Goal: Task Accomplishment & Management: Manage account settings

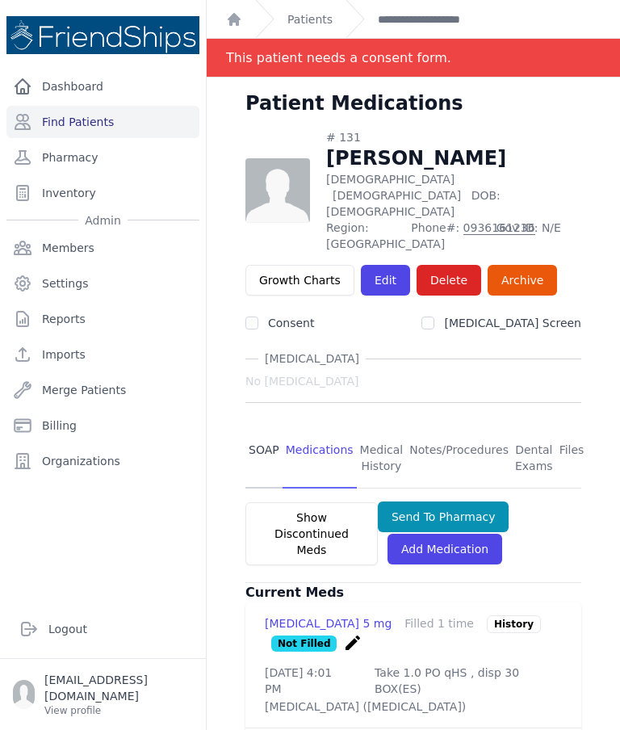
click at [250, 429] on link "SOAP" at bounding box center [263, 459] width 37 height 60
click at [256, 429] on link "SOAP" at bounding box center [263, 459] width 37 height 60
click at [258, 429] on link "SOAP" at bounding box center [263, 459] width 37 height 60
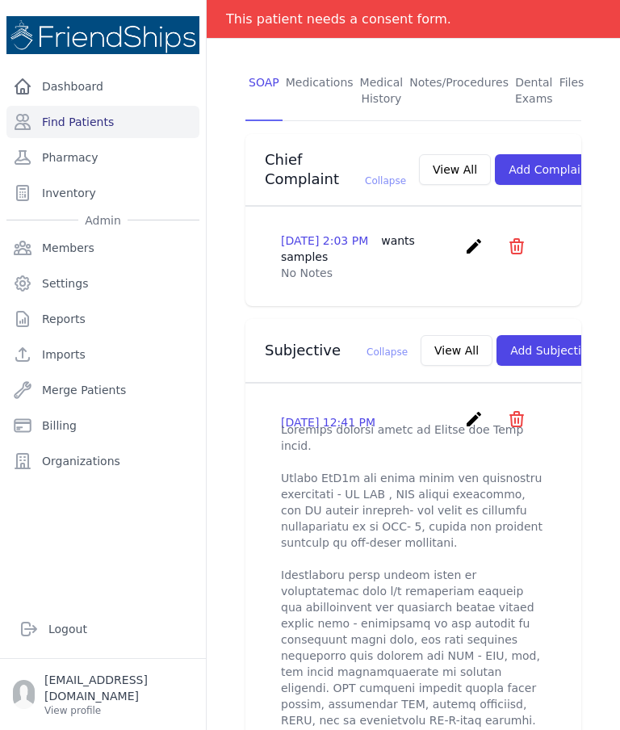
scroll to position [369, 0]
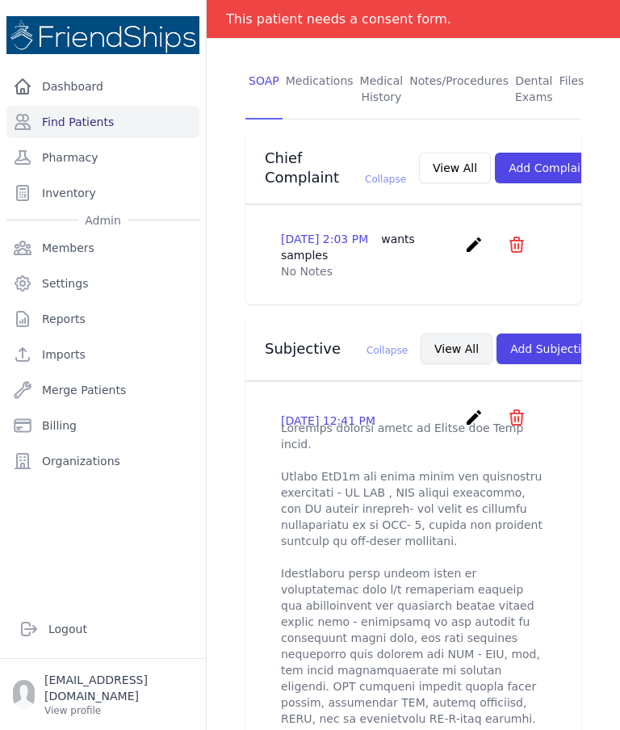
click at [421, 333] on button "View All" at bounding box center [457, 348] width 72 height 31
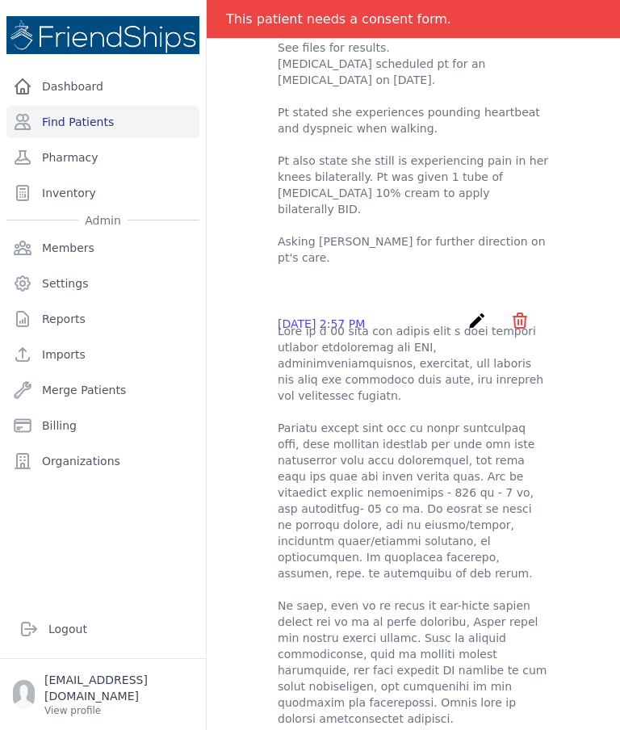
scroll to position [283, 0]
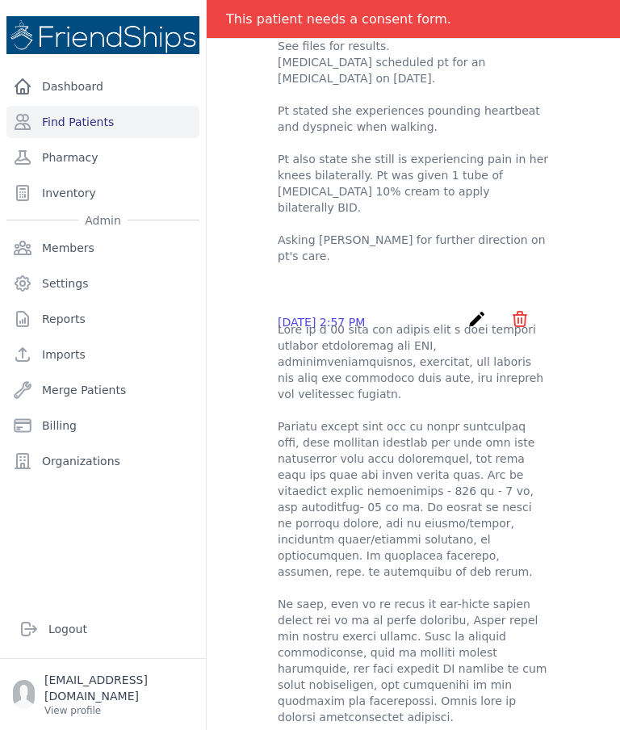
click at [475, 309] on icon "create" at bounding box center [476, 318] width 19 height 19
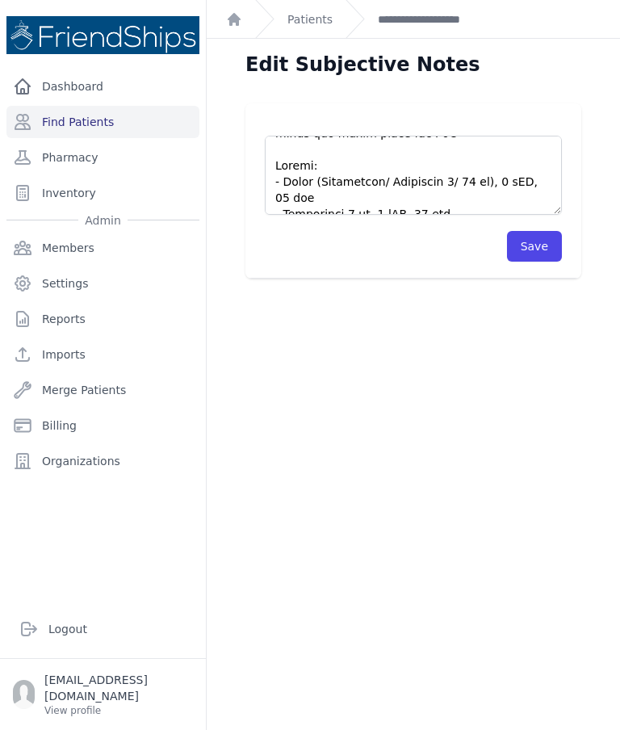
scroll to position [953, 0]
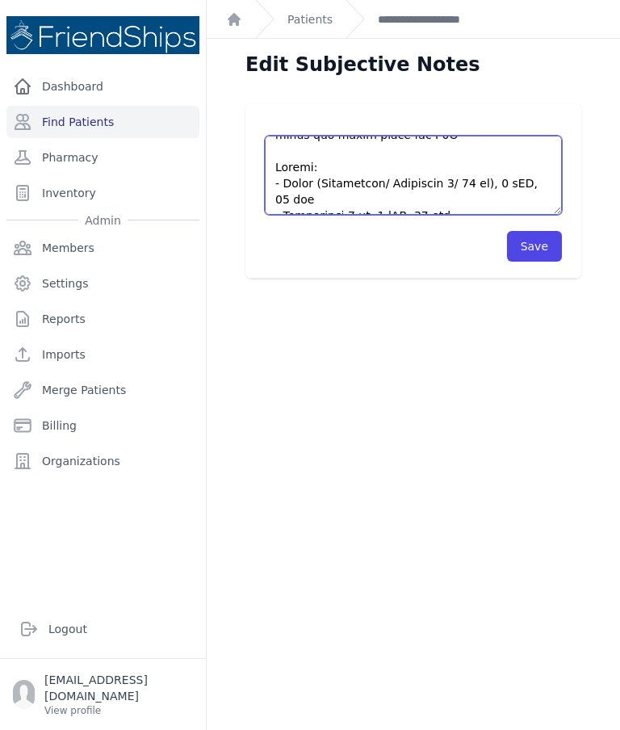
click at [291, 136] on textarea at bounding box center [413, 175] width 297 height 79
click at [304, 136] on textarea at bounding box center [413, 175] width 297 height 79
type textarea "This is a 66 year old female with a past medical history significant for HTN, h…"
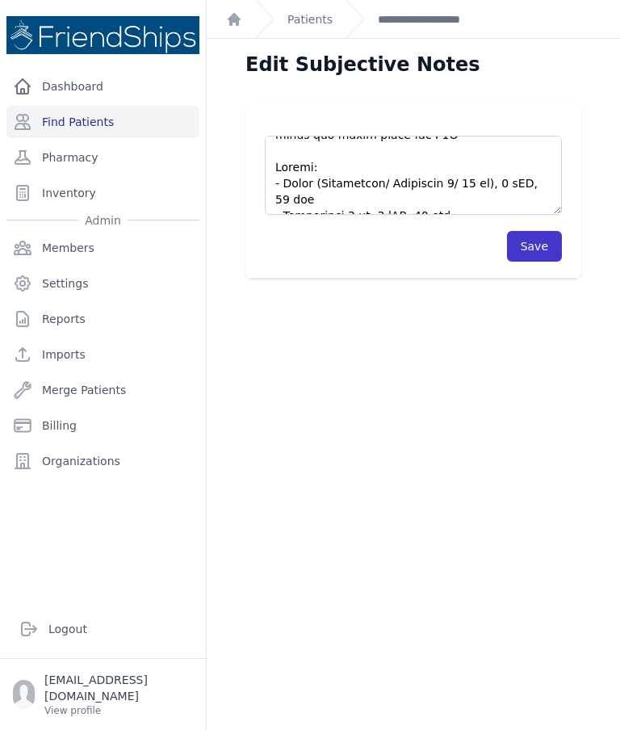
click at [522, 231] on button "Save" at bounding box center [534, 246] width 55 height 31
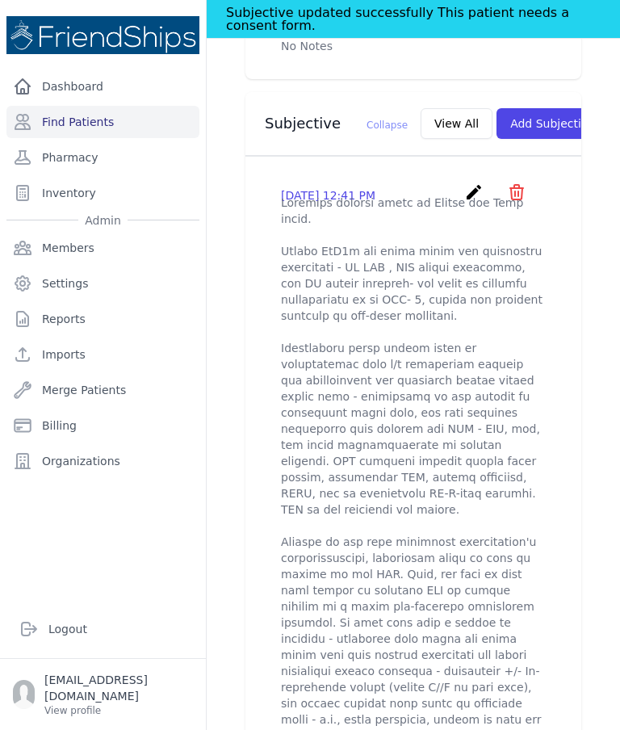
scroll to position [513, 0]
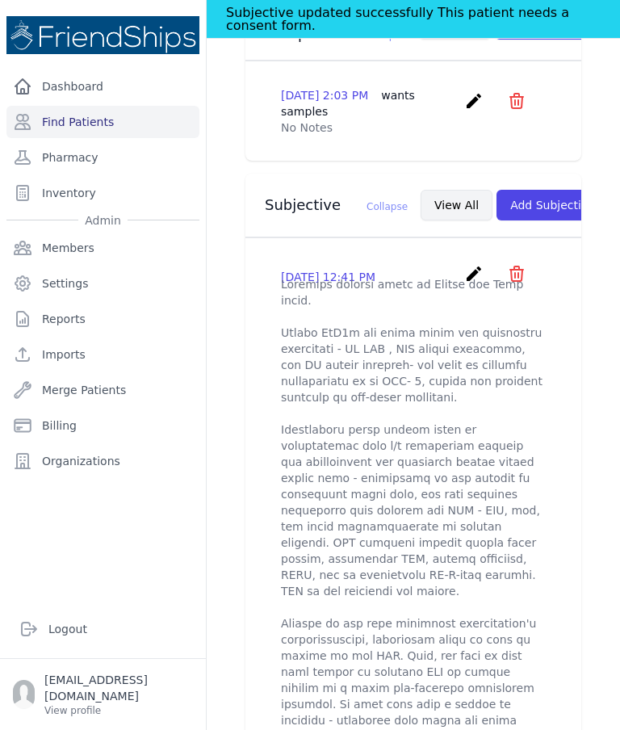
click at [421, 190] on button "View All" at bounding box center [457, 205] width 72 height 31
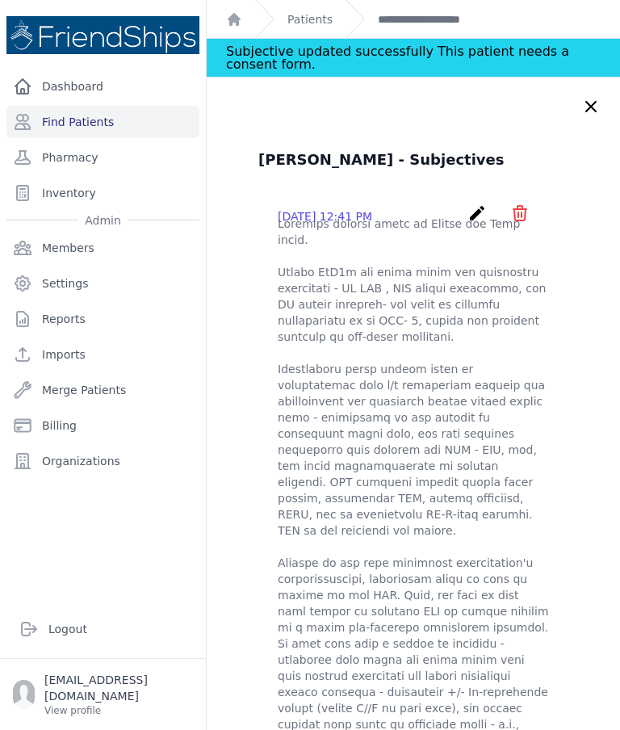
scroll to position [0, 0]
click at [592, 102] on icon at bounding box center [591, 107] width 10 height 10
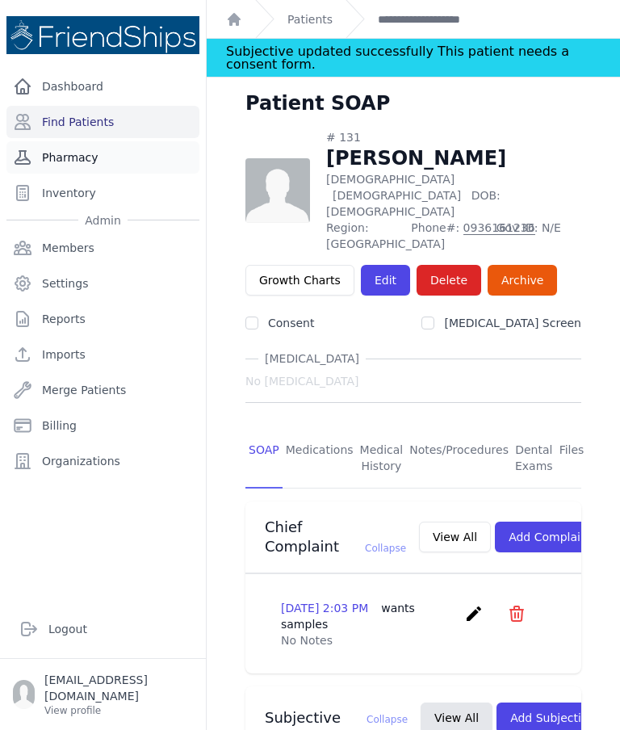
click at [117, 141] on link "Pharmacy" at bounding box center [102, 157] width 193 height 32
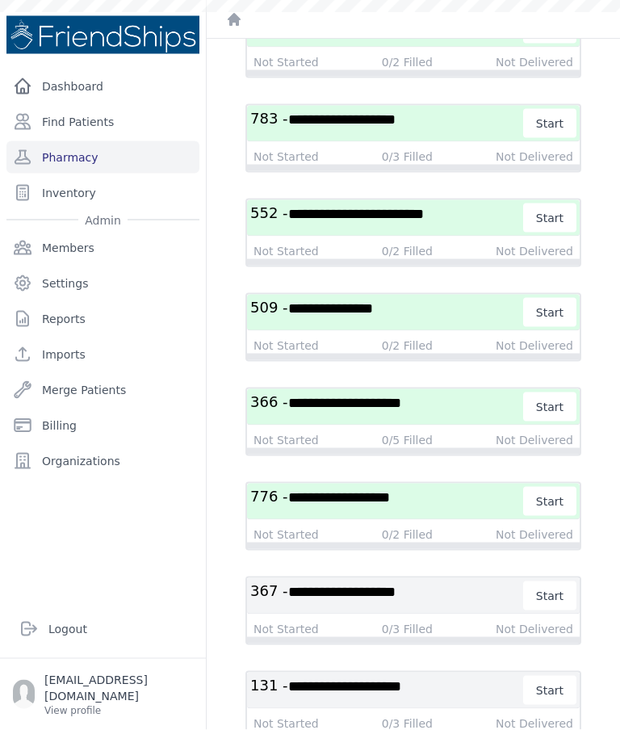
scroll to position [65, 0]
click at [425, 487] on h3 "**********" at bounding box center [387, 501] width 274 height 29
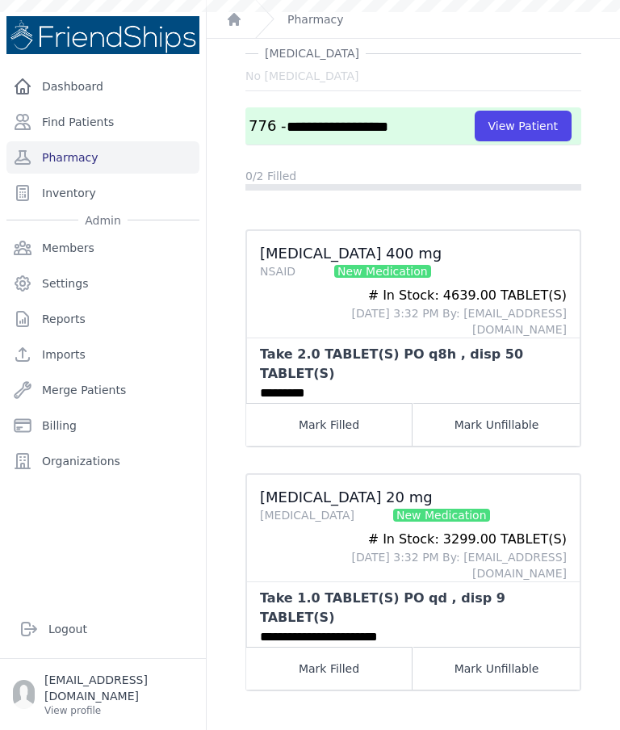
scroll to position [39, 0]
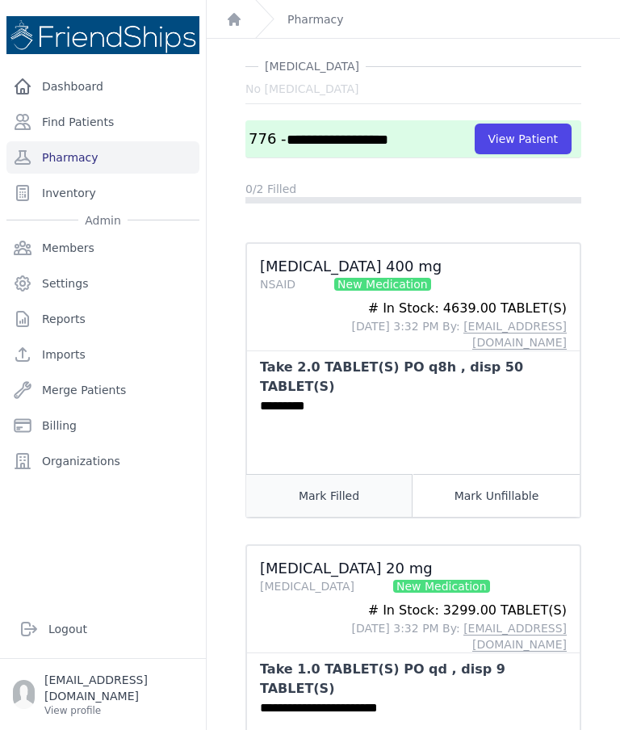
click at [323, 474] on button "Mark Filled" at bounding box center [329, 495] width 166 height 43
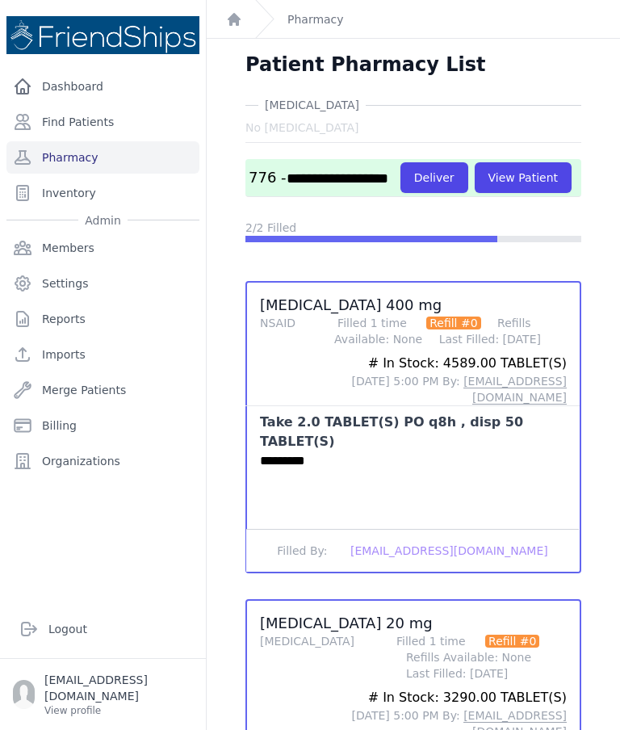
scroll to position [-1, 0]
click at [438, 162] on button "Deliver" at bounding box center [434, 177] width 68 height 31
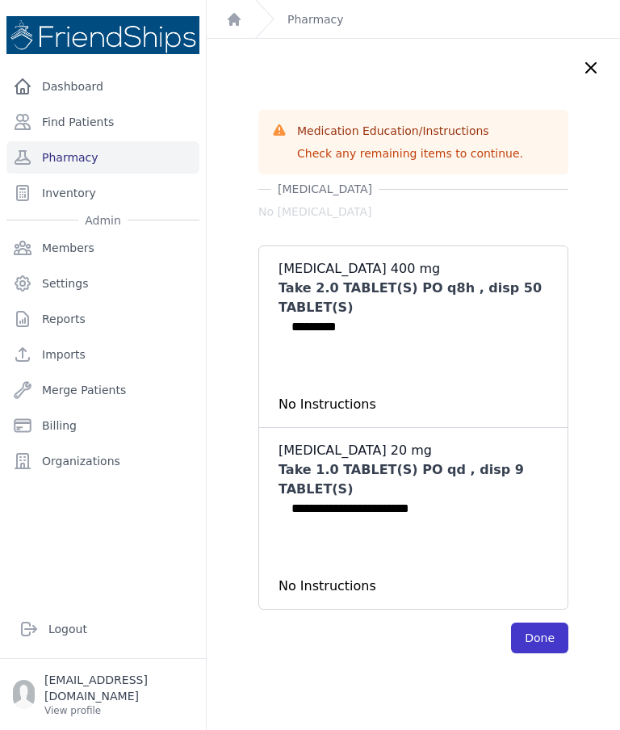
click at [546, 622] on button "Done" at bounding box center [539, 637] width 57 height 31
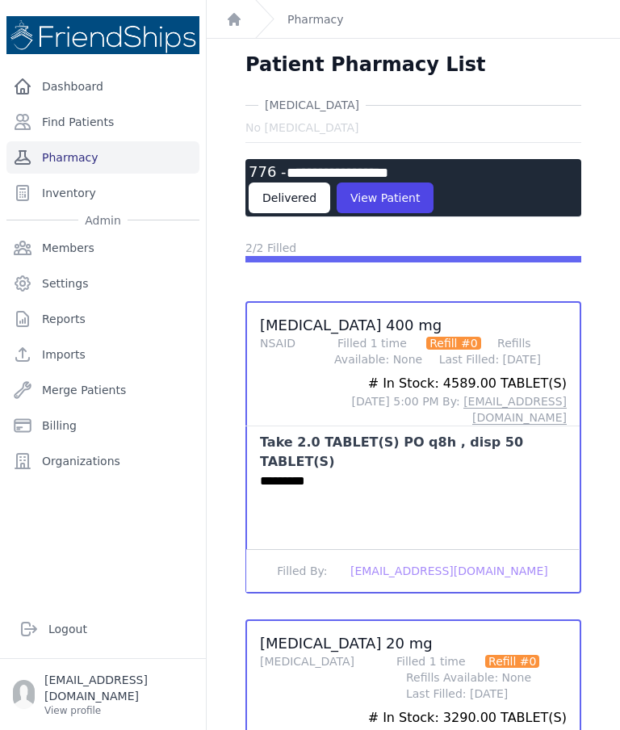
click at [142, 141] on link "Pharmacy" at bounding box center [102, 157] width 193 height 32
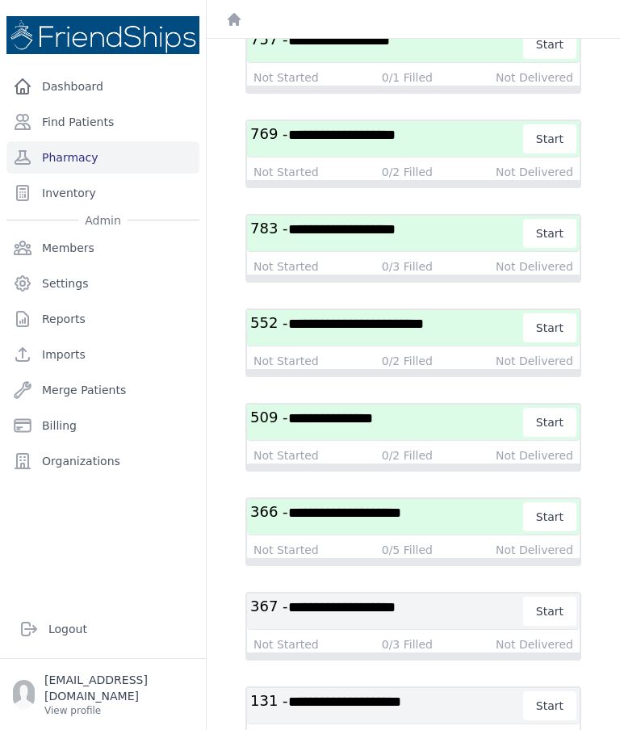
scroll to position [3278, 0]
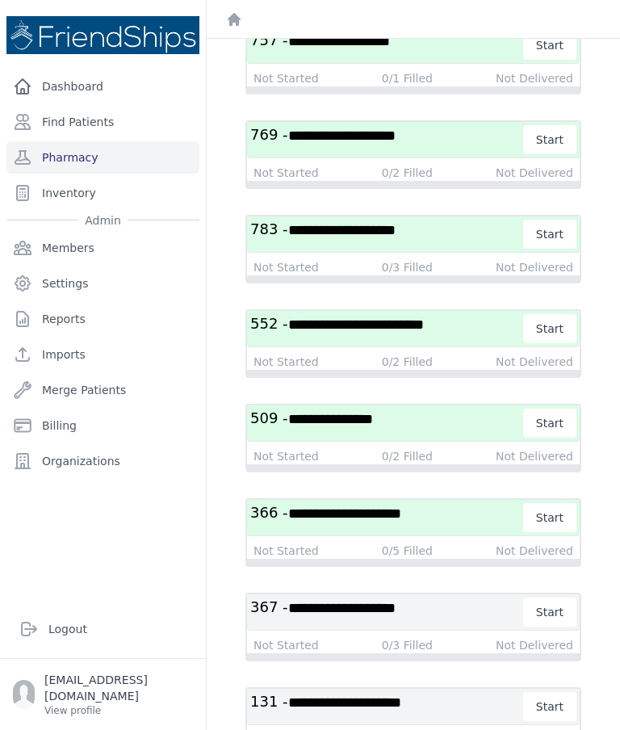
click at [337, 513] on span "**********" at bounding box center [344, 513] width 113 height 15
click at [350, 510] on span "**********" at bounding box center [344, 513] width 113 height 15
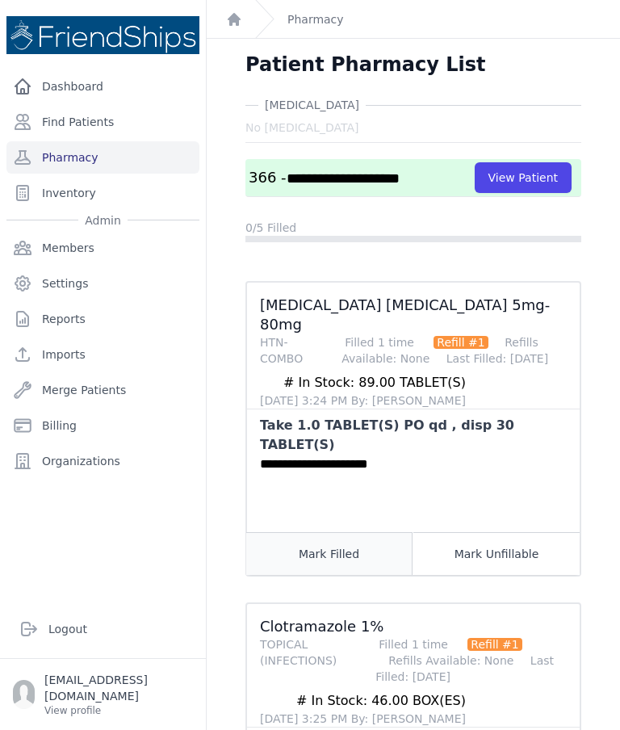
click at [334, 532] on button "Mark Filled" at bounding box center [329, 553] width 166 height 43
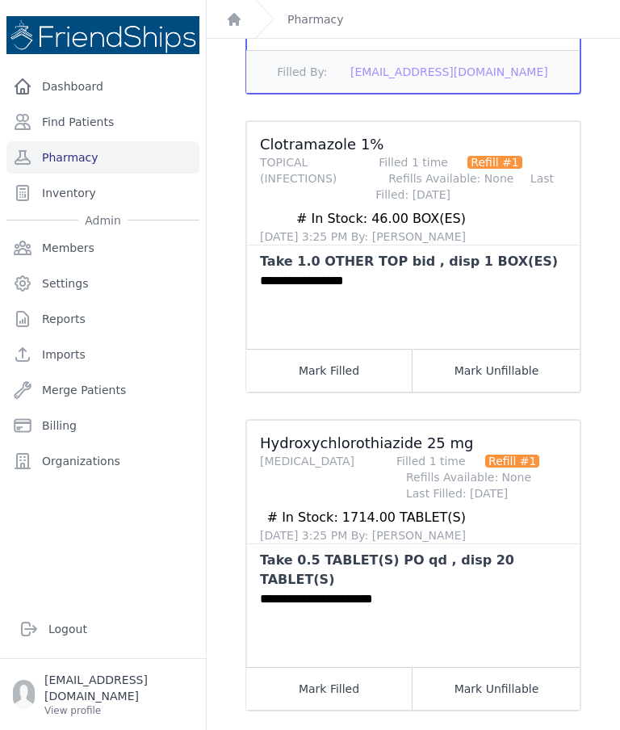
scroll to position [487, 0]
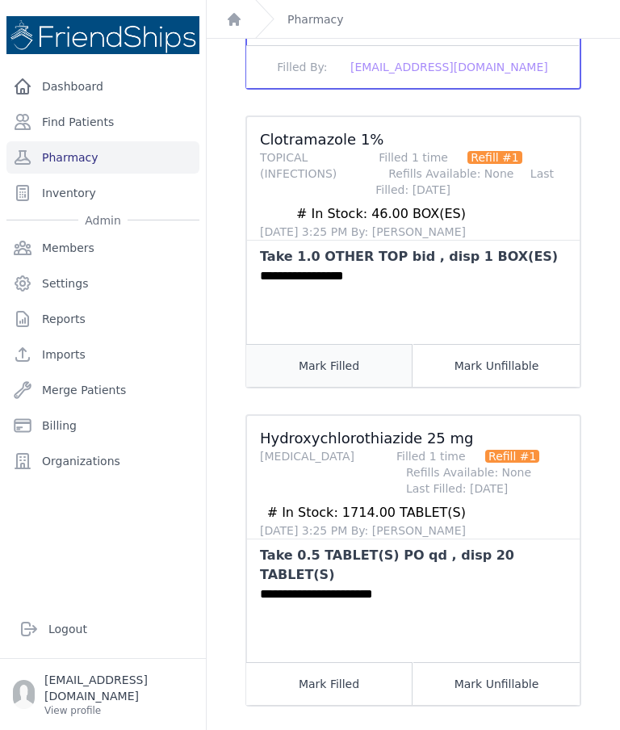
click at [335, 344] on button "Mark Filled" at bounding box center [329, 365] width 166 height 43
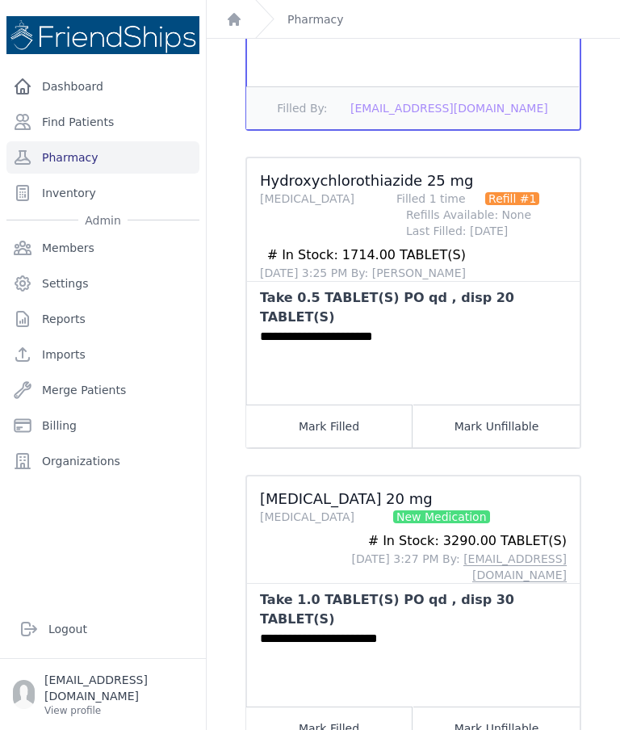
scroll to position [747, 0]
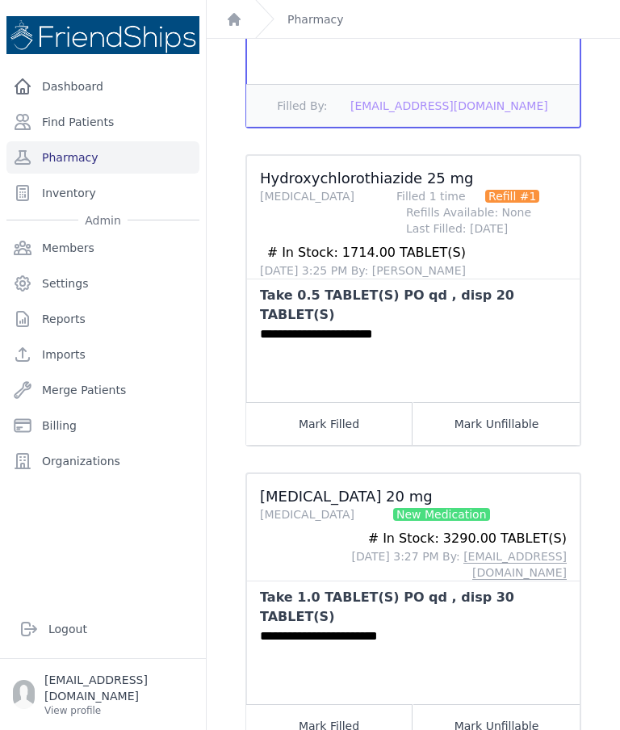
click at [339, 402] on button "Mark Filled" at bounding box center [329, 423] width 166 height 43
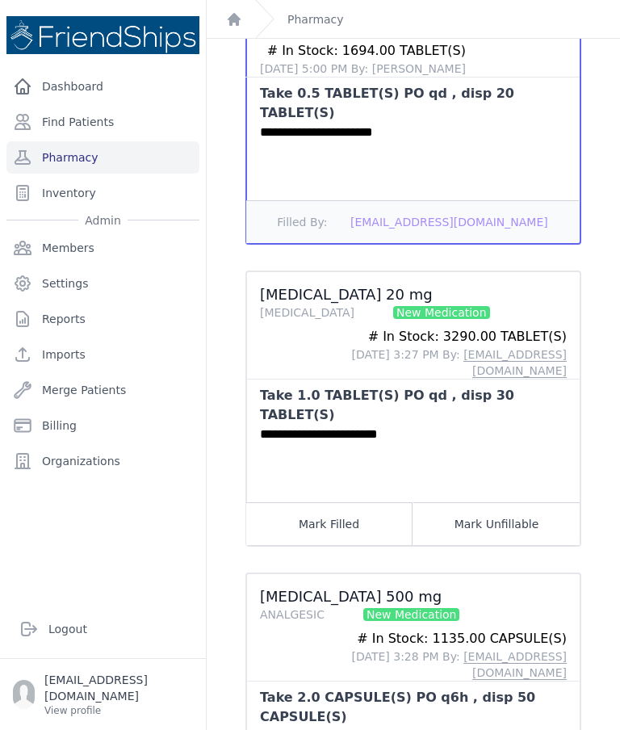
scroll to position [948, 0]
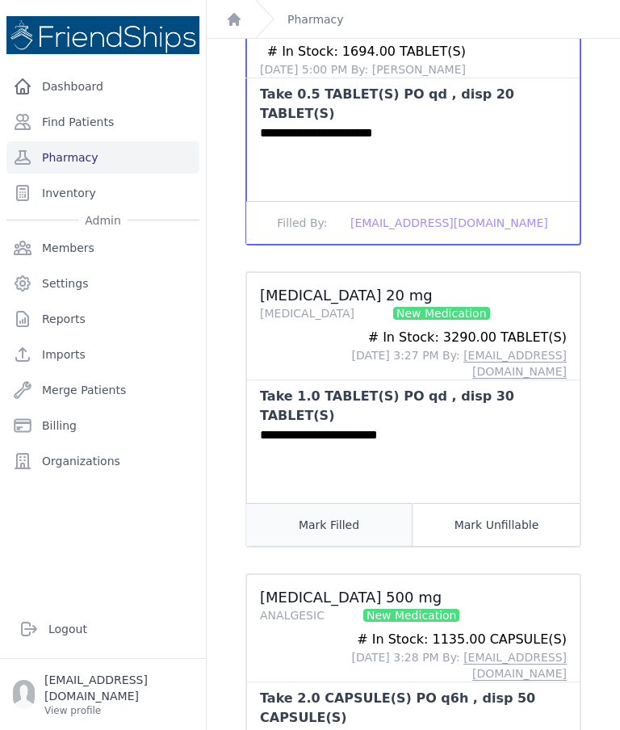
click at [315, 503] on button "Mark Filled" at bounding box center [329, 524] width 166 height 43
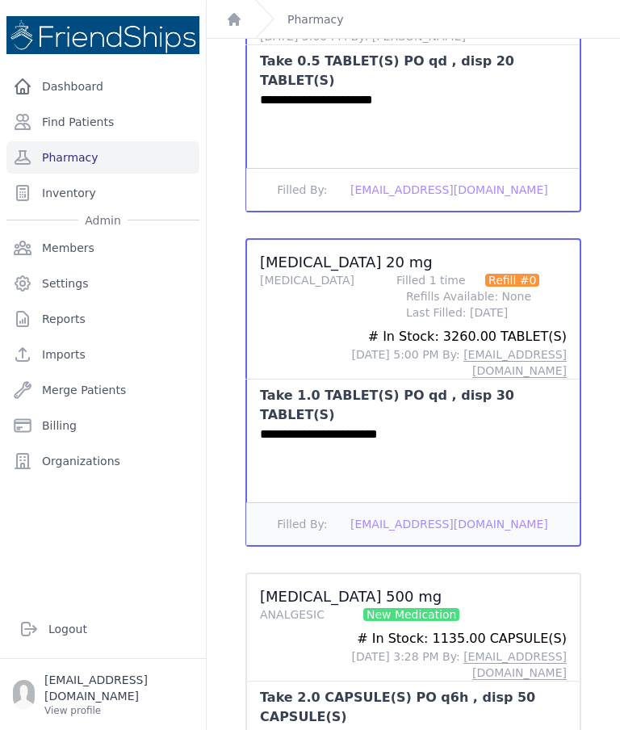
scroll to position [980, 0]
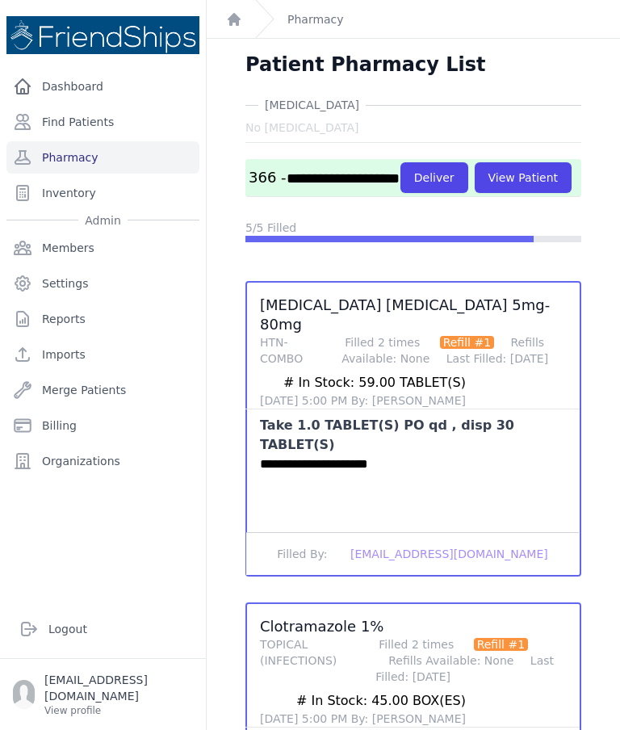
scroll to position [0, 0]
click at [400, 162] on button "Deliver" at bounding box center [434, 177] width 68 height 31
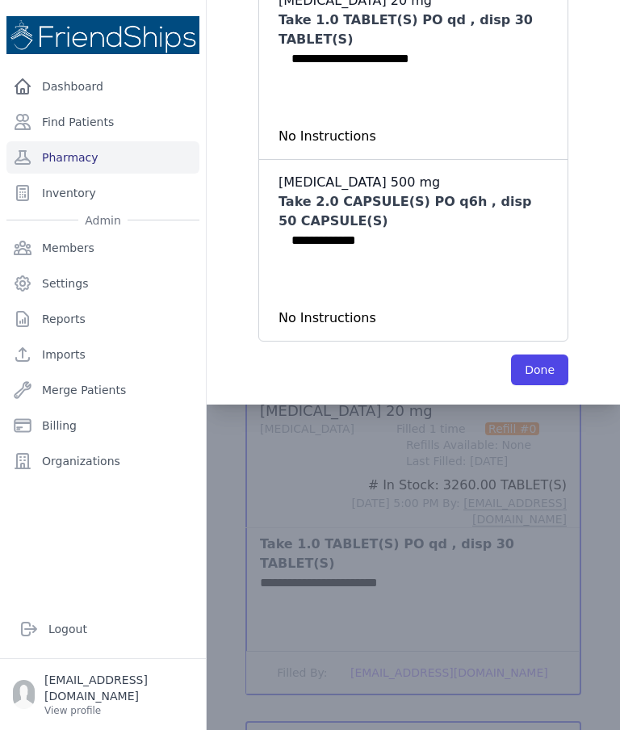
scroll to position [834, 0]
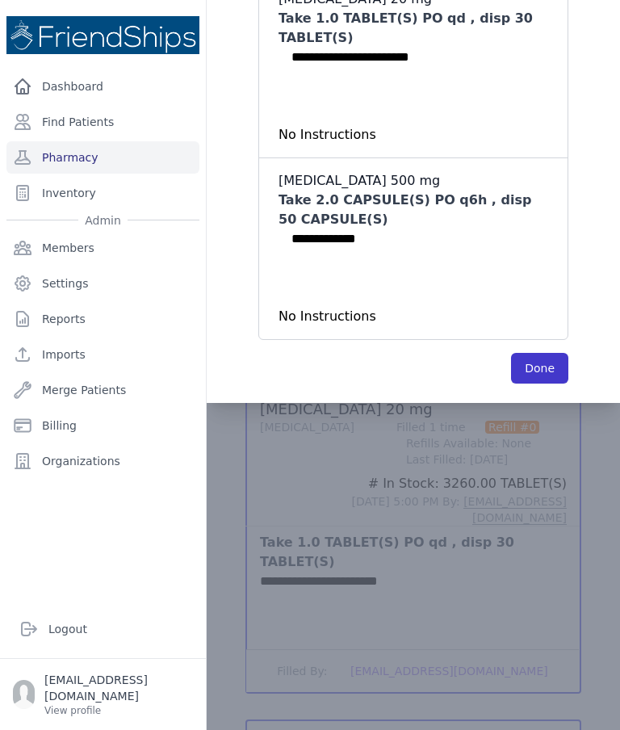
click at [551, 353] on button "Done" at bounding box center [539, 368] width 57 height 31
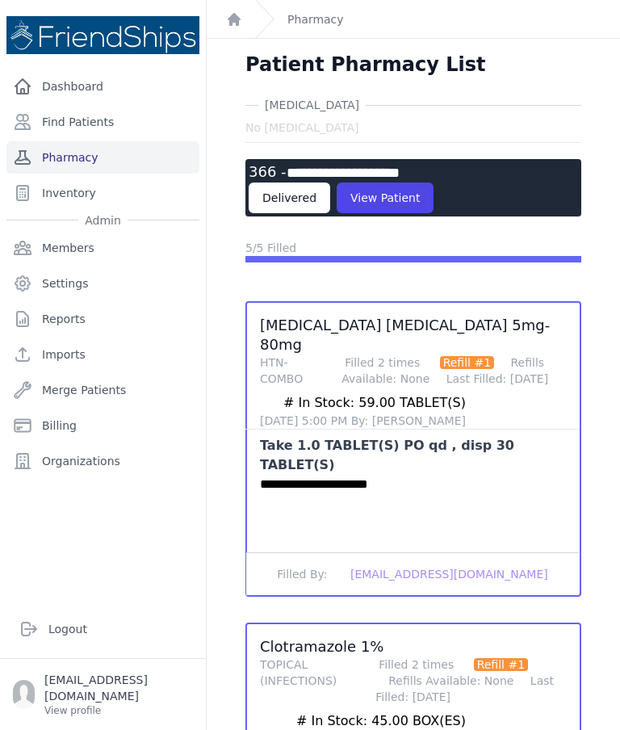
click at [163, 141] on link "Pharmacy" at bounding box center [102, 157] width 193 height 32
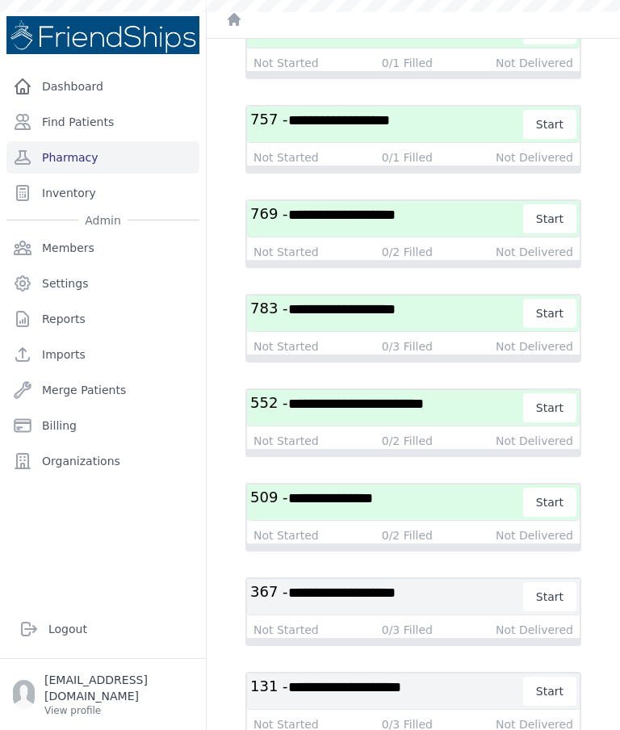
scroll to position [3327, 0]
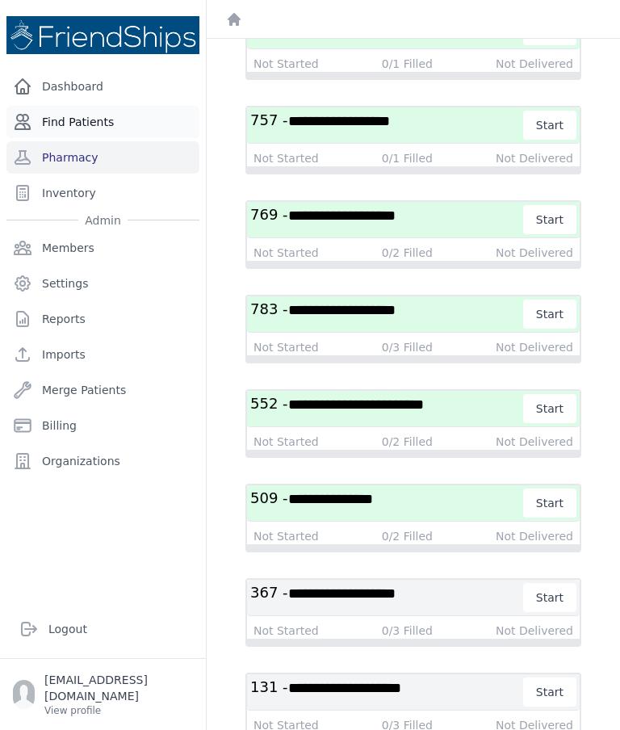
click at [128, 126] on link "Find Patients" at bounding box center [102, 122] width 193 height 32
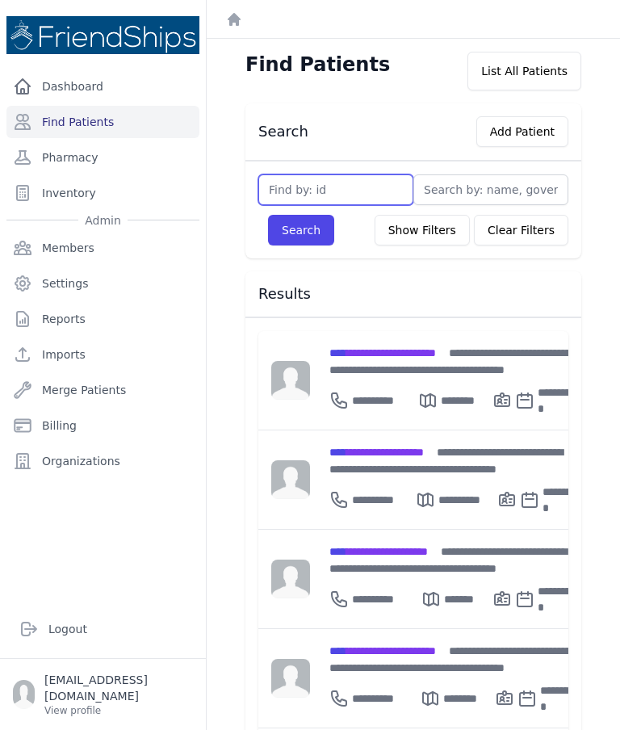
click at [361, 182] on input "text" at bounding box center [335, 189] width 155 height 31
type input "769"
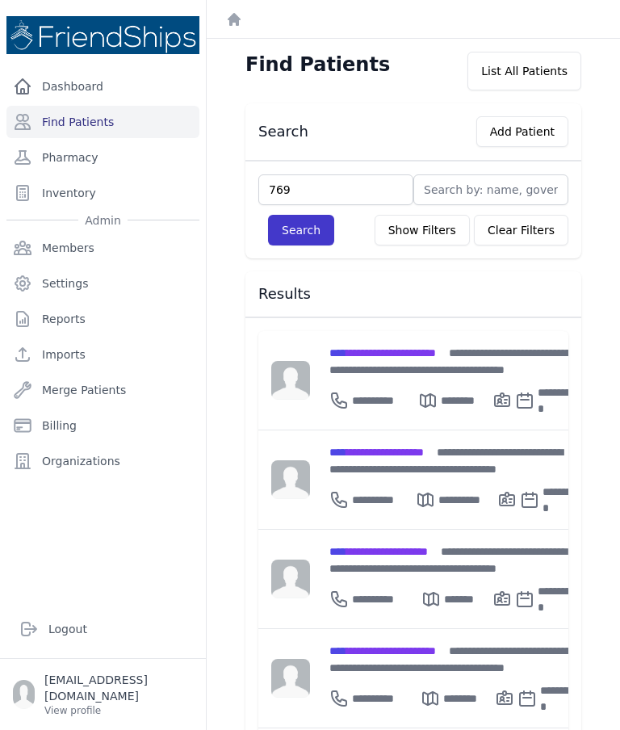
click at [302, 227] on button "Search" at bounding box center [301, 230] width 66 height 31
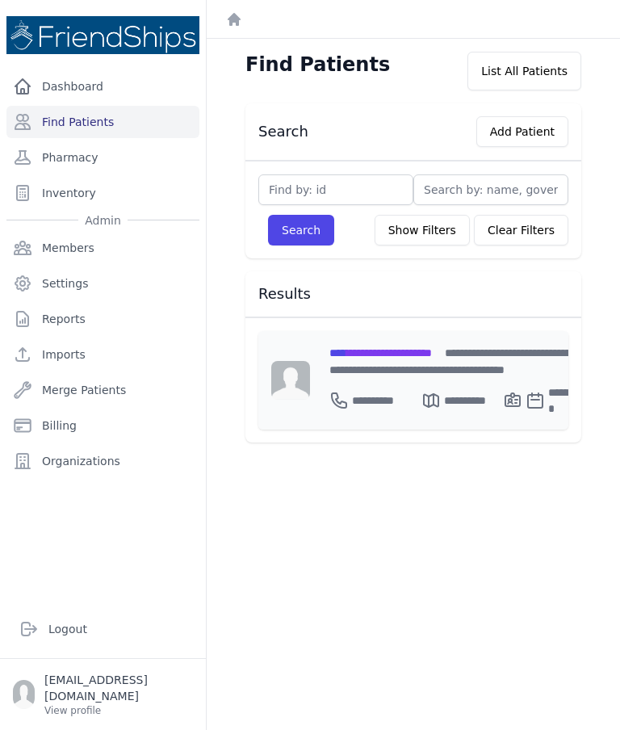
click at [429, 341] on div "**********" at bounding box center [458, 380] width 296 height 98
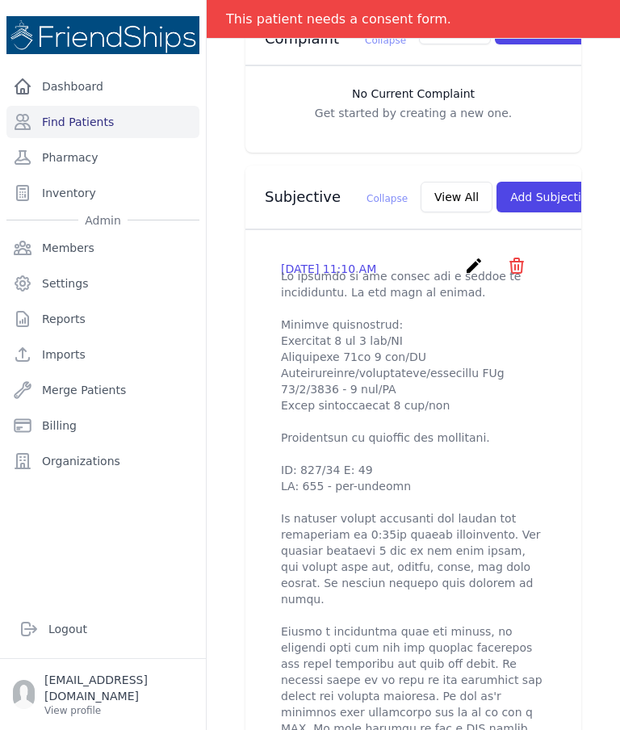
scroll to position [493, 0]
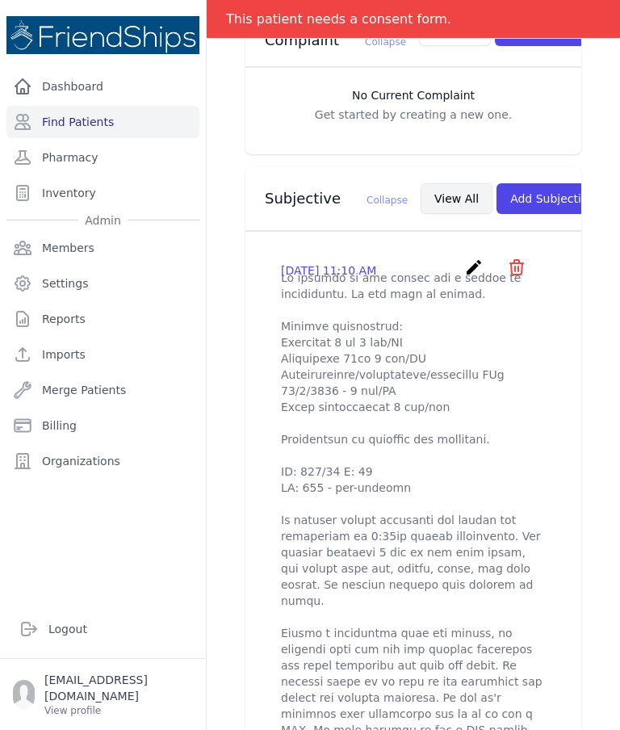
click at [421, 183] on button "View All" at bounding box center [457, 198] width 72 height 31
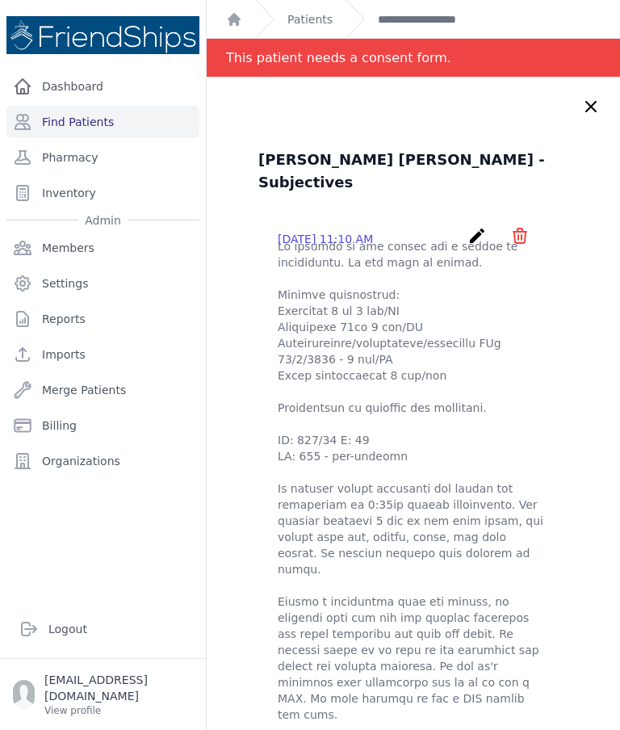
scroll to position [0, 0]
click at [592, 103] on icon at bounding box center [590, 106] width 19 height 19
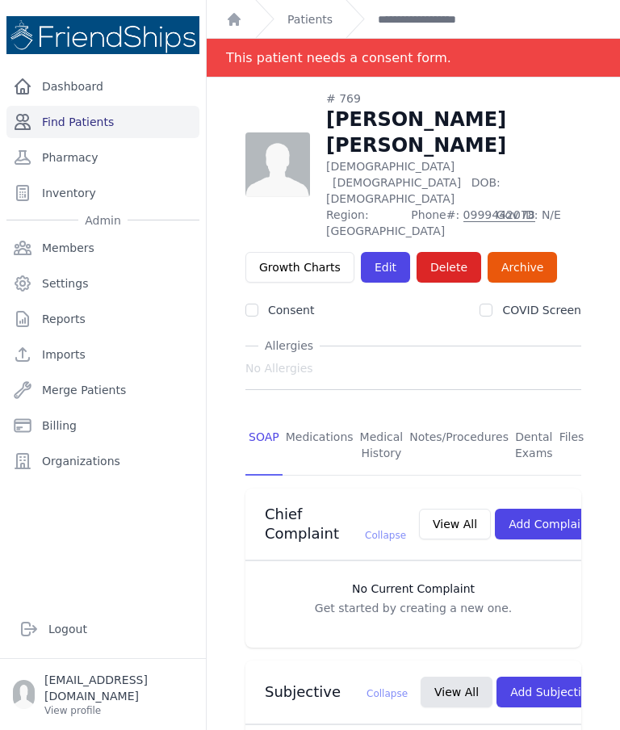
click at [139, 124] on link "Find Patients" at bounding box center [102, 122] width 193 height 32
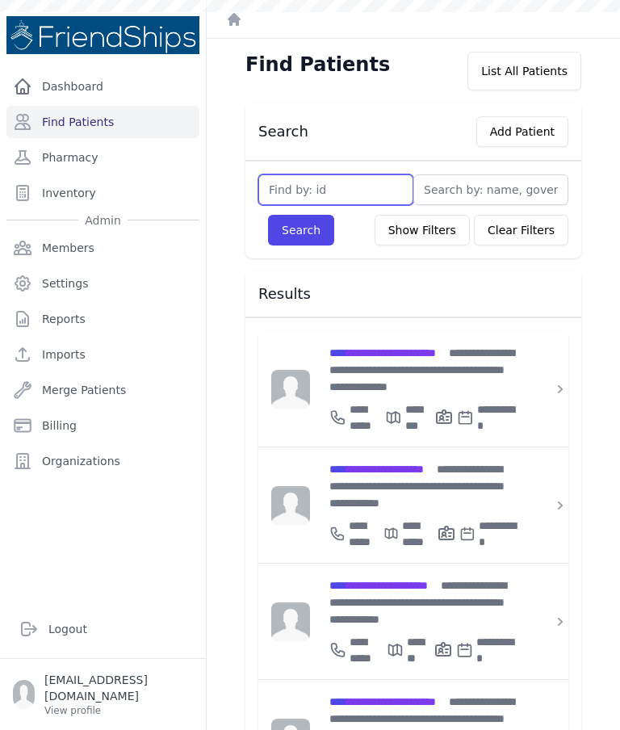
click at [351, 174] on input "text" at bounding box center [335, 189] width 155 height 31
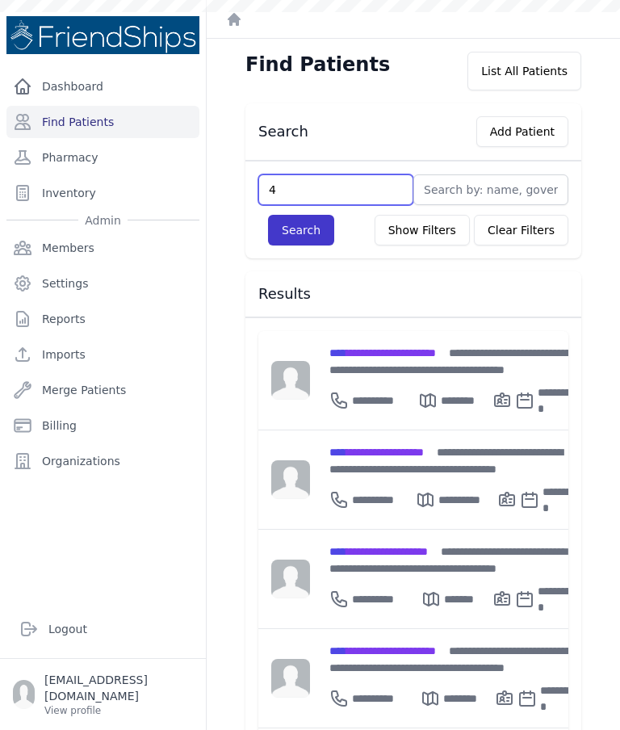
type input "4"
click at [299, 235] on button "Search" at bounding box center [301, 230] width 66 height 31
click at [381, 183] on input "text" at bounding box center [335, 189] width 155 height 31
type input "4"
click at [305, 217] on button "Search" at bounding box center [301, 230] width 66 height 31
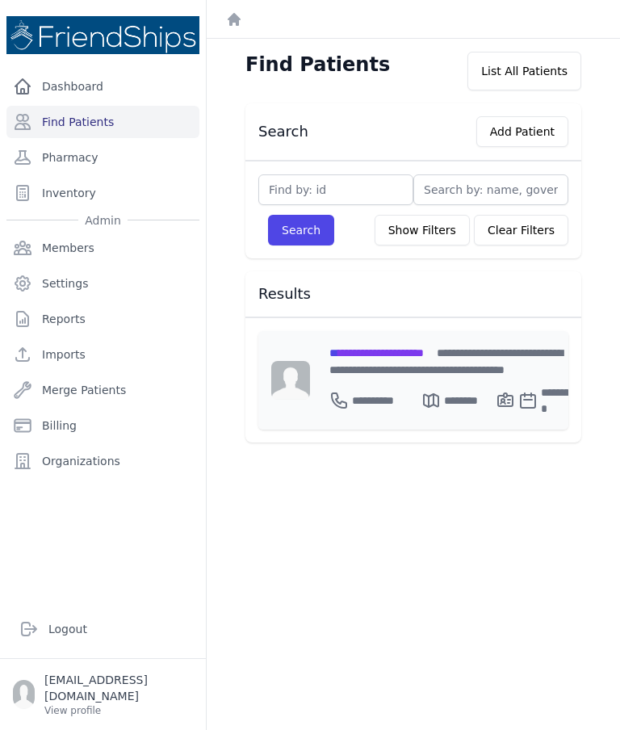
click at [407, 351] on span "**********" at bounding box center [376, 352] width 94 height 11
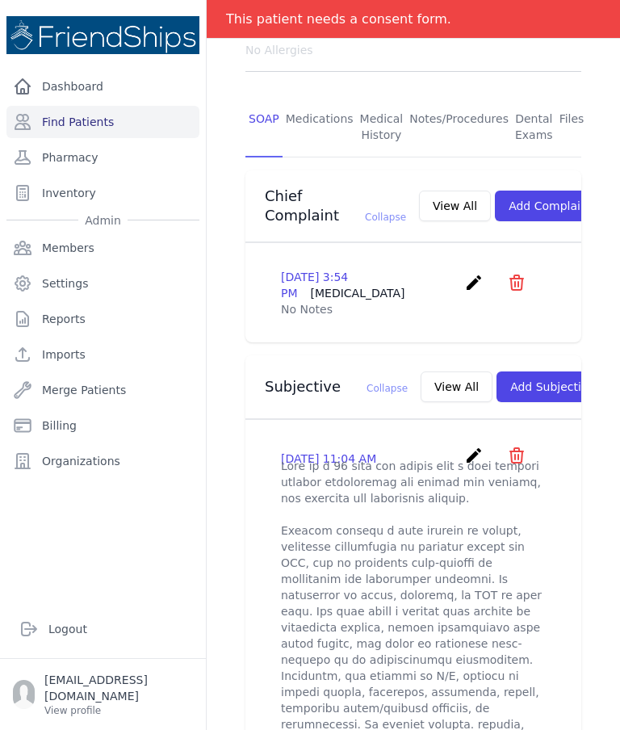
scroll to position [295, 0]
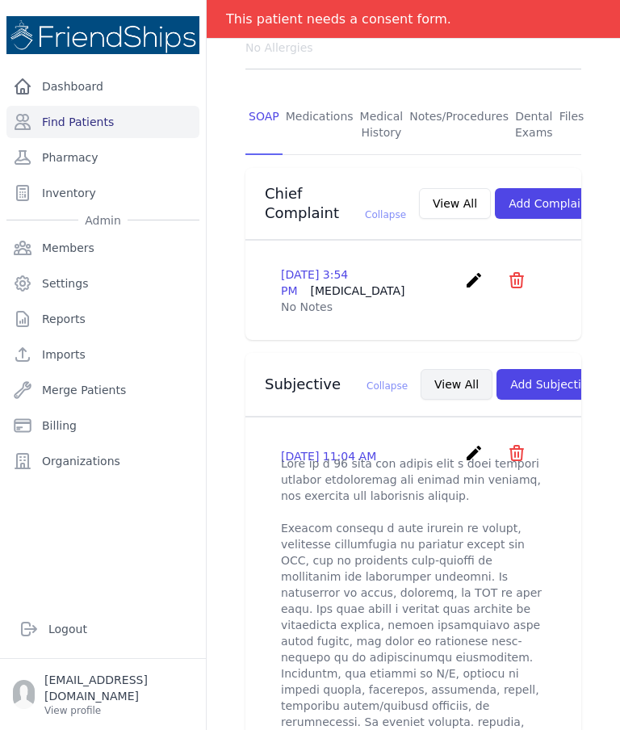
click at [421, 378] on button "View All" at bounding box center [457, 384] width 72 height 31
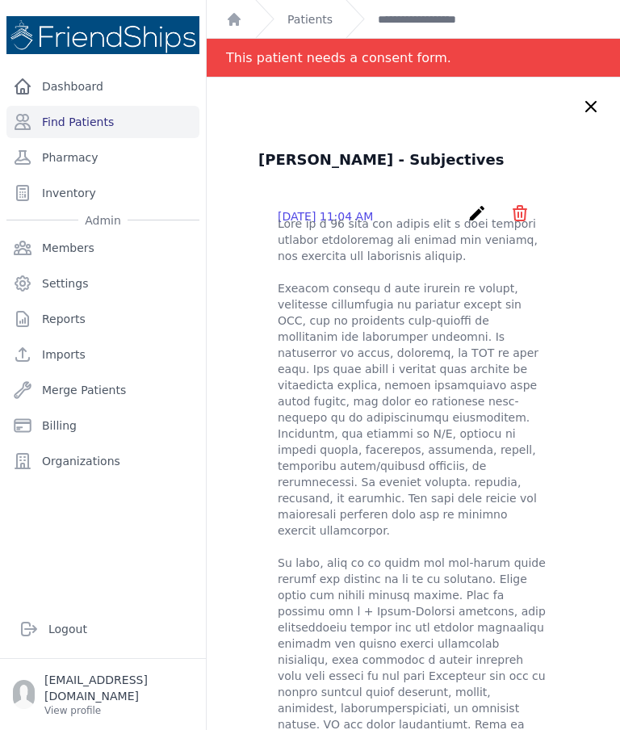
scroll to position [0, 0]
click at [590, 107] on icon at bounding box center [591, 107] width 10 height 10
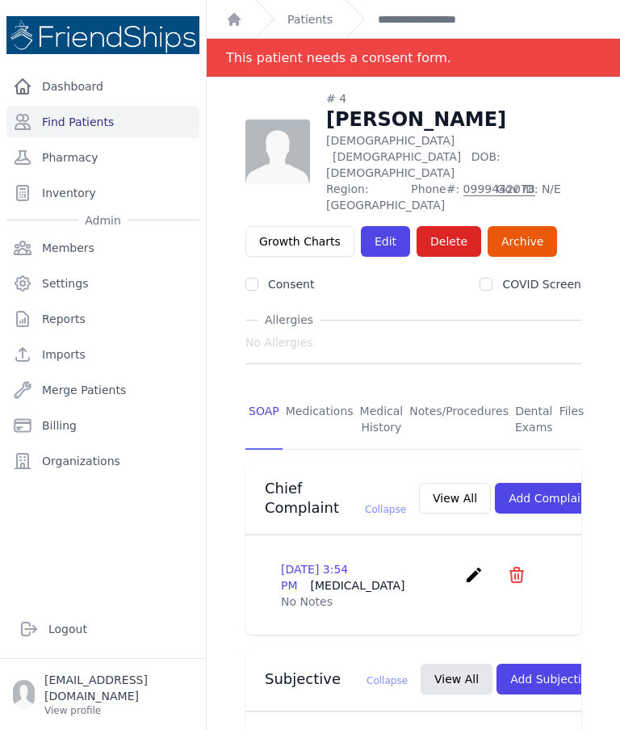
click at [326, 390] on link "Medications" at bounding box center [320, 420] width 74 height 60
click at [323, 390] on link "Medications" at bounding box center [320, 420] width 74 height 60
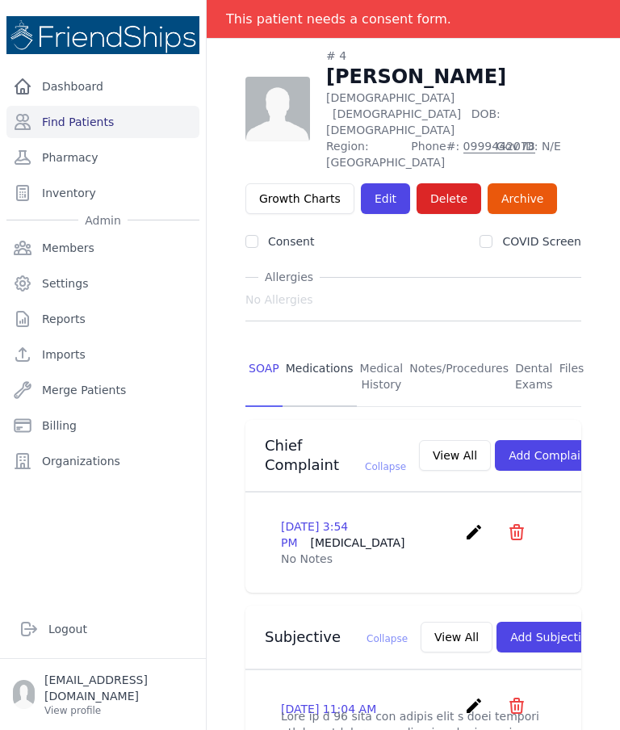
scroll to position [41, 0]
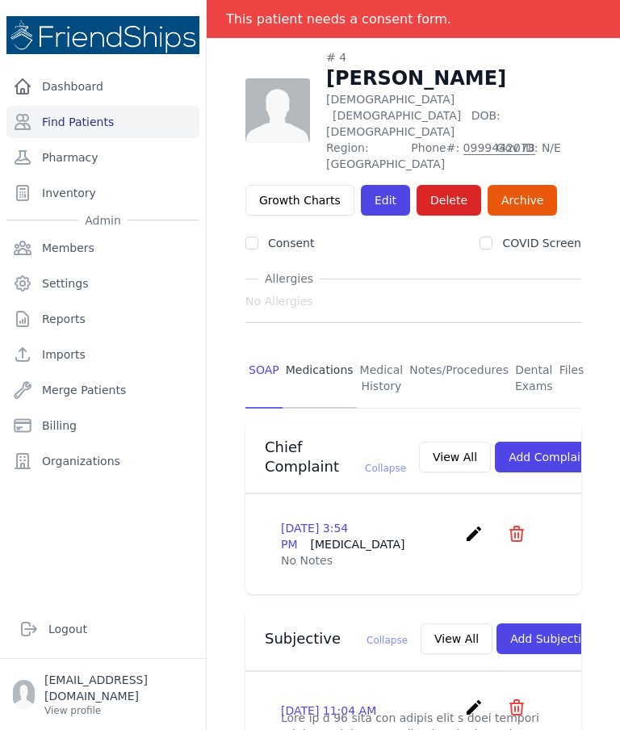
click at [316, 353] on link "Medications" at bounding box center [320, 379] width 74 height 60
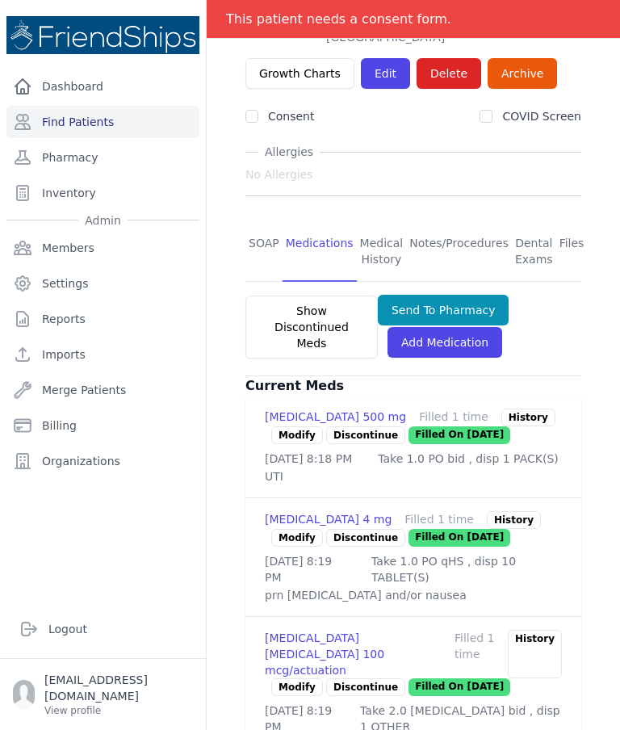
scroll to position [65, 0]
click at [459, 327] on link "Add Medication" at bounding box center [444, 342] width 115 height 31
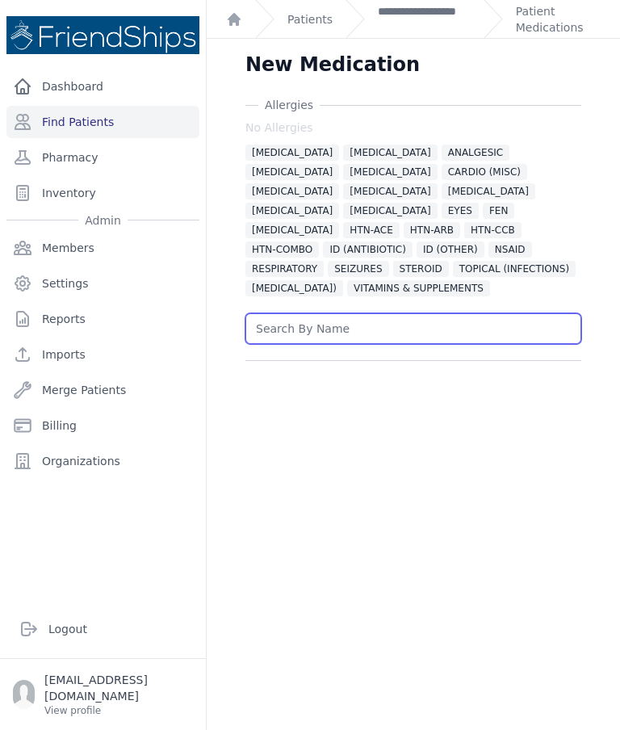
click at [339, 313] on input "text" at bounding box center [413, 328] width 336 height 31
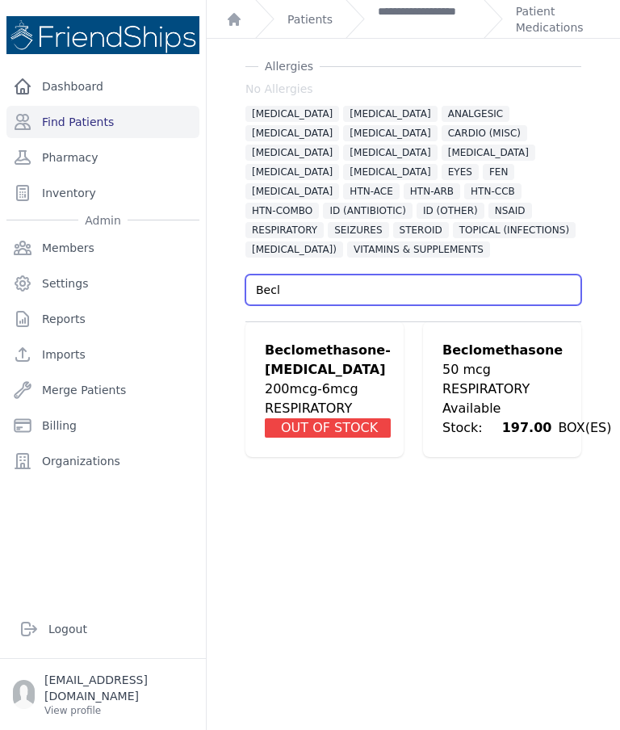
scroll to position [39, 0]
type input "Becl"
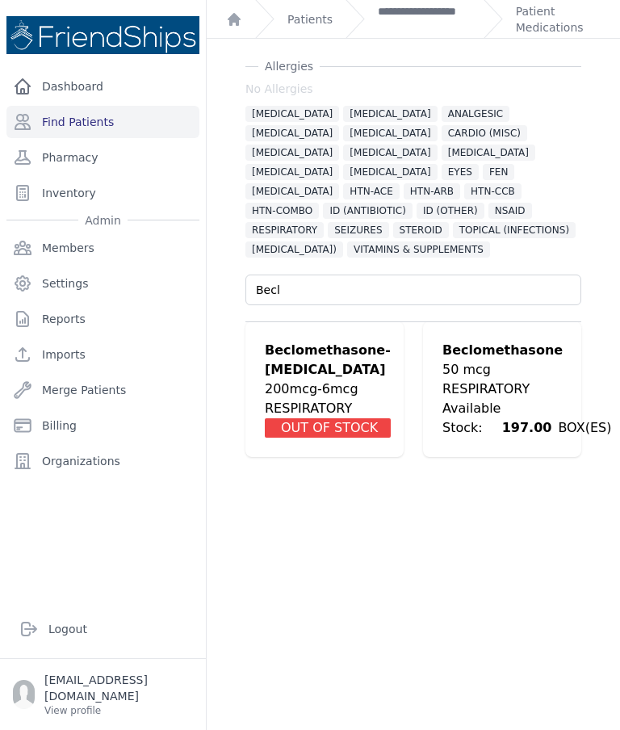
click at [542, 379] on div "RESPIRATORY" at bounding box center [526, 388] width 169 height 19
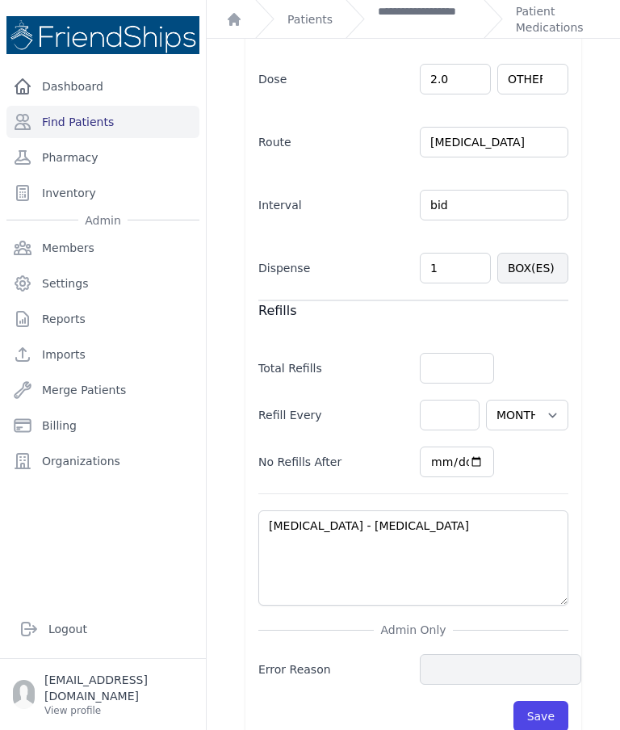
scroll to position [533, 0]
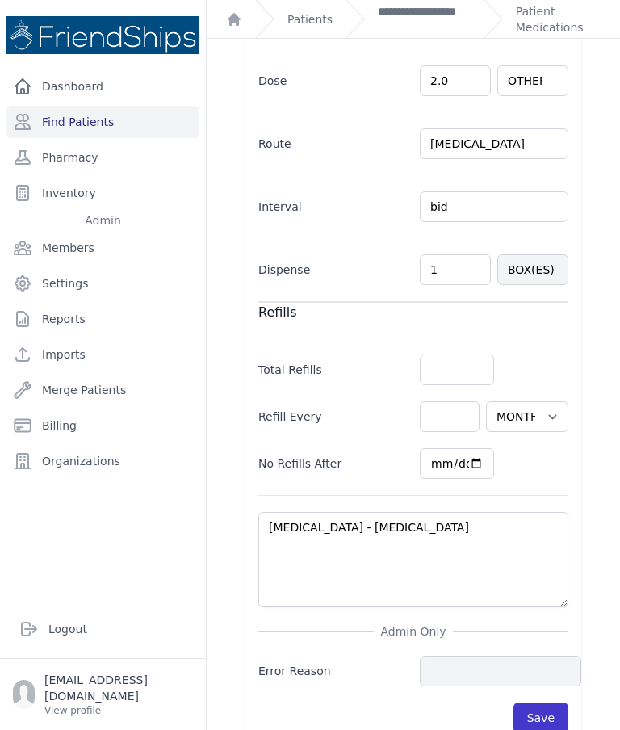
click at [540, 702] on button "Save" at bounding box center [540, 717] width 55 height 31
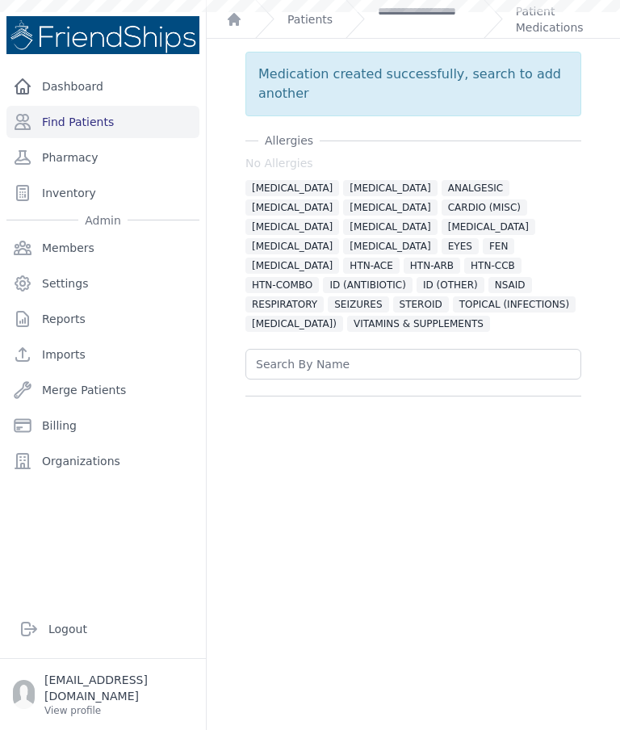
scroll to position [0, 0]
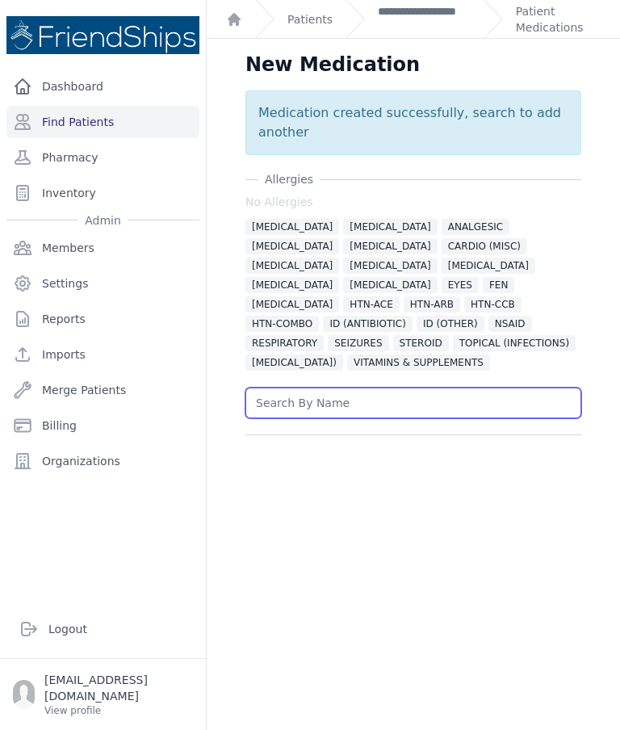
click at [352, 387] on input "text" at bounding box center [413, 402] width 336 height 31
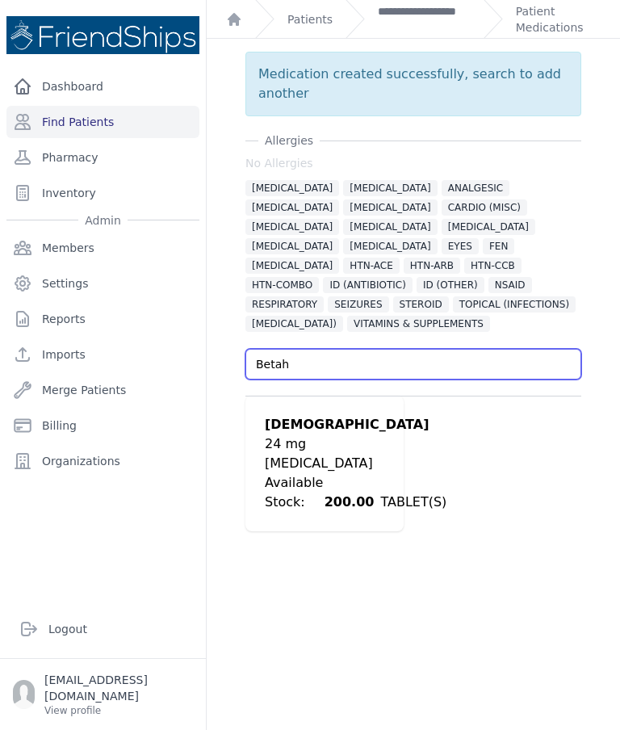
scroll to position [39, 0]
type input "Betah"
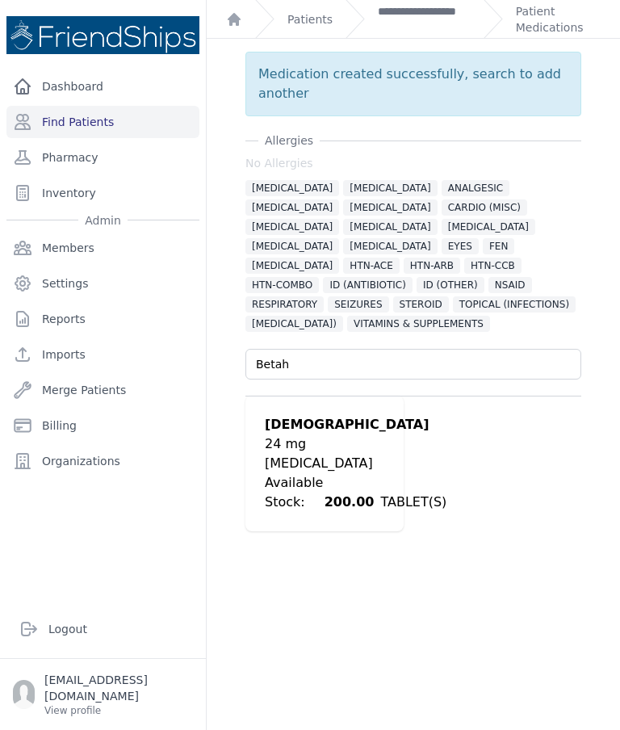
click at [341, 434] on div "24 mg" at bounding box center [356, 443] width 182 height 19
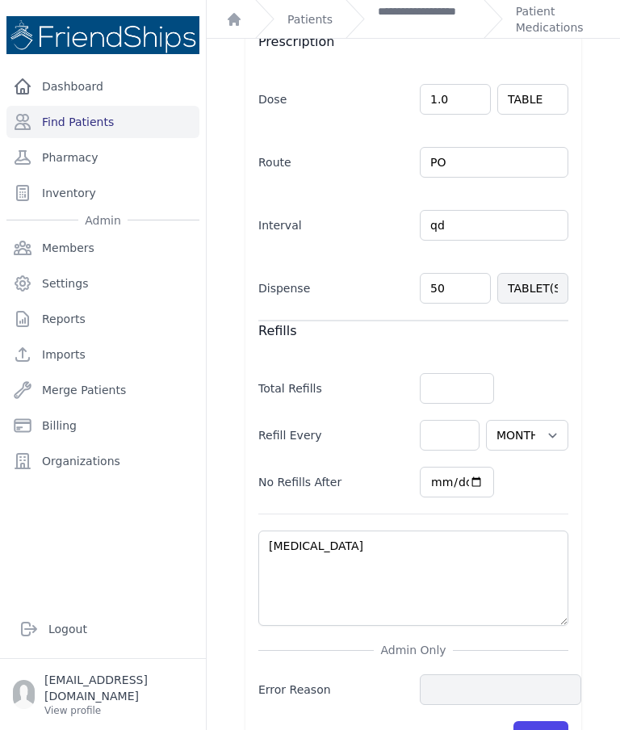
scroll to position [533, 0]
click at [547, 722] on button "Save" at bounding box center [540, 737] width 55 height 31
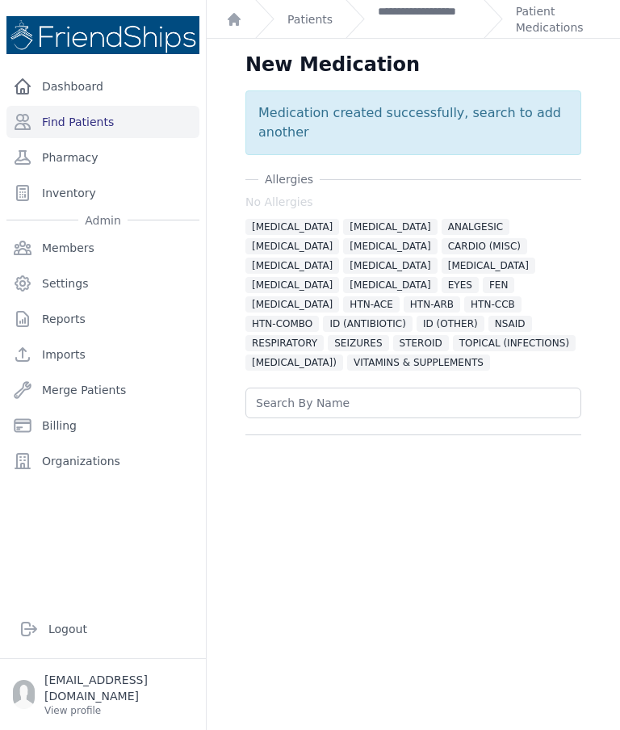
scroll to position [0, 0]
click at [549, 22] on link "Patient Medications" at bounding box center [558, 19] width 85 height 32
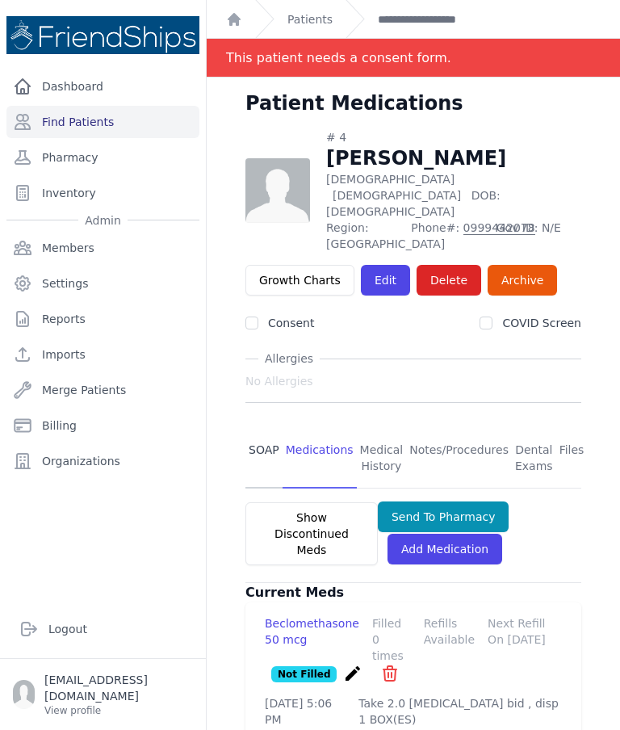
click at [273, 429] on link "SOAP" at bounding box center [263, 459] width 37 height 60
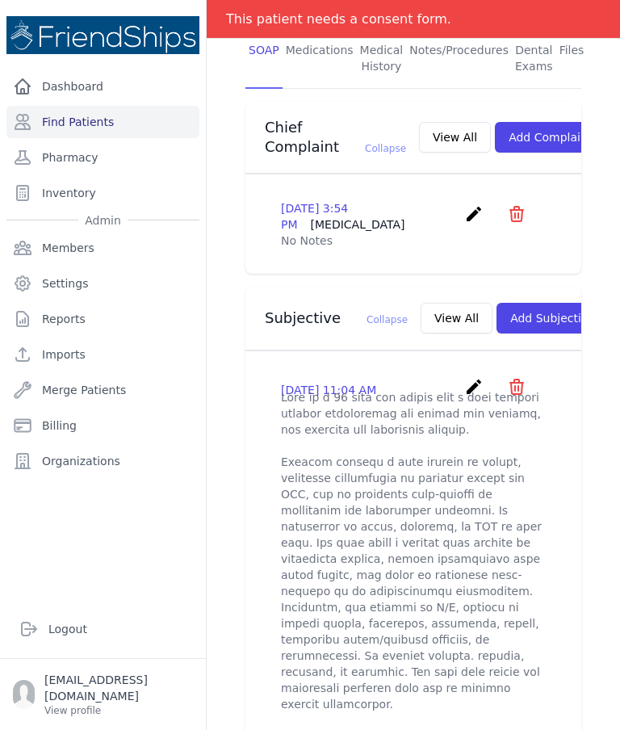
scroll to position [391, 0]
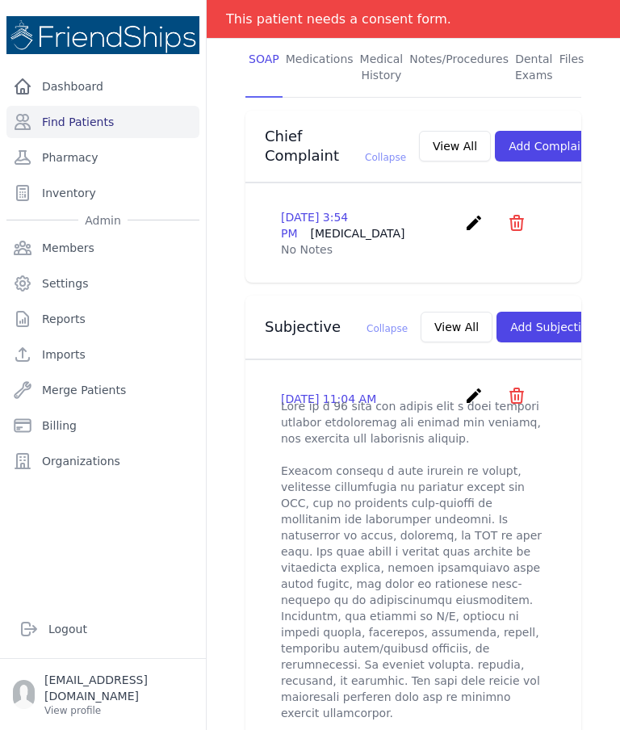
click at [464, 395] on icon "create" at bounding box center [473, 395] width 19 height 19
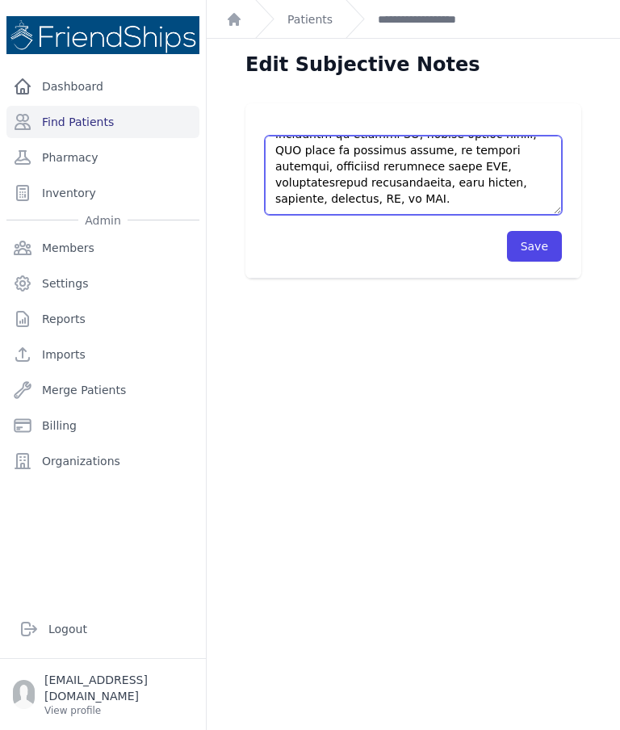
click at [468, 199] on textarea at bounding box center [413, 175] width 297 height 79
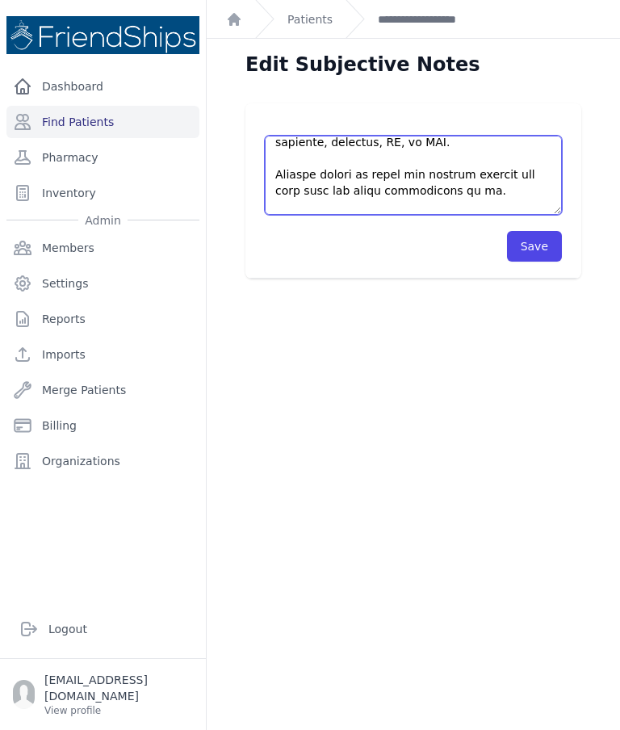
scroll to position [671, 0]
click at [417, 187] on textarea at bounding box center [413, 175] width 297 height 79
type textarea "This is a 49 year old female with a past medical history significant for asthma…"
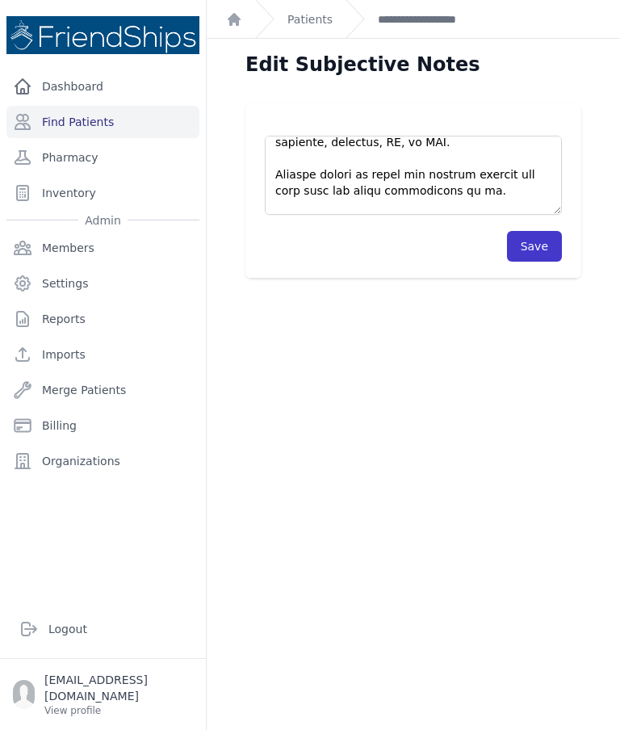
click at [525, 253] on button "Save" at bounding box center [534, 246] width 55 height 31
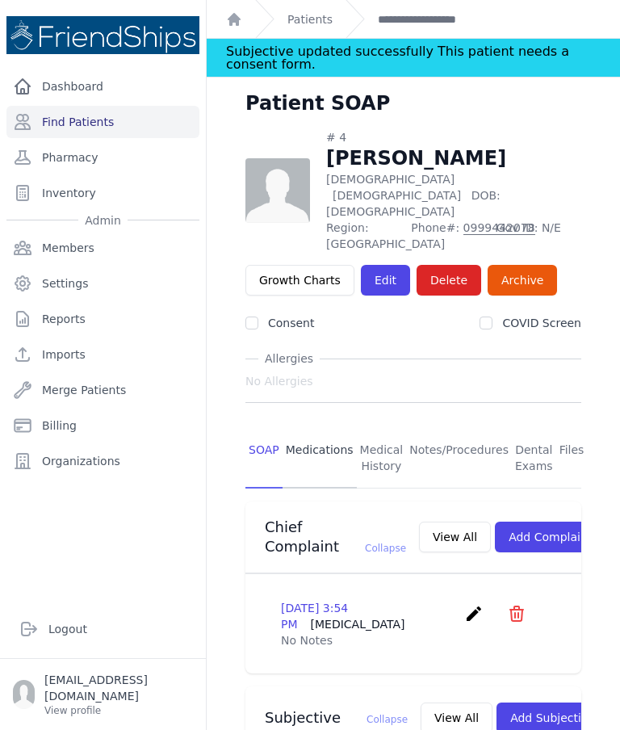
click at [320, 429] on link "Medications" at bounding box center [320, 459] width 74 height 60
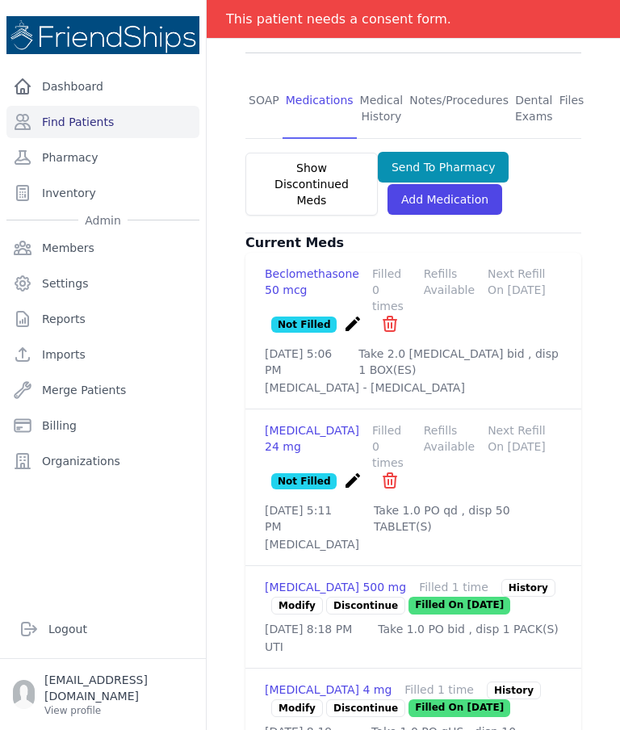
scroll to position [350, 0]
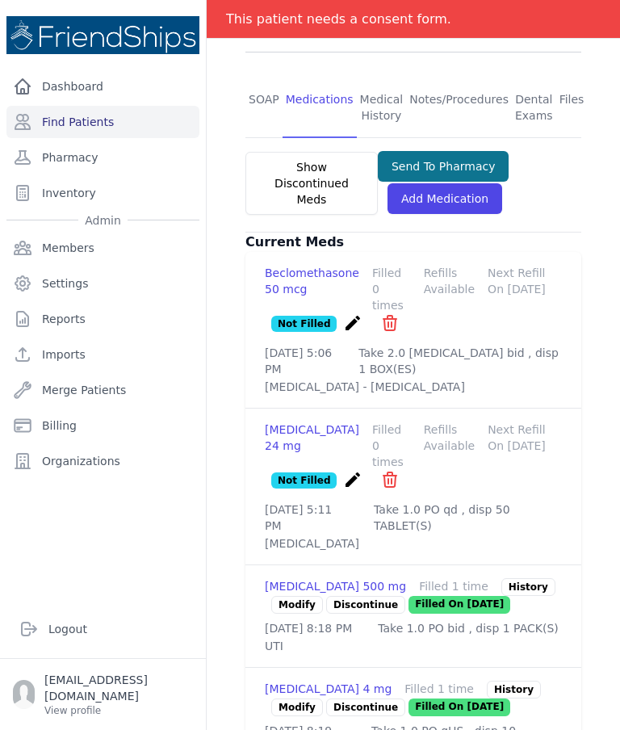
click at [474, 151] on button "Send To Pharmacy" at bounding box center [444, 166] width 132 height 31
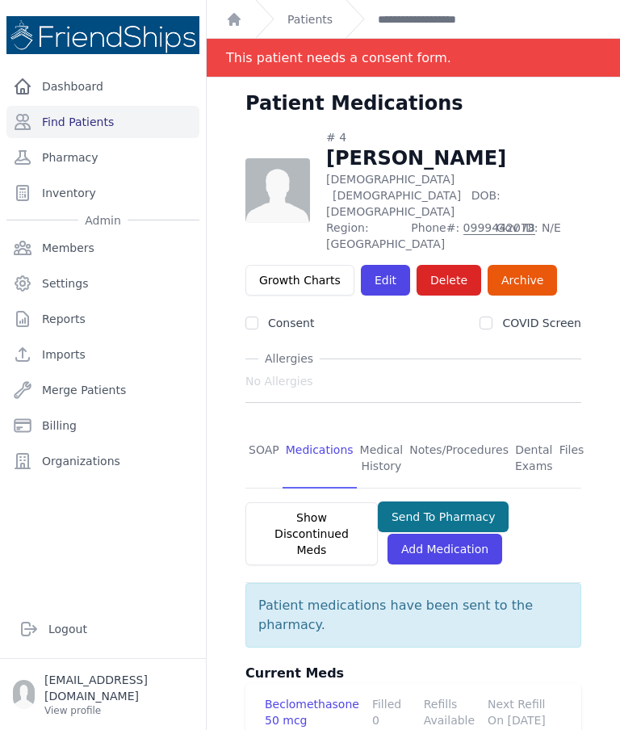
scroll to position [0, 0]
click at [312, 11] on link "Patients" at bounding box center [309, 19] width 45 height 16
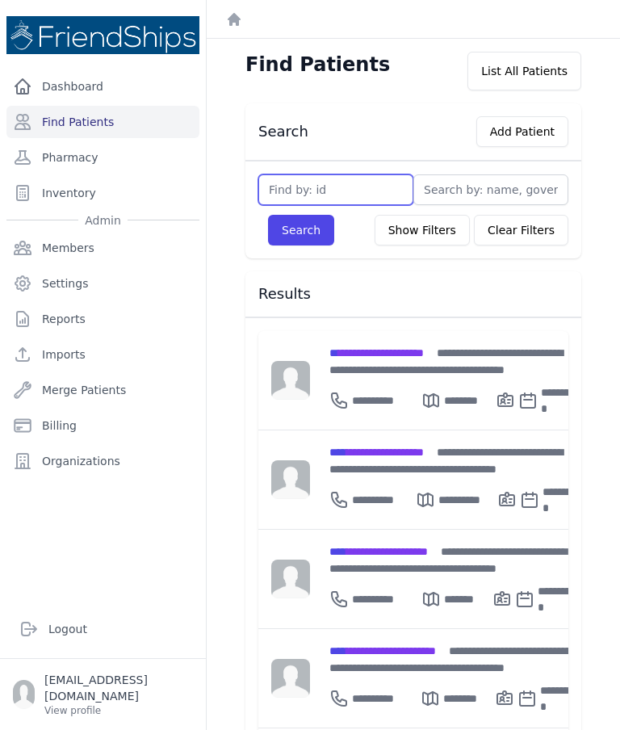
click at [327, 176] on input "text" at bounding box center [335, 189] width 155 height 31
type input "643"
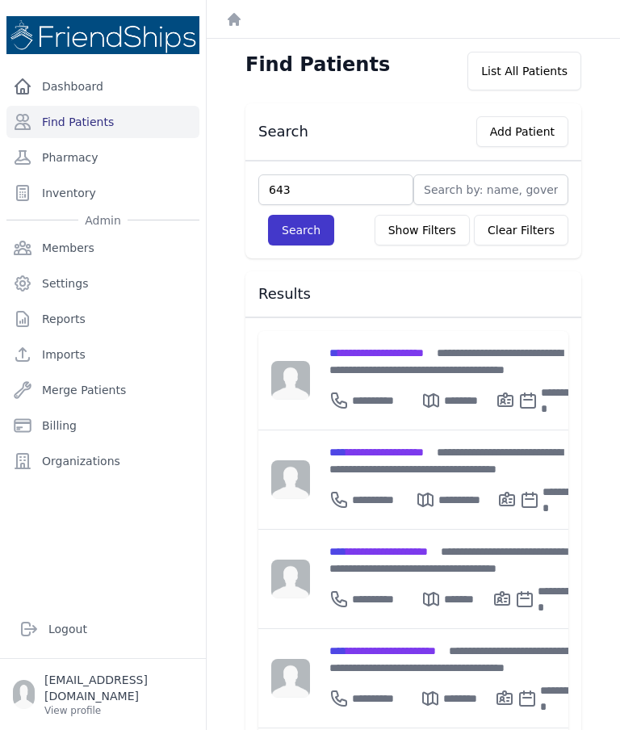
click at [287, 243] on button "Search" at bounding box center [301, 230] width 66 height 31
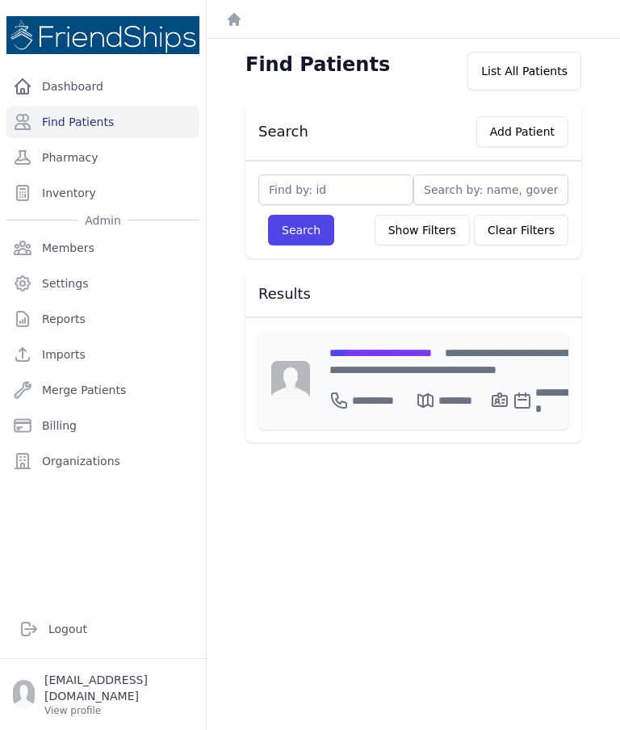
click at [405, 353] on span "**********" at bounding box center [380, 352] width 103 height 11
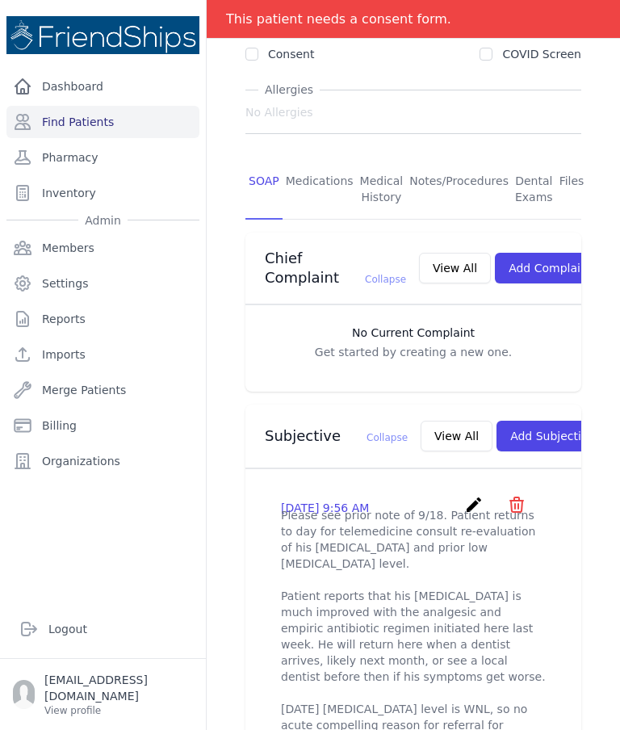
scroll to position [245, 0]
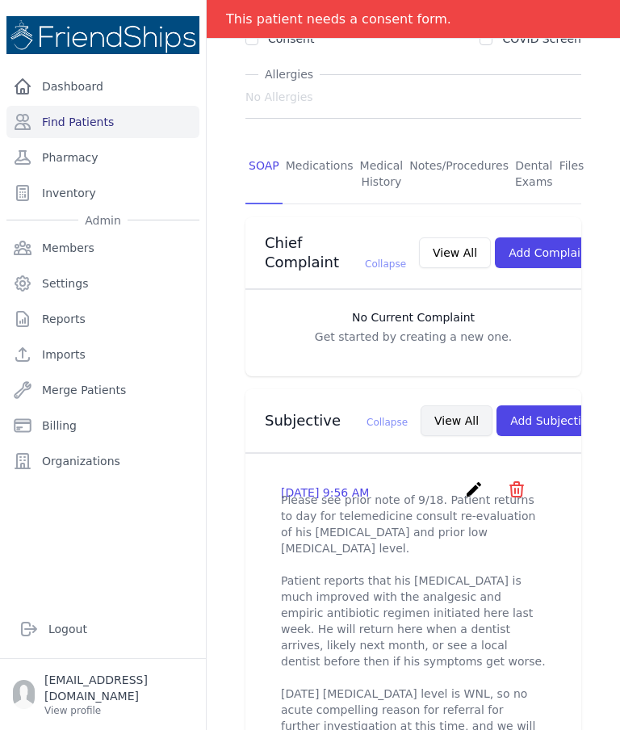
click at [421, 420] on button "View All" at bounding box center [457, 420] width 72 height 31
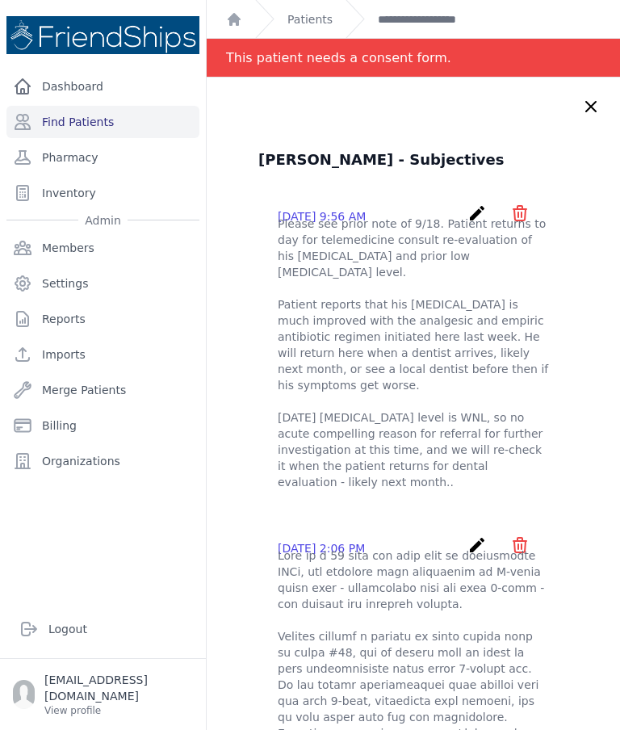
scroll to position [0, 0]
click at [317, 17] on link "Patients" at bounding box center [309, 19] width 45 height 16
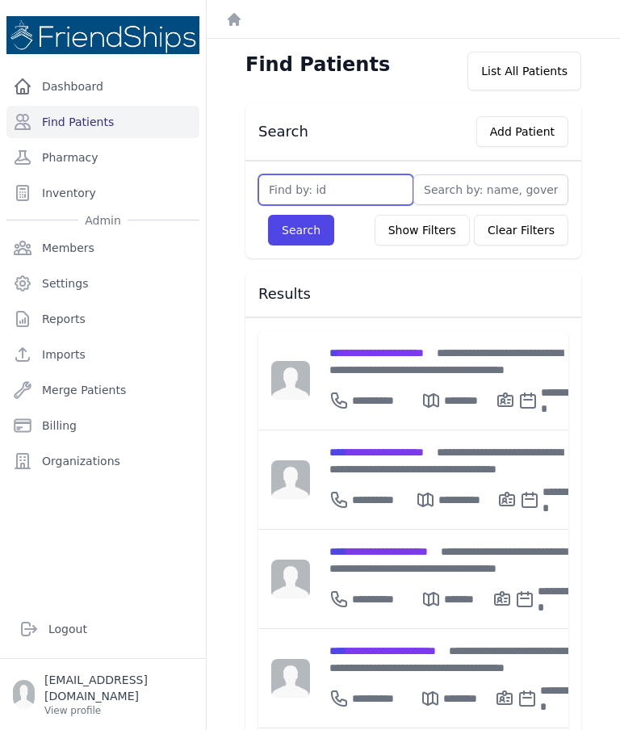
click at [340, 184] on input "text" at bounding box center [335, 189] width 155 height 31
type input "410"
click at [286, 231] on button "Search" at bounding box center [301, 230] width 66 height 31
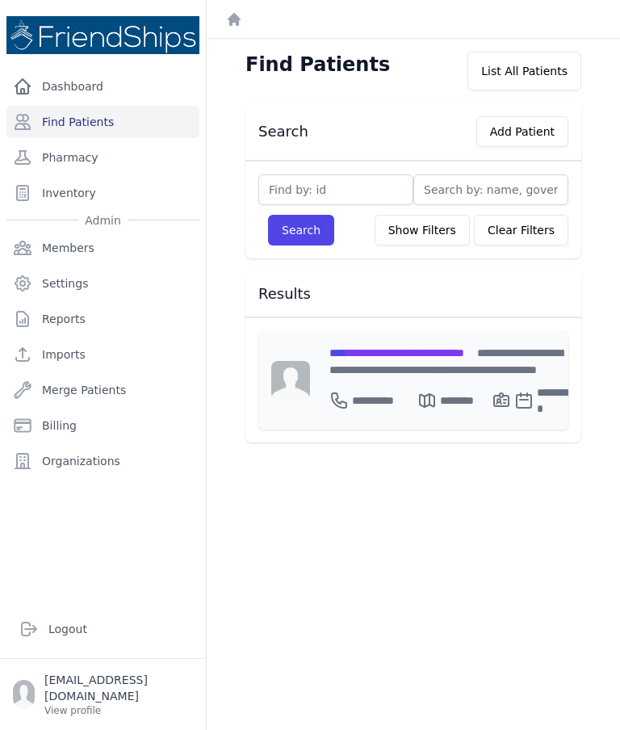
click at [449, 347] on span "**********" at bounding box center [396, 352] width 135 height 11
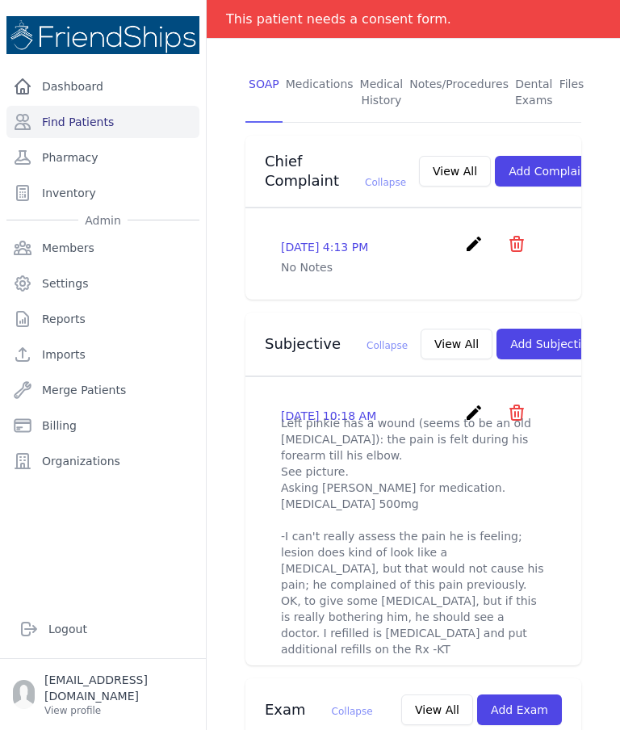
scroll to position [352, 0]
click at [503, 338] on button "Add Subjective" at bounding box center [552, 344] width 112 height 31
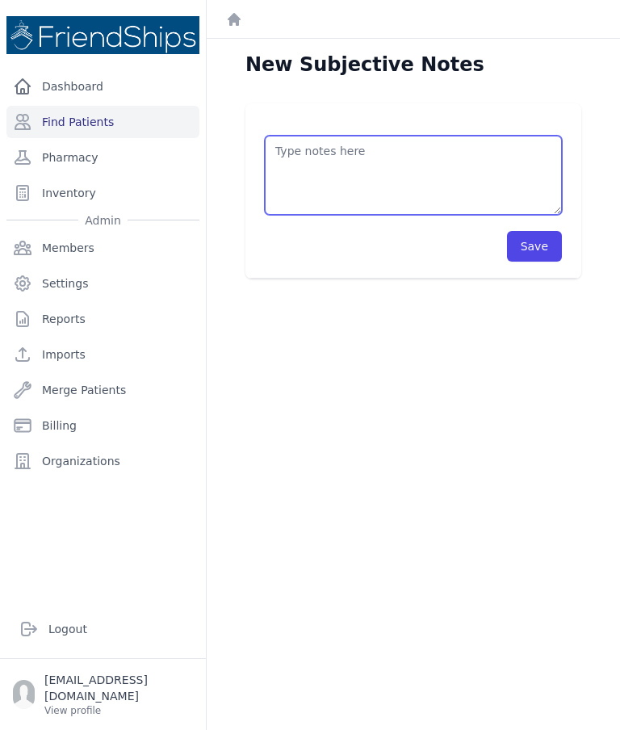
click at [475, 179] on textarea at bounding box center [413, 175] width 297 height 79
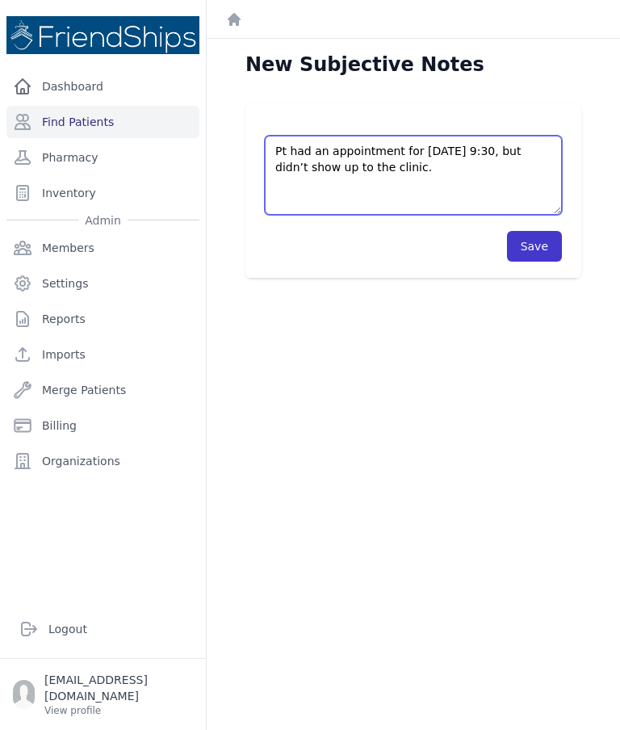
type textarea "Pt had an appointment for Sep 24, 9:30, but didn’t show up to the clinic."
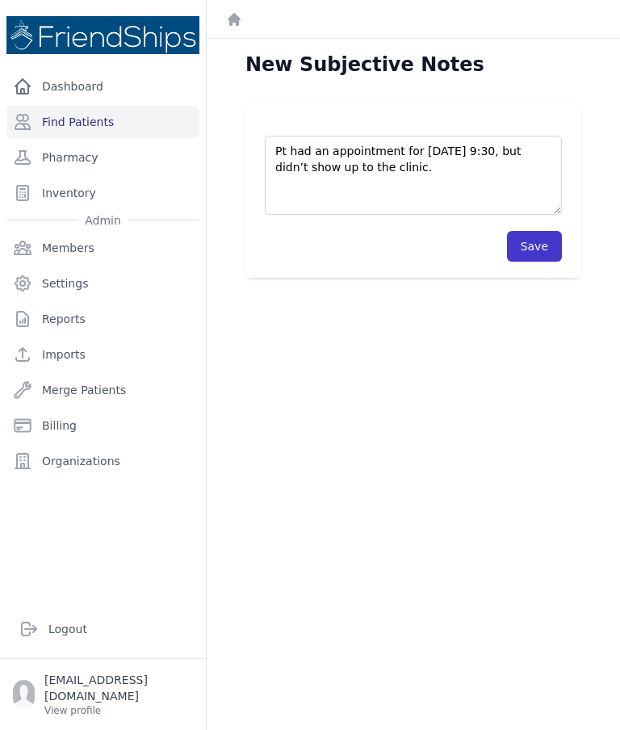
click at [539, 243] on button "Save" at bounding box center [534, 246] width 55 height 31
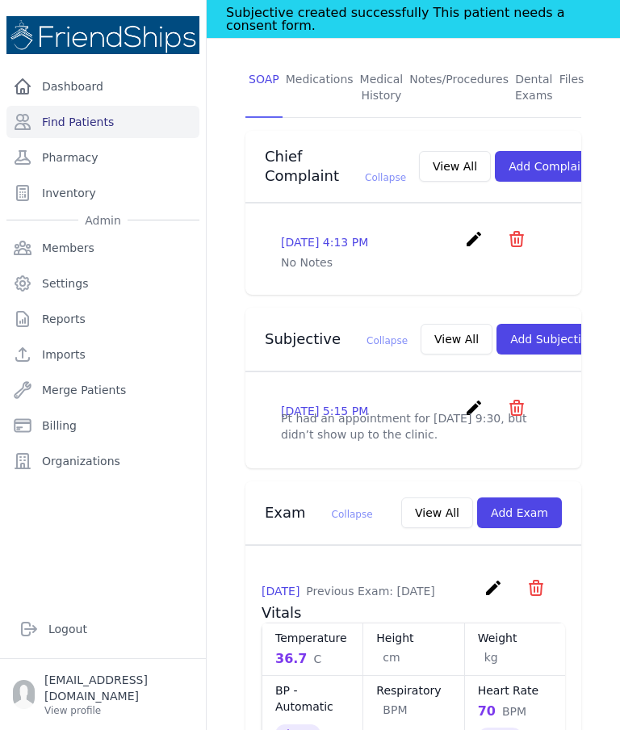
scroll to position [395, 0]
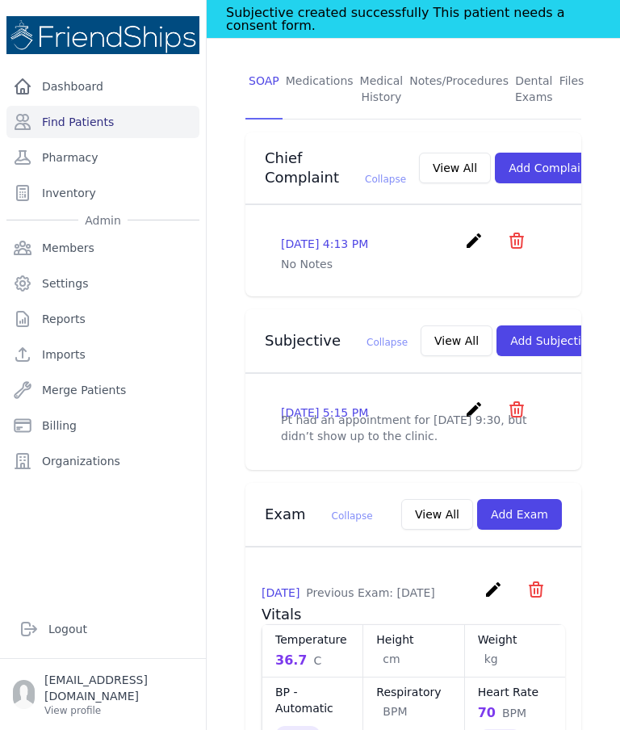
click at [521, 406] on icon "icon" at bounding box center [516, 409] width 13 height 15
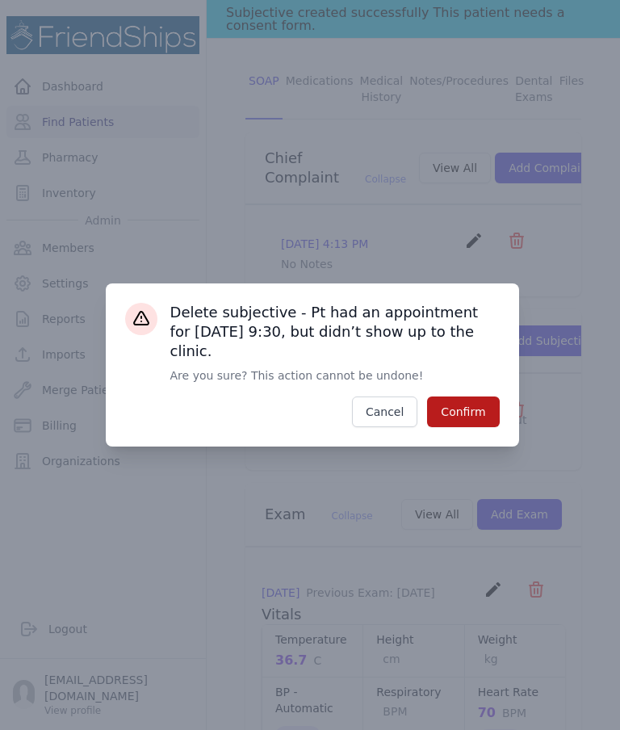
click at [475, 427] on button "Confirm" at bounding box center [463, 411] width 72 height 31
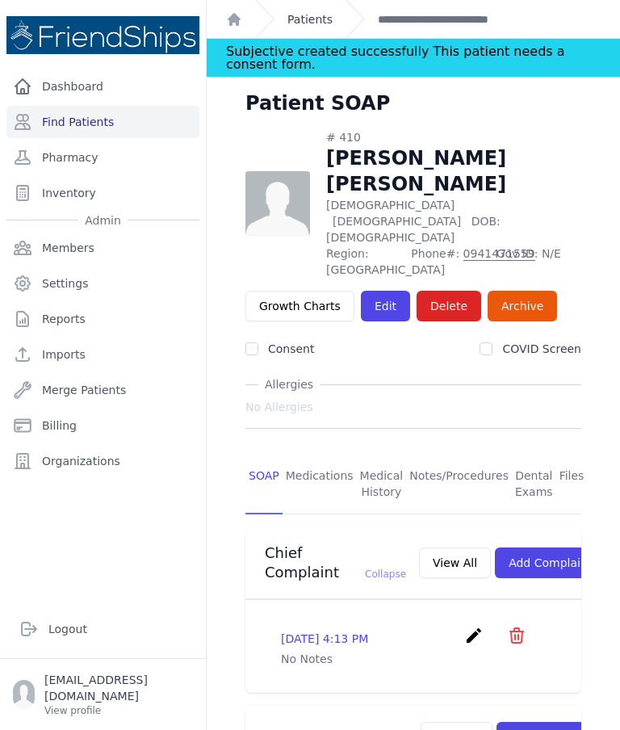
scroll to position [0, 0]
click at [318, 15] on link "Patients" at bounding box center [309, 19] width 45 height 16
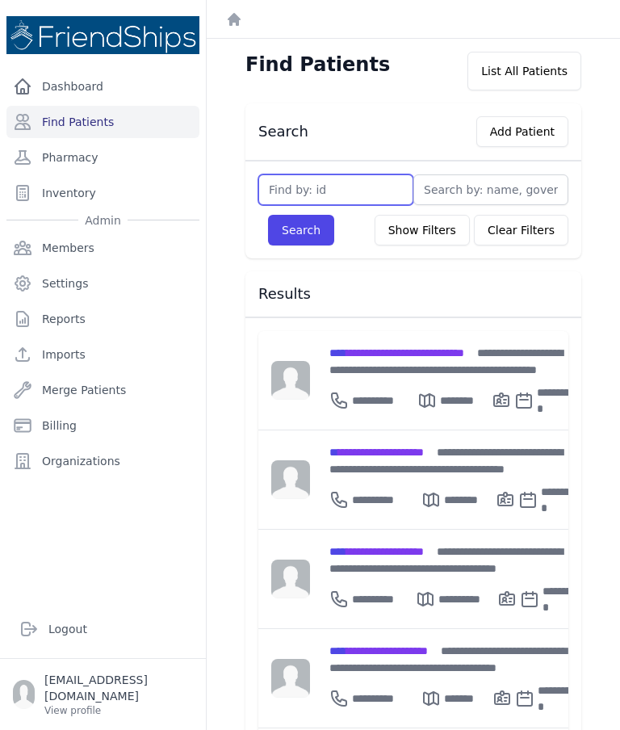
click at [344, 199] on input "text" at bounding box center [335, 189] width 155 height 31
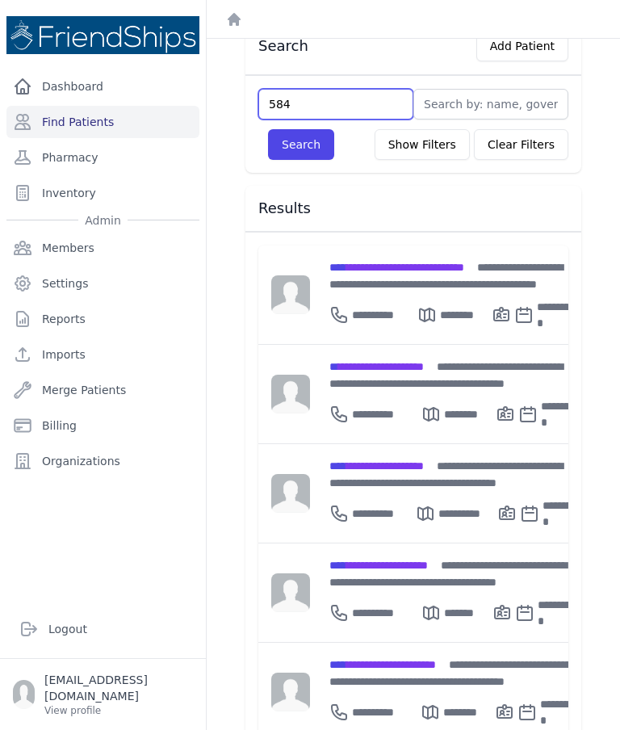
scroll to position [90, 0]
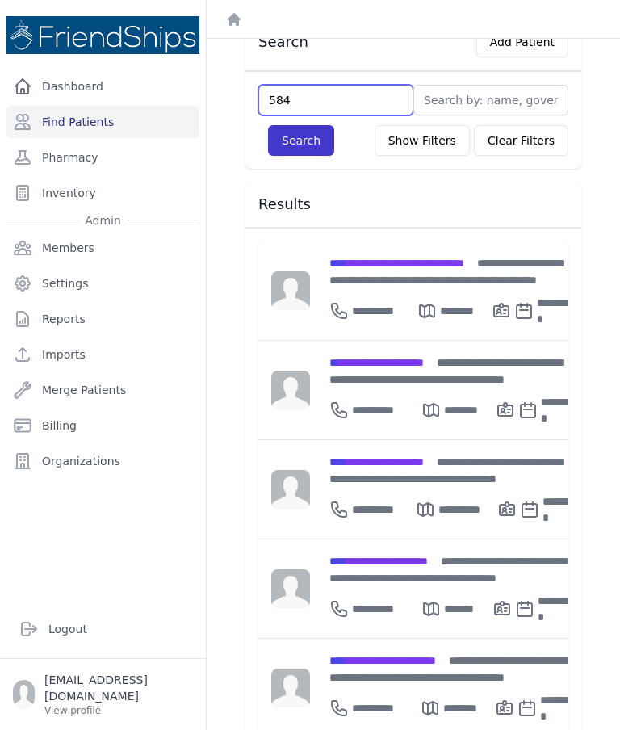
type input "584"
click at [308, 147] on button "Search" at bounding box center [301, 140] width 66 height 31
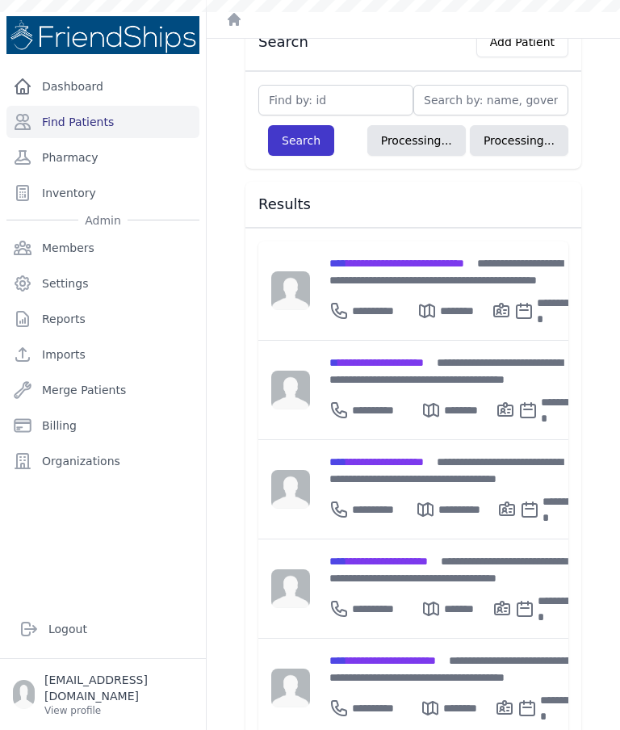
scroll to position [39, 0]
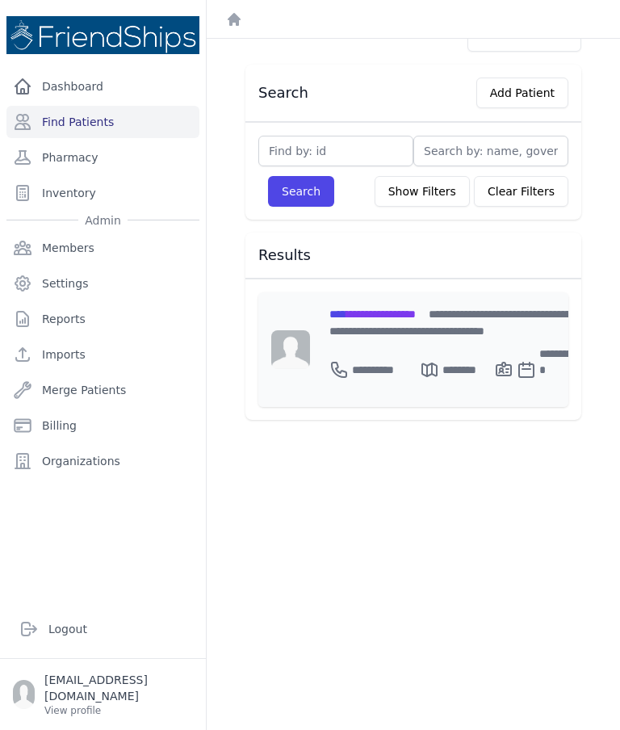
click at [405, 316] on span "**********" at bounding box center [372, 313] width 86 height 11
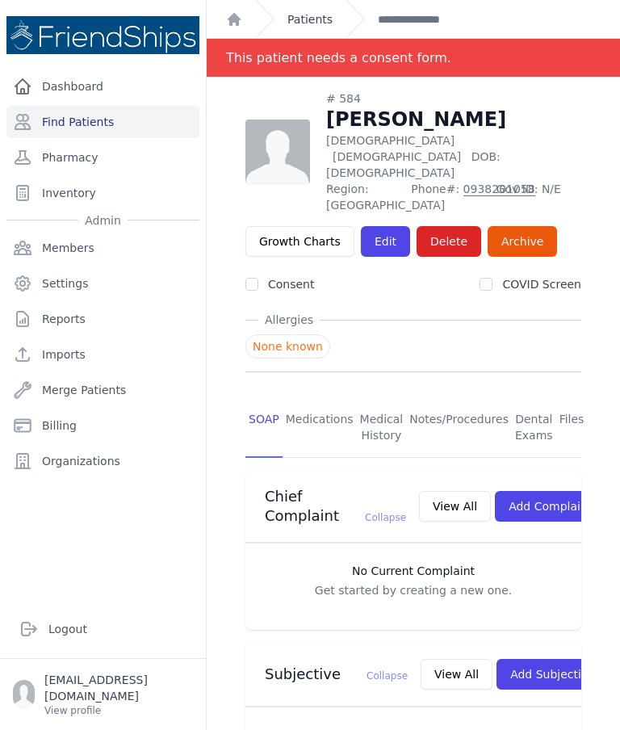
click at [304, 20] on link "Patients" at bounding box center [309, 19] width 45 height 16
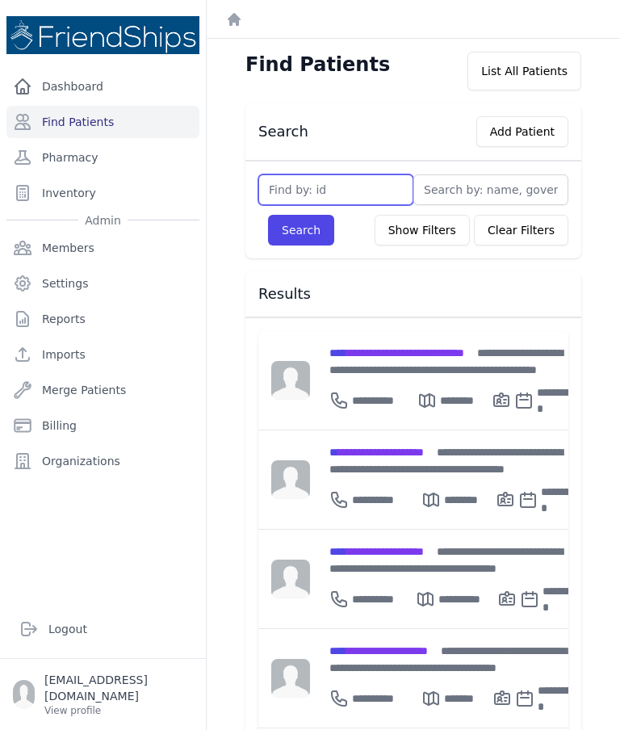
click at [356, 184] on input "text" at bounding box center [335, 189] width 155 height 31
type input "577"
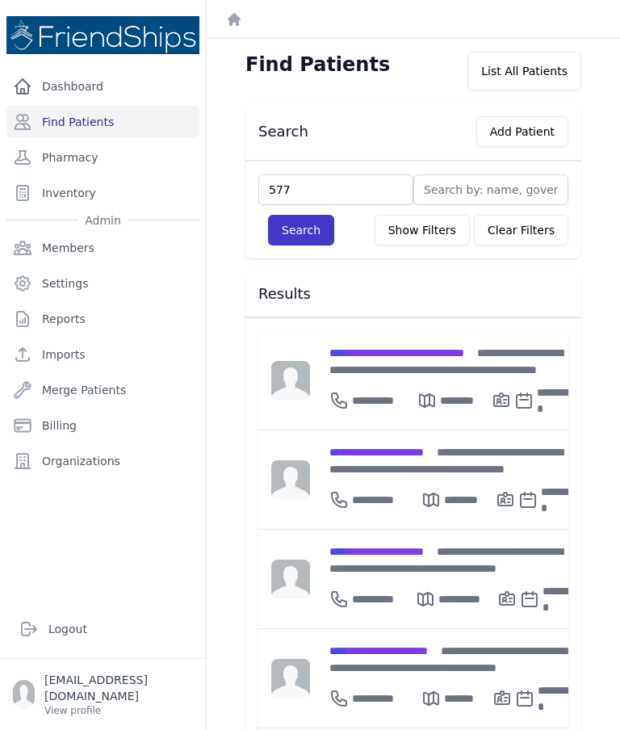
click at [312, 225] on button "Search" at bounding box center [301, 230] width 66 height 31
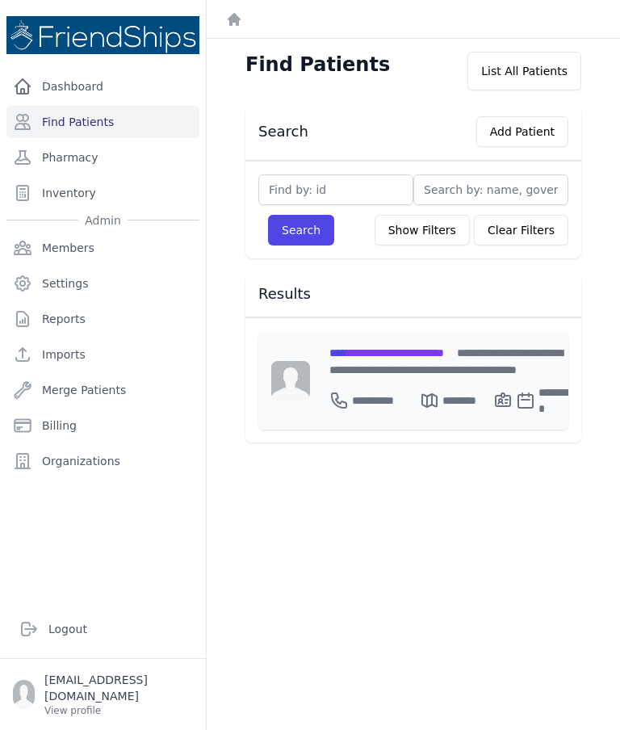
click at [394, 355] on span "**********" at bounding box center [386, 352] width 115 height 11
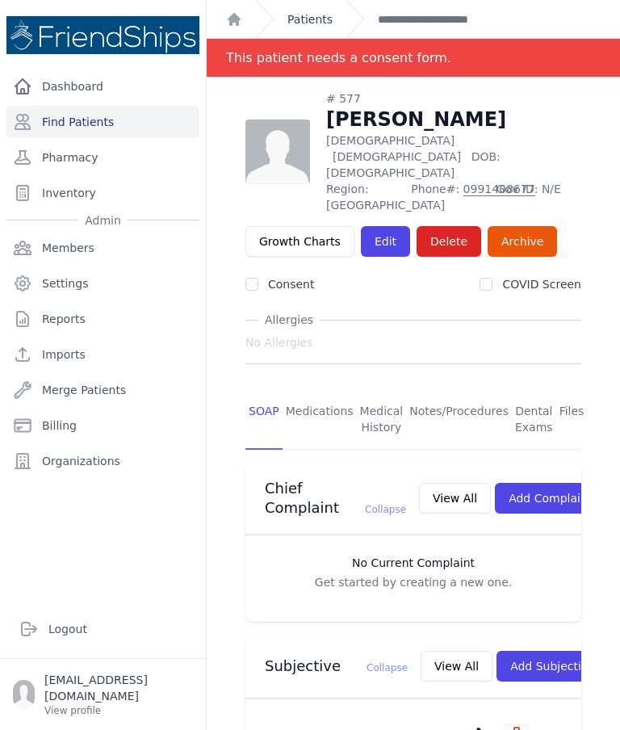
click at [317, 20] on link "Patients" at bounding box center [309, 19] width 45 height 16
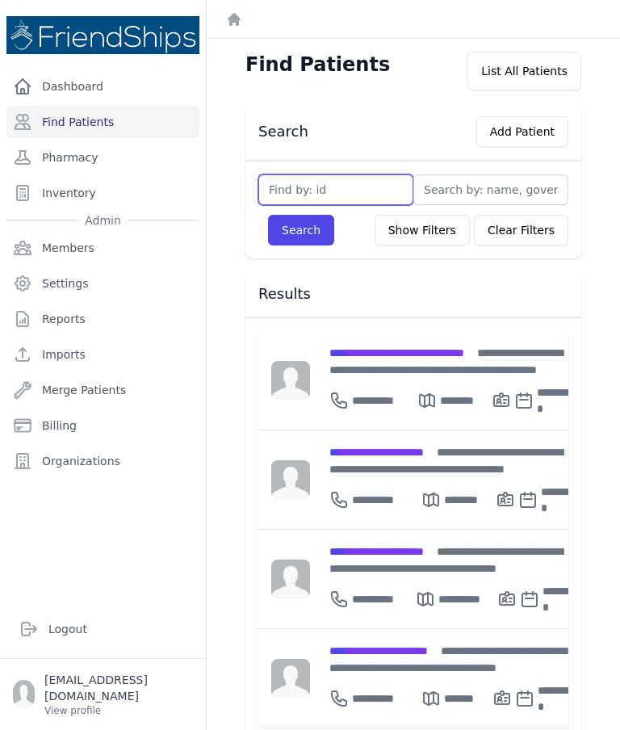
click at [340, 184] on input "text" at bounding box center [335, 189] width 155 height 31
type input "137"
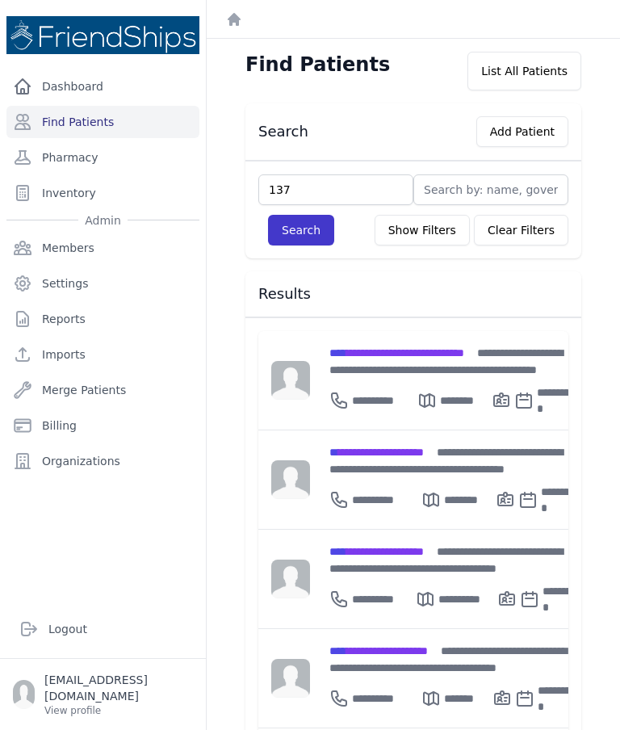
click at [311, 226] on button "Search" at bounding box center [301, 230] width 66 height 31
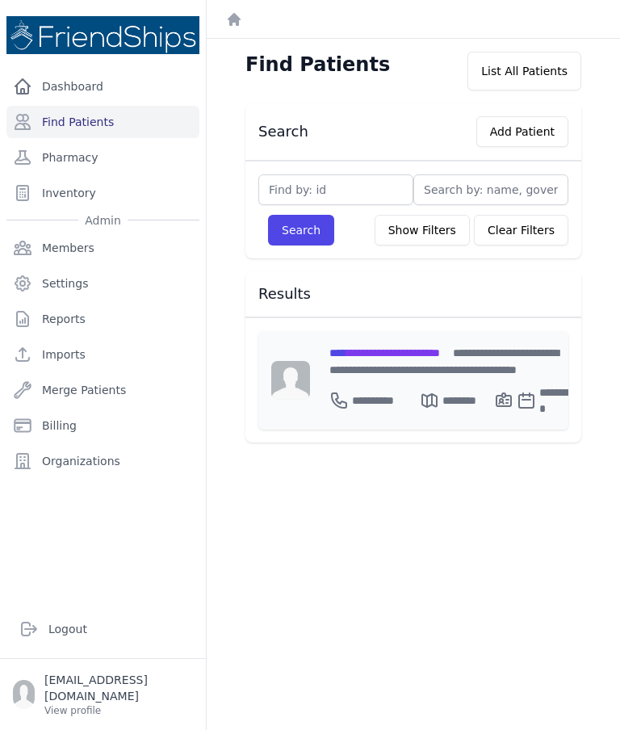
click at [425, 368] on div "**********" at bounding box center [453, 361] width 249 height 34
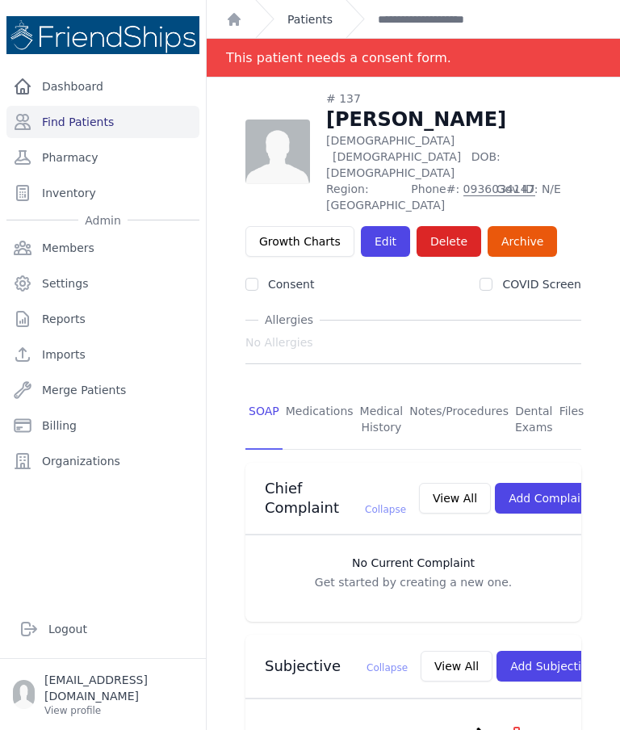
click at [312, 14] on link "Patients" at bounding box center [309, 19] width 45 height 16
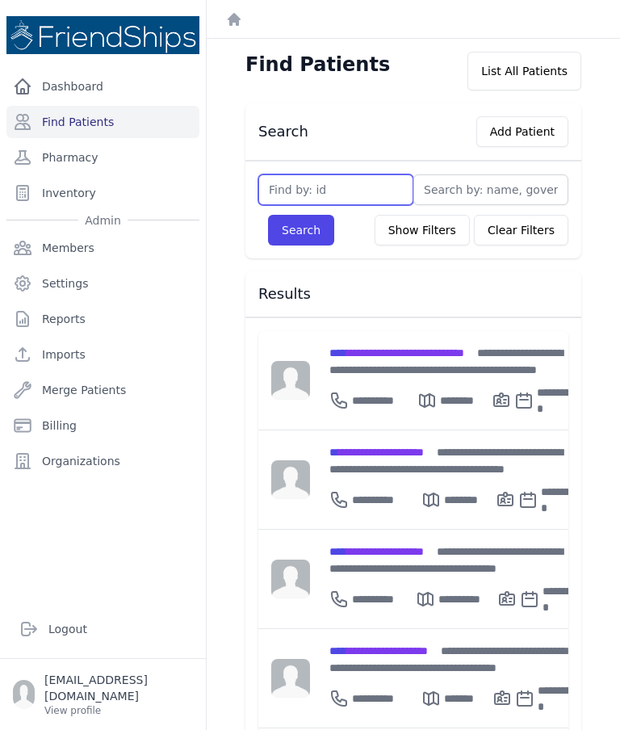
click at [318, 203] on input "text" at bounding box center [335, 189] width 155 height 31
type input "630"
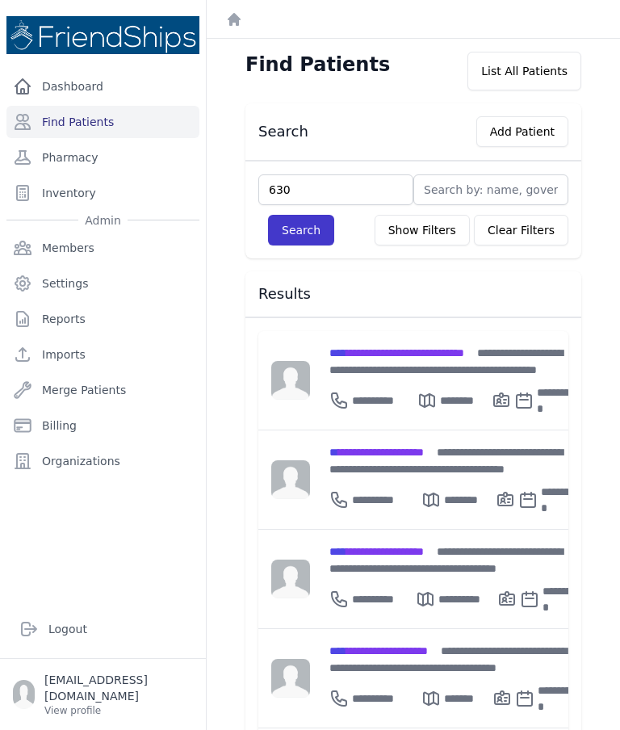
click at [302, 241] on button "Search" at bounding box center [301, 230] width 66 height 31
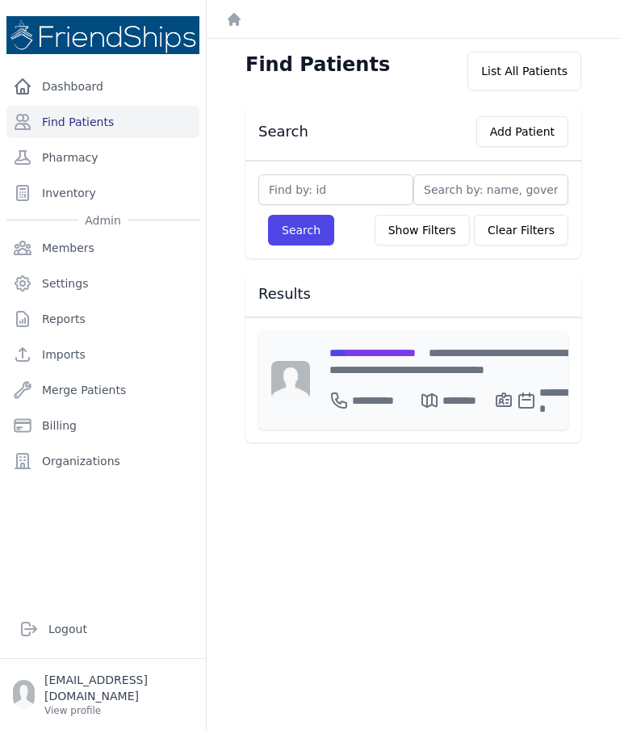
click at [396, 341] on div "**********" at bounding box center [453, 380] width 287 height 98
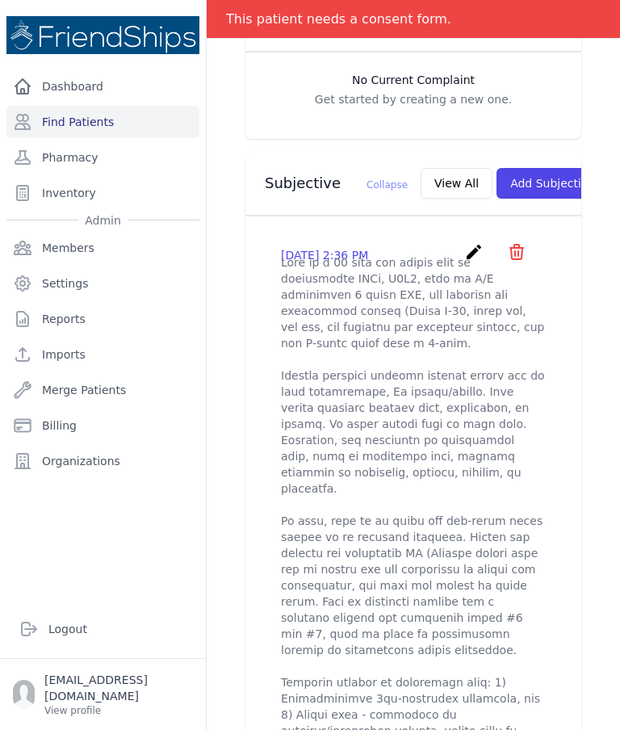
scroll to position [484, 0]
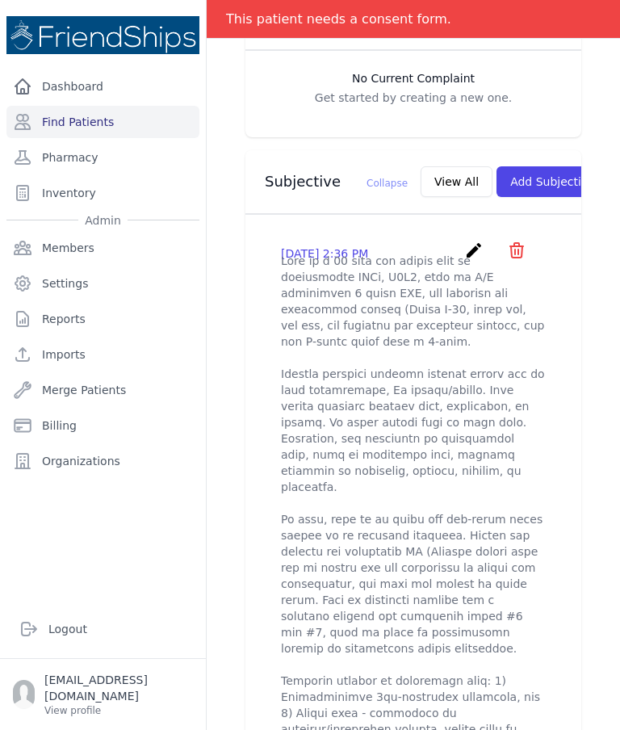
click at [479, 256] on link "create" at bounding box center [475, 255] width 23 height 15
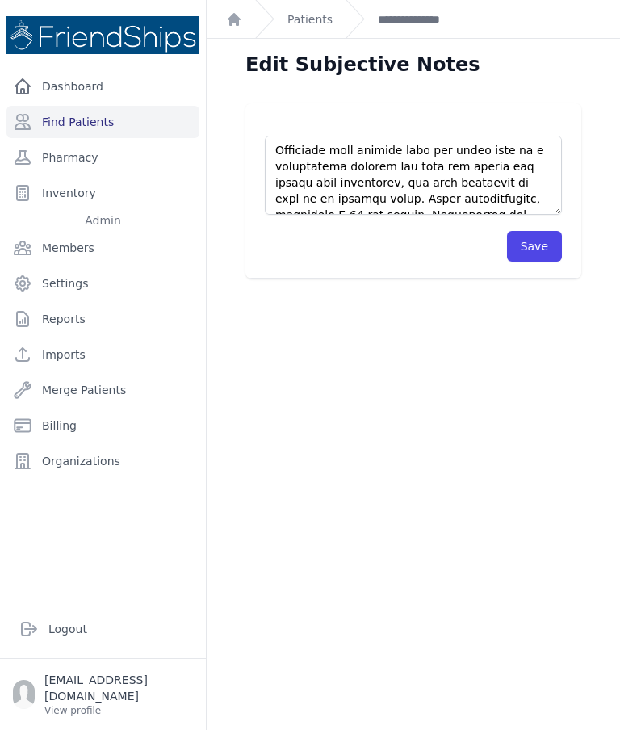
scroll to position [500, 0]
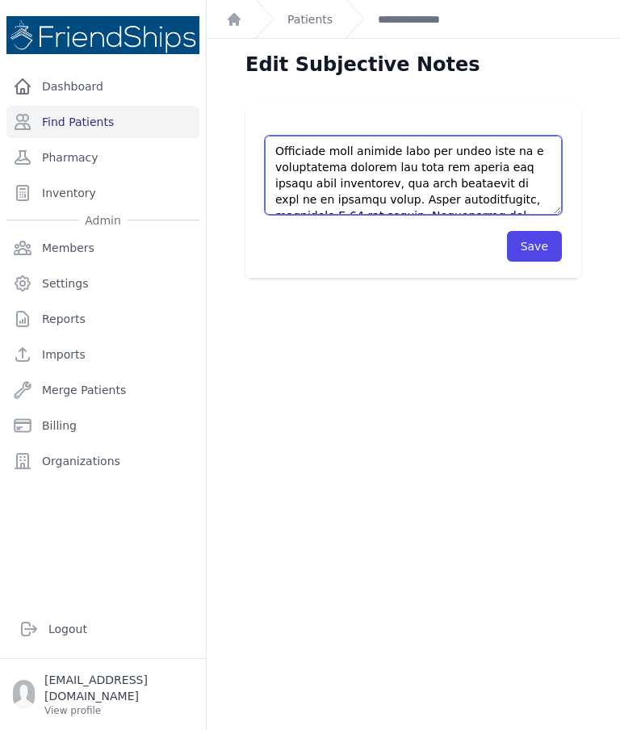
click at [401, 207] on textarea at bounding box center [413, 175] width 297 height 79
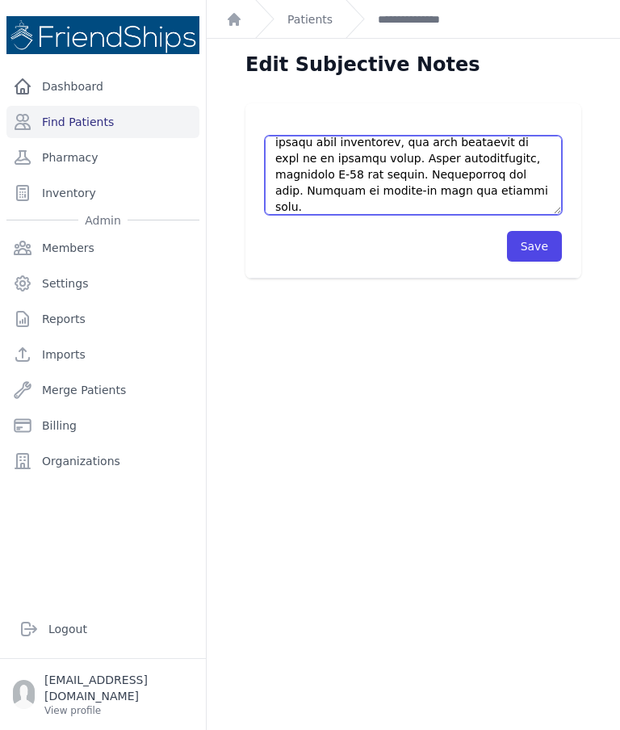
scroll to position [542, 0]
click at [390, 207] on textarea at bounding box center [413, 175] width 297 height 79
type textarea "This is a 30 year old female with no significant PMHx, G7P6, with an U/S docume…"
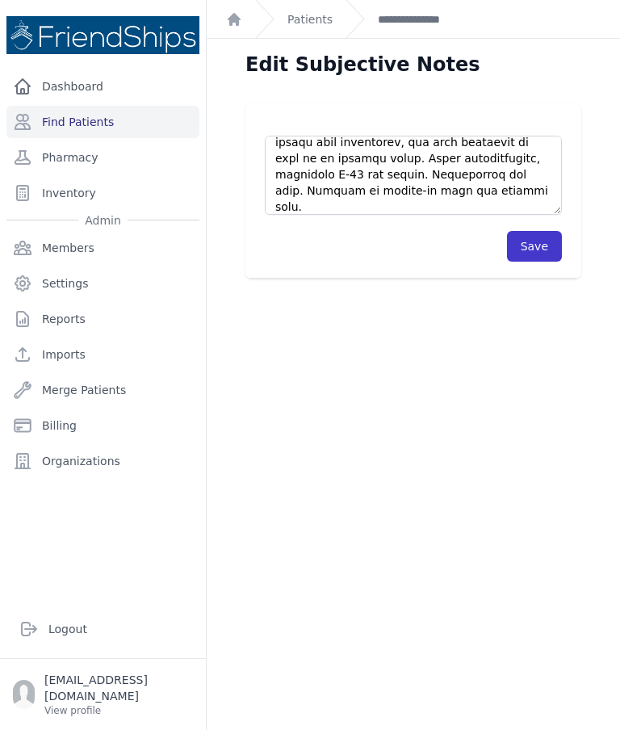
click at [542, 256] on button "Save" at bounding box center [534, 246] width 55 height 31
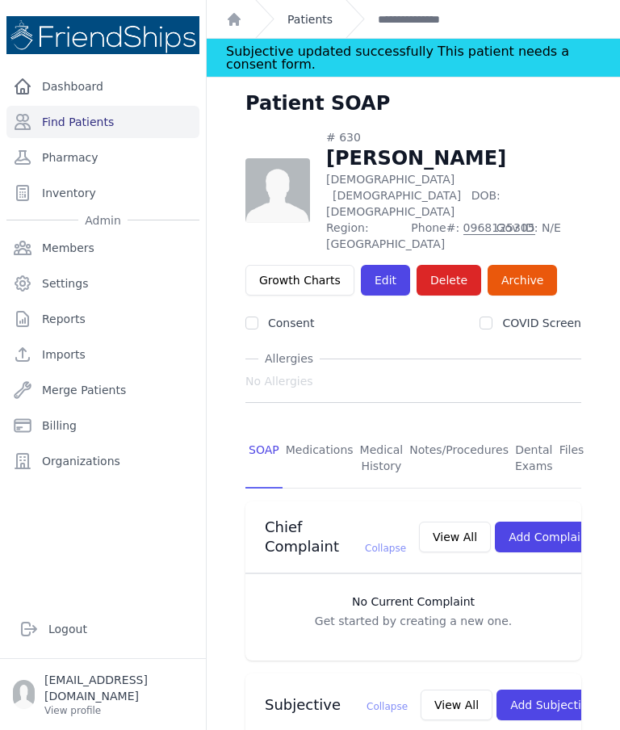
click at [295, 26] on link "Patients" at bounding box center [309, 19] width 45 height 16
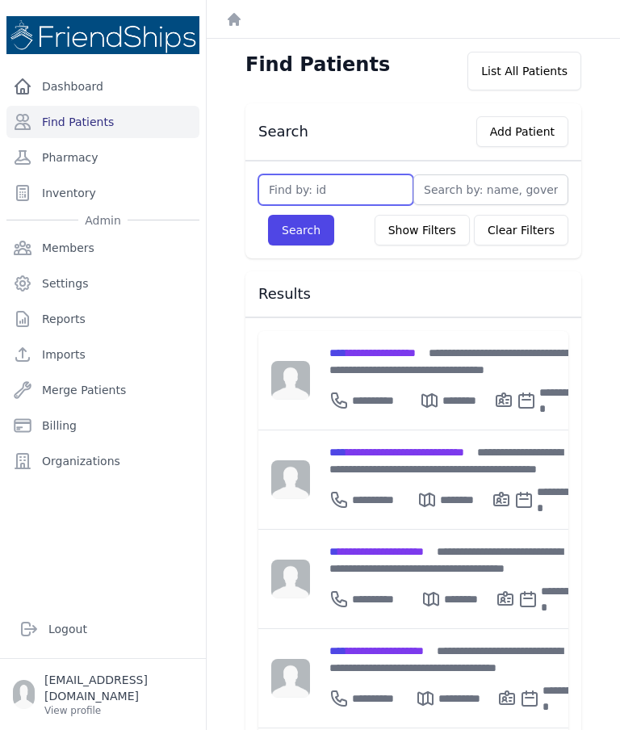
click at [352, 194] on input "text" at bounding box center [335, 189] width 155 height 31
type input "781"
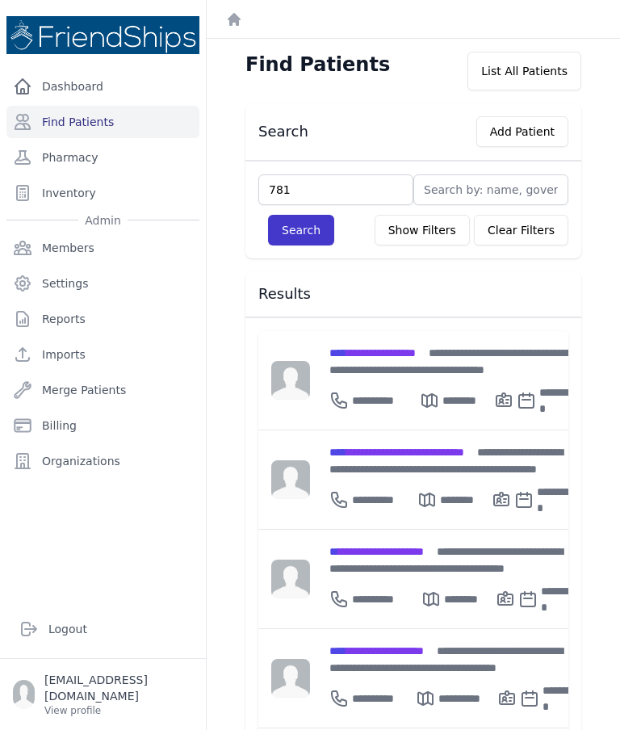
click at [314, 217] on button "Search" at bounding box center [301, 230] width 66 height 31
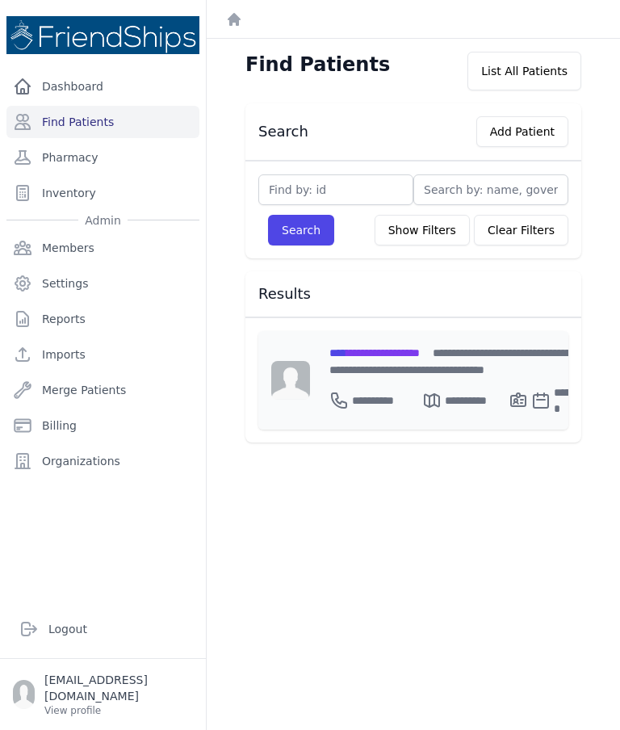
click at [387, 357] on span "**********" at bounding box center [374, 352] width 90 height 11
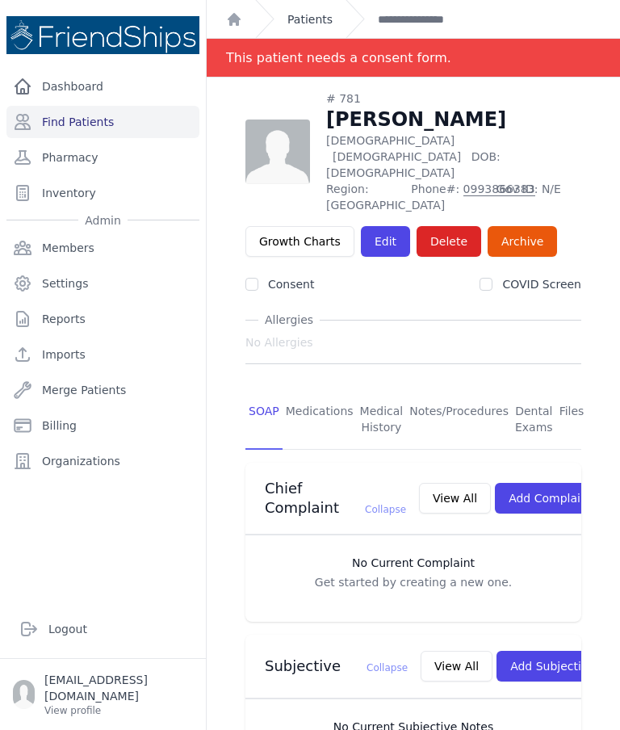
click at [316, 21] on link "Patients" at bounding box center [309, 19] width 45 height 16
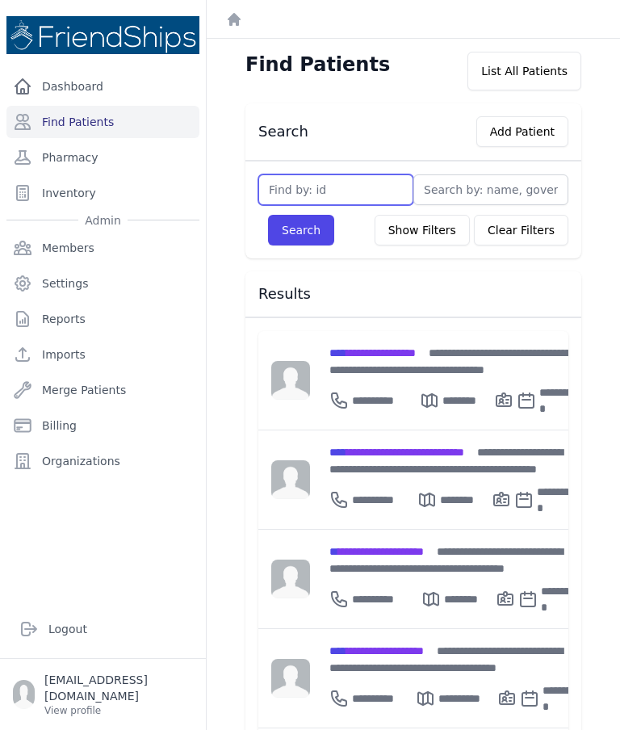
click at [349, 195] on input "text" at bounding box center [335, 189] width 155 height 31
type input "772"
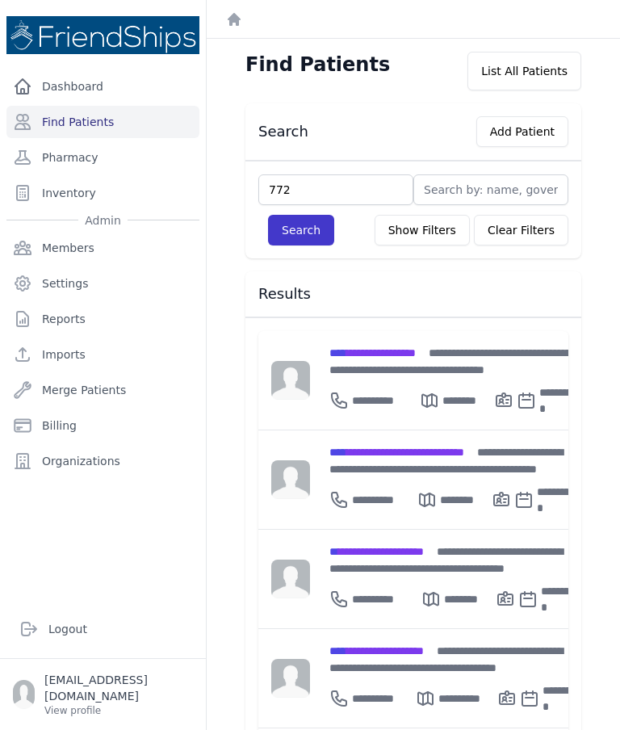
click at [314, 223] on button "Search" at bounding box center [301, 230] width 66 height 31
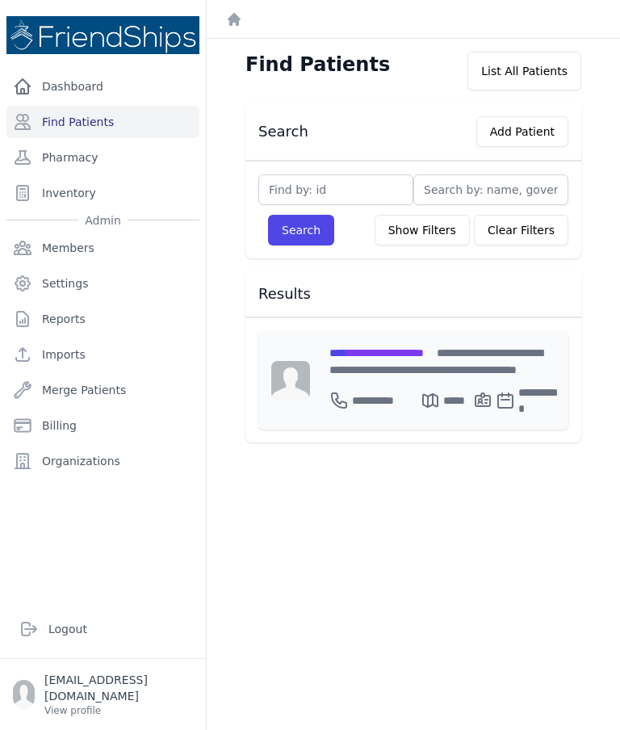
click at [424, 348] on span "**********" at bounding box center [376, 352] width 94 height 11
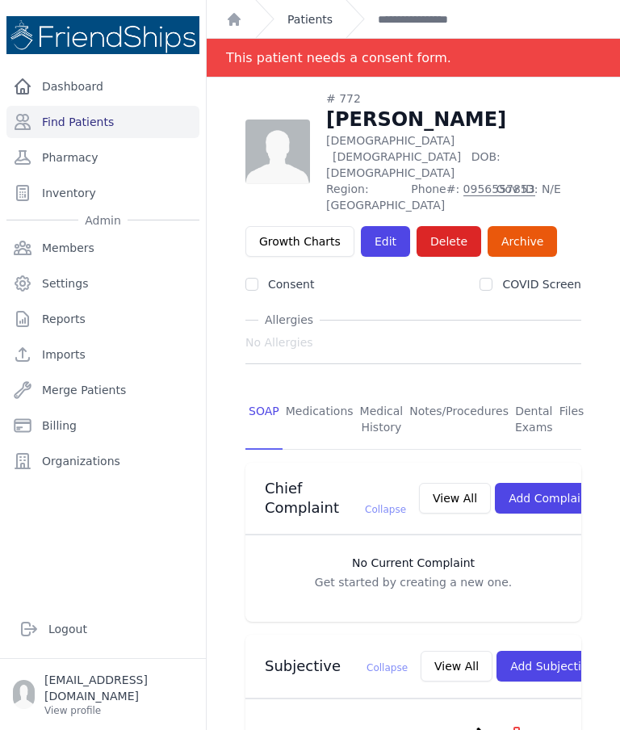
click at [309, 21] on link "Patients" at bounding box center [309, 19] width 45 height 16
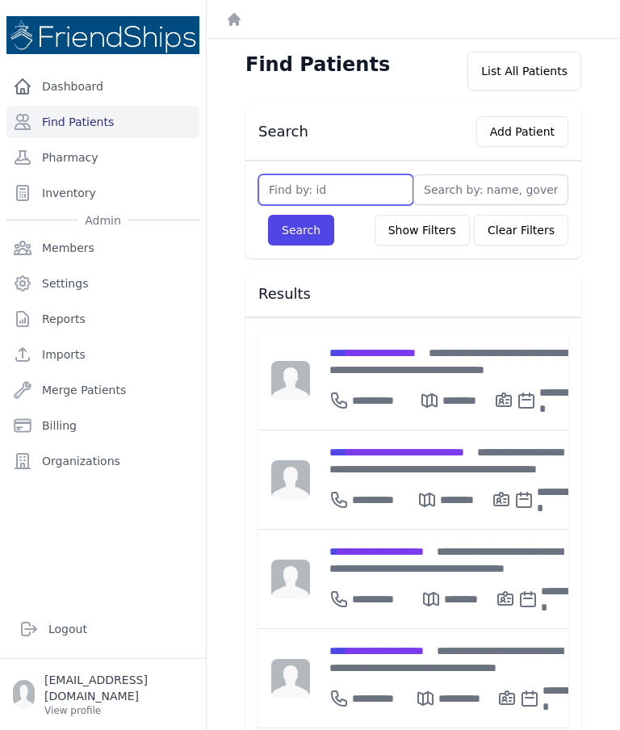
click at [366, 194] on input "text" at bounding box center [335, 189] width 155 height 31
type input "178"
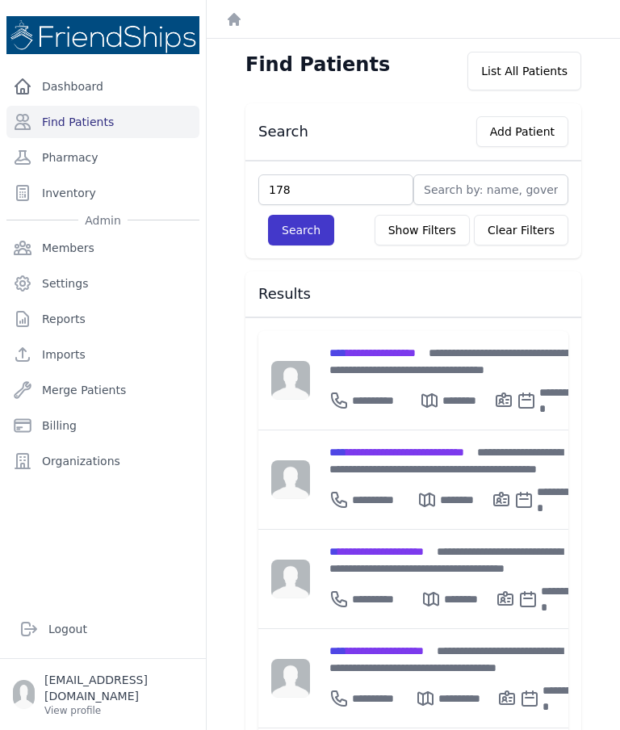
click at [310, 227] on button "Search" at bounding box center [301, 230] width 66 height 31
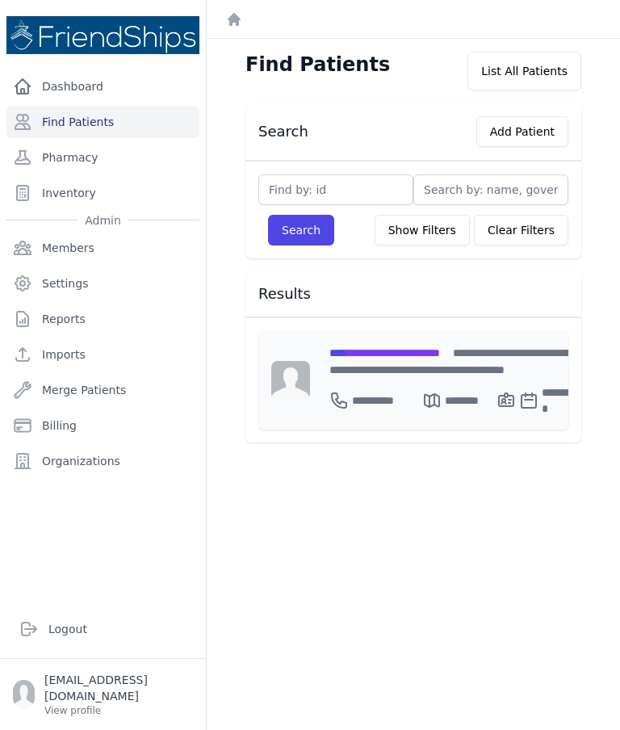
click at [429, 364] on div "**********" at bounding box center [455, 361] width 252 height 34
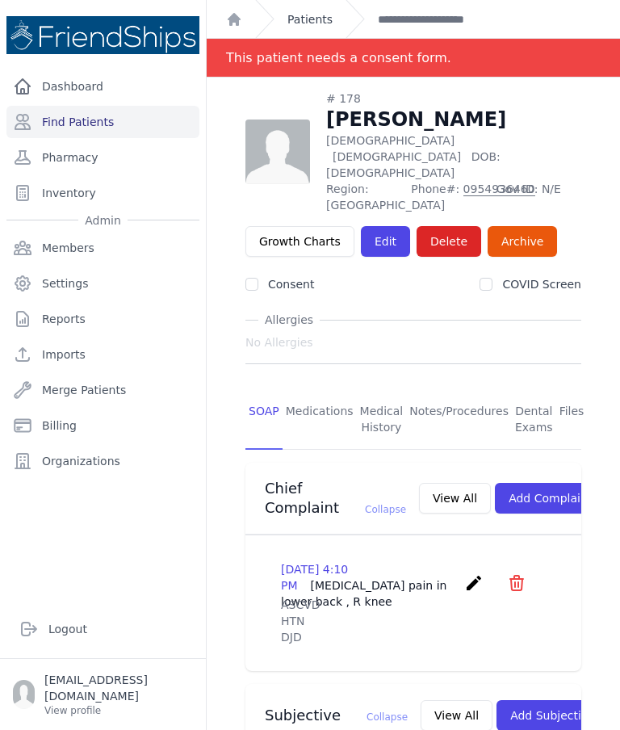
click at [329, 15] on link "Patients" at bounding box center [309, 19] width 45 height 16
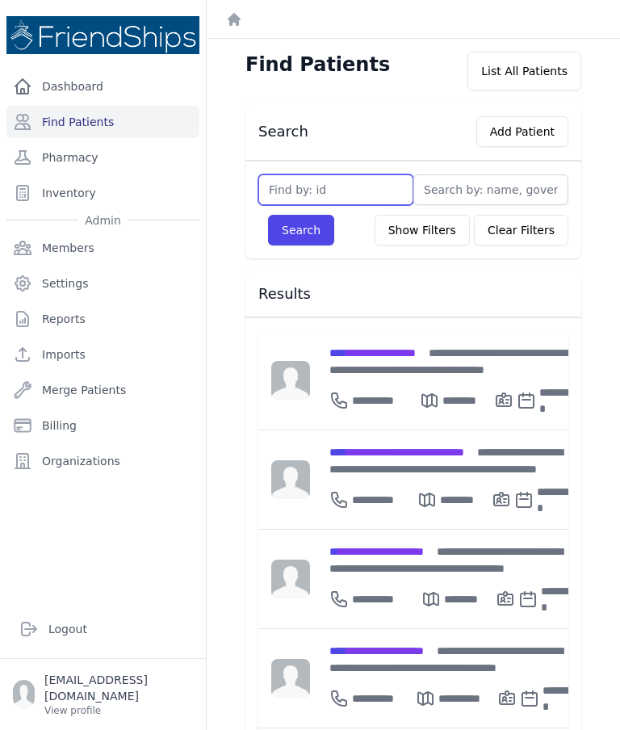
click at [347, 198] on input "text" at bounding box center [335, 189] width 155 height 31
type input "83"
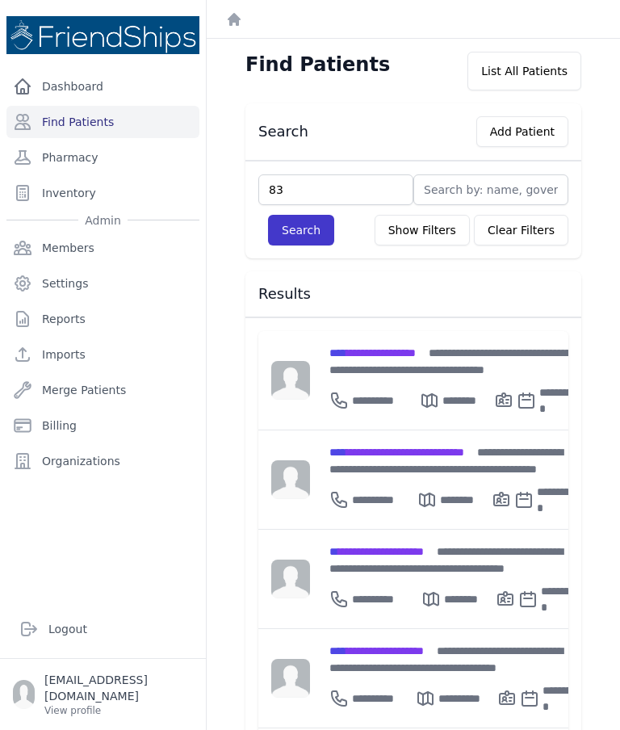
click at [313, 224] on button "Search" at bounding box center [301, 230] width 66 height 31
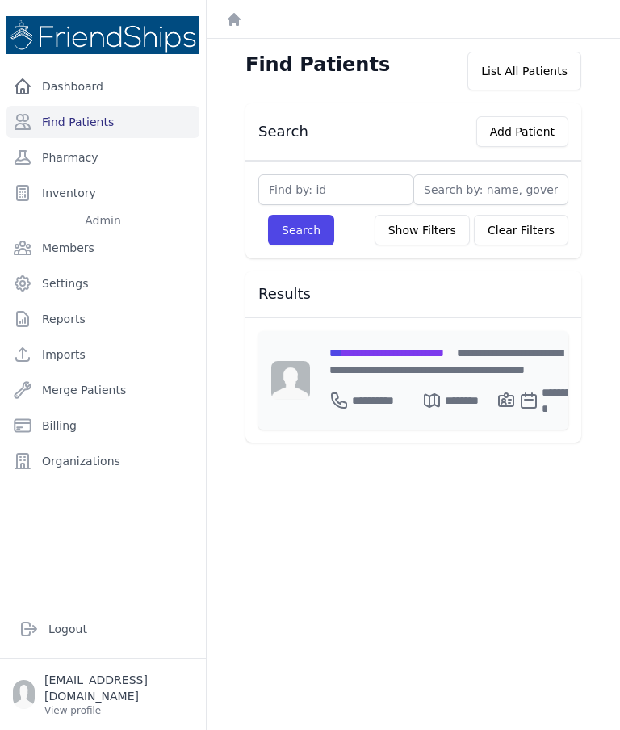
click at [441, 360] on div "**********" at bounding box center [454, 361] width 251 height 34
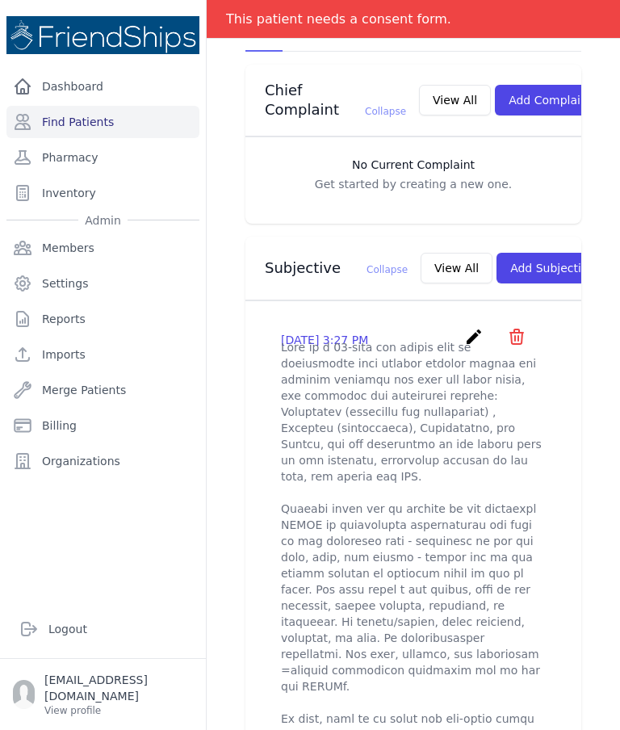
scroll to position [397, 0]
click at [469, 332] on icon "create" at bounding box center [473, 337] width 19 height 19
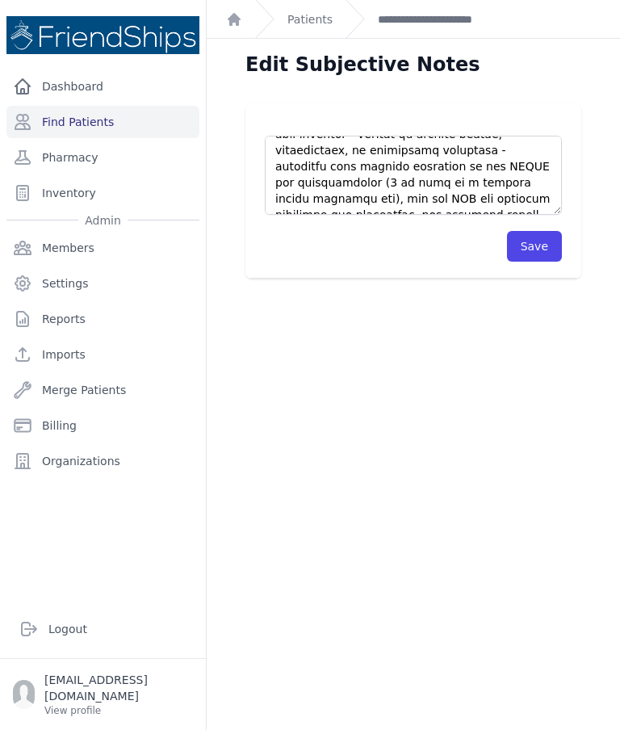
scroll to position [549, 0]
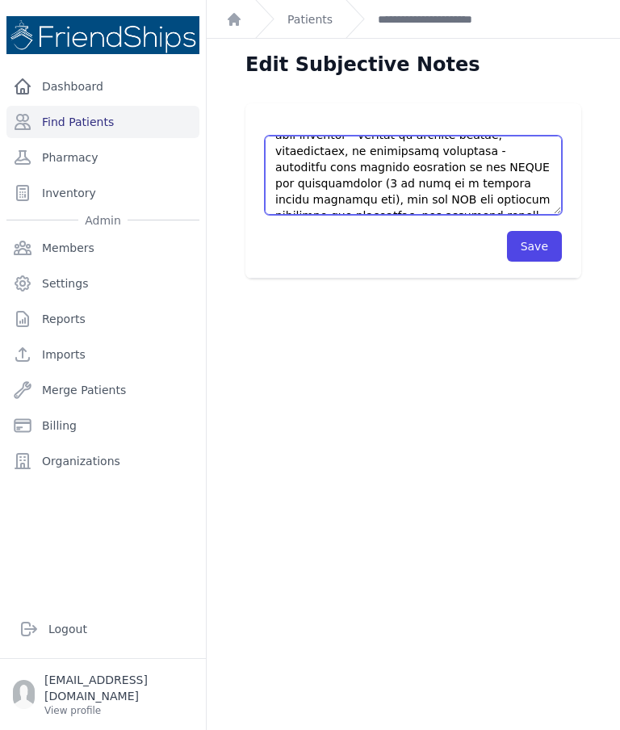
click at [477, 191] on textarea at bounding box center [413, 175] width 297 height 79
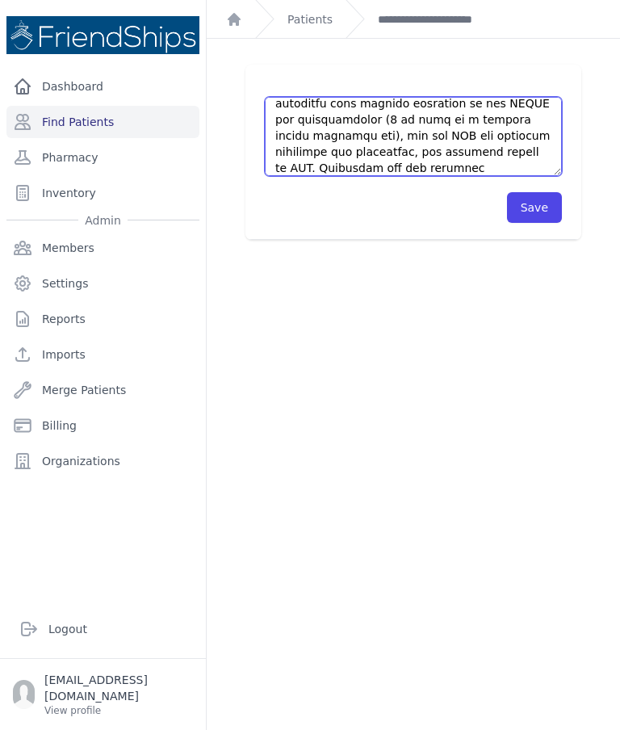
scroll to position [590, 0]
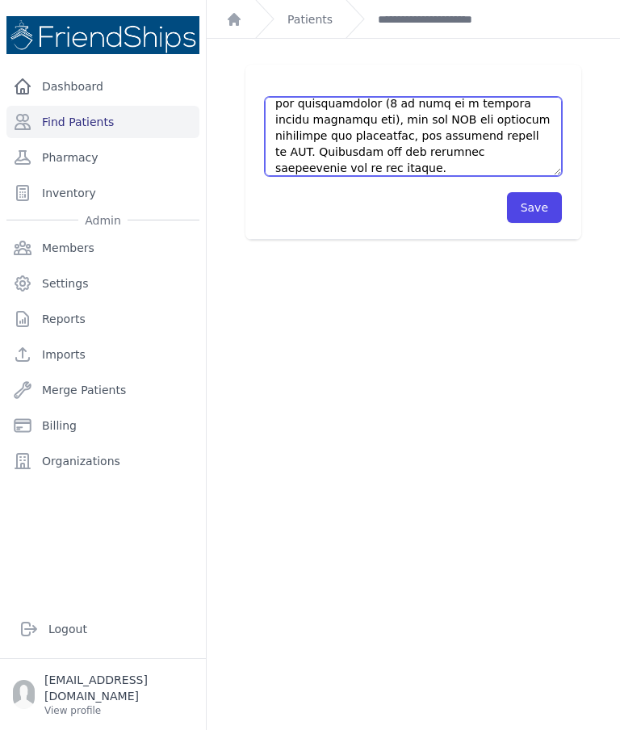
click at [475, 145] on textarea at bounding box center [413, 136] width 297 height 79
click at [467, 151] on textarea at bounding box center [413, 136] width 297 height 79
click at [405, 175] on textarea at bounding box center [413, 136] width 297 height 79
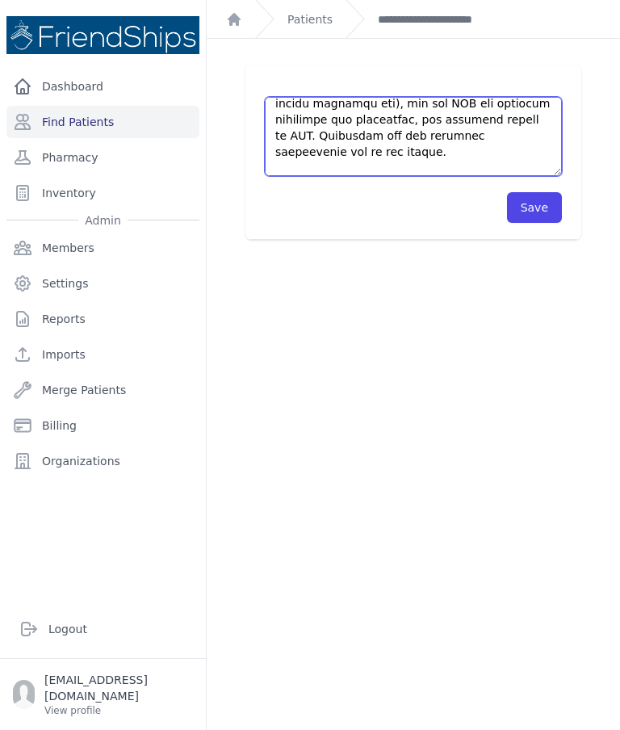
scroll to position [606, 0]
click at [507, 144] on textarea at bounding box center [413, 136] width 297 height 79
click at [520, 135] on textarea at bounding box center [413, 136] width 297 height 79
click at [505, 157] on textarea at bounding box center [413, 136] width 297 height 79
click at [525, 140] on textarea at bounding box center [413, 136] width 297 height 79
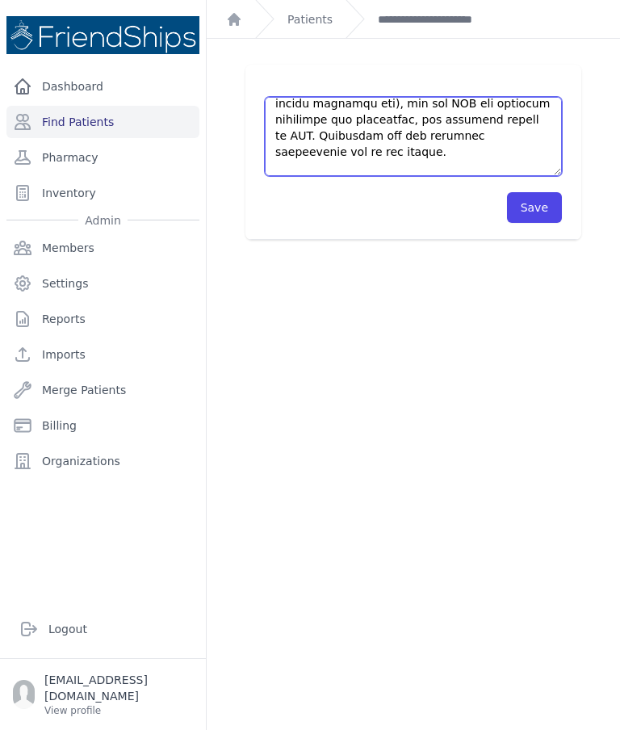
click at [515, 140] on textarea at bounding box center [413, 136] width 297 height 79
click at [508, 154] on textarea at bounding box center [413, 136] width 297 height 79
click at [500, 144] on textarea at bounding box center [413, 136] width 297 height 79
type textarea "This is a 47-year old female with no significant past medical history except fo…"
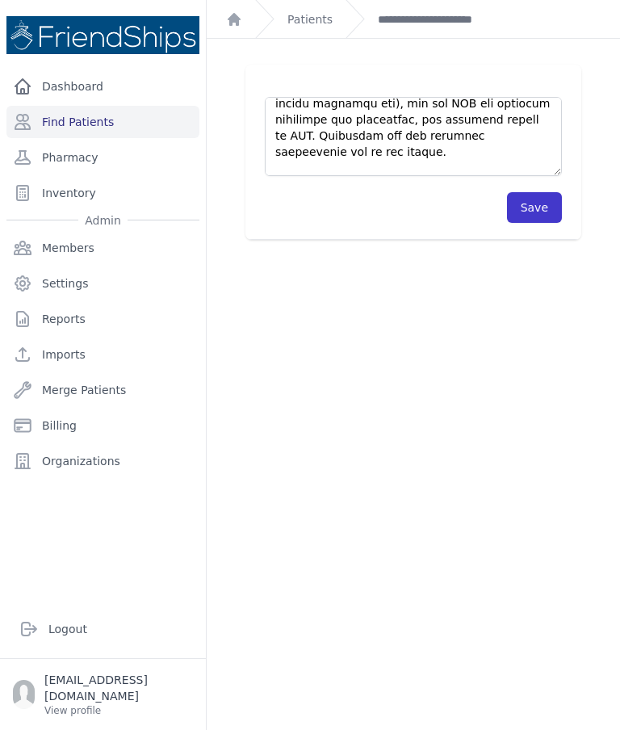
click at [527, 207] on button "Save" at bounding box center [534, 207] width 55 height 31
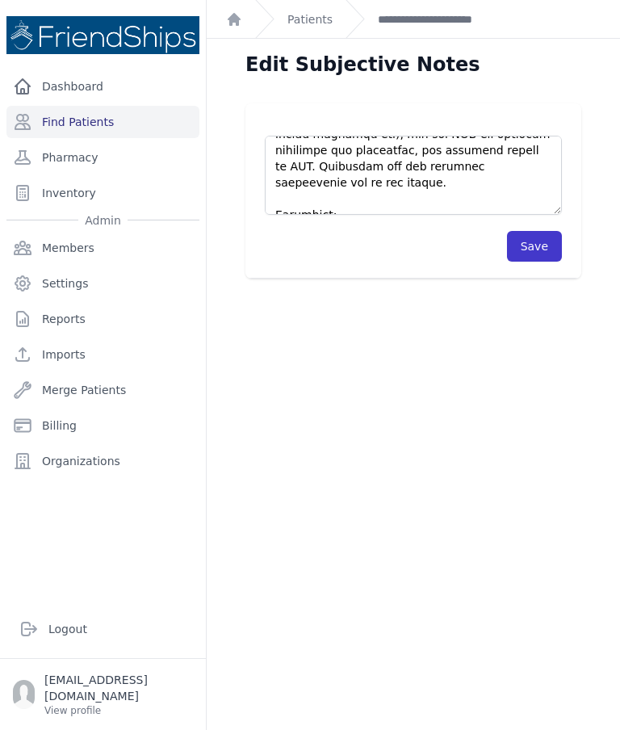
scroll to position [613, 0]
click at [532, 248] on button "Save" at bounding box center [534, 246] width 55 height 31
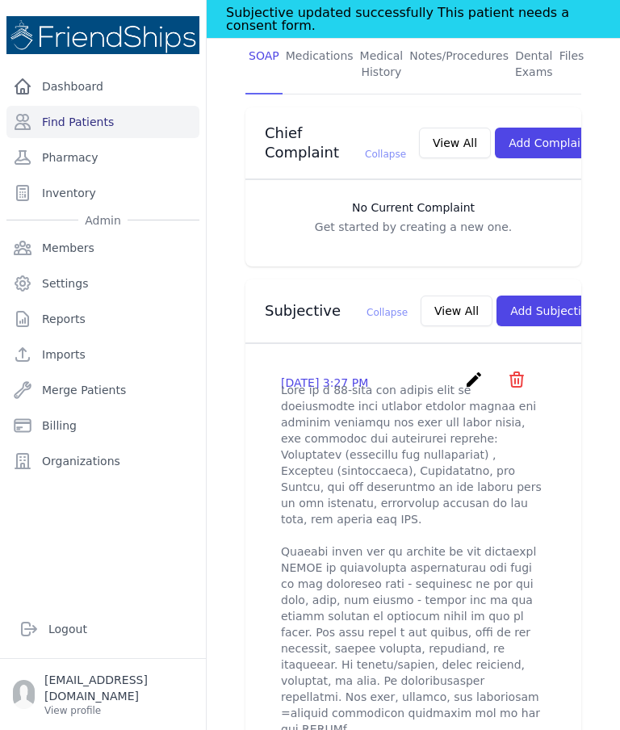
scroll to position [396, 0]
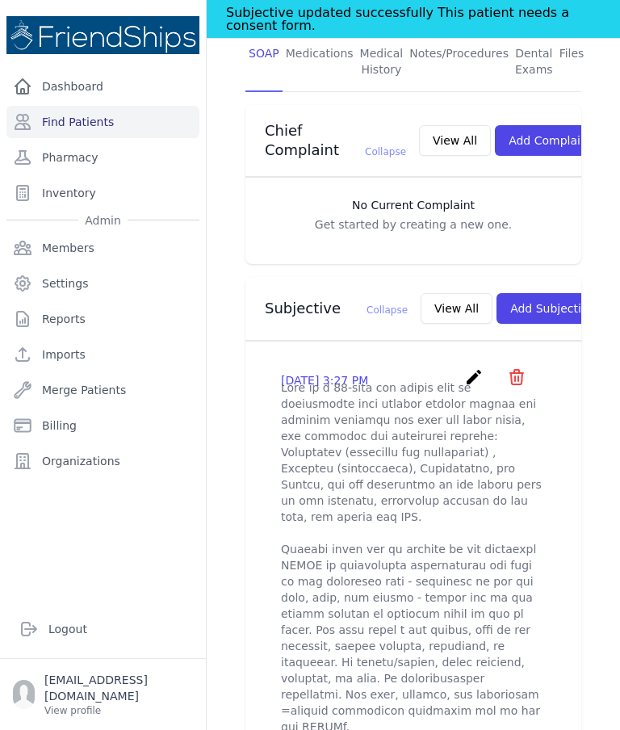
click at [464, 375] on icon "create" at bounding box center [473, 376] width 19 height 19
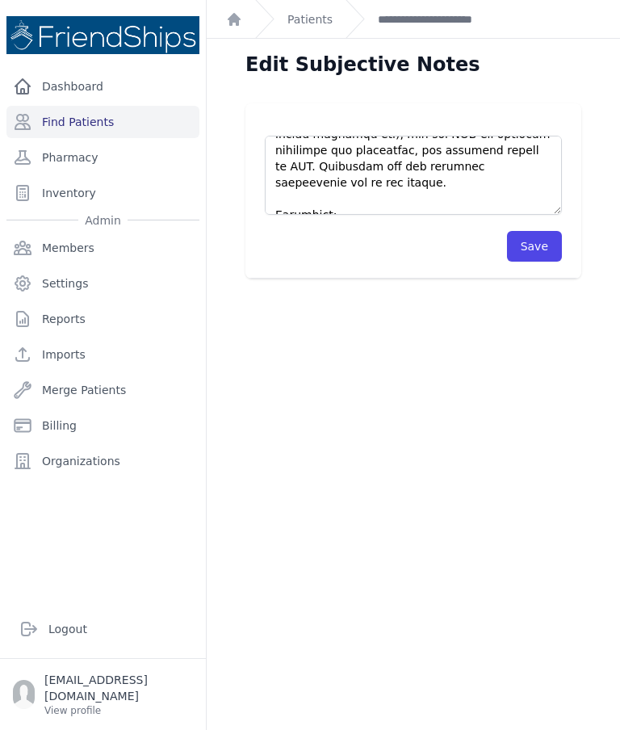
scroll to position [613, 0]
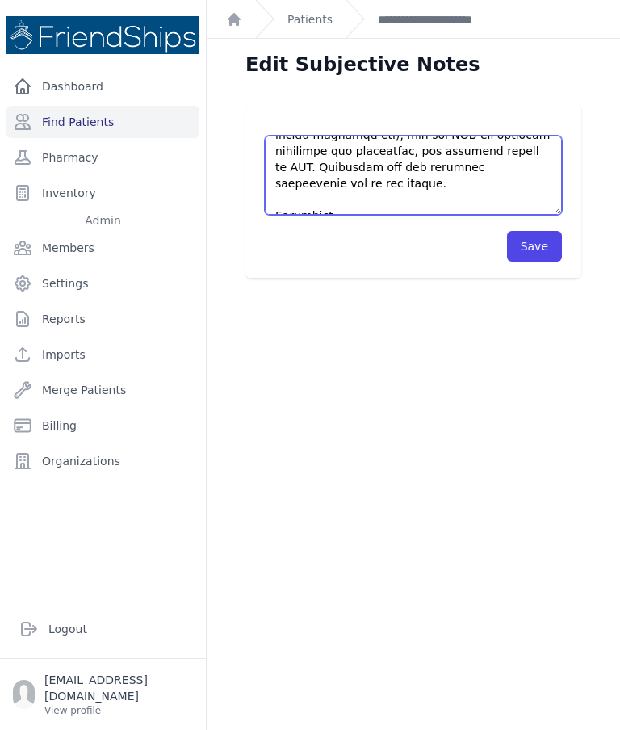
click at [468, 199] on textarea at bounding box center [413, 175] width 297 height 79
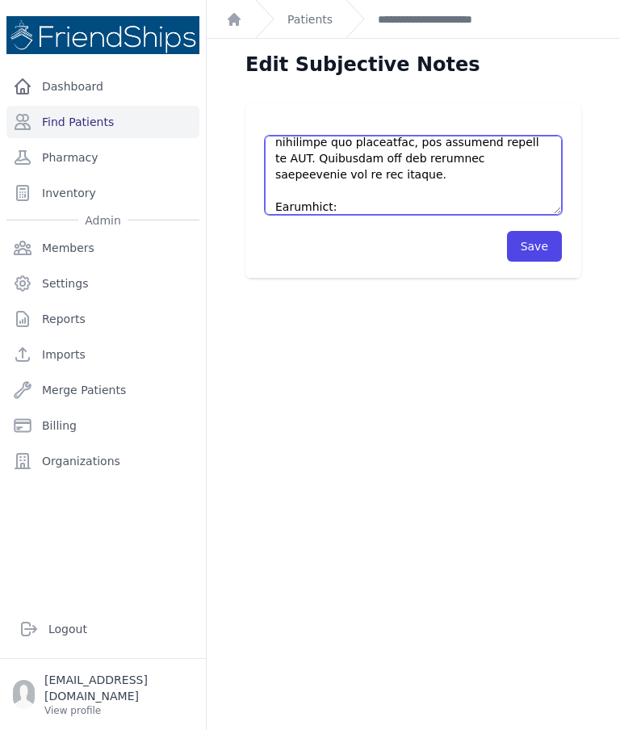
scroll to position [646, 0]
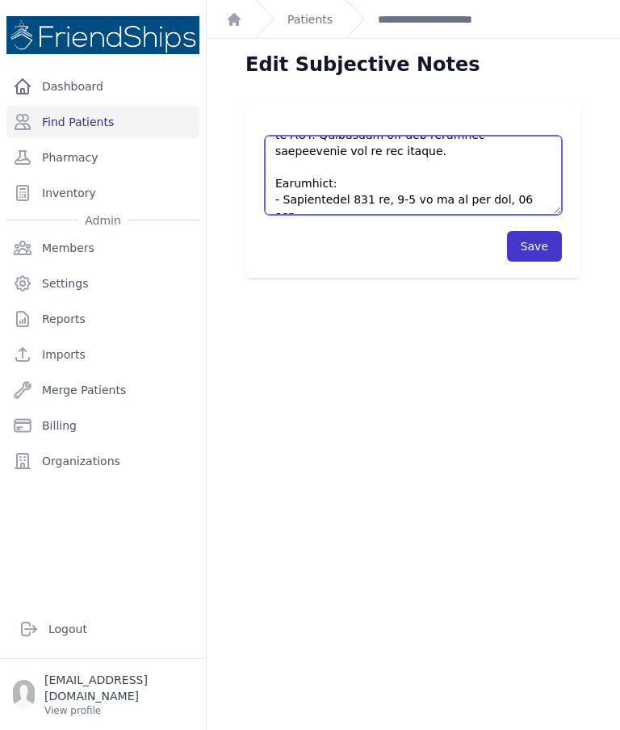
type textarea "This is a 47-year old female with no significant past medical history except fo…"
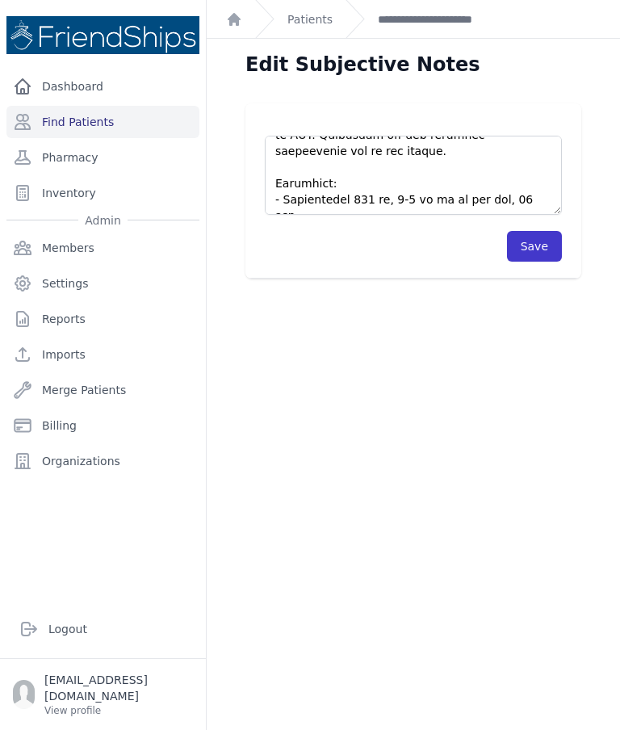
click at [537, 257] on button "Save" at bounding box center [534, 246] width 55 height 31
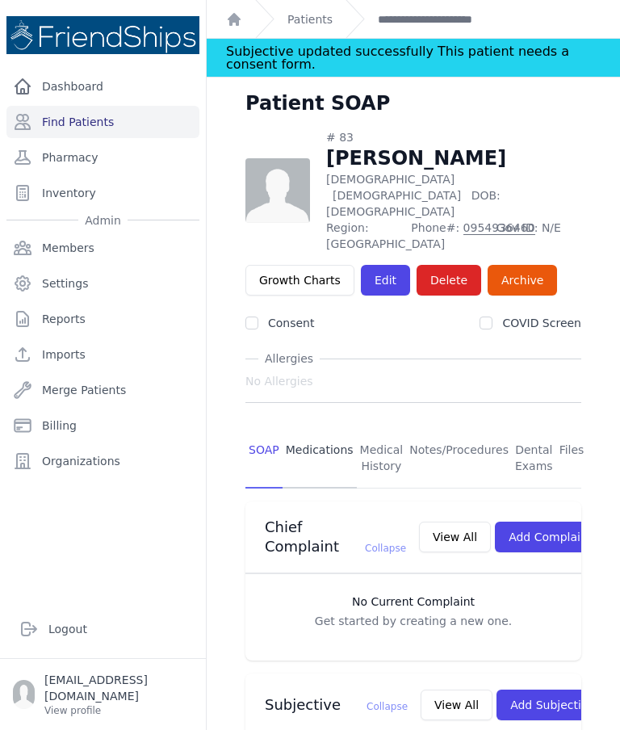
click at [325, 429] on link "Medications" at bounding box center [320, 459] width 74 height 60
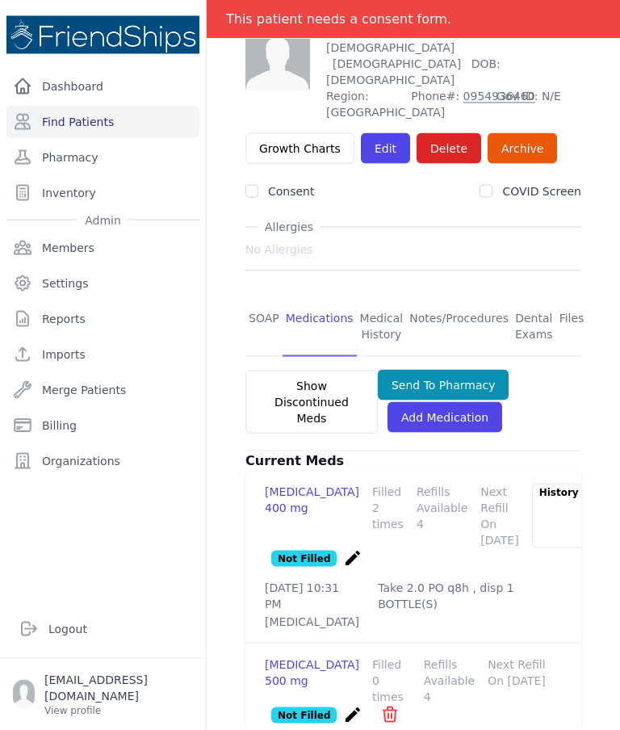
scroll to position [65, 0]
click at [127, 106] on link "Find Patients" at bounding box center [102, 122] width 193 height 32
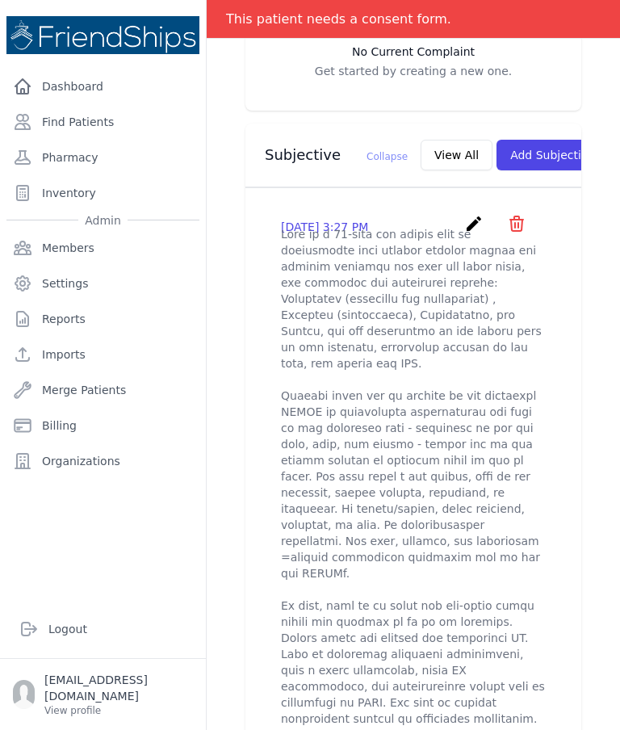
scroll to position [549, 0]
click at [476, 215] on icon "create" at bounding box center [473, 224] width 19 height 19
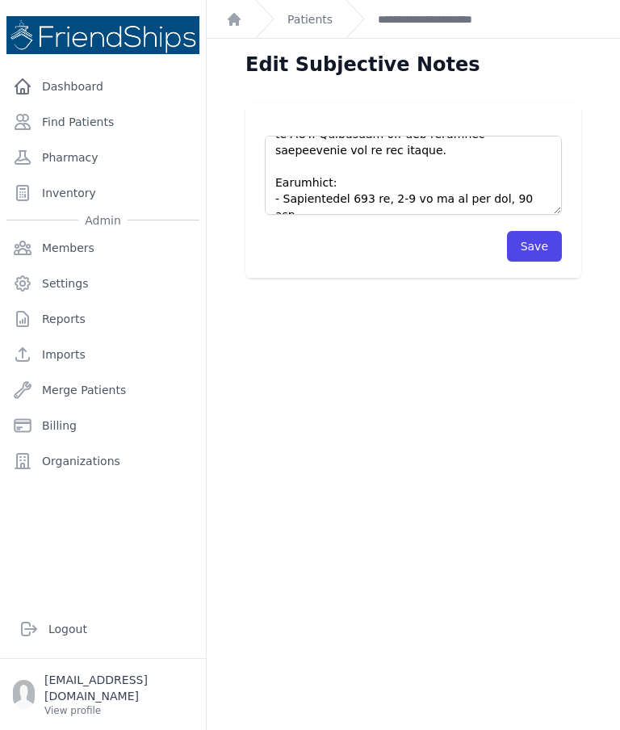
scroll to position [646, 0]
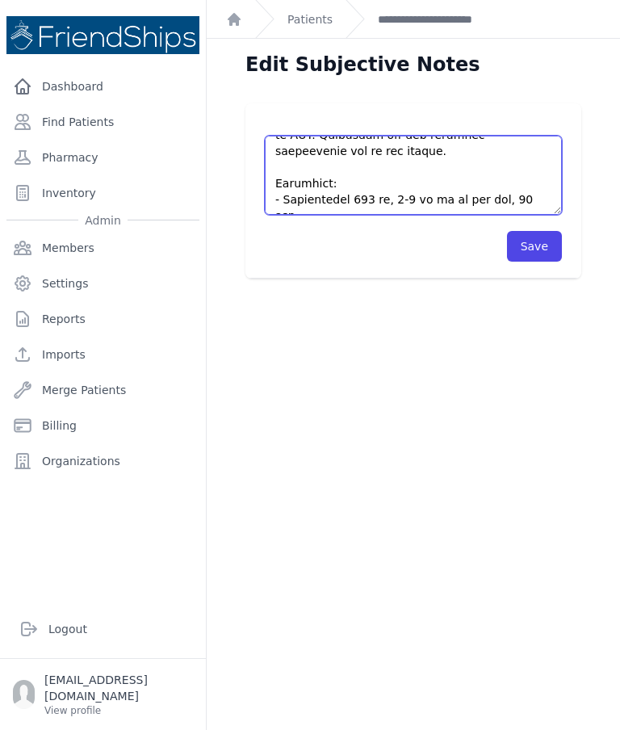
click at [345, 153] on textarea at bounding box center [413, 175] width 297 height 79
click at [342, 150] on textarea at bounding box center [413, 175] width 297 height 79
click at [349, 153] on textarea at bounding box center [413, 175] width 297 height 79
click at [352, 148] on textarea at bounding box center [413, 175] width 297 height 79
type textarea "This is a 47-year old female with no significant past medical history except fo…"
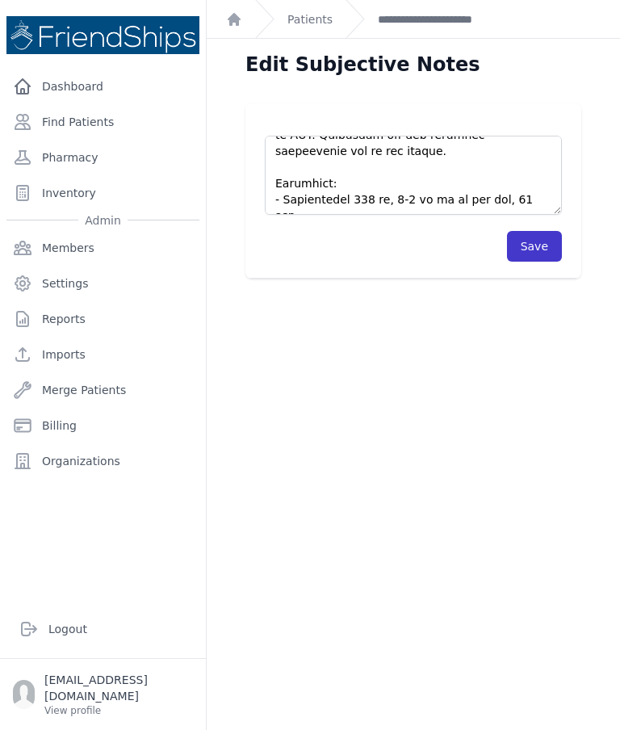
click at [539, 250] on button "Save" at bounding box center [534, 246] width 55 height 31
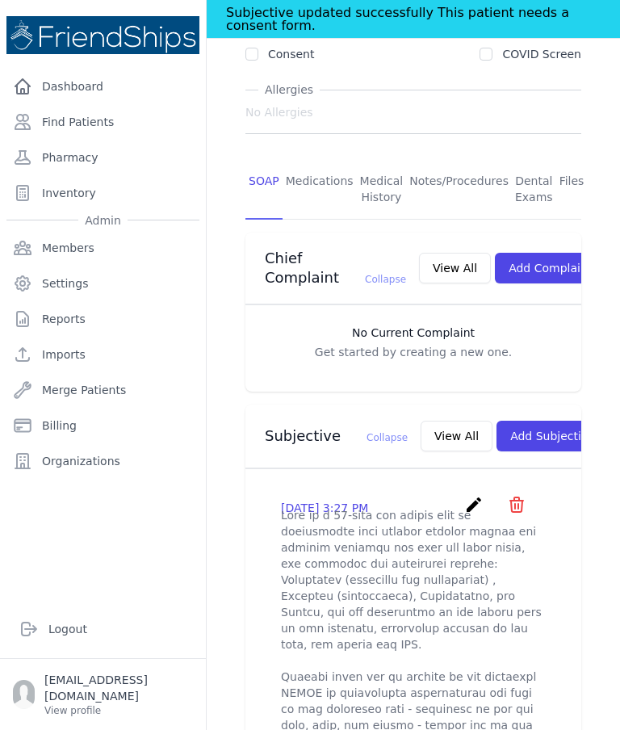
scroll to position [211, 0]
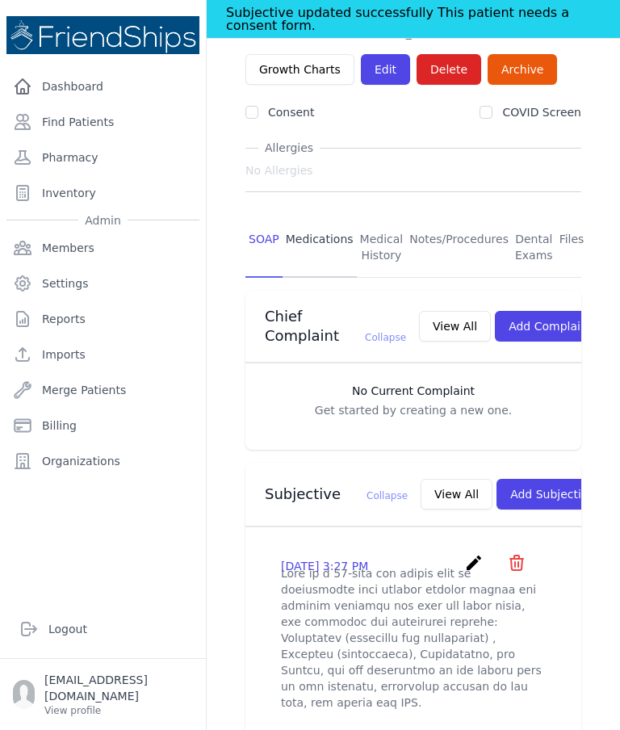
click at [314, 218] on link "Medications" at bounding box center [320, 248] width 74 height 60
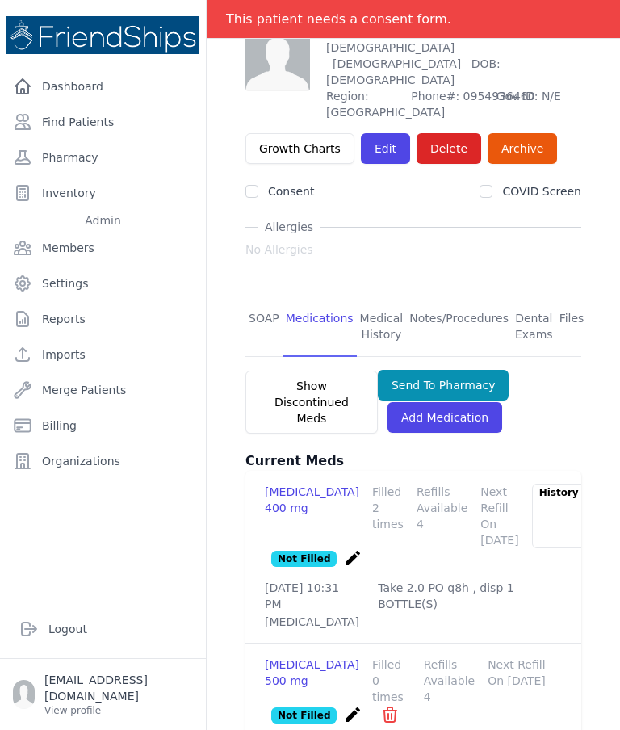
scroll to position [65, 0]
click at [425, 402] on link "Add Medication" at bounding box center [444, 417] width 115 height 31
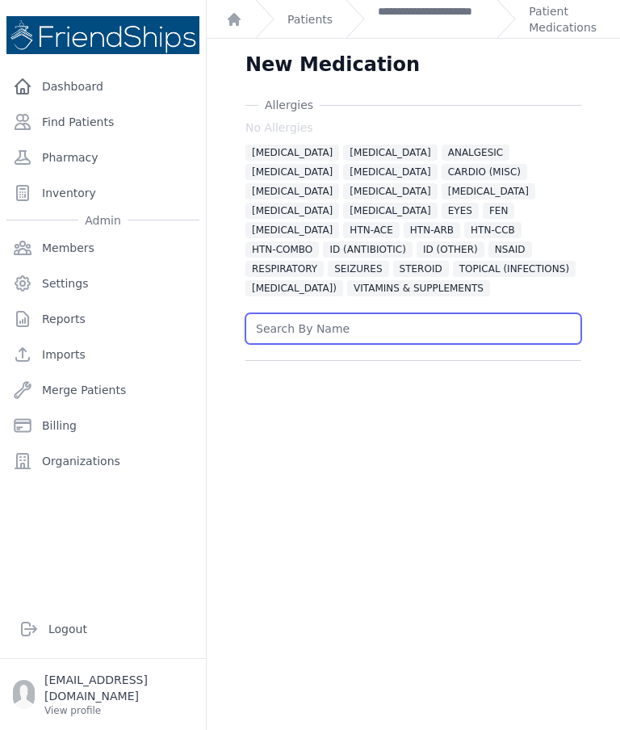
click at [452, 313] on input "text" at bounding box center [413, 328] width 336 height 31
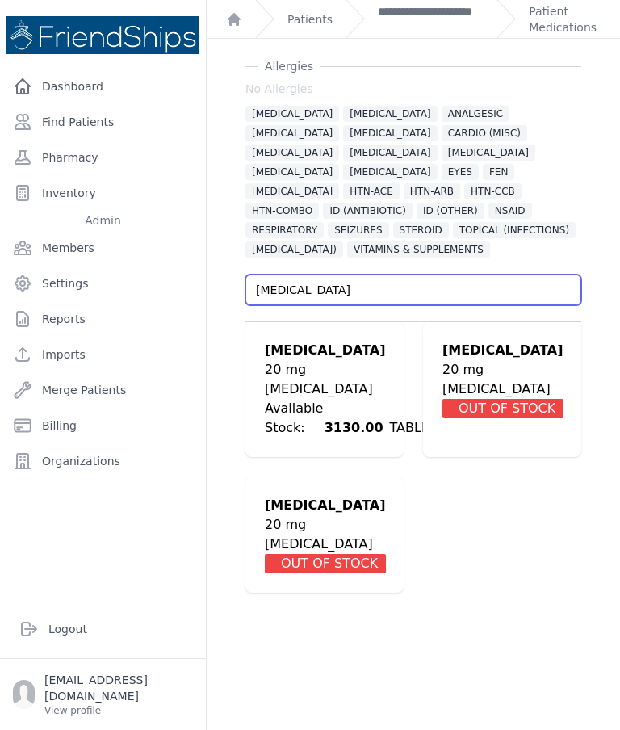
scroll to position [39, 0]
type input "Omeprazole"
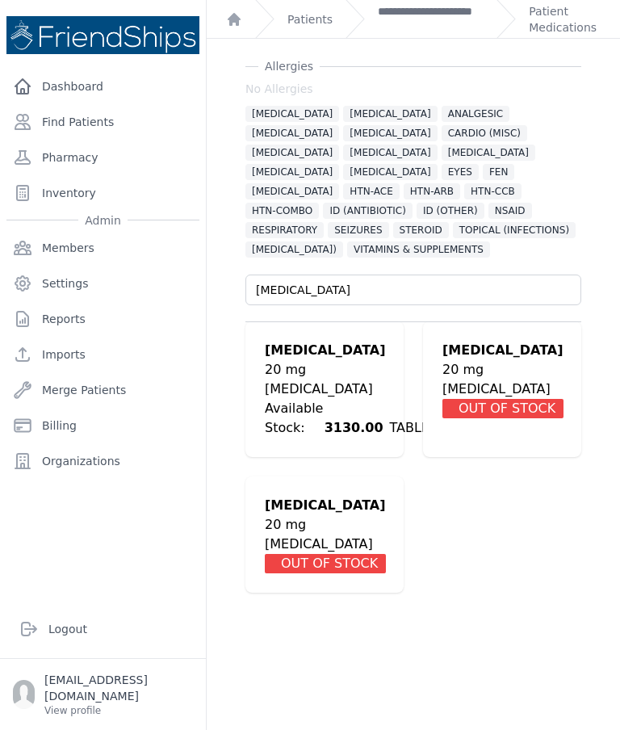
click at [322, 413] on span "3130.00" at bounding box center [354, 427] width 72 height 28
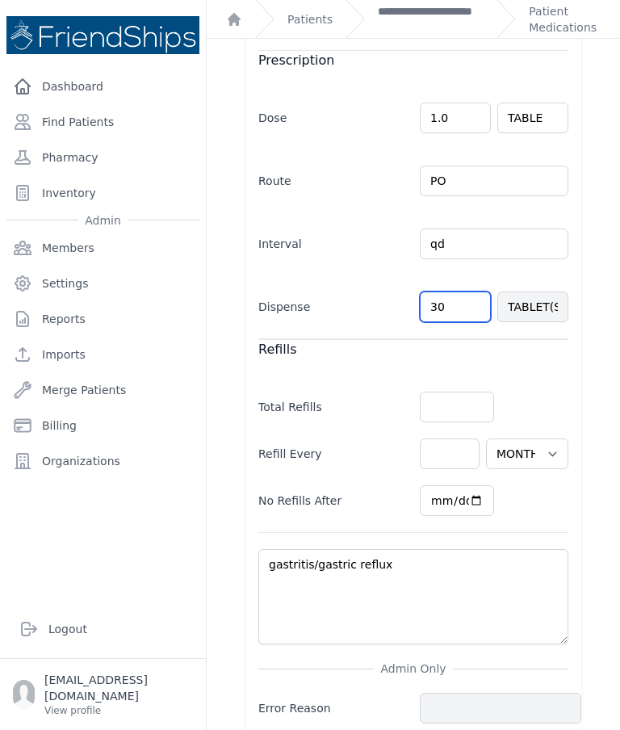
scroll to position [513, 0]
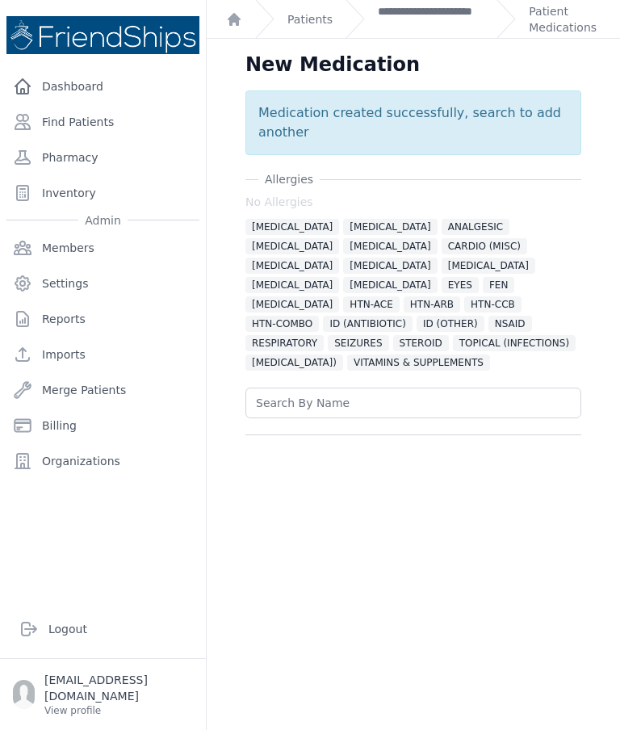
scroll to position [0, 0]
click at [531, 23] on link "Patient Medications" at bounding box center [565, 19] width 72 height 32
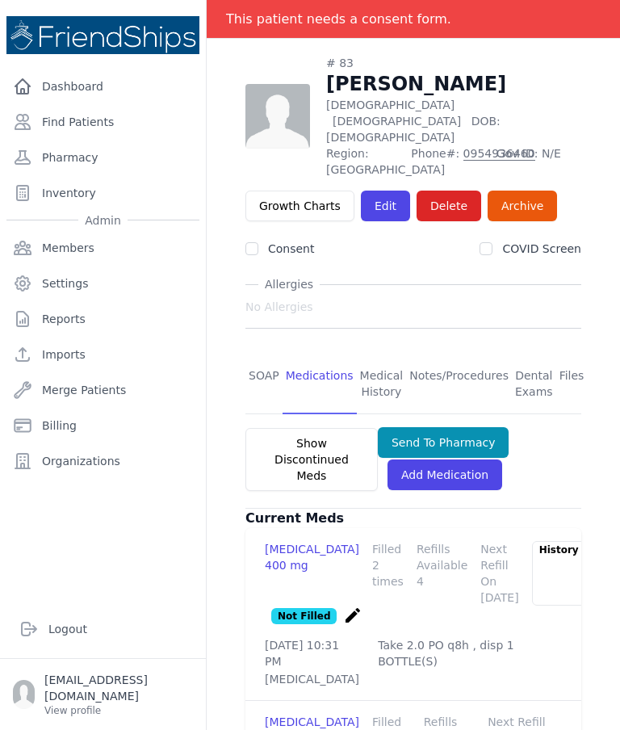
scroll to position [90, 0]
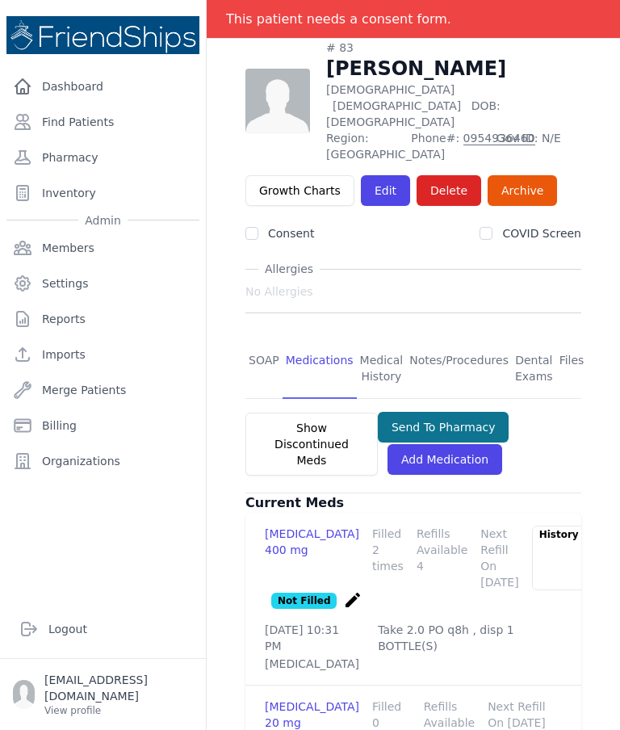
click at [461, 412] on button "Send To Pharmacy" at bounding box center [444, 427] width 132 height 31
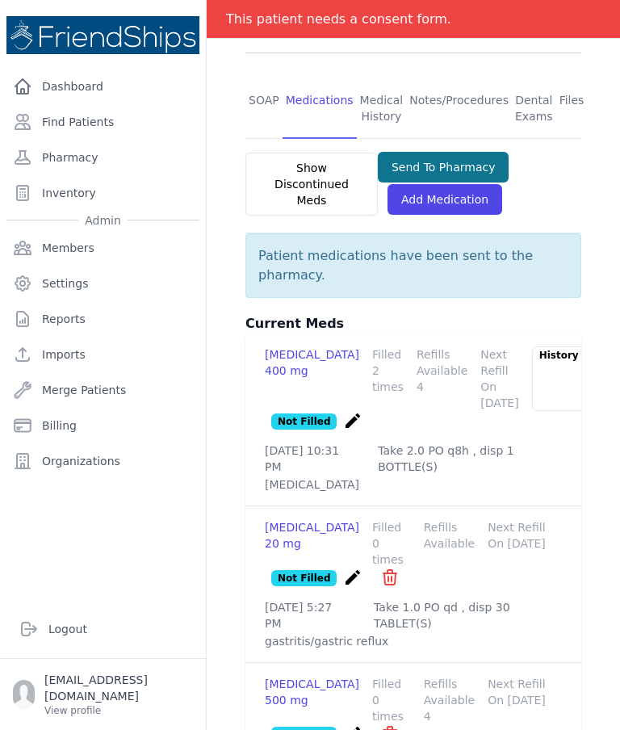
scroll to position [349, 0]
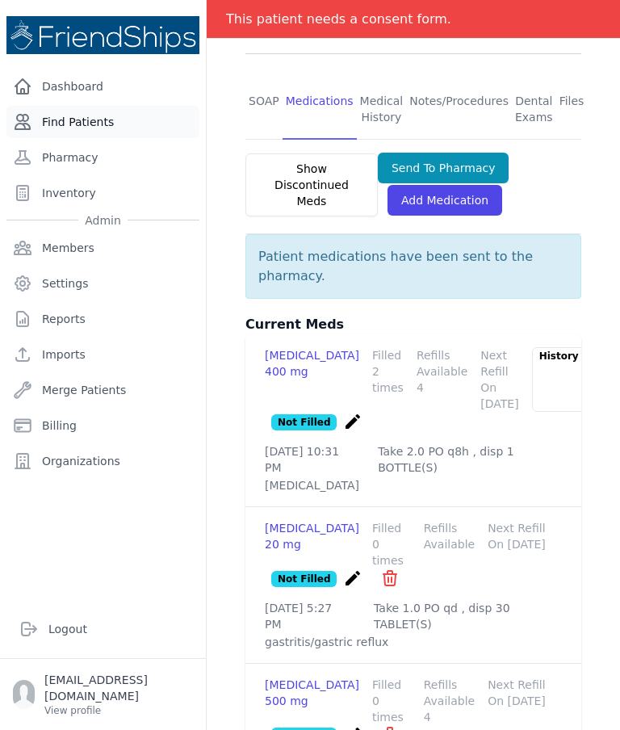
click at [98, 127] on link "Find Patients" at bounding box center [102, 122] width 193 height 32
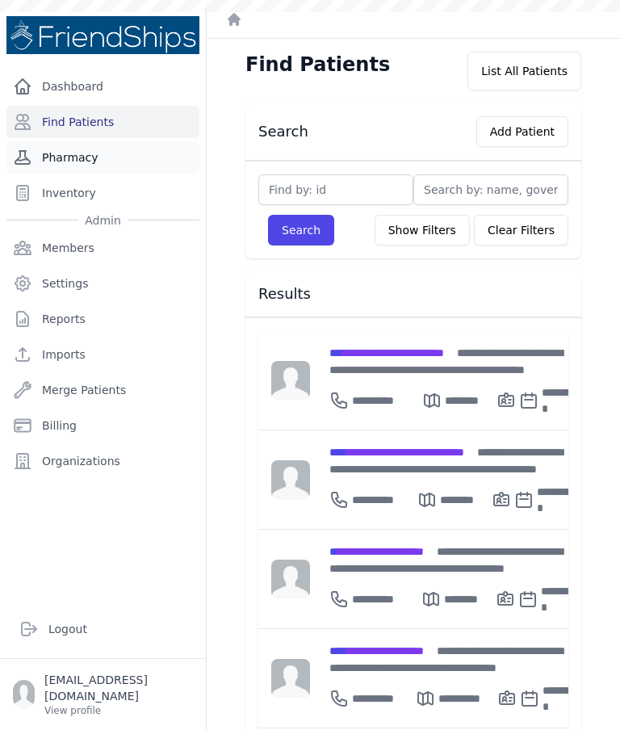
click at [77, 150] on link "Pharmacy" at bounding box center [102, 157] width 193 height 32
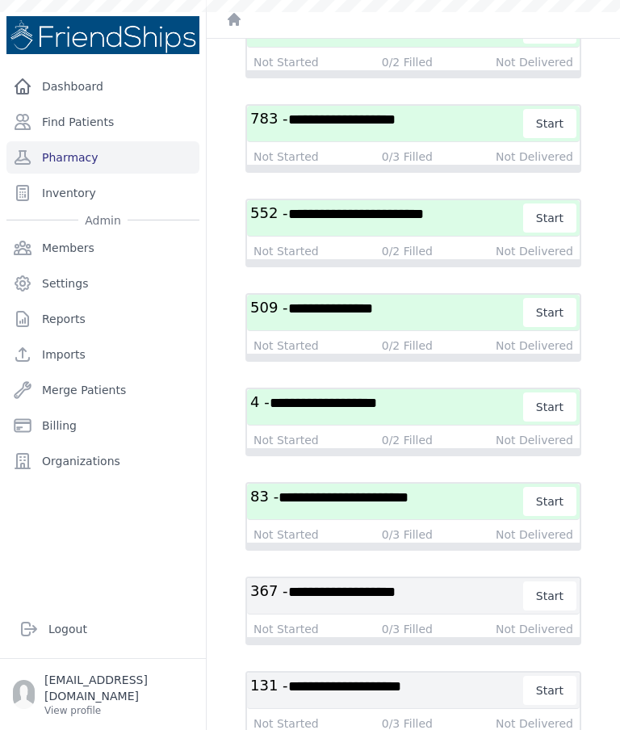
scroll to position [3421, 0]
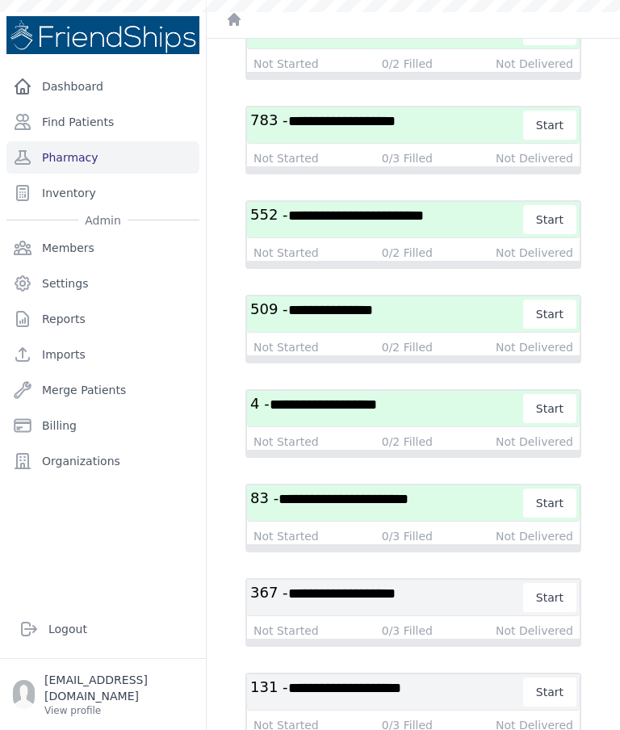
click at [383, 506] on span "**********" at bounding box center [343, 499] width 130 height 15
click at [374, 506] on span "**********" at bounding box center [343, 499] width 130 height 15
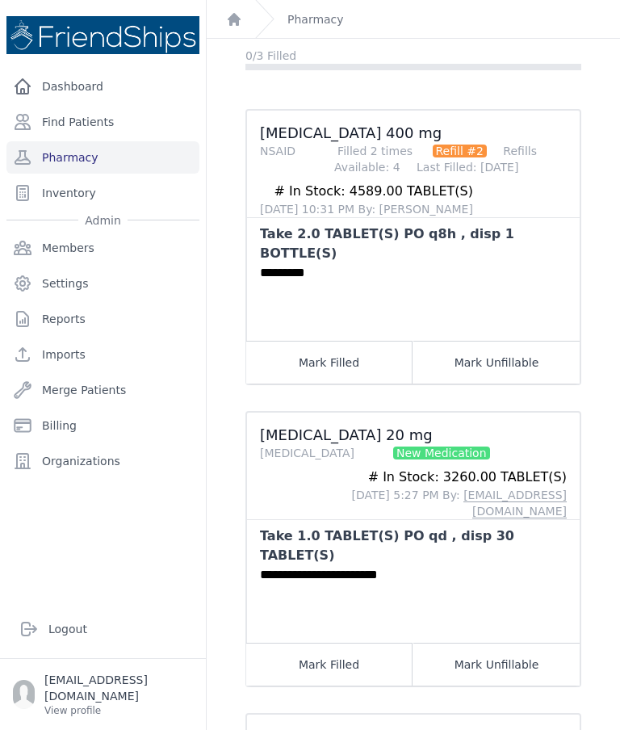
scroll to position [171, 0]
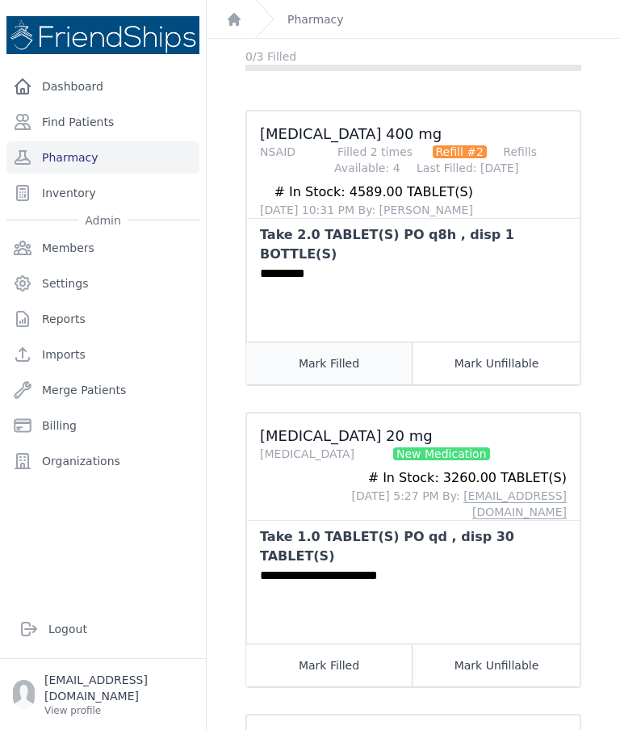
click at [356, 341] on button "Mark Filled" at bounding box center [329, 362] width 166 height 43
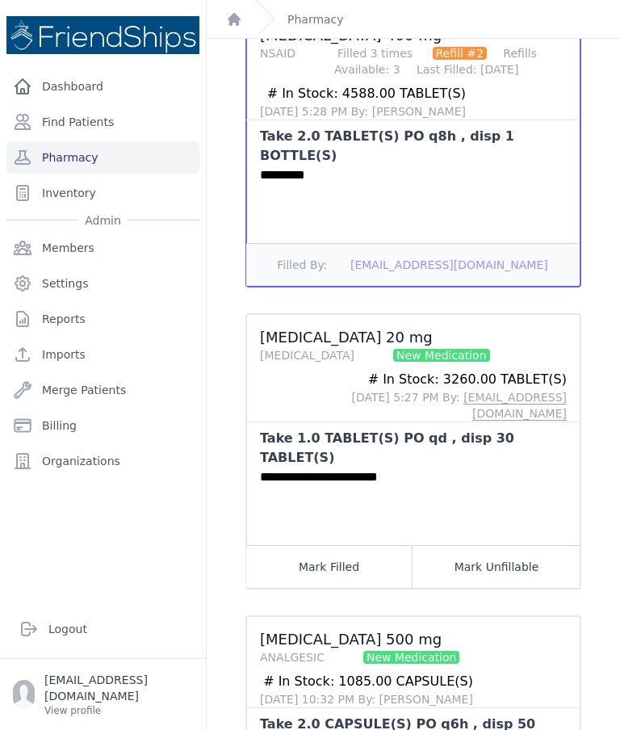
scroll to position [272, 0]
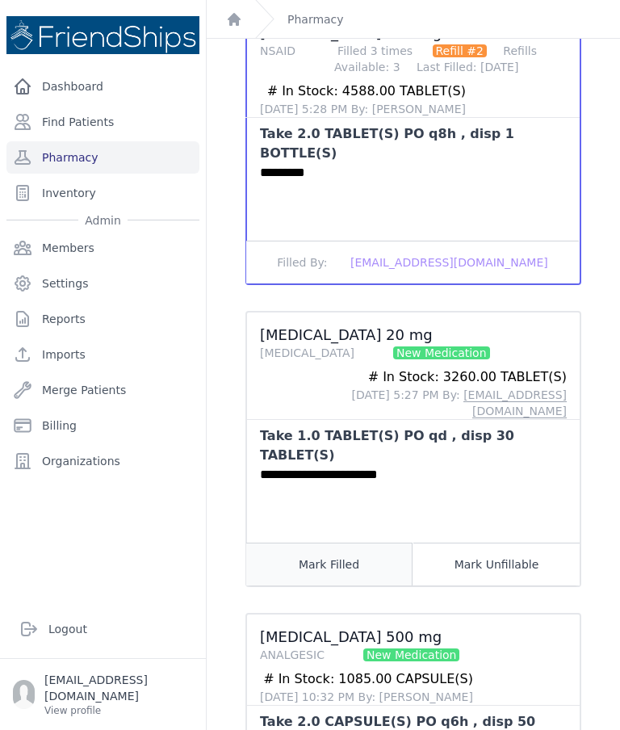
click at [358, 542] on button "Mark Filled" at bounding box center [329, 563] width 166 height 43
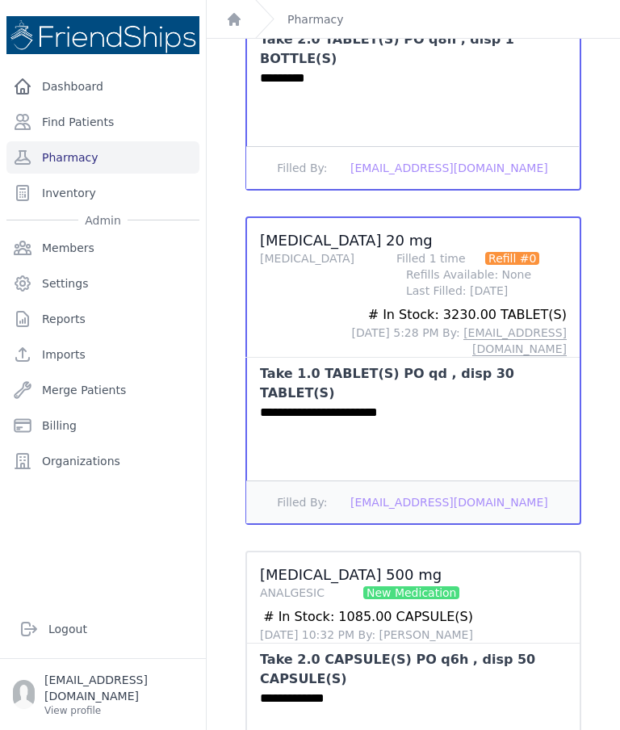
scroll to position [65, 0]
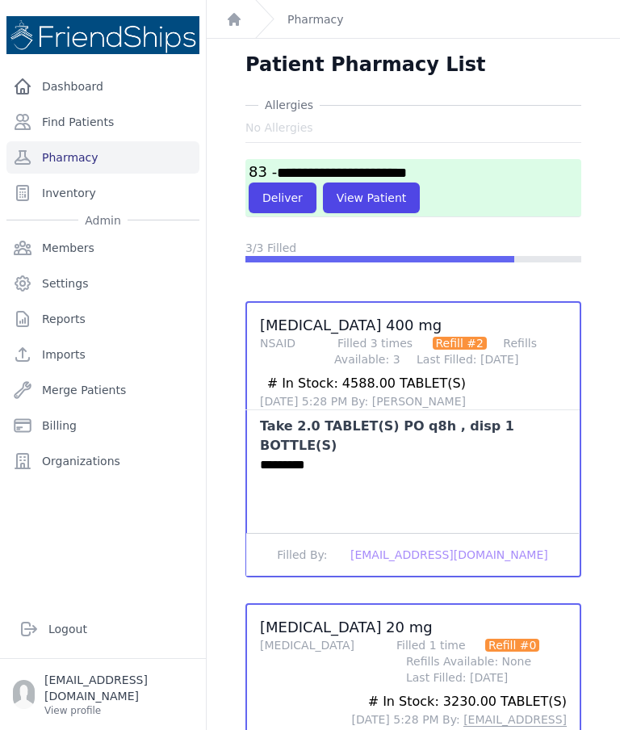
scroll to position [0, 0]
click at [263, 182] on button "Deliver" at bounding box center [283, 197] width 68 height 31
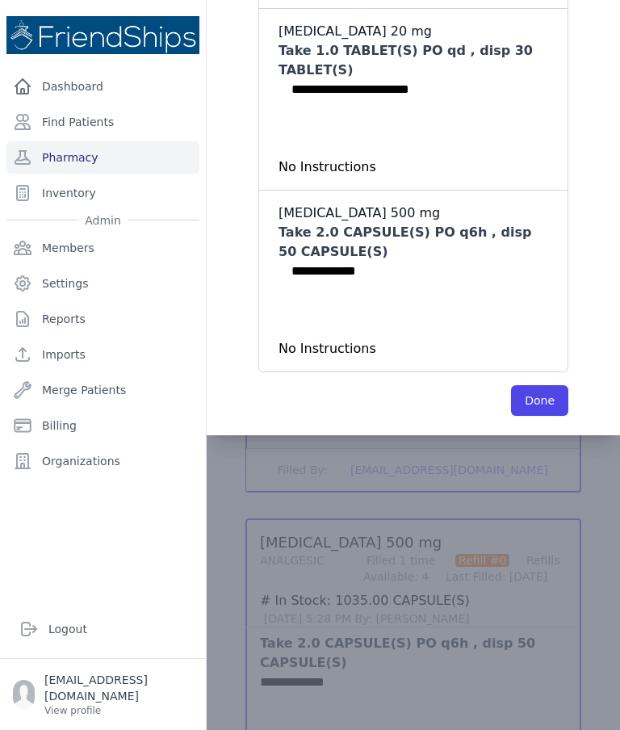
scroll to position [418, 0]
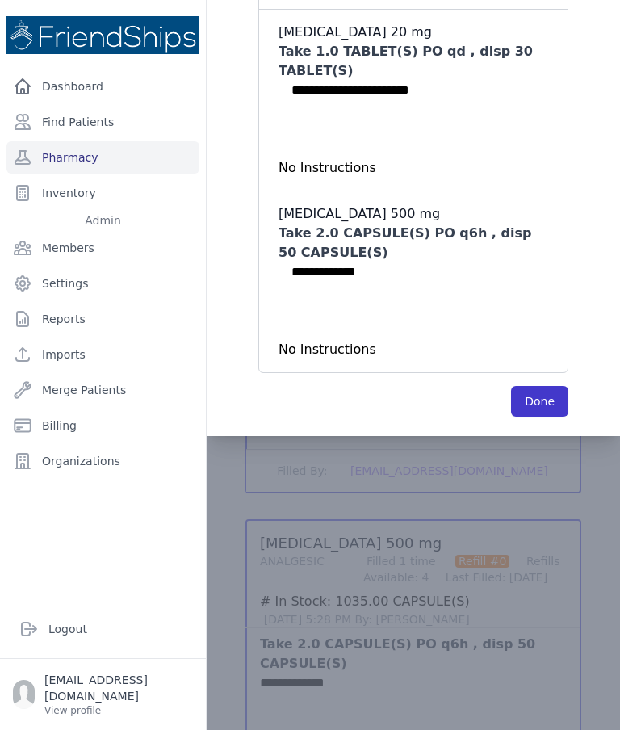
click at [539, 386] on button "Done" at bounding box center [539, 401] width 57 height 31
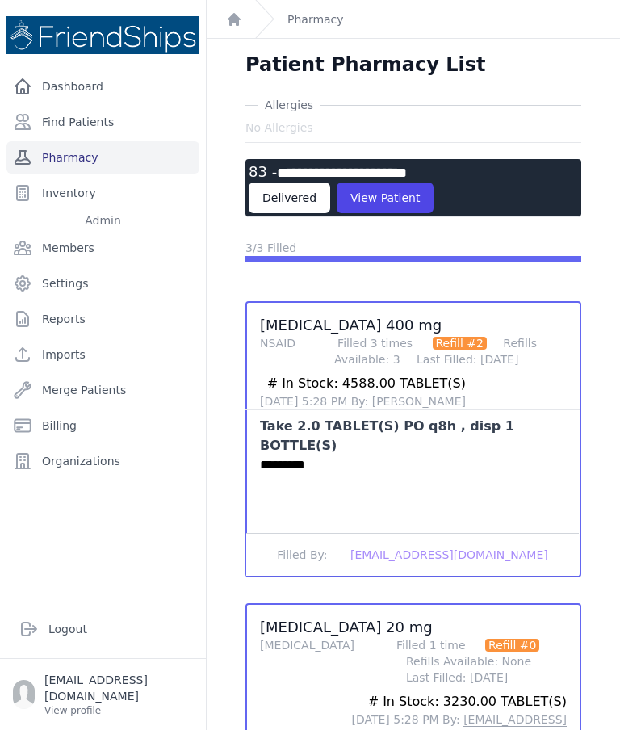
click at [119, 141] on link "Pharmacy" at bounding box center [102, 157] width 193 height 32
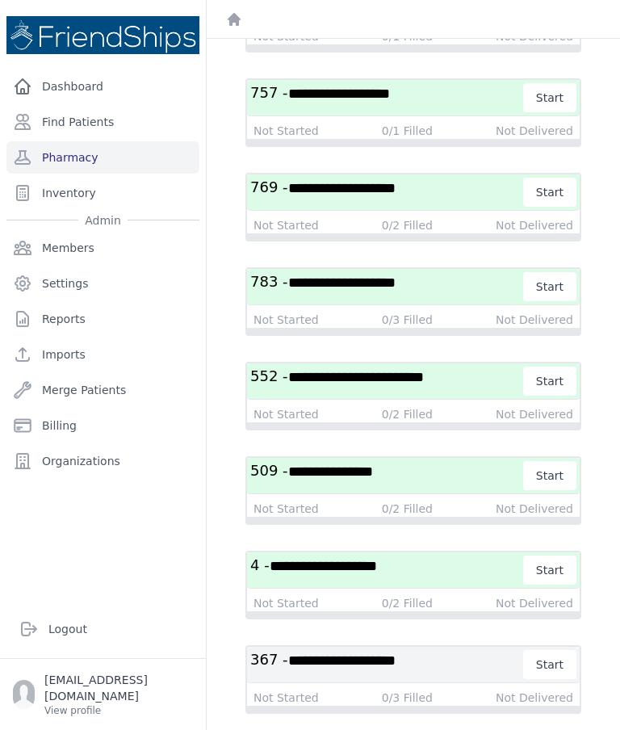
scroll to position [3405, 0]
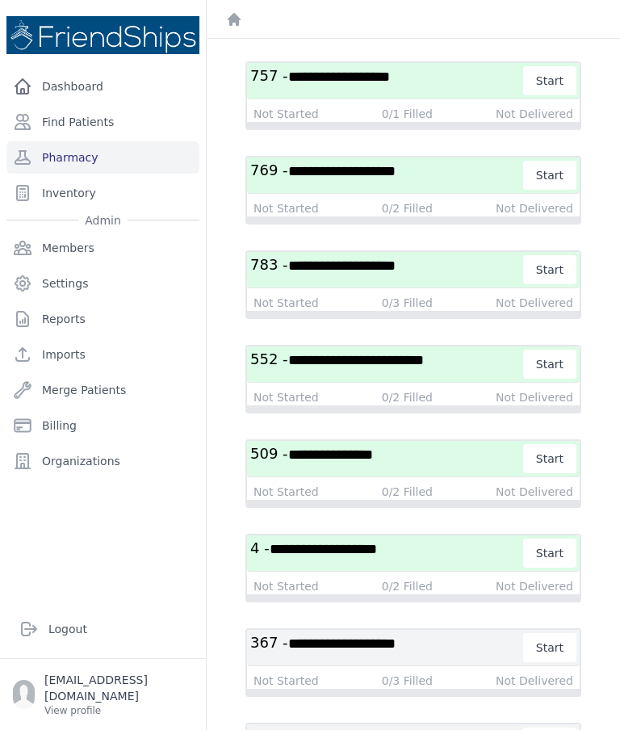
click at [363, 556] on span "**********" at bounding box center [323, 549] width 107 height 15
click at [377, 556] on span "**********" at bounding box center [323, 549] width 107 height 15
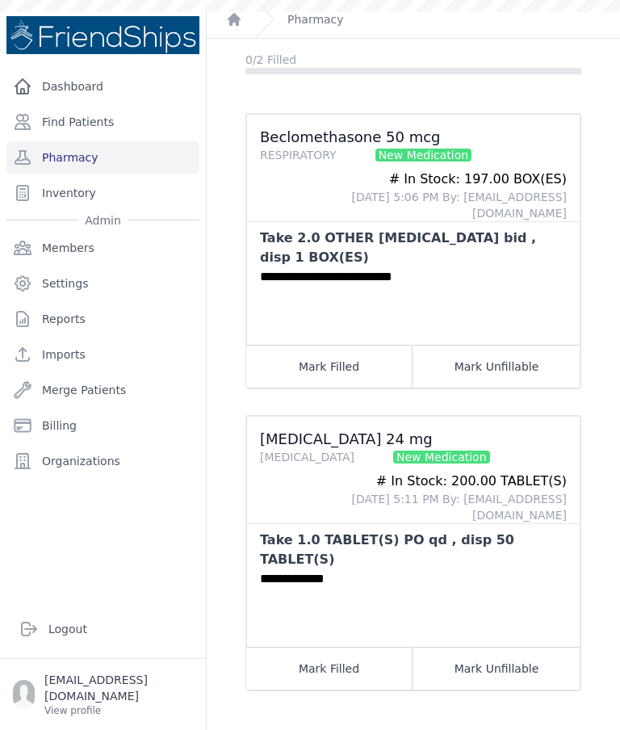
scroll to position [39, 0]
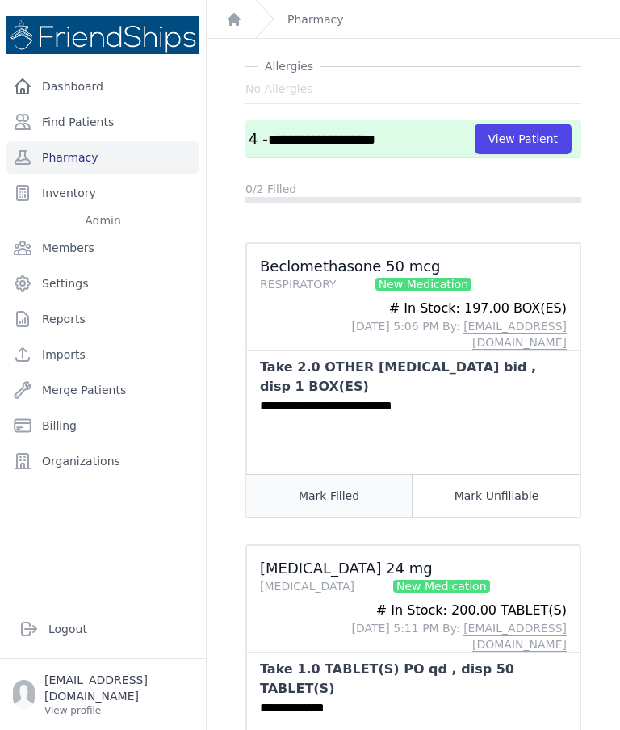
click at [328, 474] on button "Mark Filled" at bounding box center [329, 495] width 166 height 43
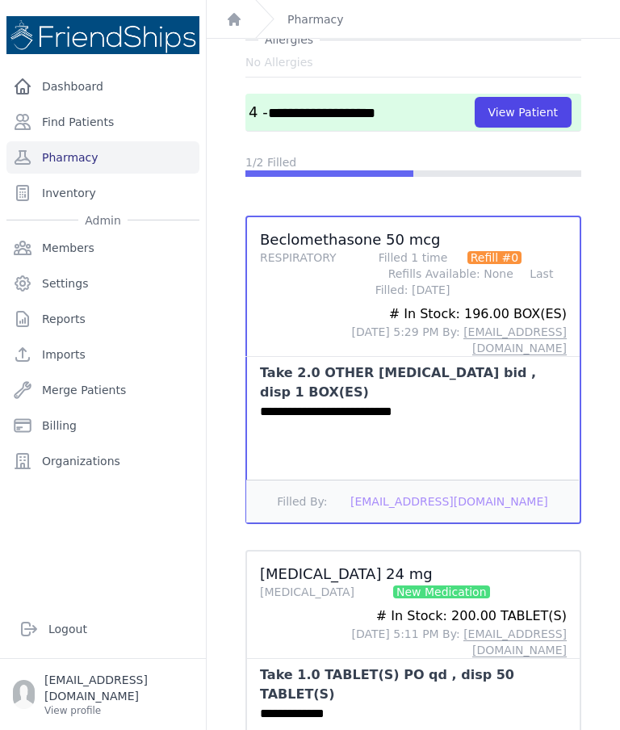
scroll to position [65, 0]
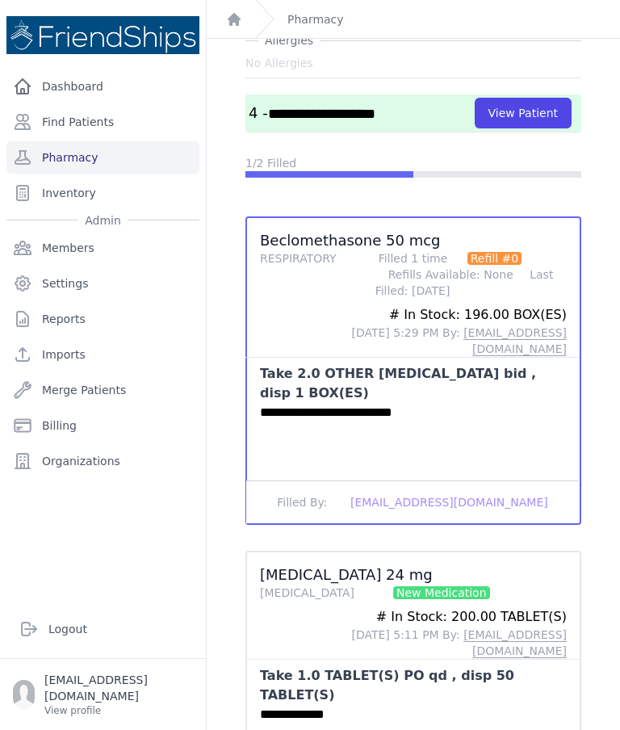
click at [210, 656] on div "**********" at bounding box center [413, 419] width 413 height 891
click at [221, 655] on div "**********" at bounding box center [413, 442] width 387 height 820
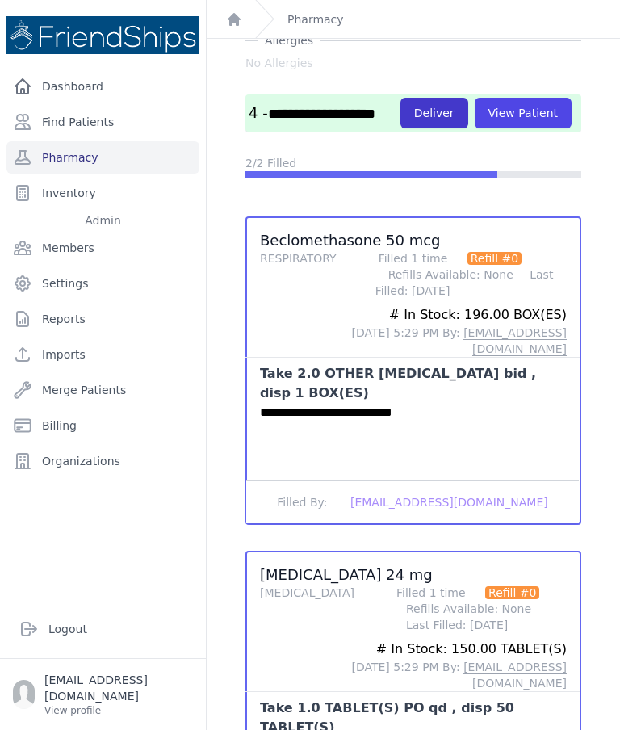
click at [400, 98] on button "Deliver" at bounding box center [434, 113] width 68 height 31
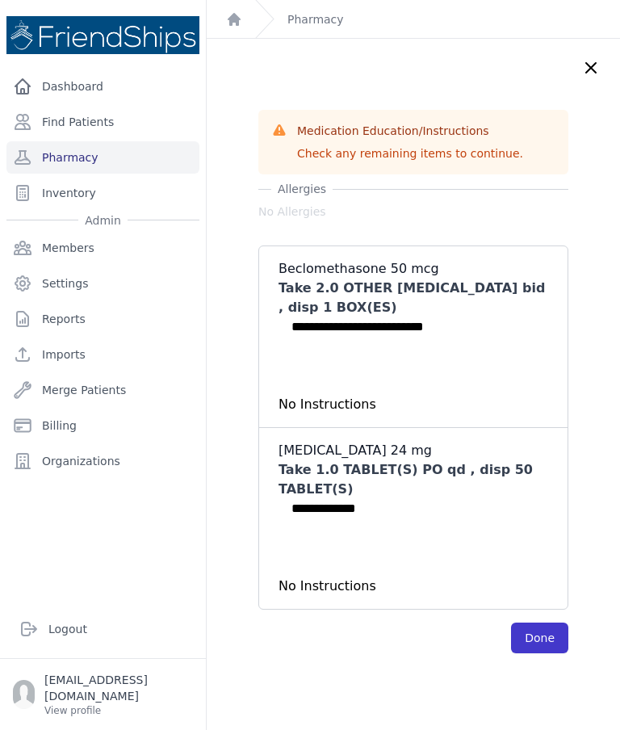
click at [532, 622] on button "Done" at bounding box center [539, 637] width 57 height 31
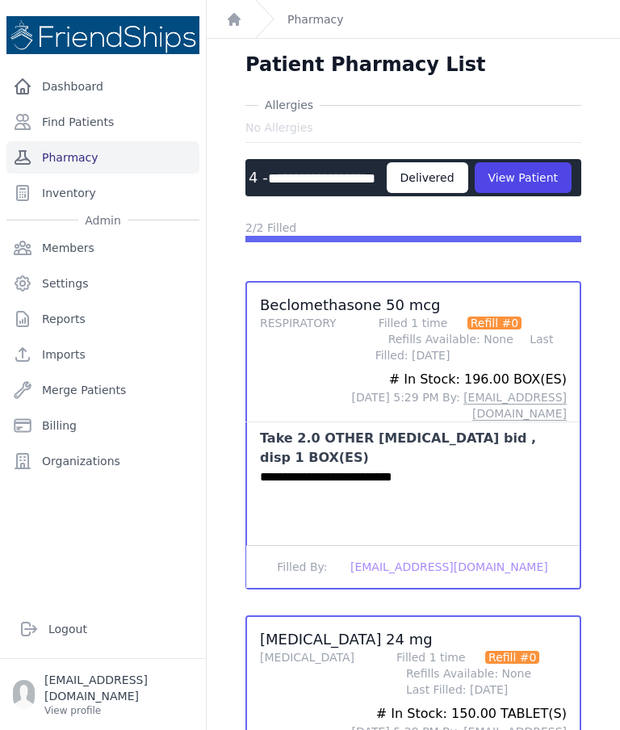
click at [125, 141] on link "Pharmacy" at bounding box center [102, 157] width 193 height 32
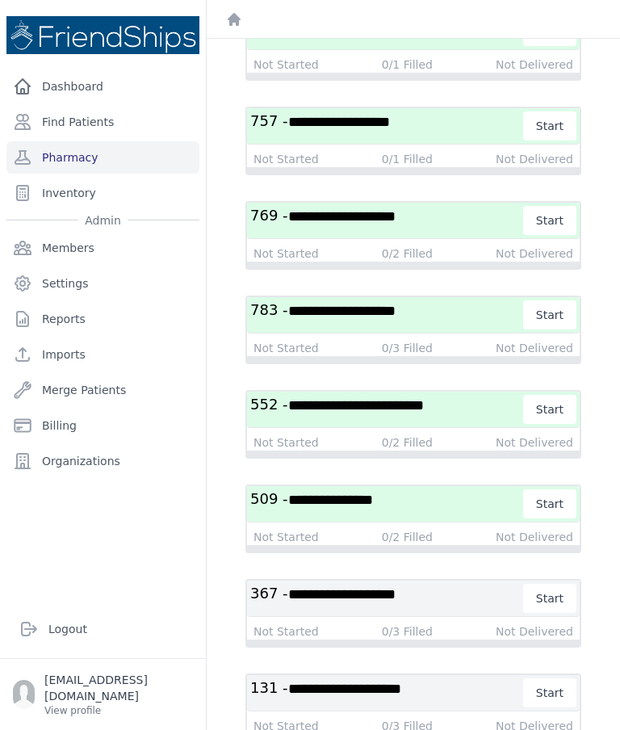
scroll to position [3487, 0]
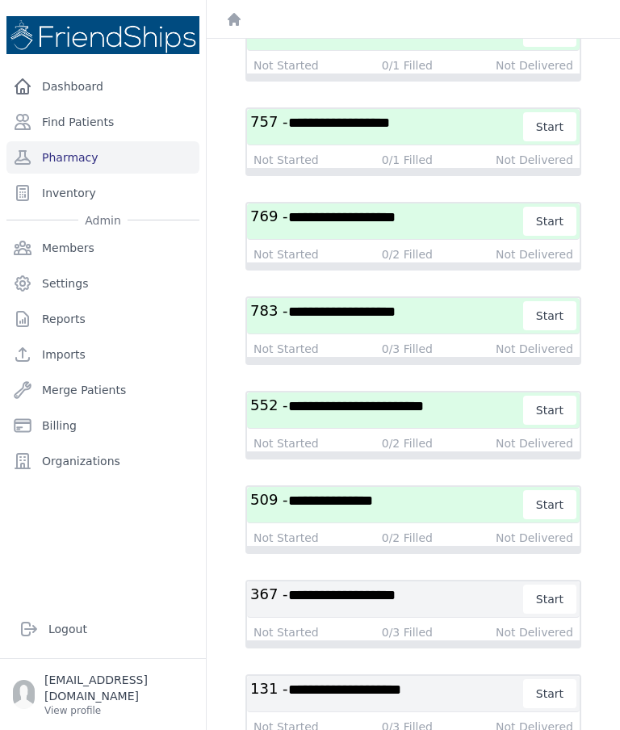
click at [373, 508] on span "**********" at bounding box center [330, 500] width 85 height 15
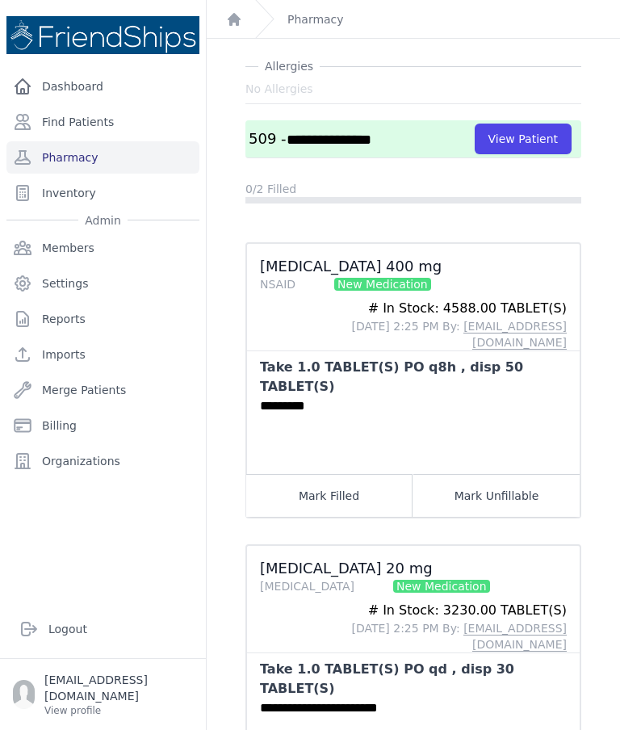
scroll to position [51, 0]
click at [121, 106] on link "Find Patients" at bounding box center [102, 122] width 193 height 32
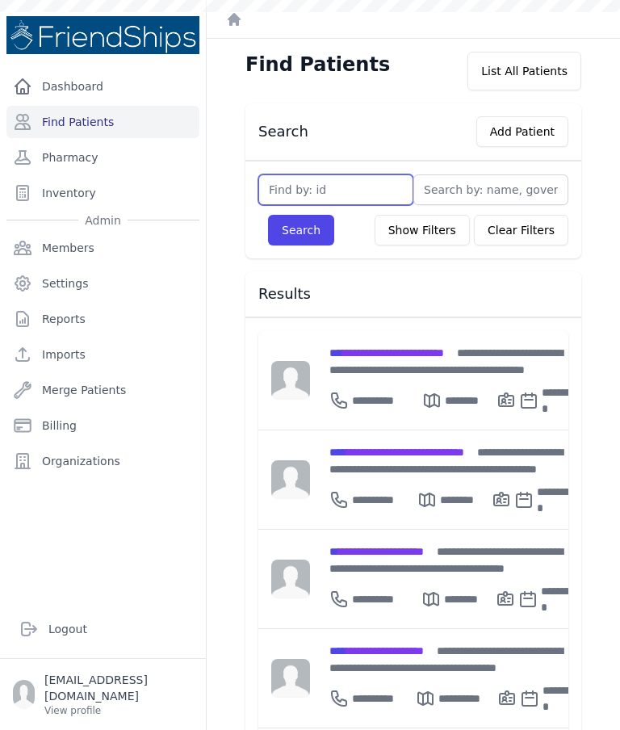
click at [314, 188] on input "text" at bounding box center [335, 189] width 155 height 31
type input "129"
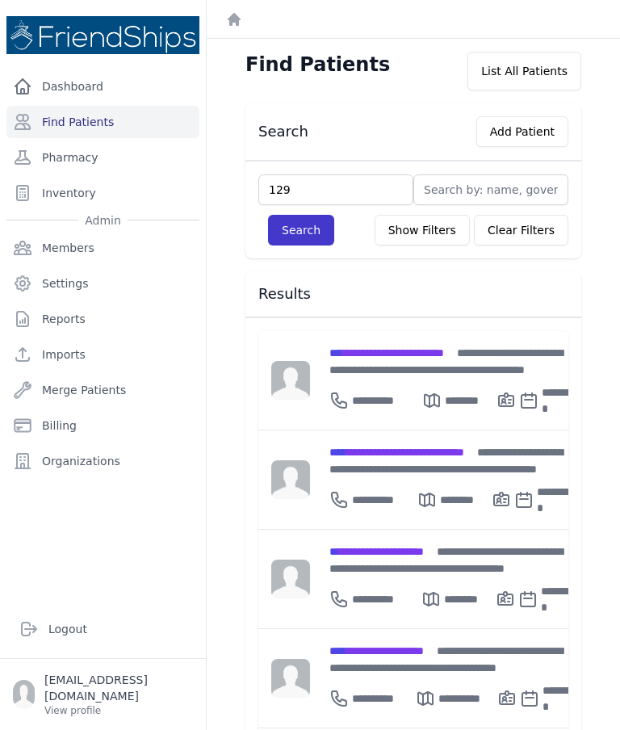
click at [312, 232] on button "Search" at bounding box center [301, 230] width 66 height 31
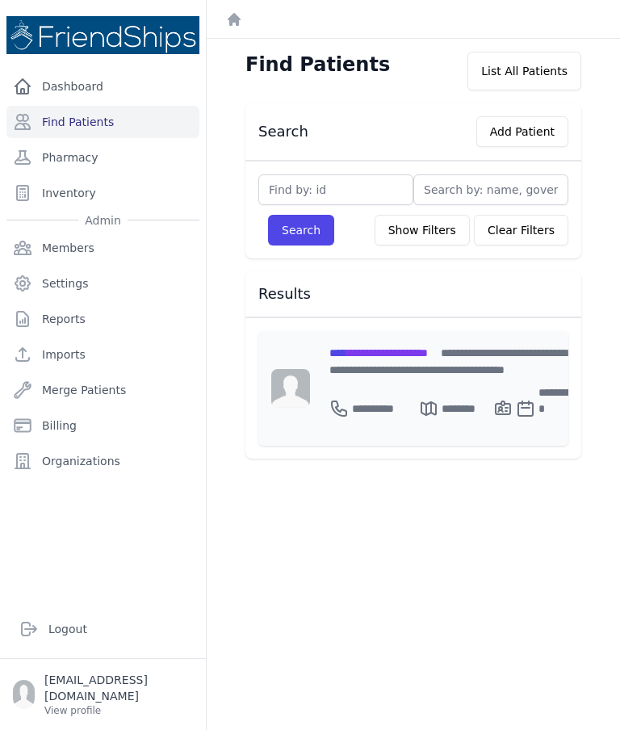
click at [386, 349] on span "**********" at bounding box center [378, 352] width 98 height 11
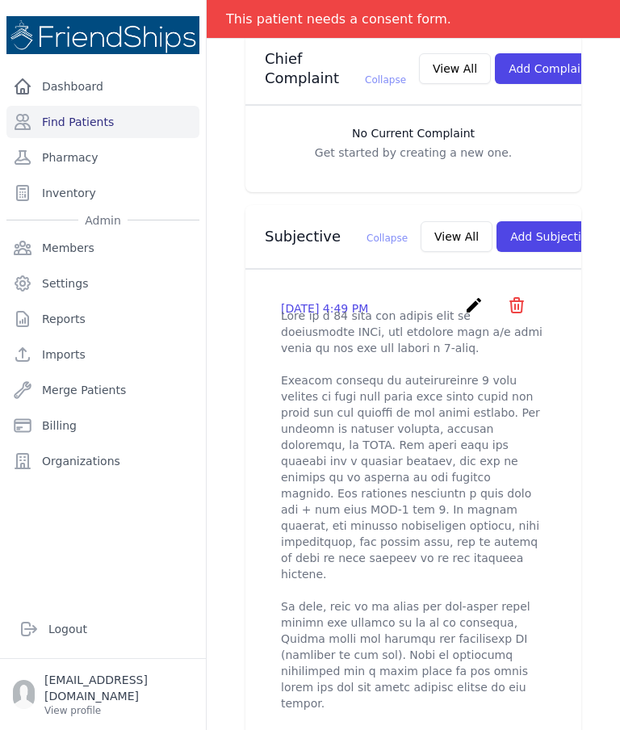
scroll to position [428, 0]
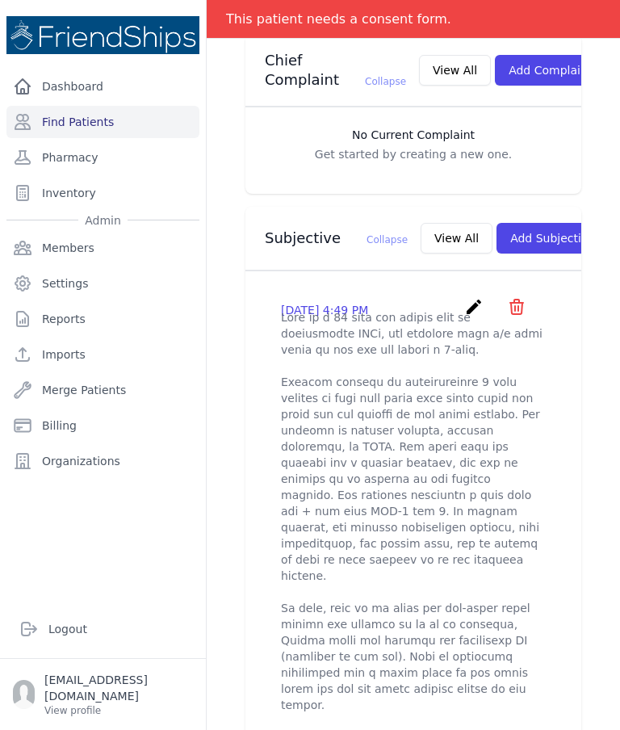
click at [473, 297] on icon "create" at bounding box center [473, 306] width 19 height 19
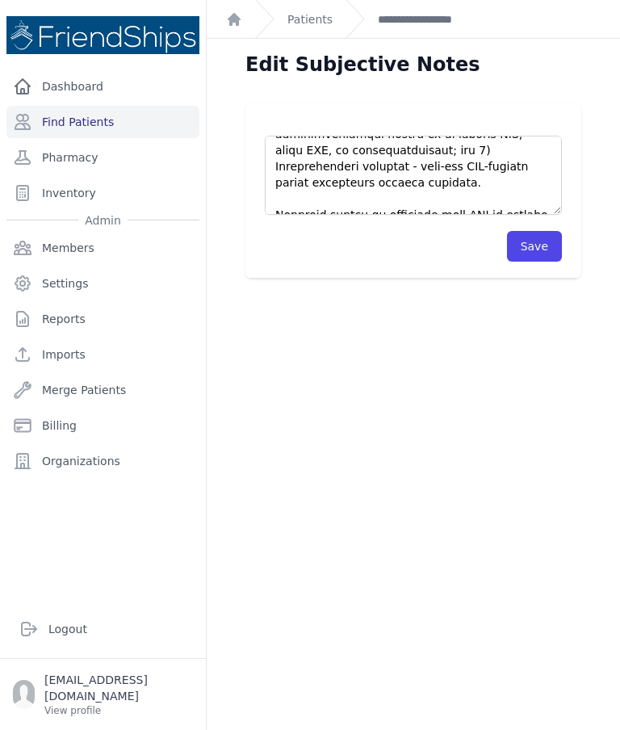
scroll to position [436, 0]
click at [389, 209] on textarea at bounding box center [413, 175] width 297 height 79
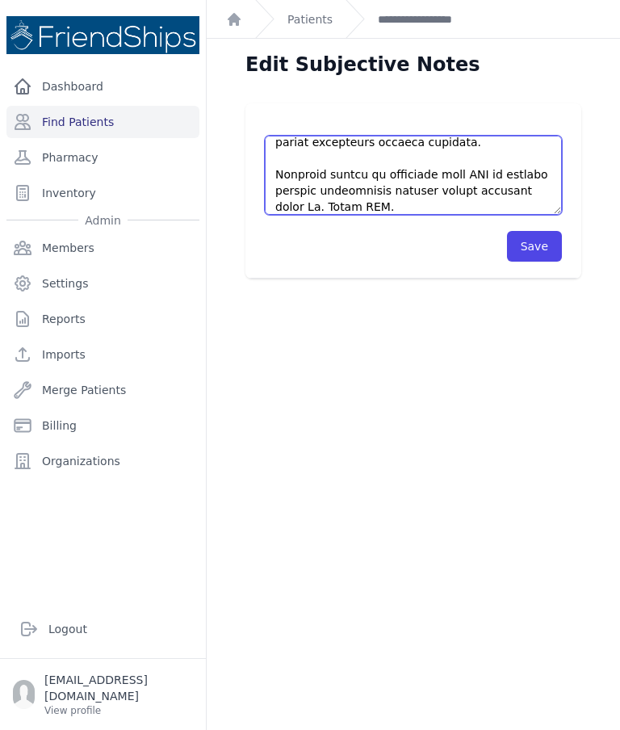
scroll to position [477, 0]
type textarea "This is a 47 year old female with no significant PMHx, who presents with c/o co…"
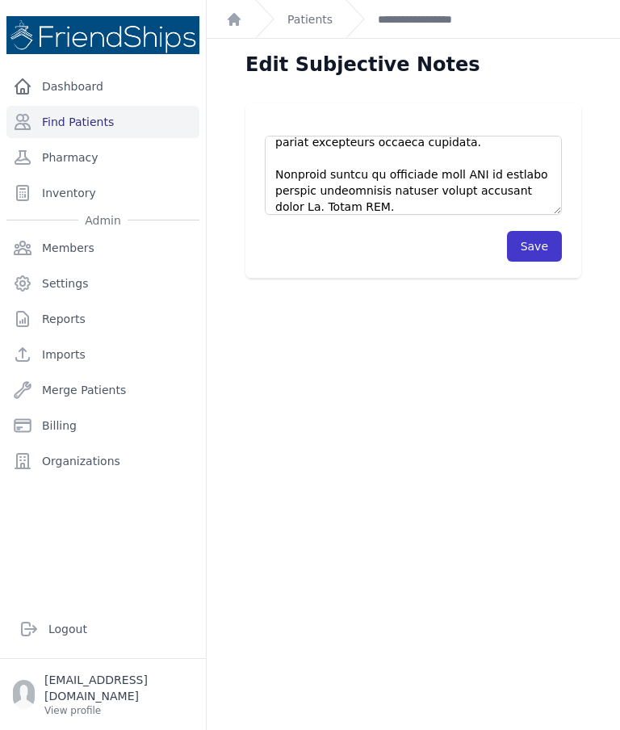
click at [545, 241] on button "Save" at bounding box center [534, 246] width 55 height 31
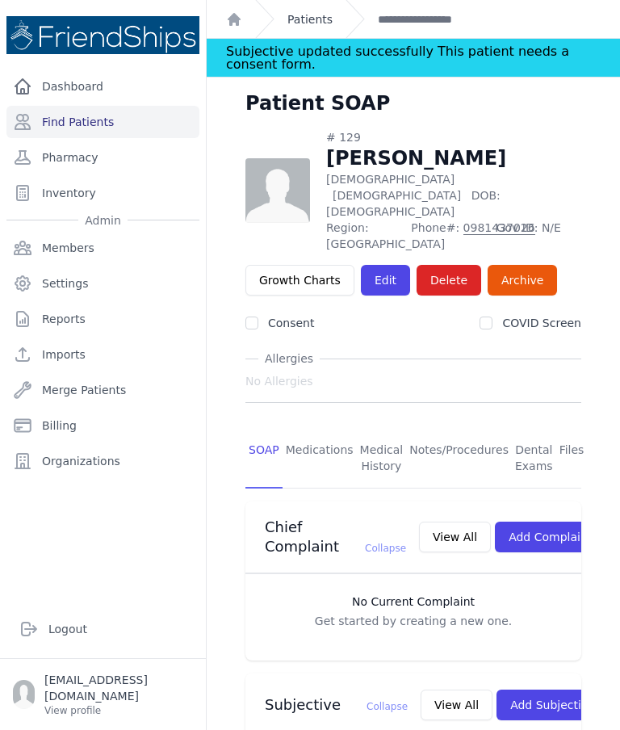
click at [309, 21] on link "Patients" at bounding box center [309, 19] width 45 height 16
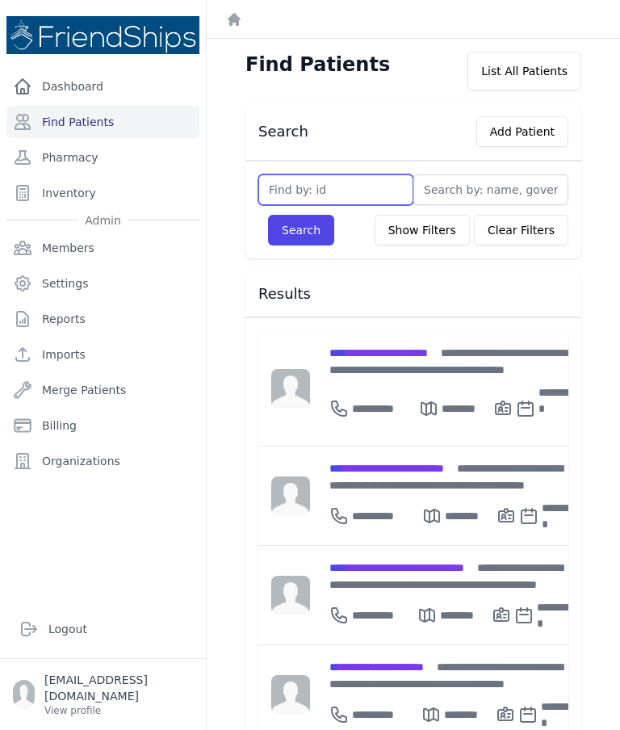
click at [329, 190] on input "text" at bounding box center [335, 189] width 155 height 31
type input "428"
click at [319, 233] on button "Search" at bounding box center [301, 230] width 66 height 31
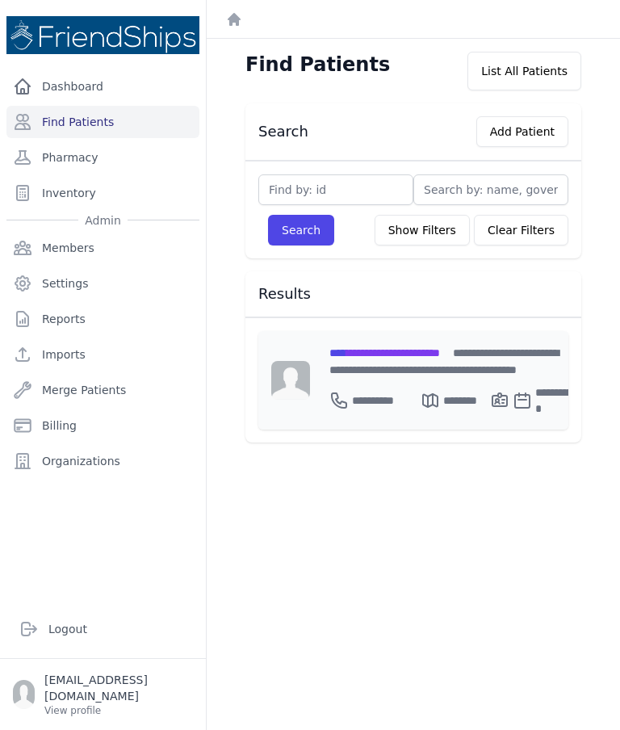
click at [413, 359] on div "**********" at bounding box center [451, 361] width 245 height 34
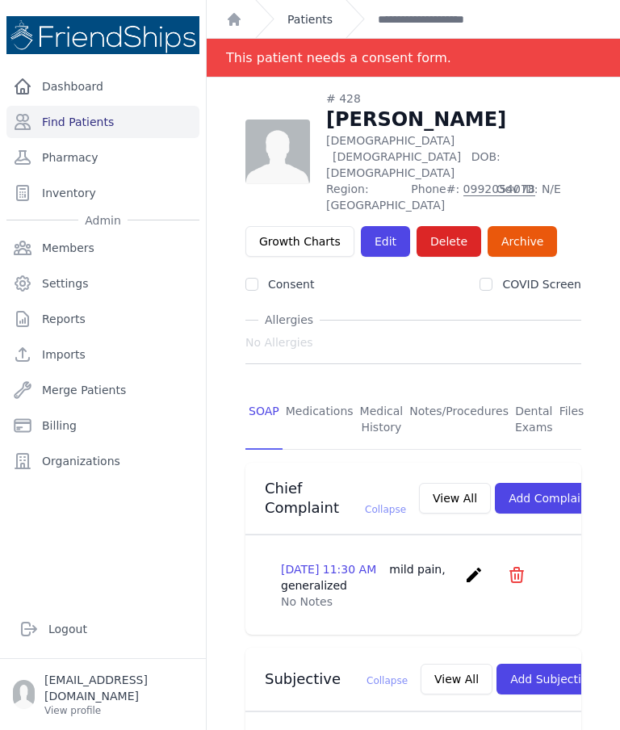
click at [328, 12] on link "Patients" at bounding box center [309, 19] width 45 height 16
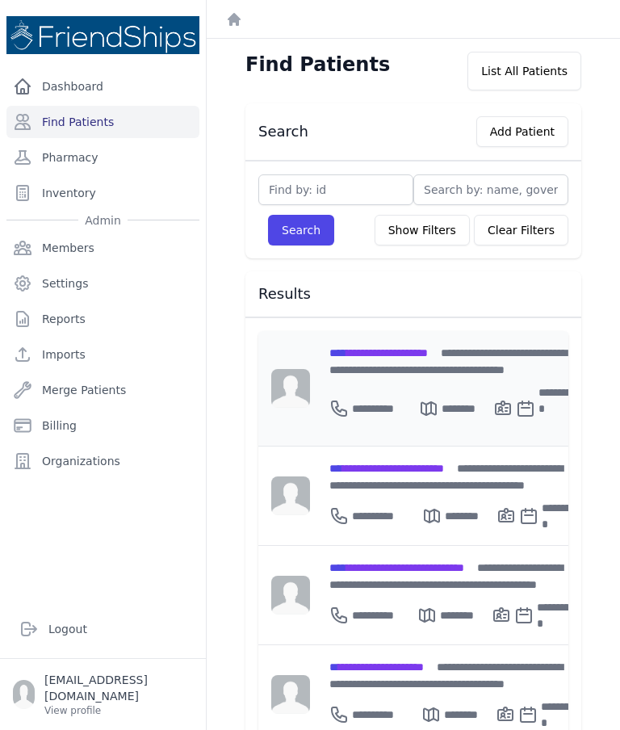
click at [419, 356] on span "**********" at bounding box center [378, 352] width 98 height 11
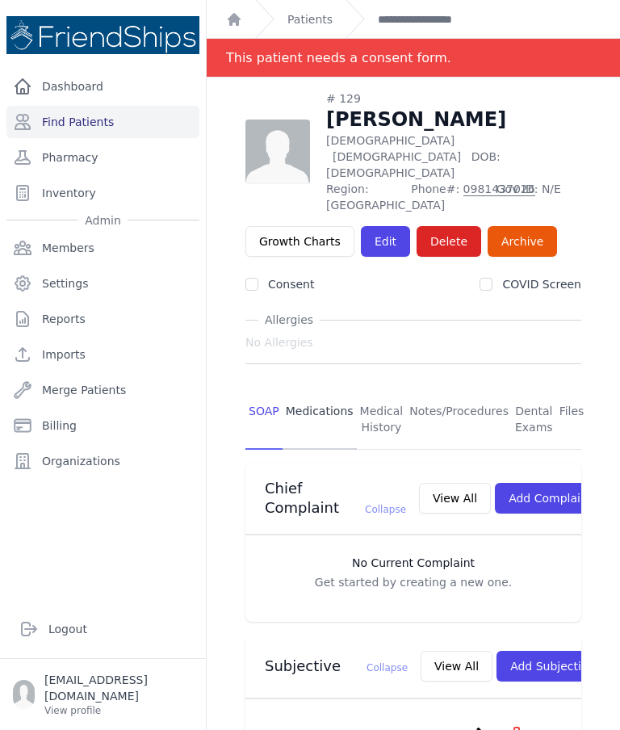
click at [308, 390] on link "Medications" at bounding box center [320, 420] width 74 height 60
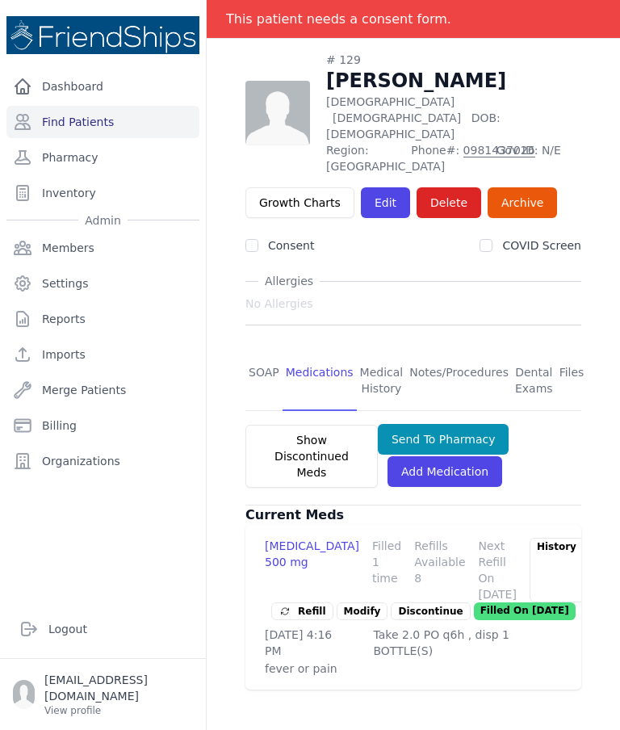
scroll to position [77, 0]
click at [433, 456] on link "Add Medication" at bounding box center [444, 471] width 115 height 31
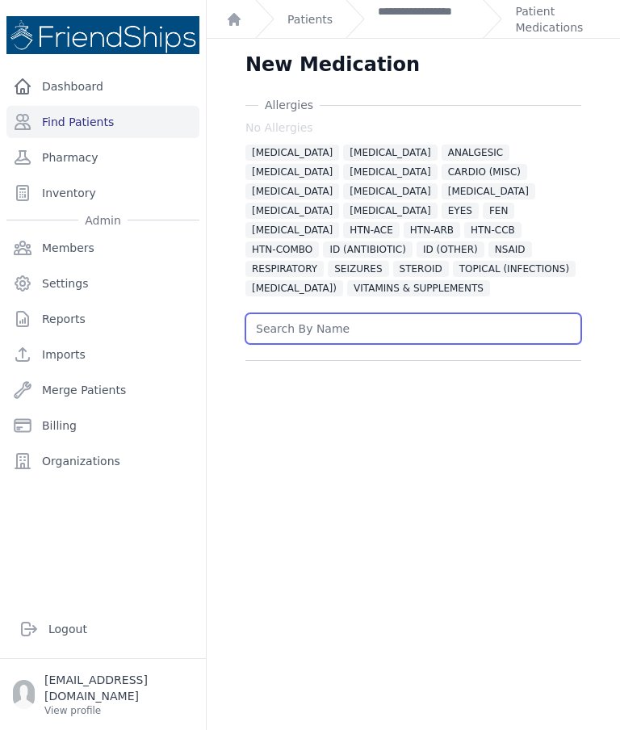
click at [380, 328] on input "text" at bounding box center [413, 328] width 336 height 31
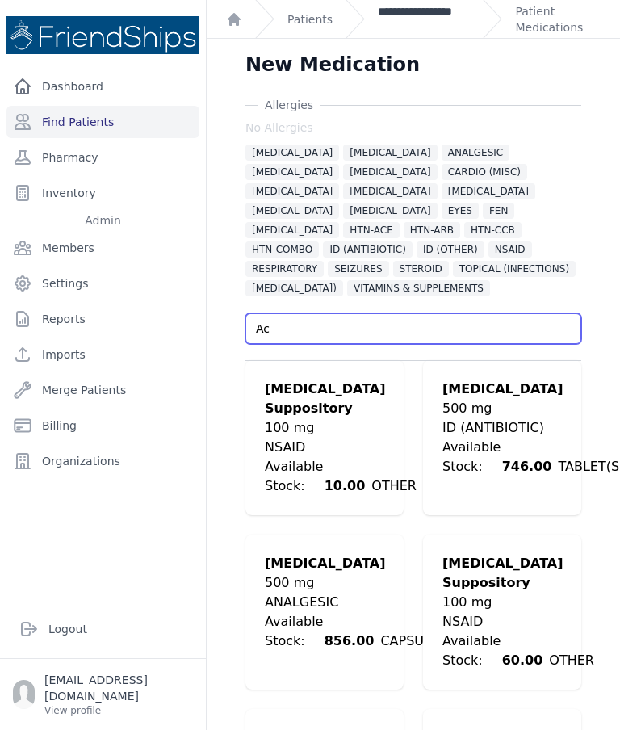
type input "Ac"
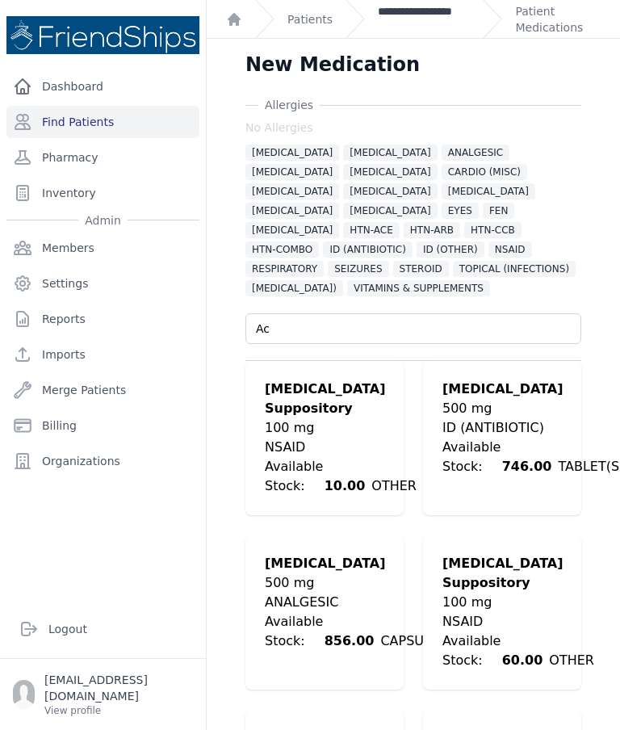
click at [425, 15] on link "**********" at bounding box center [424, 19] width 92 height 32
click at [101, 133] on link "Find Patients" at bounding box center [102, 122] width 193 height 32
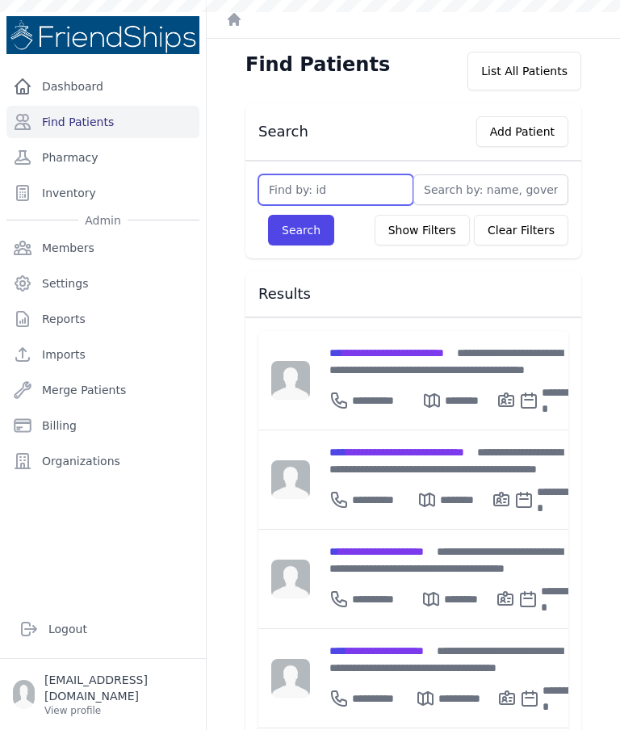
click at [349, 191] on input "text" at bounding box center [335, 189] width 155 height 31
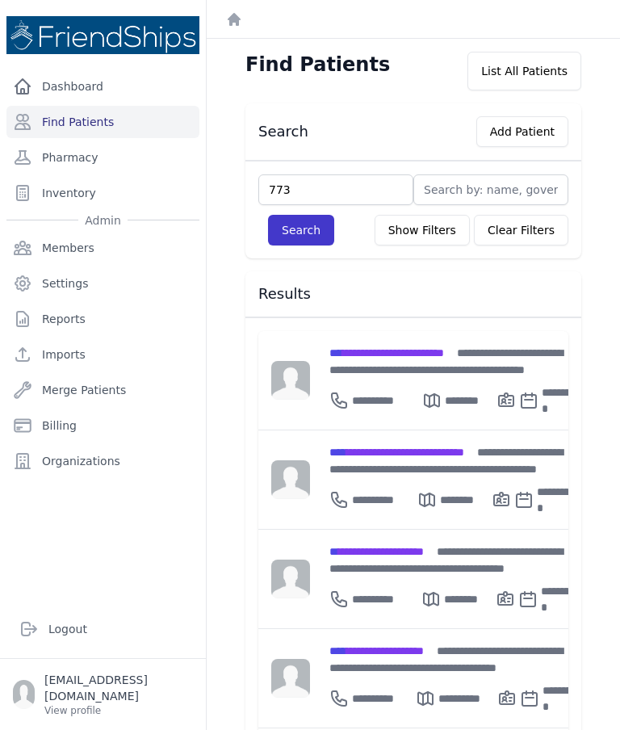
type input "773"
click at [301, 236] on button "Search" at bounding box center [301, 230] width 66 height 31
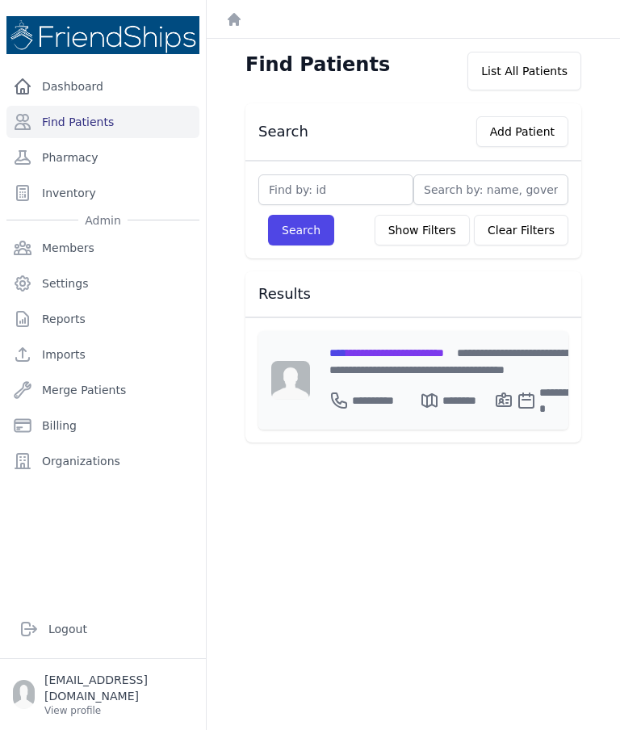
click at [465, 362] on div "**********" at bounding box center [454, 361] width 250 height 34
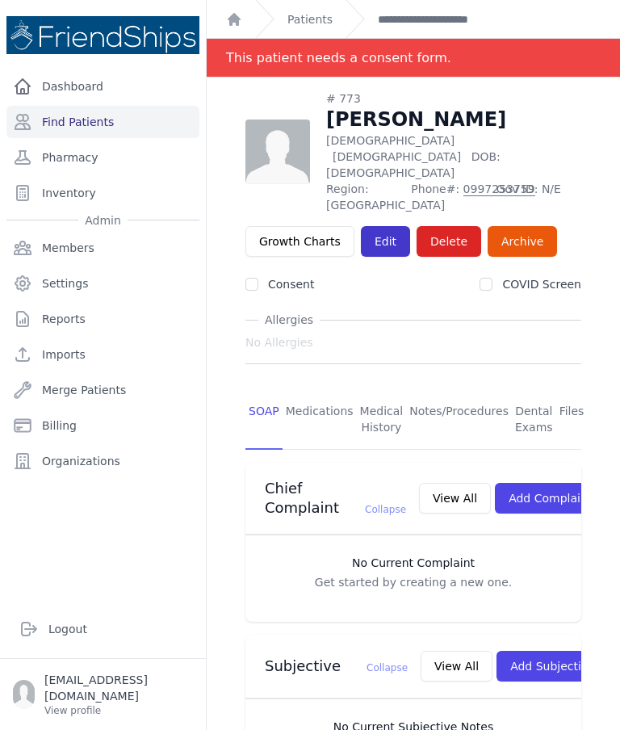
click at [378, 226] on link "Edit" at bounding box center [385, 241] width 49 height 31
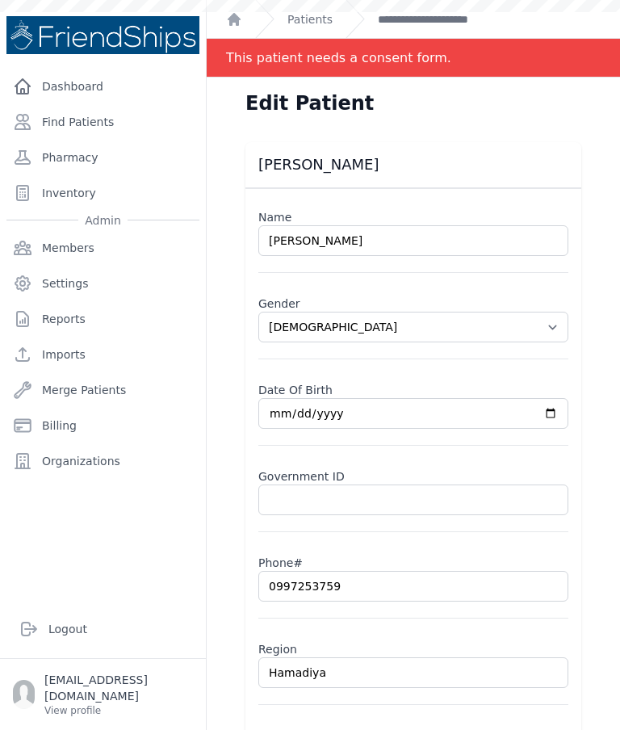
select select "female"
click at [318, 25] on link "Patients" at bounding box center [309, 19] width 45 height 16
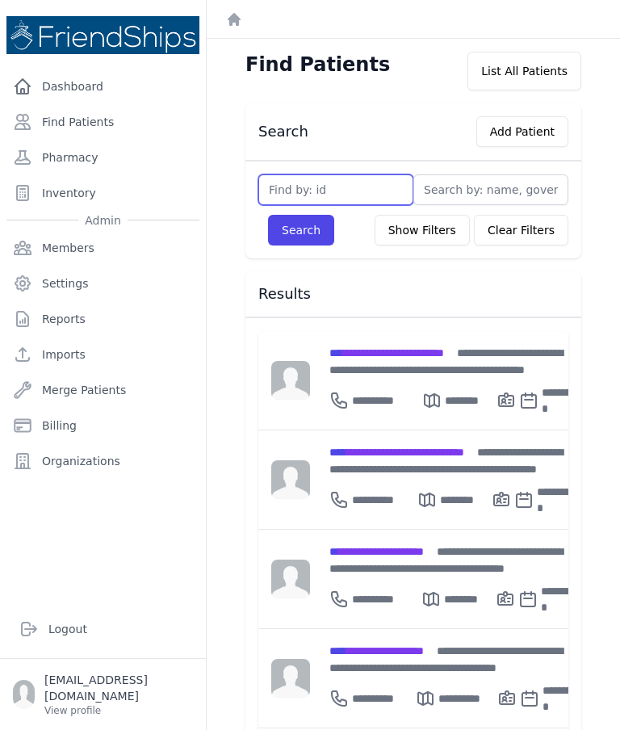
click at [319, 204] on input "text" at bounding box center [335, 189] width 155 height 31
type input "233"
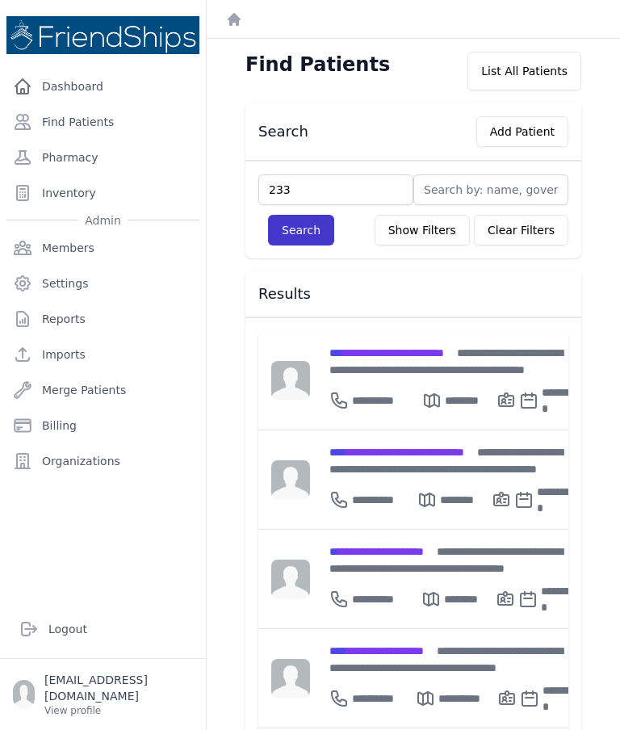
click at [287, 224] on button "Search" at bounding box center [301, 230] width 66 height 31
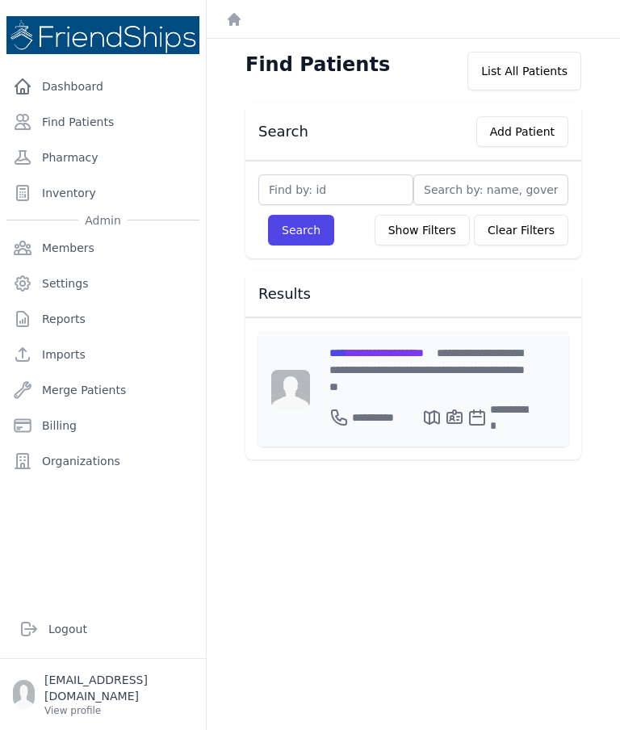
click at [387, 342] on div "**********" at bounding box center [429, 388] width 239 height 115
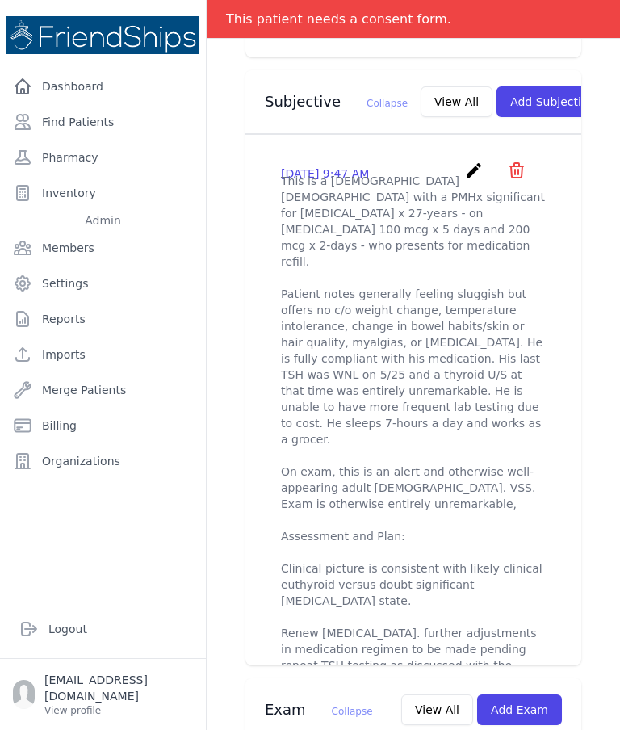
scroll to position [546, 0]
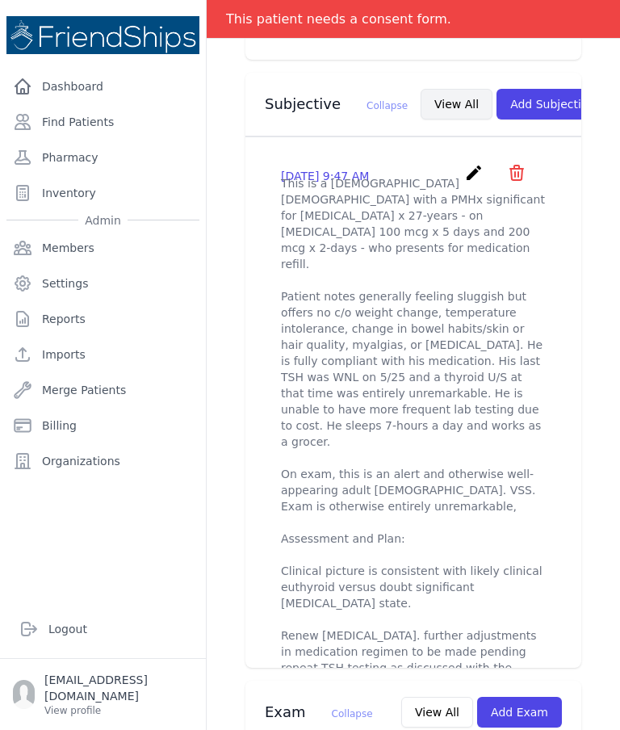
click at [421, 115] on button "View All" at bounding box center [457, 104] width 72 height 31
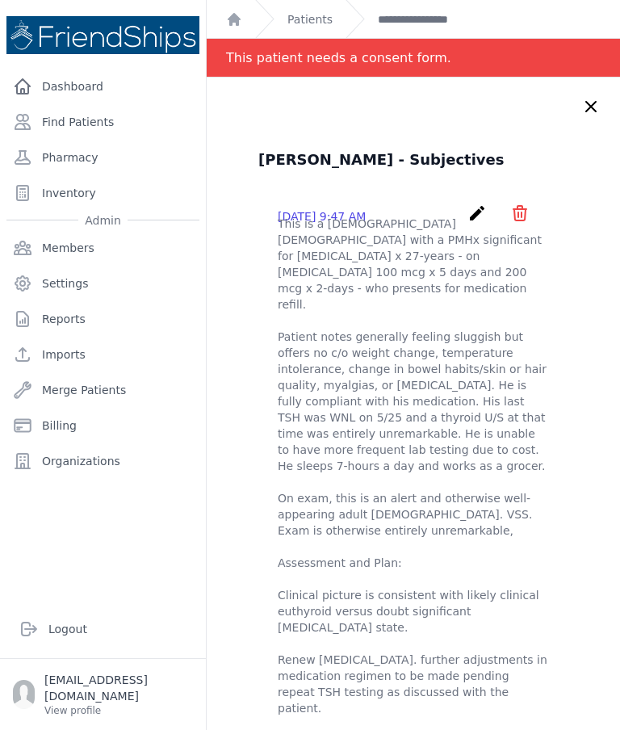
scroll to position [0, 0]
click at [584, 107] on icon at bounding box center [590, 106] width 19 height 19
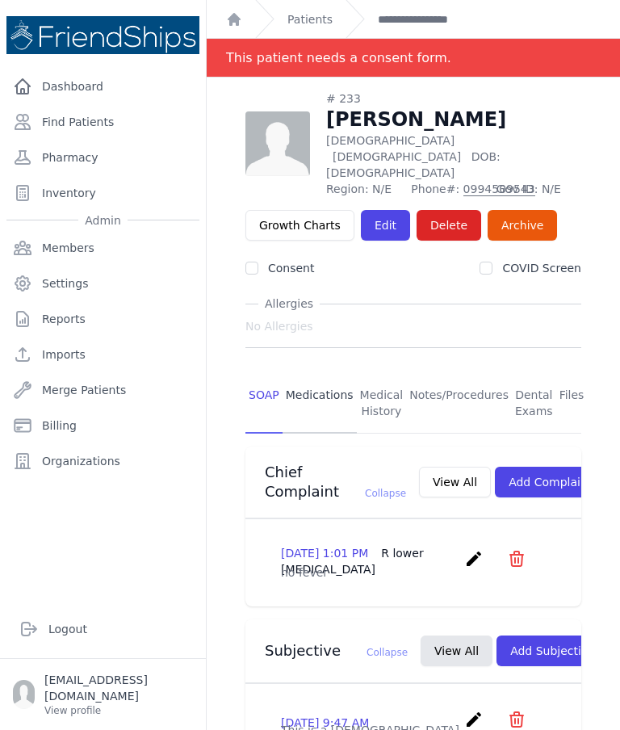
click at [324, 374] on link "Medications" at bounding box center [320, 404] width 74 height 60
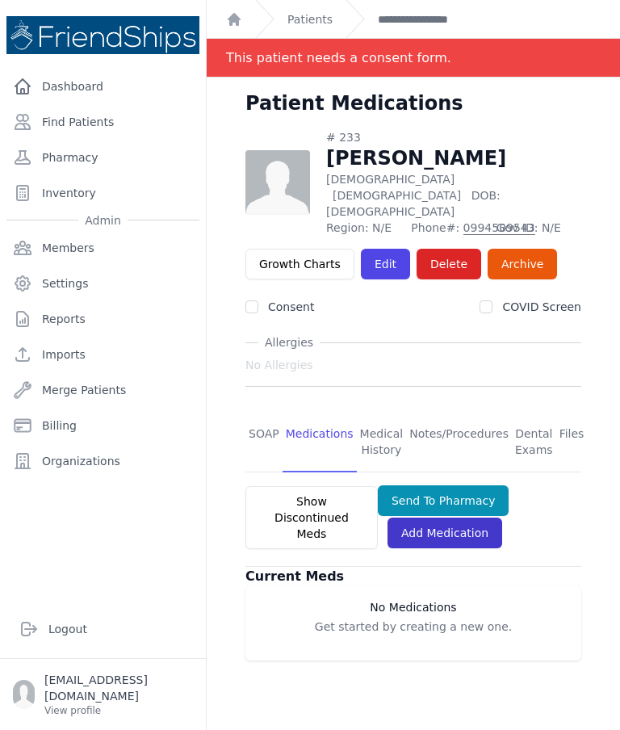
click at [432, 517] on link "Add Medication" at bounding box center [444, 532] width 115 height 31
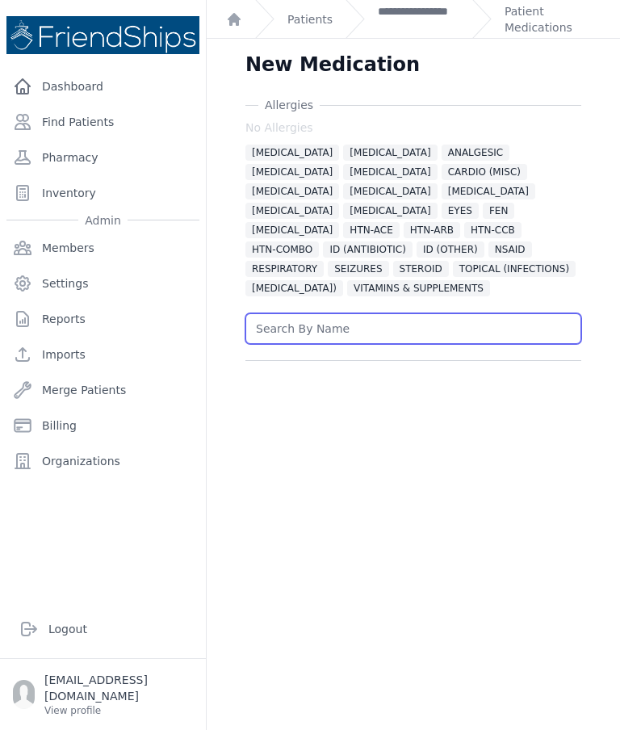
click at [388, 333] on input "text" at bounding box center [413, 328] width 336 height 31
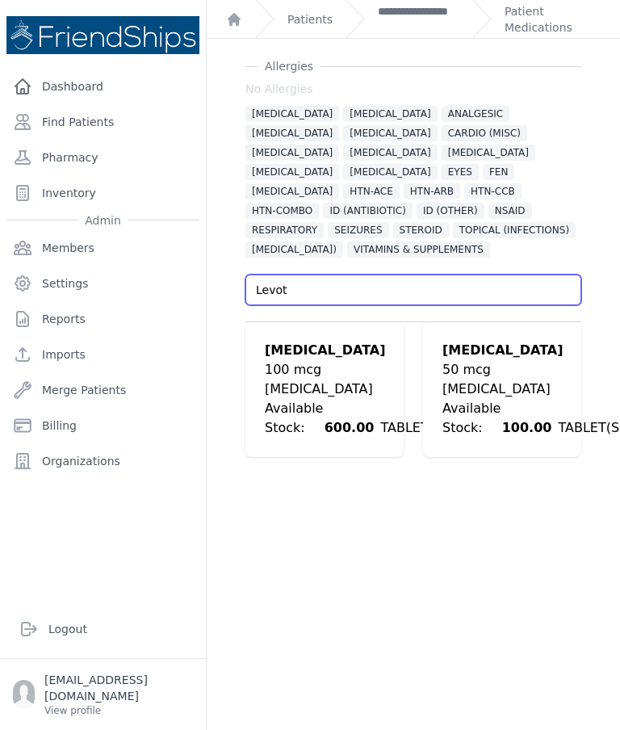
scroll to position [39, 0]
type input "Levot"
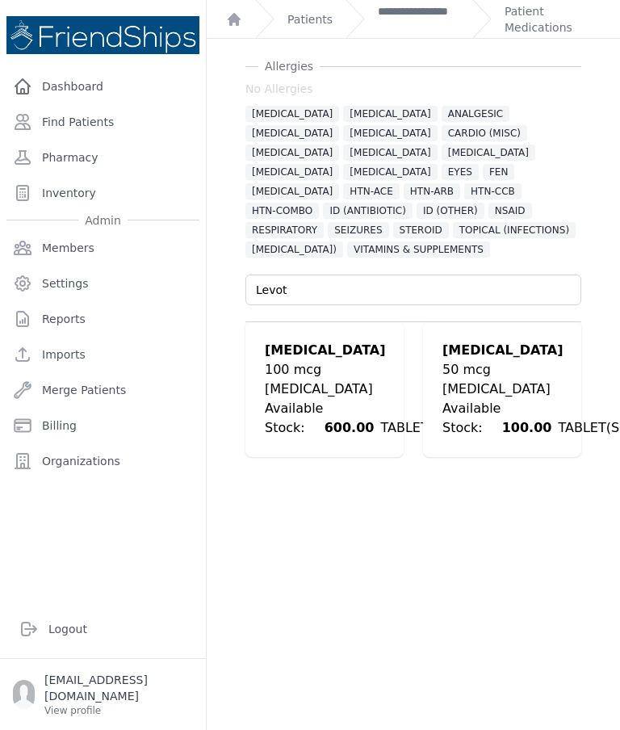
click at [311, 403] on div "Available Stock: 600.00 TABLET(S)" at bounding box center [356, 418] width 182 height 39
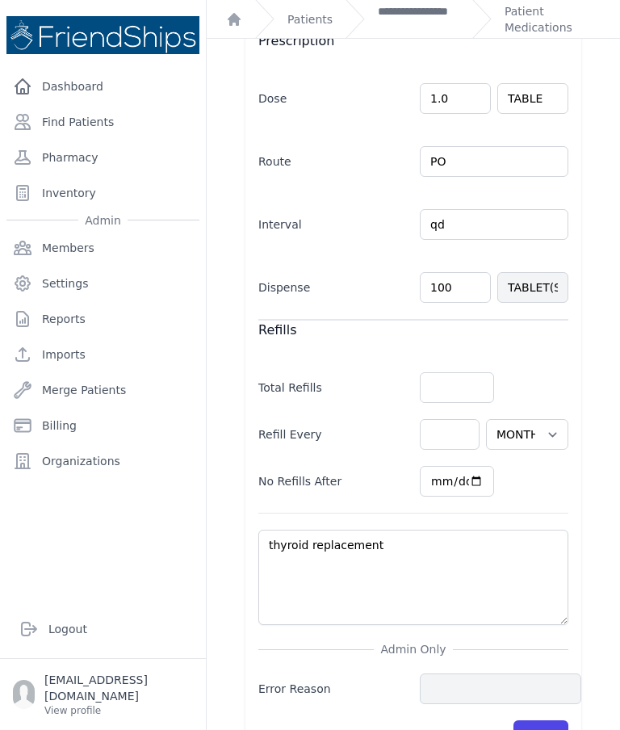
scroll to position [533, 0]
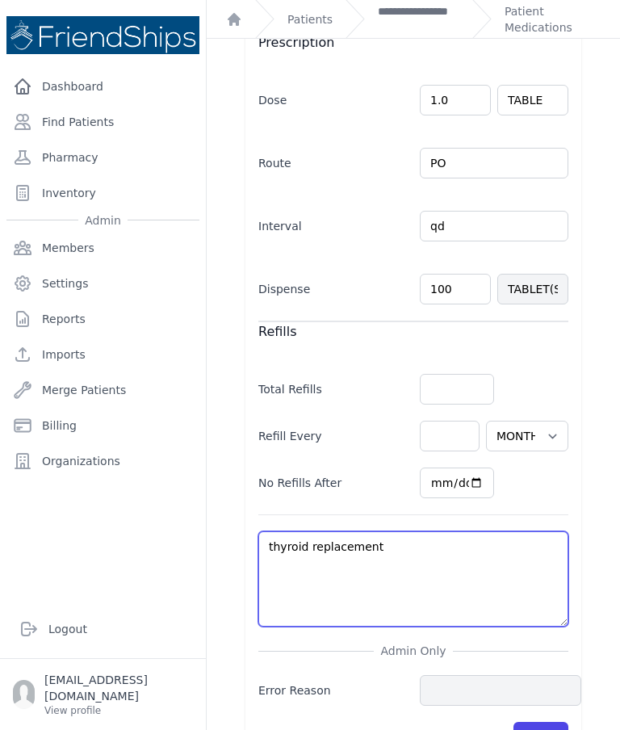
click at [438, 573] on textarea "thyroid replacement" at bounding box center [413, 578] width 310 height 95
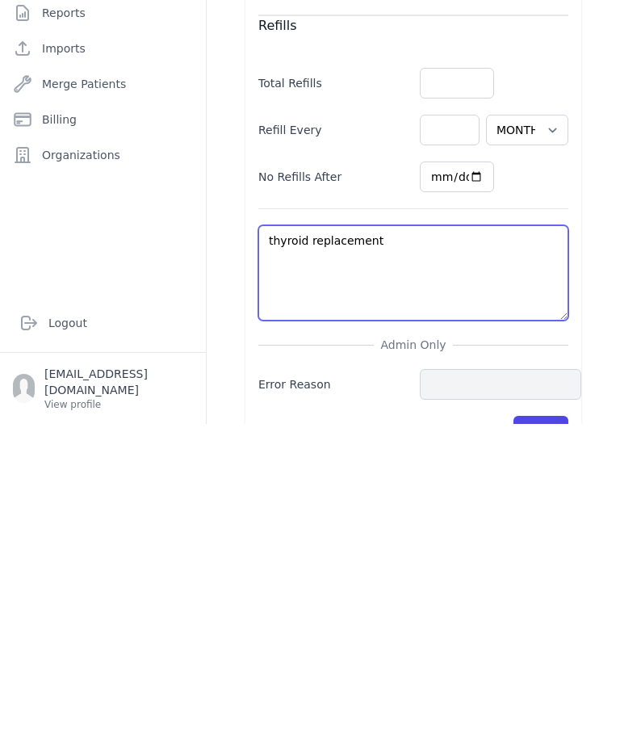
click at [454, 531] on textarea "thyroid replacement" at bounding box center [413, 578] width 310 height 95
type textarea "thyroid replacement"
select select "MONTH(S)"
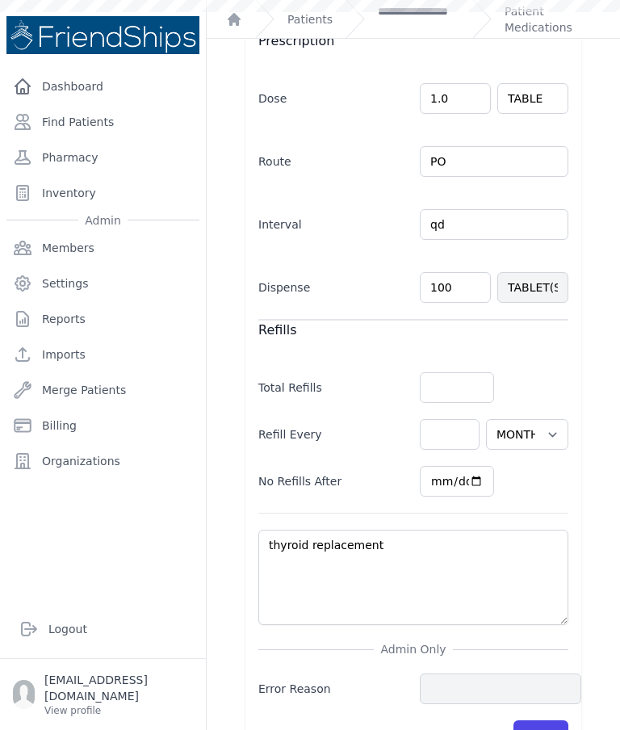
scroll to position [533, 0]
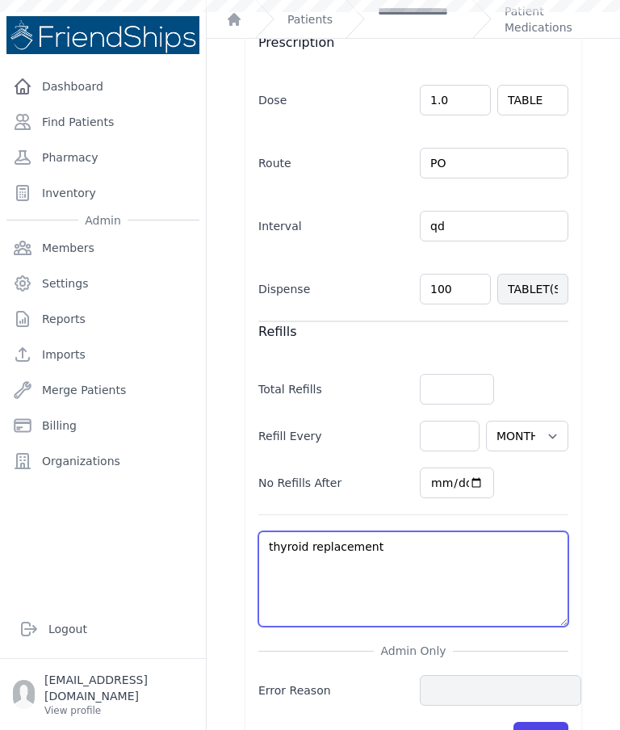
click at [313, 535] on textarea "thyroid replacement" at bounding box center [413, 578] width 310 height 95
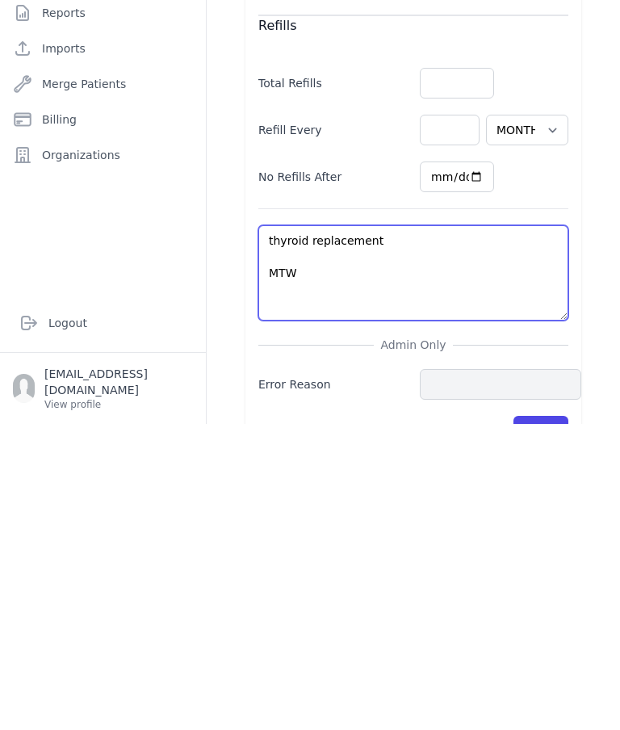
click at [268, 531] on textarea "thyroid replacement" at bounding box center [413, 578] width 310 height 95
click at [318, 531] on textarea "thyroid replacement" at bounding box center [413, 578] width 310 height 95
click at [273, 531] on textarea "thyroid replacement" at bounding box center [413, 578] width 310 height 95
click at [306, 531] on textarea "thyroid replacement" at bounding box center [413, 578] width 310 height 95
click at [296, 531] on textarea "thyroid replacement" at bounding box center [413, 578] width 310 height 95
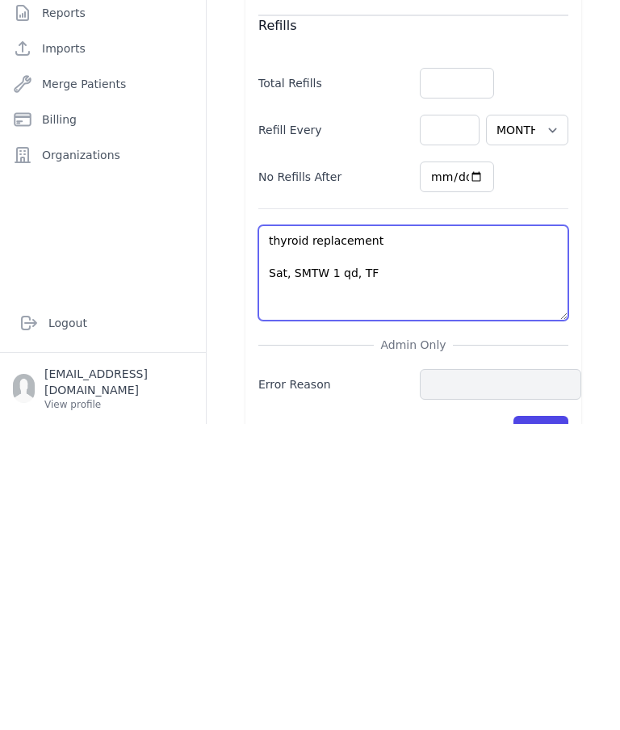
click at [296, 531] on textarea "thyroid replacement" at bounding box center [413, 578] width 310 height 95
click at [298, 531] on textarea "thyroid replacement" at bounding box center [413, 578] width 310 height 95
click at [303, 531] on textarea "thyroid replacement" at bounding box center [413, 578] width 310 height 95
click at [305, 531] on textarea "thyroid replacement" at bounding box center [413, 578] width 310 height 95
click at [451, 531] on textarea "thyroid replacement" at bounding box center [413, 578] width 310 height 95
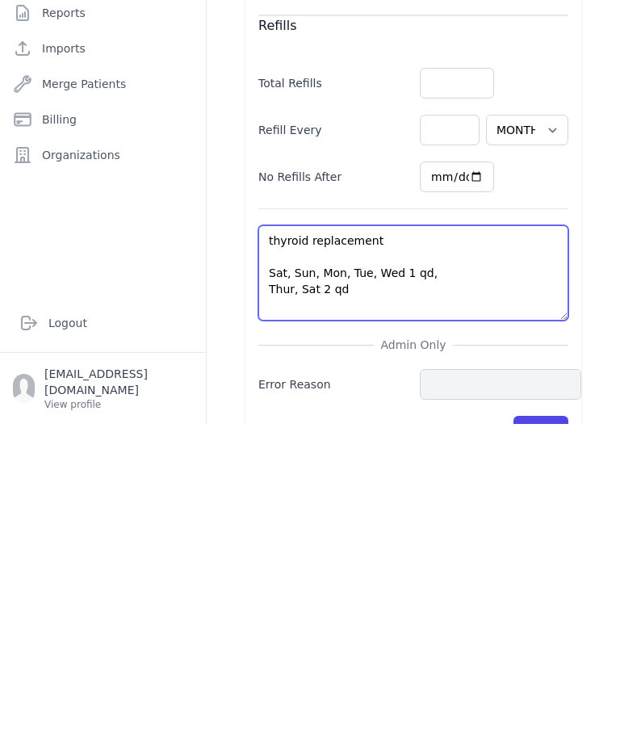
type textarea "thyroid replacement Sat, Sun, Mon, Tue, Wed 1 qd, Thur, Sat 2 qd"
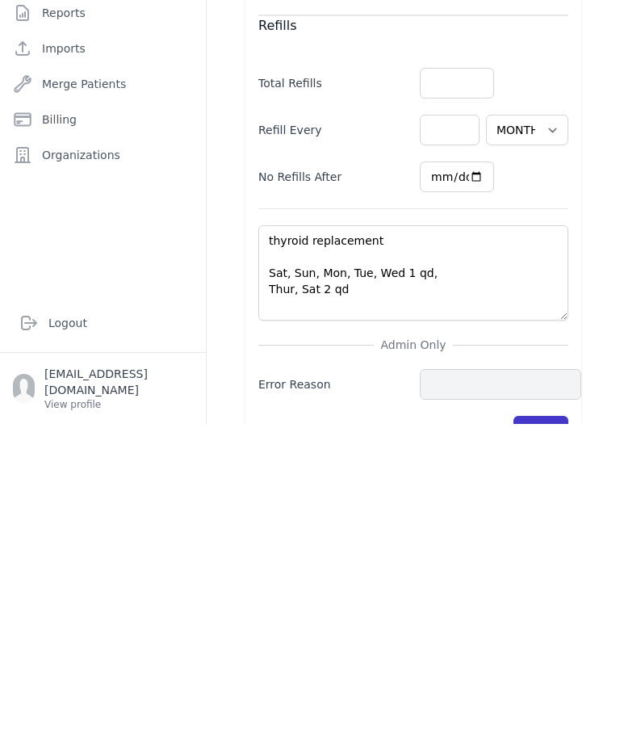
click at [545, 722] on button "Save" at bounding box center [540, 737] width 55 height 31
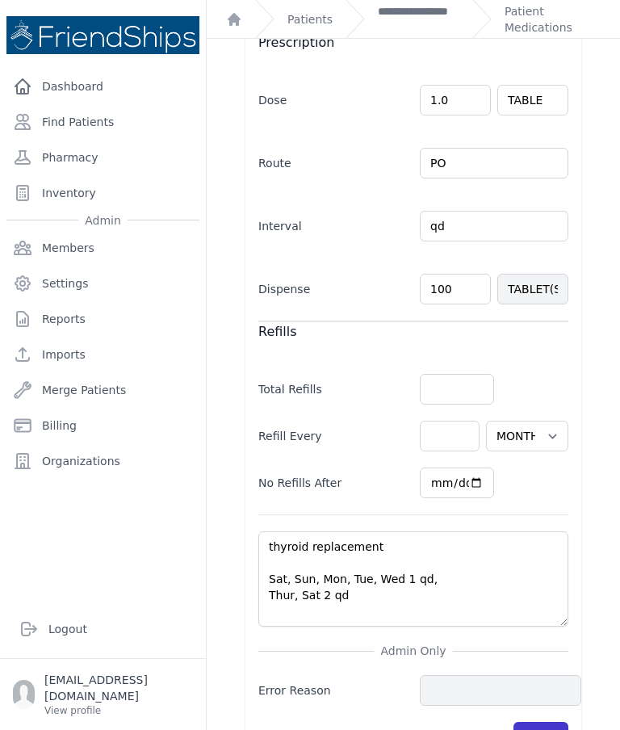
click at [541, 722] on button "Save" at bounding box center [540, 737] width 55 height 31
click at [526, 722] on button "Save" at bounding box center [540, 737] width 55 height 31
click at [557, 722] on button "Save" at bounding box center [540, 737] width 55 height 31
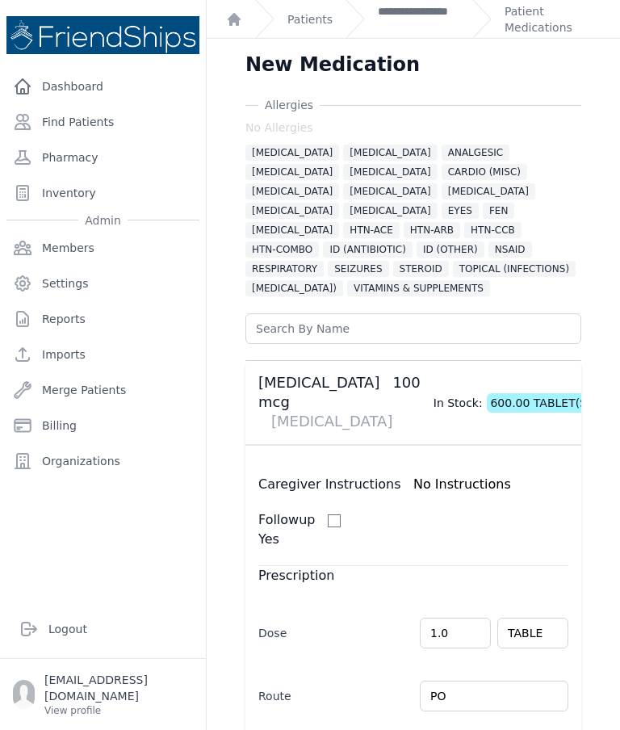
scroll to position [0, 0]
click at [535, 27] on link "Patient Medications" at bounding box center [553, 19] width 96 height 32
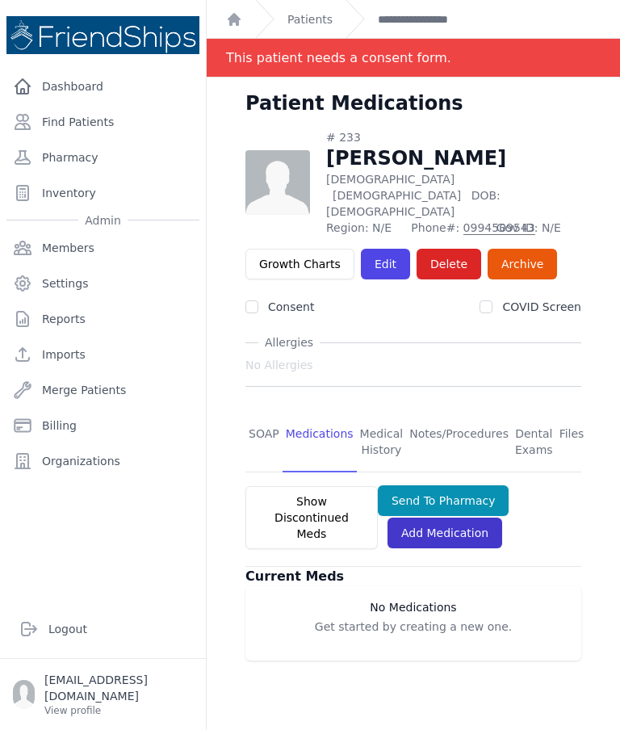
click at [449, 517] on link "Add Medication" at bounding box center [444, 532] width 115 height 31
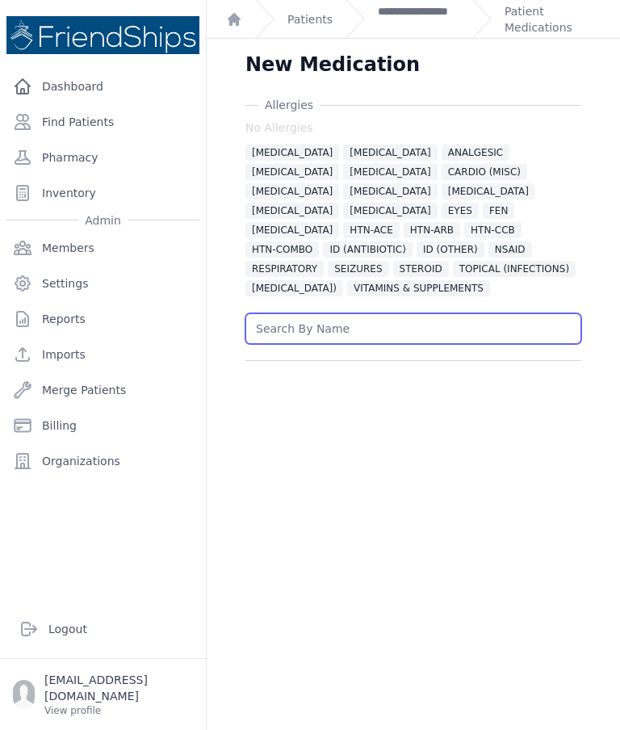
click at [367, 324] on input "text" at bounding box center [413, 328] width 336 height 31
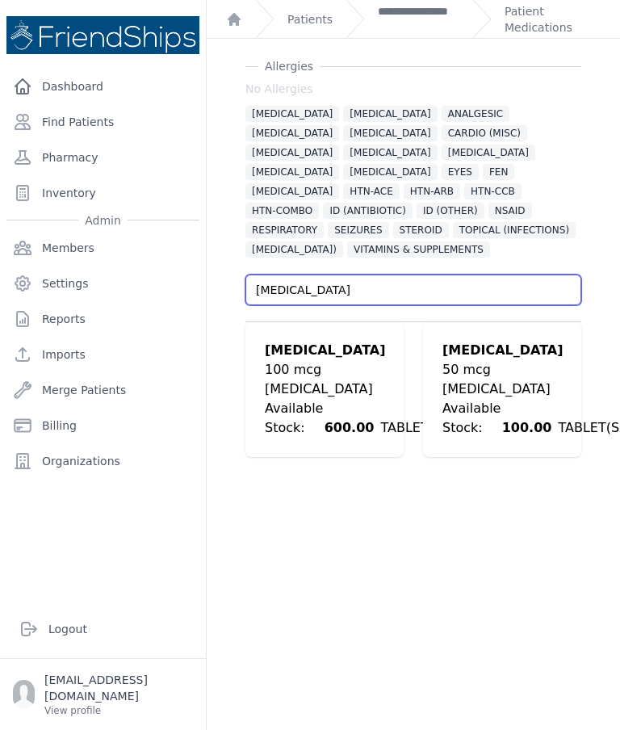
scroll to position [39, 0]
type input "Levothyroxine"
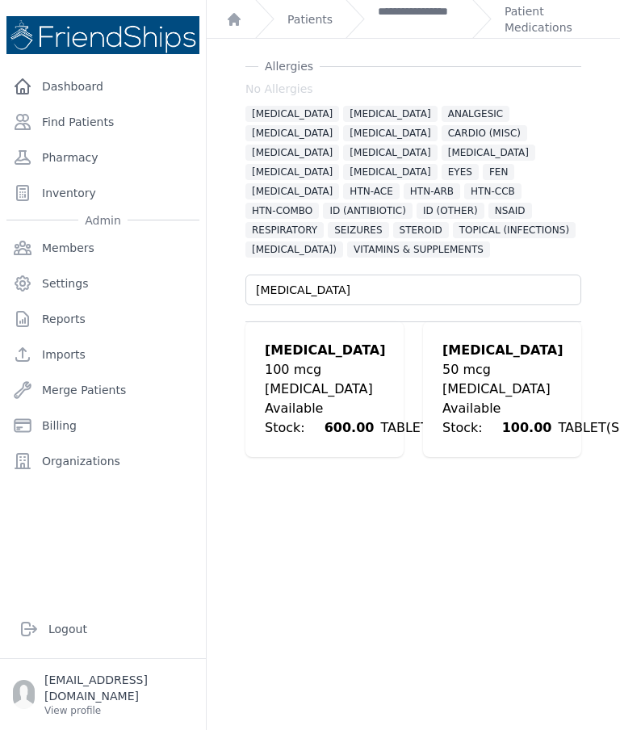
click at [329, 396] on div "[MEDICAL_DATA]" at bounding box center [356, 388] width 182 height 19
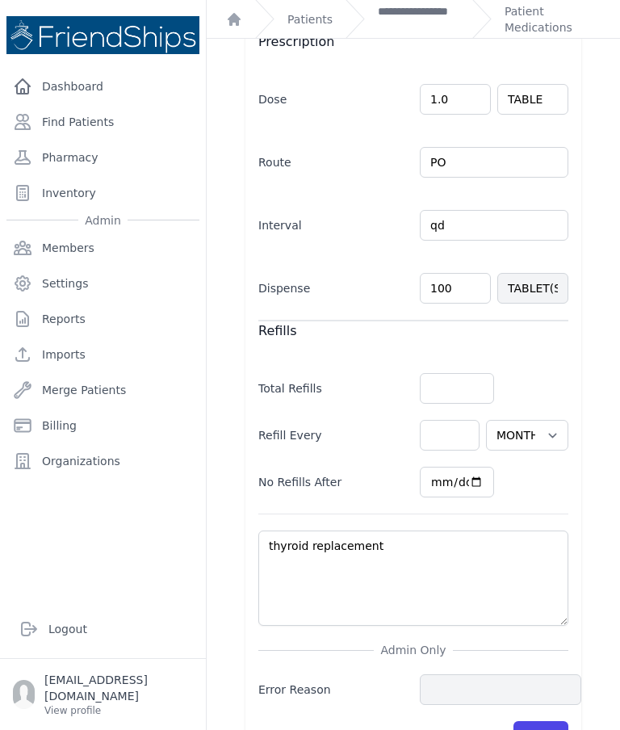
scroll to position [533, 0]
click at [587, 529] on div "[MEDICAL_DATA] No [MEDICAL_DATA] [MEDICAL_DATA] [MEDICAL_DATA] ANALGESIC [GEOGR…" at bounding box center [413, 164] width 387 height 1201
click at [541, 722] on button "Save" at bounding box center [540, 737] width 55 height 31
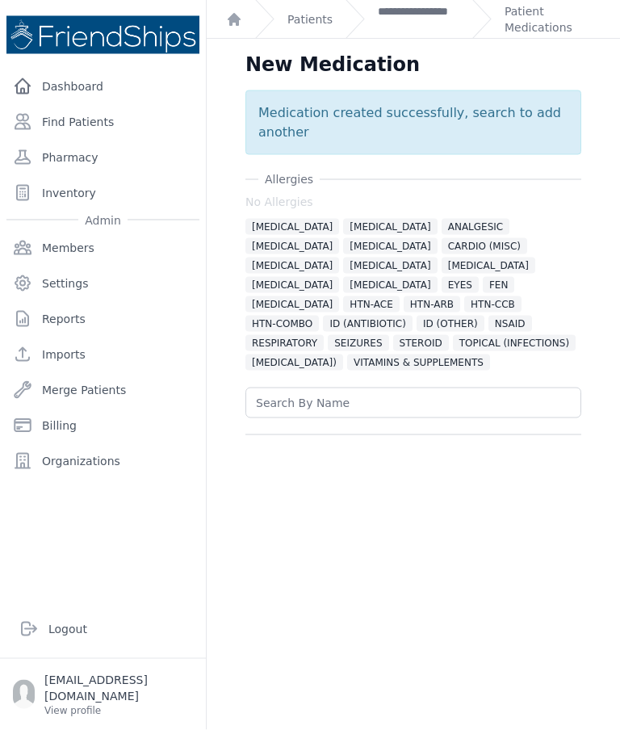
scroll to position [0, 0]
click at [521, 31] on link "Patient Medications" at bounding box center [553, 19] width 96 height 32
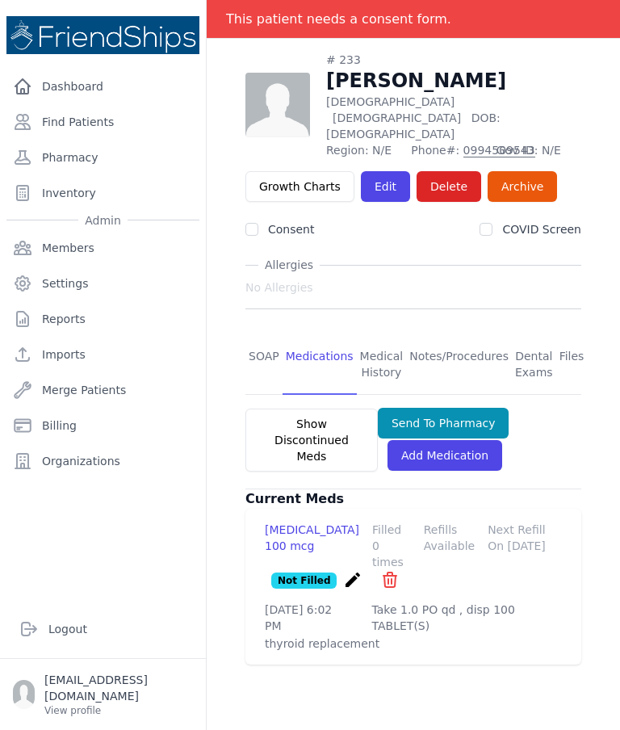
scroll to position [77, 0]
click at [450, 408] on button "Send To Pharmacy" at bounding box center [444, 423] width 132 height 31
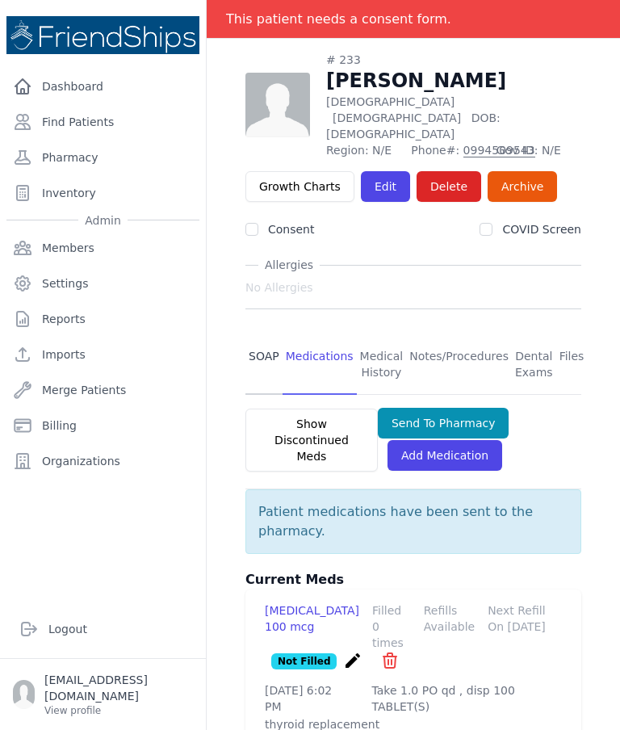
click at [262, 335] on link "SOAP" at bounding box center [263, 365] width 37 height 60
click at [264, 335] on link "SOAP" at bounding box center [263, 365] width 37 height 60
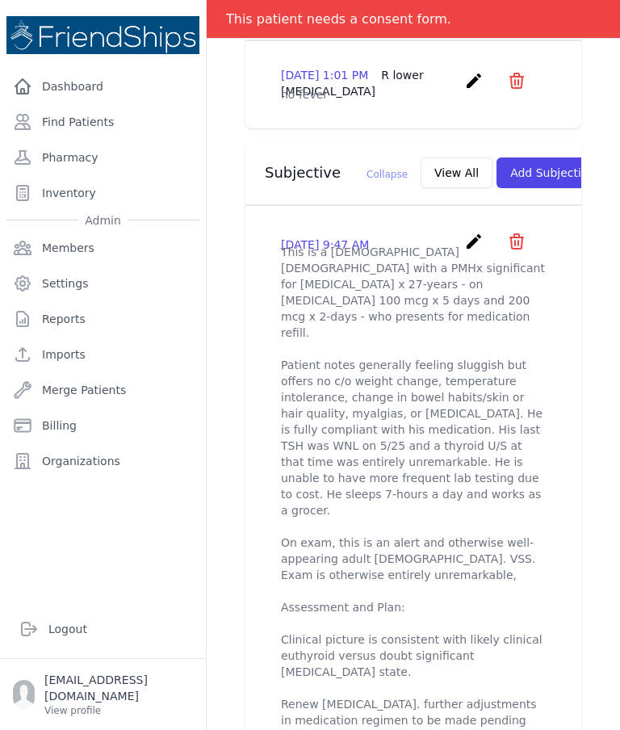
scroll to position [516, 0]
click at [473, 252] on icon "create" at bounding box center [473, 241] width 19 height 19
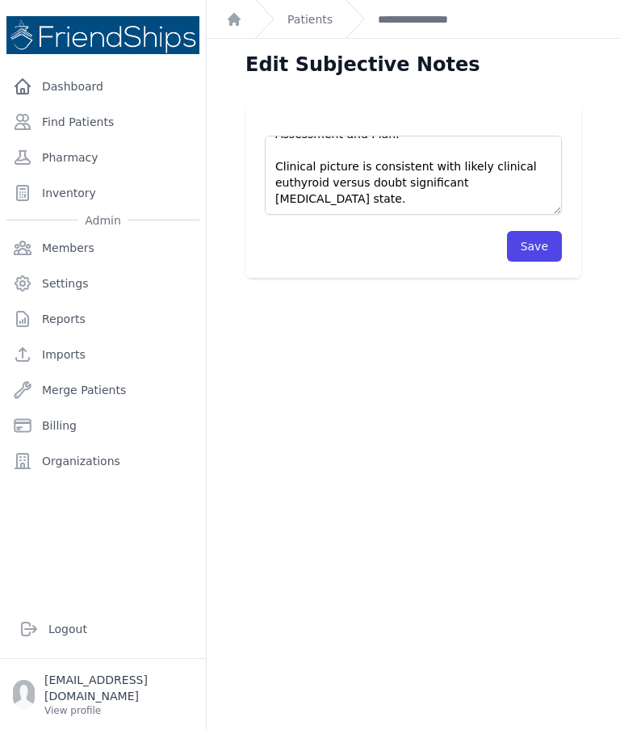
scroll to position [355, 0]
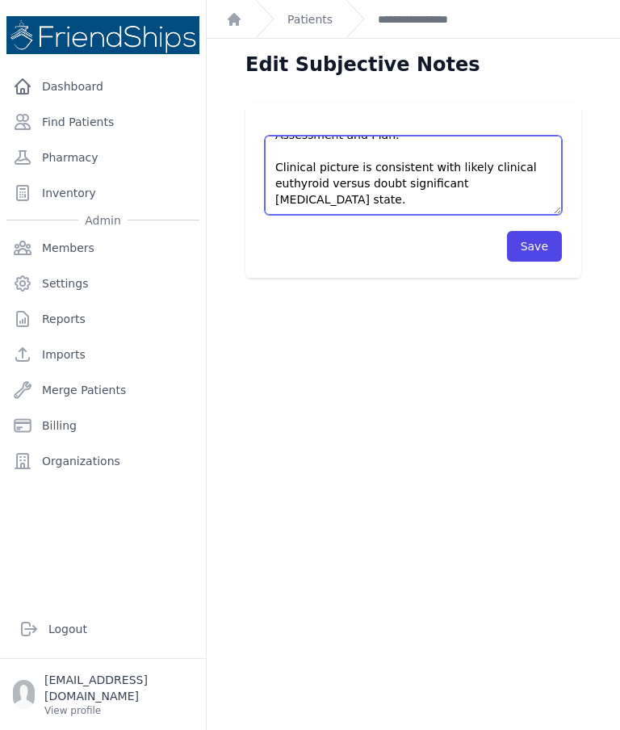
click at [437, 198] on textarea "This is a 43 y/o male with a PMHx significant for hypothyroidism x 27-years - o…" at bounding box center [413, 175] width 297 height 79
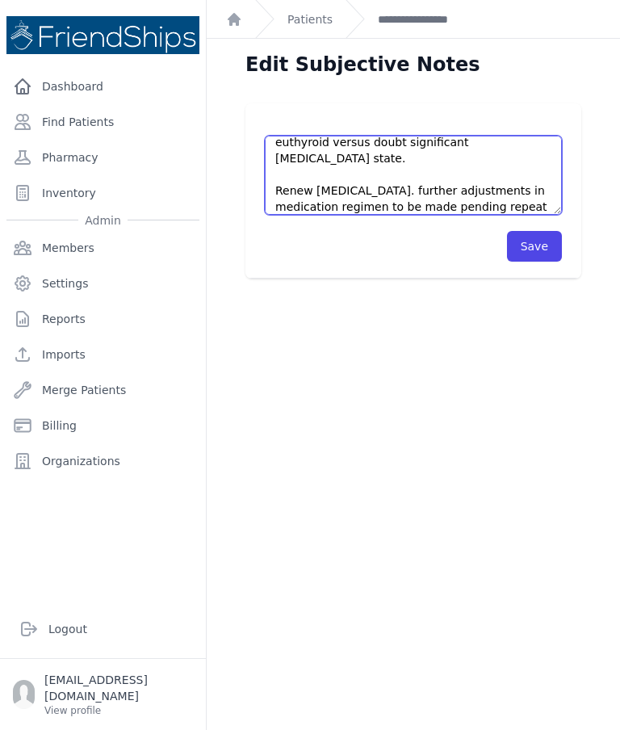
scroll to position [396, 0]
click at [278, 205] on textarea "This is a 43 y/o male with a PMHx significant for hypothyroidism x 27-years - o…" at bounding box center [413, 175] width 297 height 79
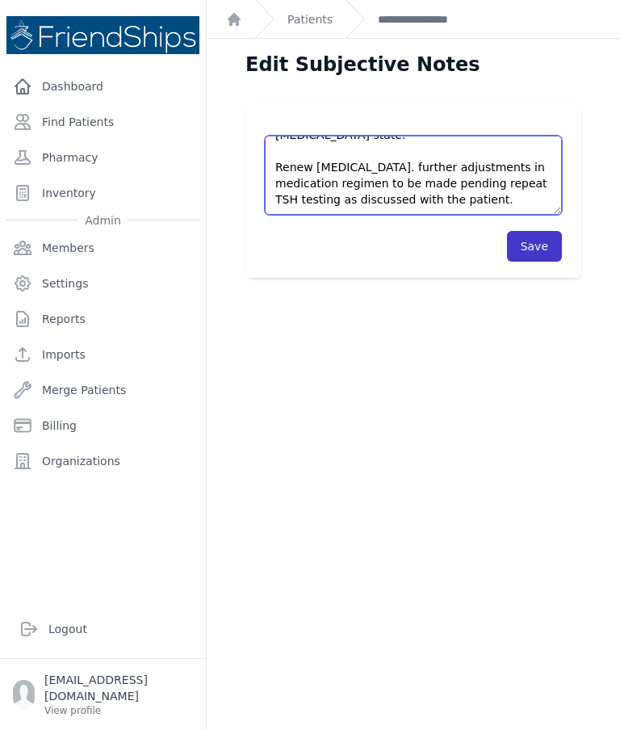
type textarea "This is a 43 y/o male with a PMHx significant for hypothyroidism x 27-years - o…"
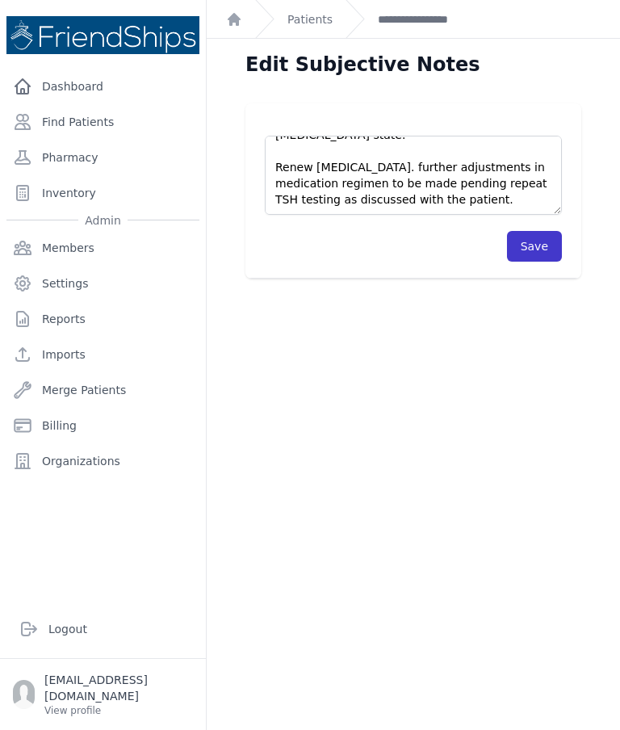
click at [534, 252] on button "Save" at bounding box center [534, 246] width 55 height 31
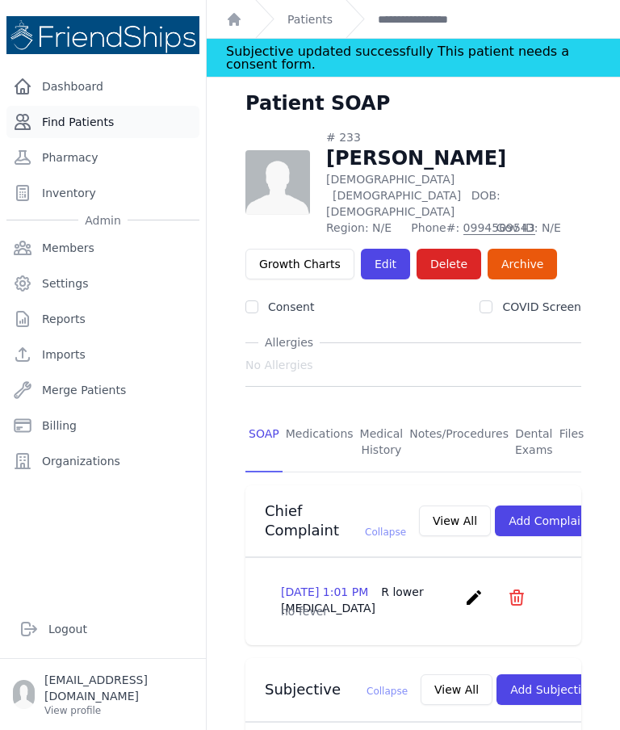
click at [104, 131] on link "Find Patients" at bounding box center [102, 122] width 193 height 32
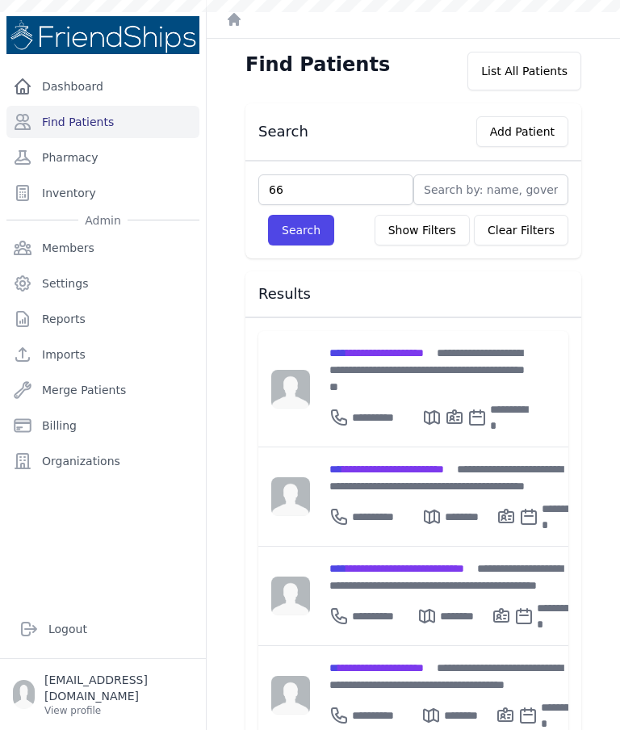
type input "661"
click at [302, 235] on button "Search" at bounding box center [301, 230] width 66 height 31
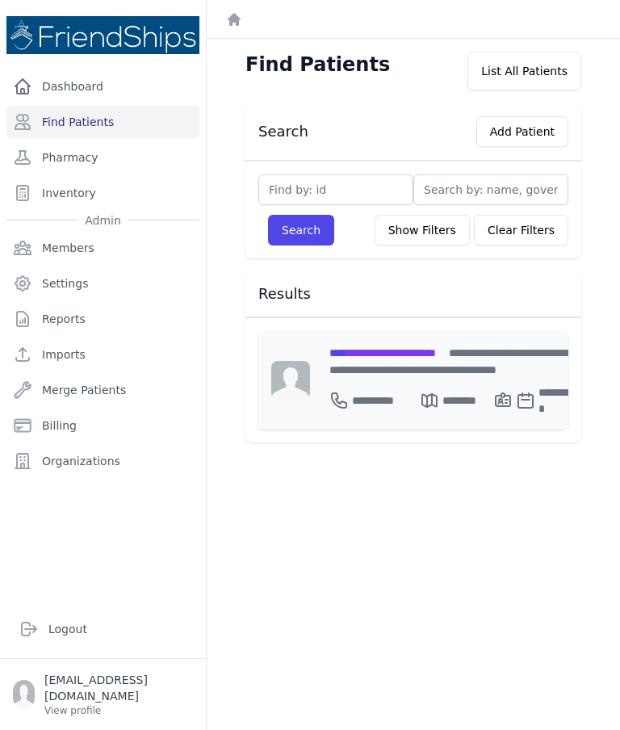
click at [409, 347] on span "**********" at bounding box center [382, 352] width 107 height 11
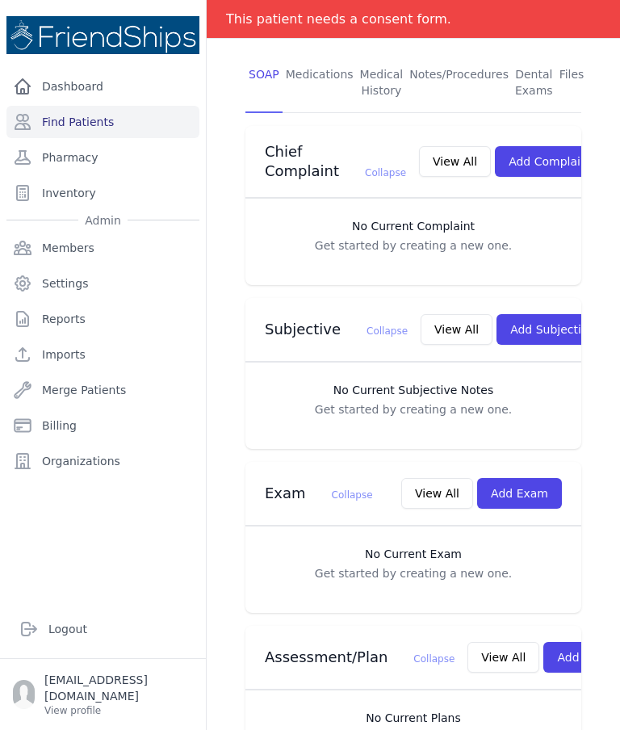
scroll to position [335, 0]
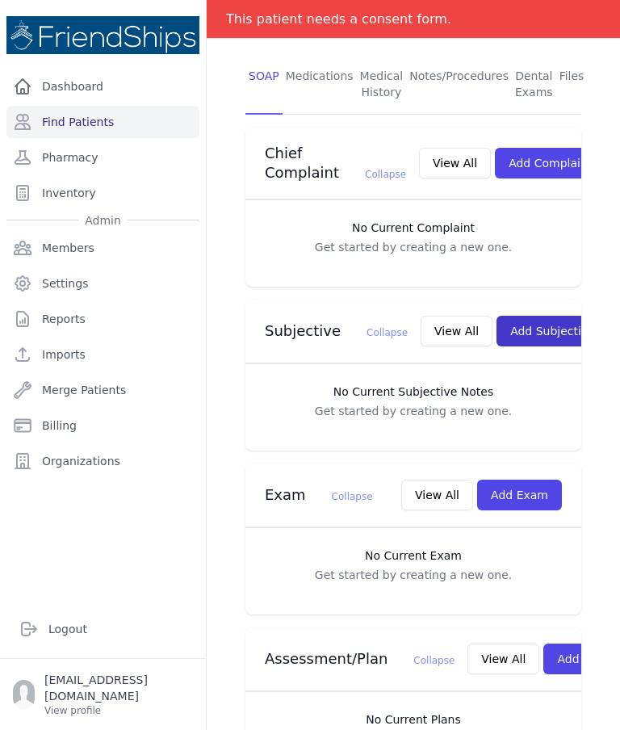
click at [517, 327] on button "Add Subjective" at bounding box center [552, 331] width 112 height 31
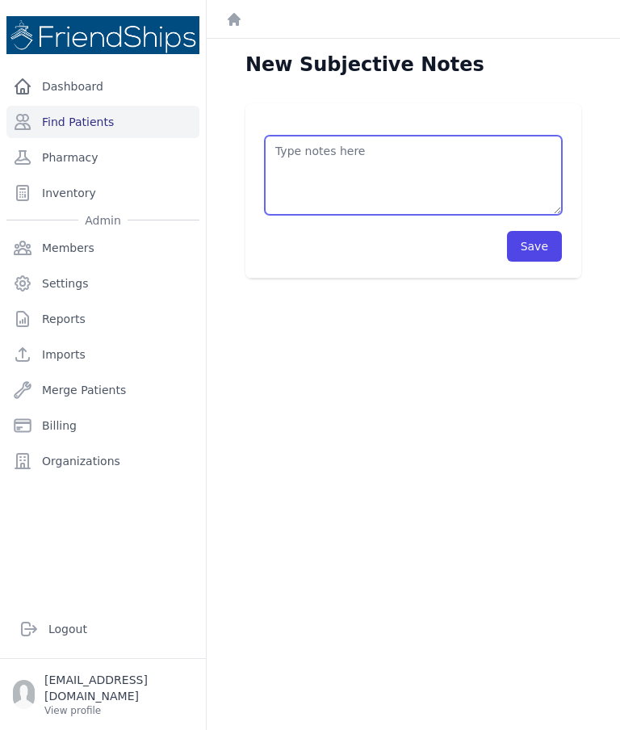
click at [371, 156] on textarea at bounding box center [413, 175] width 297 height 79
click at [283, 170] on textarea "Pt vitals checked on [DATE] BP 170/96, P 72" at bounding box center [413, 175] width 297 height 79
click at [331, 186] on textarea "Pt vitals checked on [DATE] arm BP 170/96, P 72" at bounding box center [413, 175] width 297 height 79
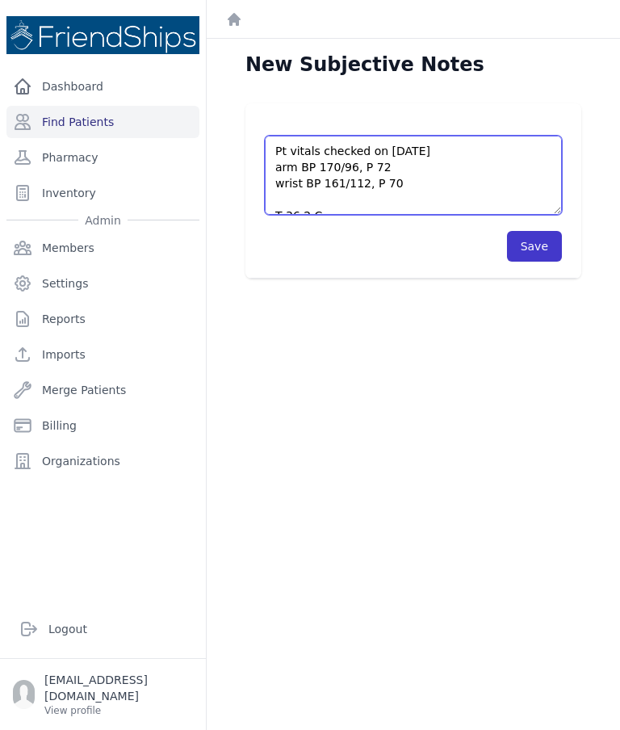
type textarea "Pt vitals checked on Sep 17 arm BP 170/96, P 72 wrist BP 161/112, P 70 T 36.2 C…"
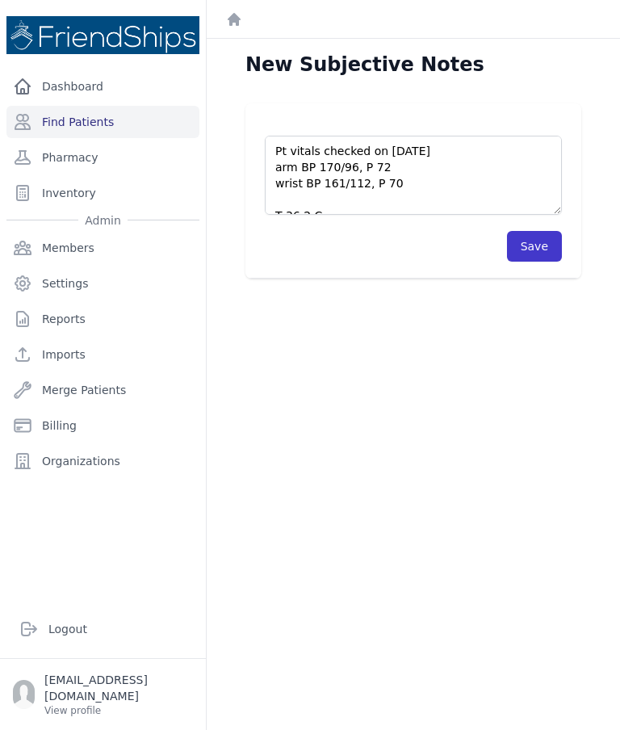
click at [546, 253] on button "Save" at bounding box center [534, 246] width 55 height 31
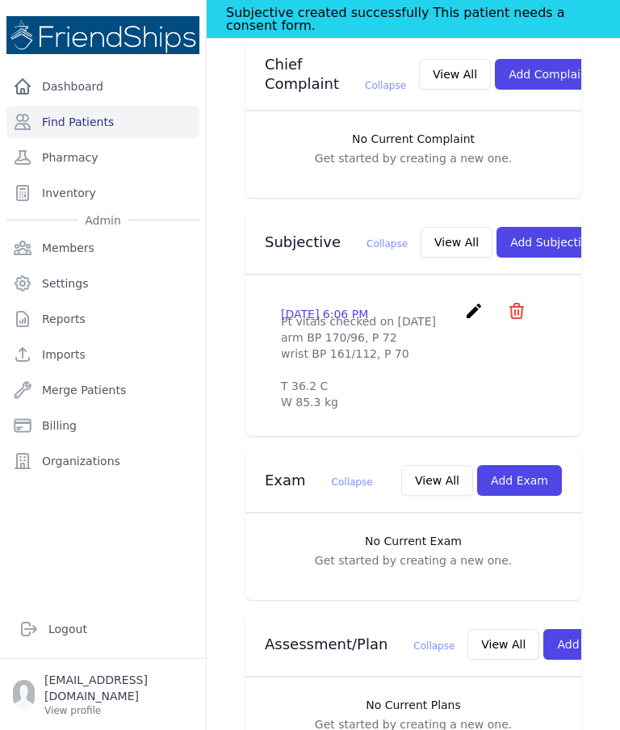
scroll to position [462, 0]
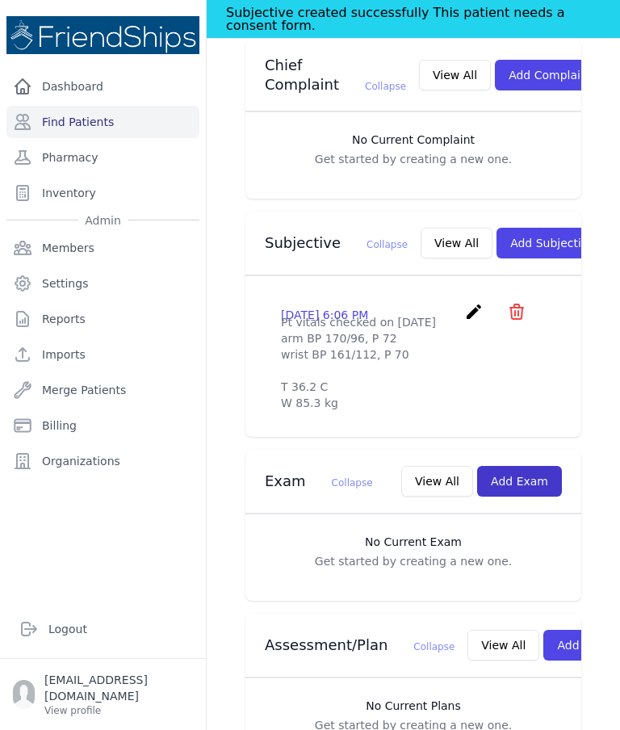
click at [527, 496] on button "Add Exam" at bounding box center [519, 481] width 85 height 31
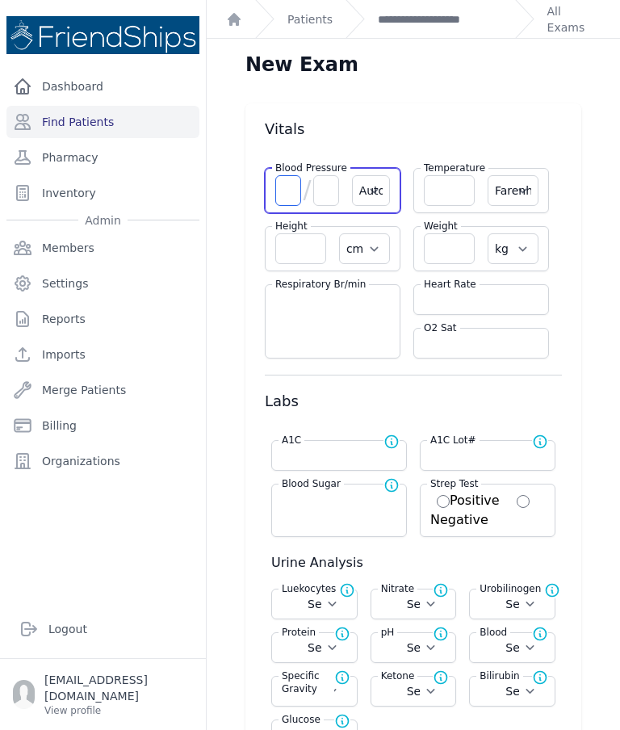
click at [285, 190] on input "number" at bounding box center [288, 190] width 26 height 31
type input "170"
click at [333, 202] on input "number" at bounding box center [326, 190] width 26 height 31
select select "Automatic"
select select "F"
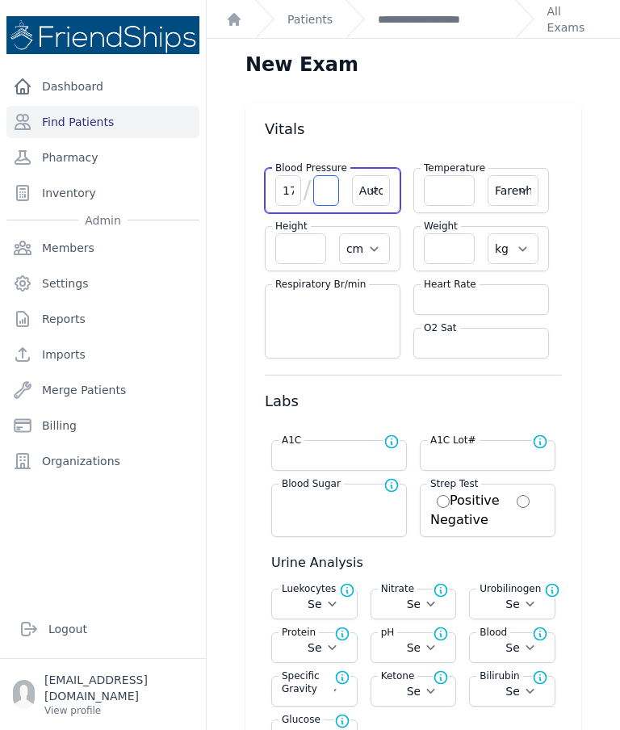
select select "cm"
select select "kg"
select select
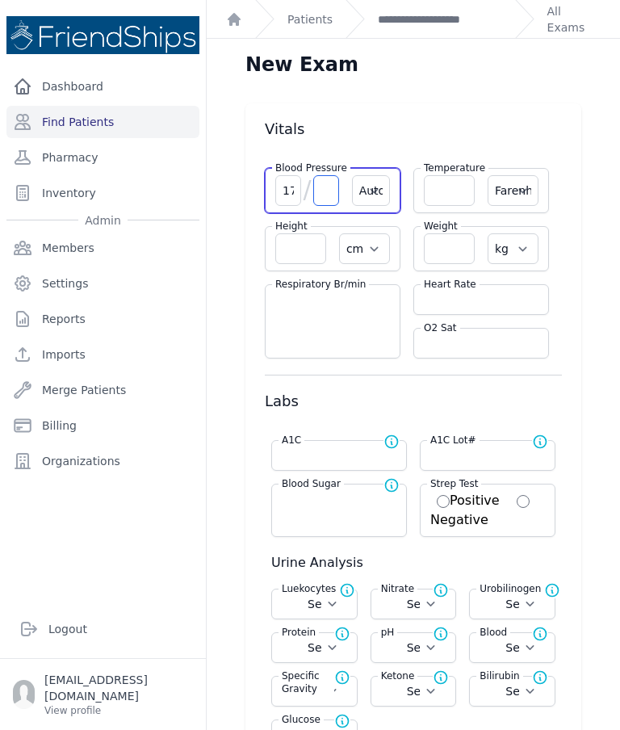
select select
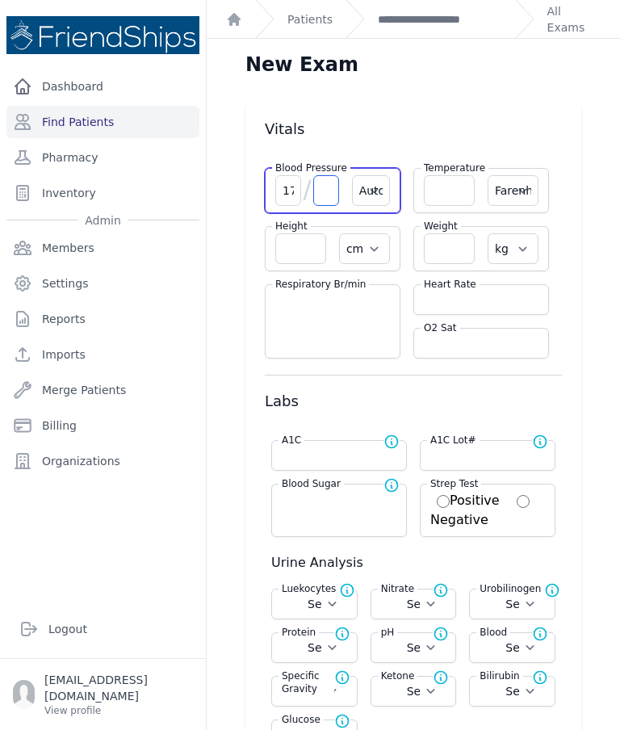
select select
type input "96"
click at [471, 301] on input "number" at bounding box center [481, 299] width 115 height 16
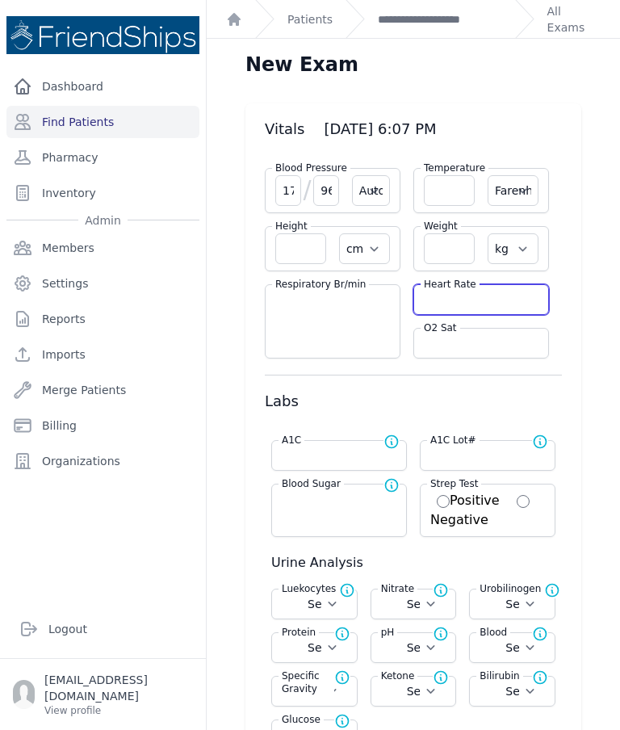
select select "Automatic"
select select "F"
select select "cm"
select select "kg"
select select
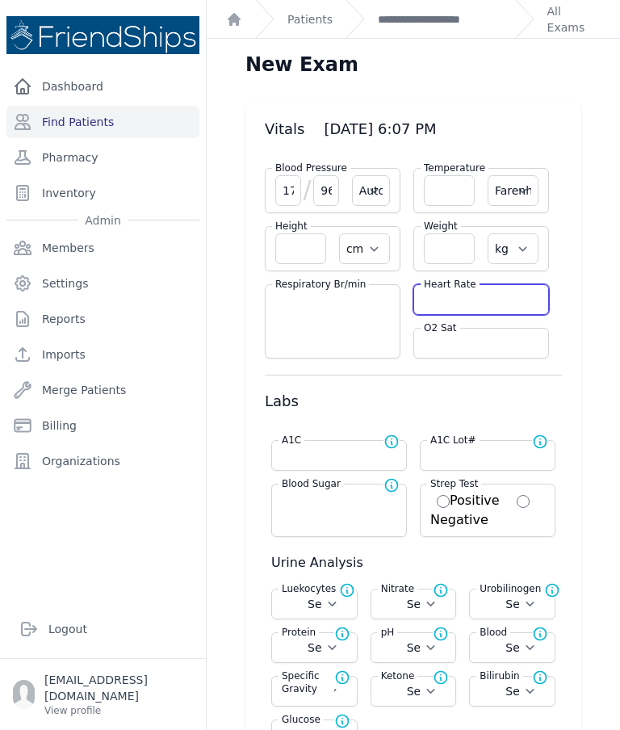
select select
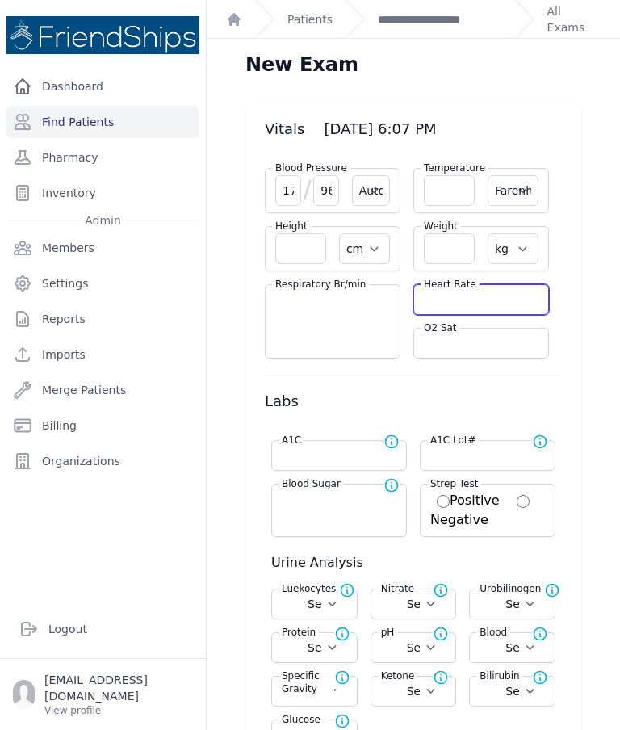
select select
type input "72"
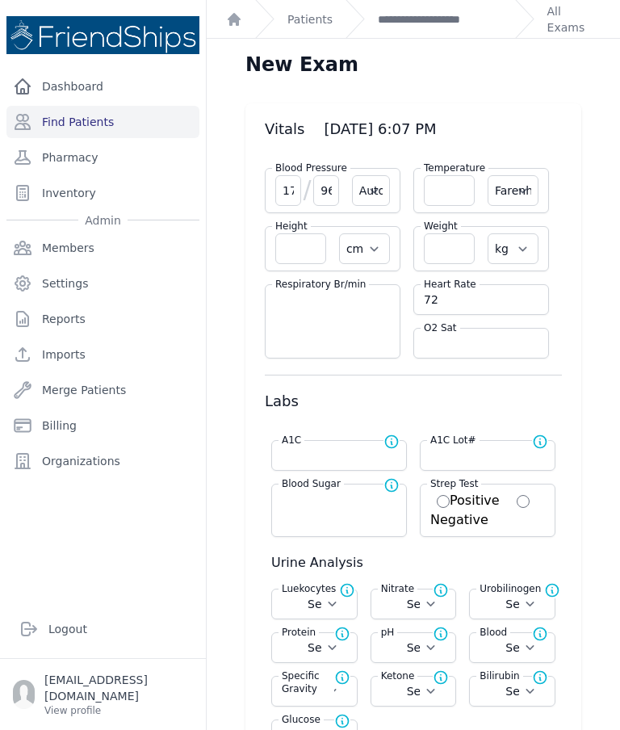
click at [454, 196] on input "number" at bounding box center [449, 190] width 51 height 31
select select "Automatic"
select select "F"
select select "cm"
select select "kg"
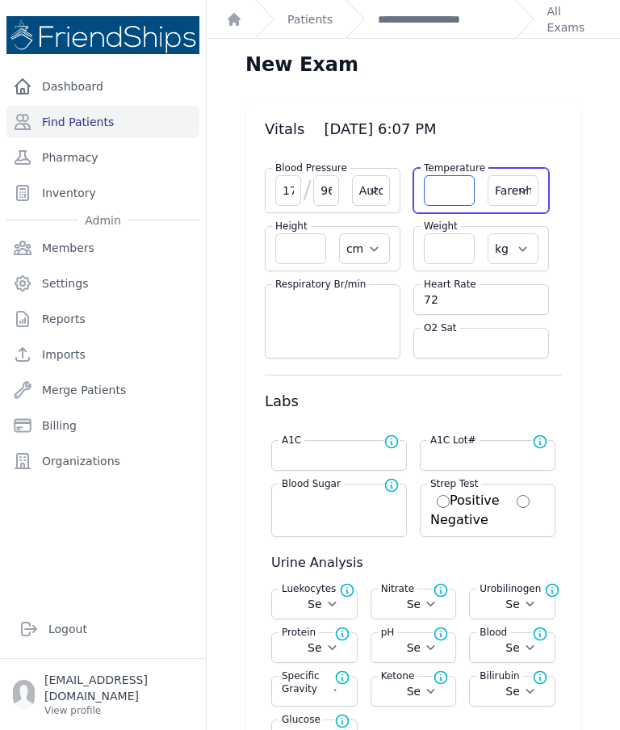
select select
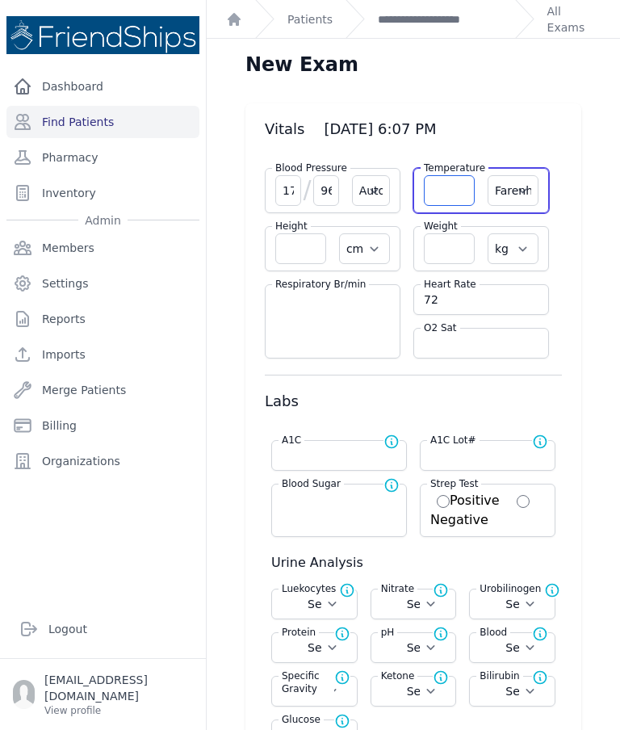
select select
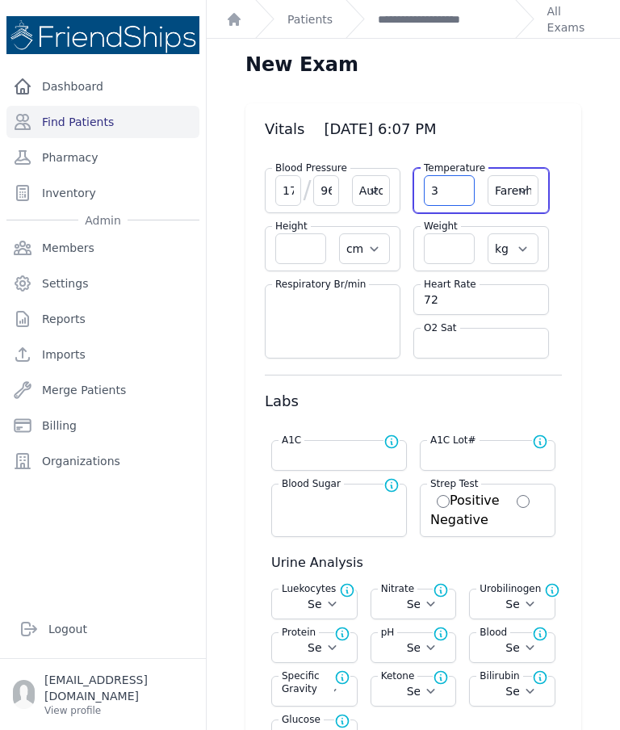
type input "36"
type input "36.2"
click at [509, 195] on select "Farenheit Celcius" at bounding box center [513, 190] width 51 height 31
select select "C"
select select "Automatic"
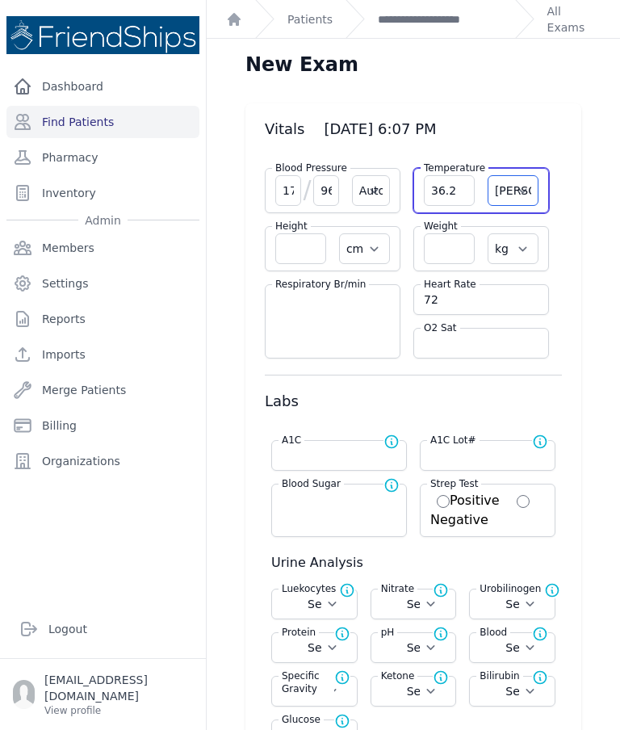
select select "cm"
select select "kg"
select select
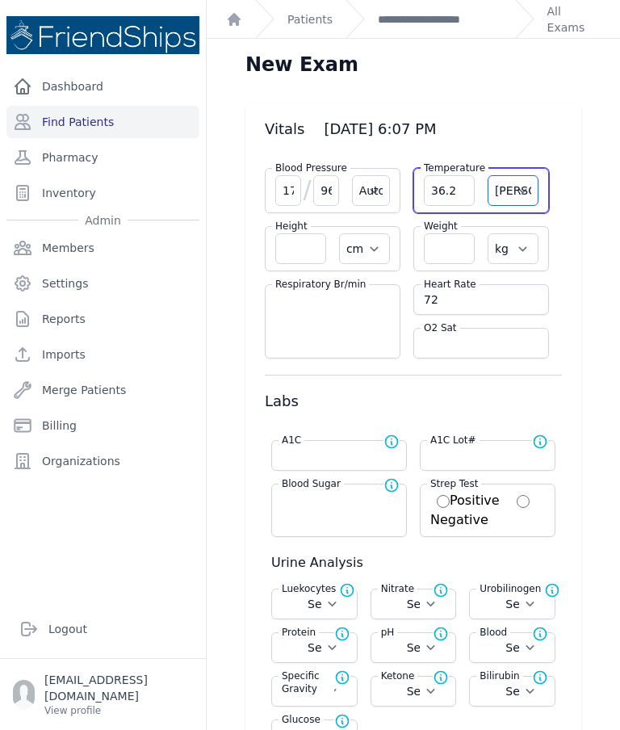
select select
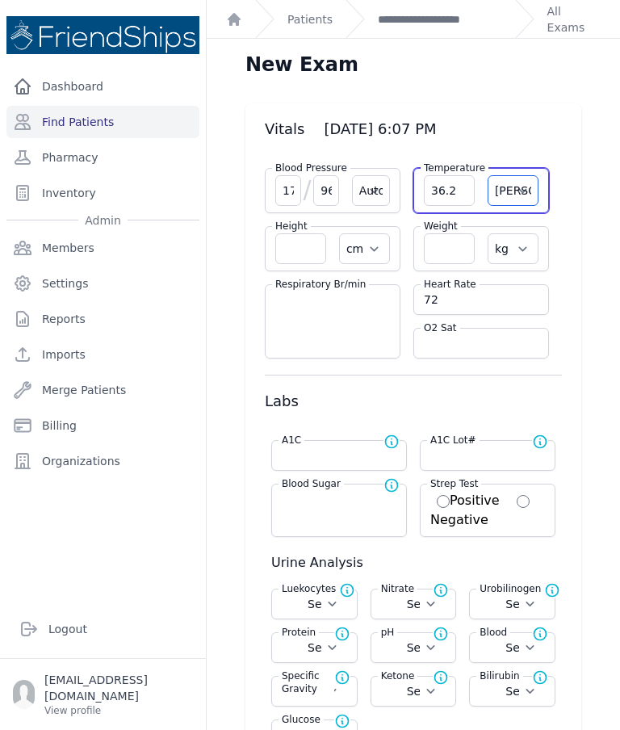
select select
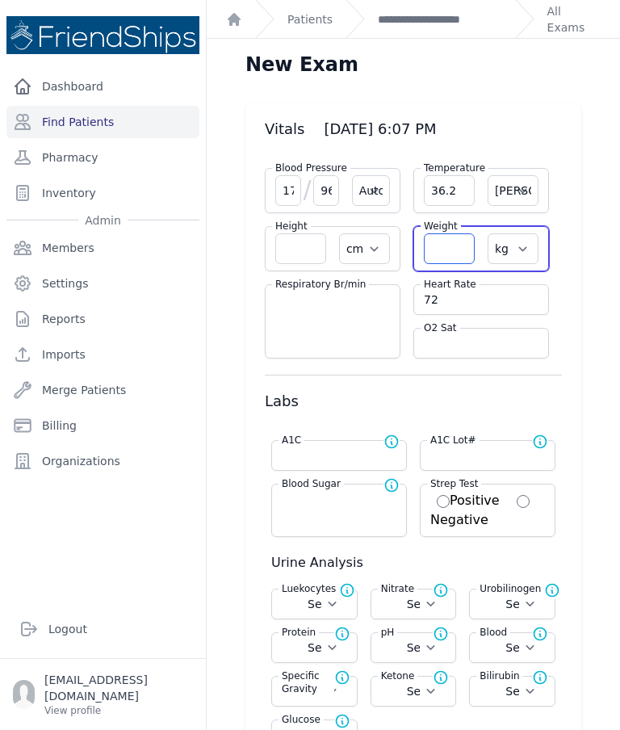
click at [453, 256] on input "number" at bounding box center [449, 248] width 51 height 31
select select "Automatic"
select select "C"
select select "cm"
select select "kg"
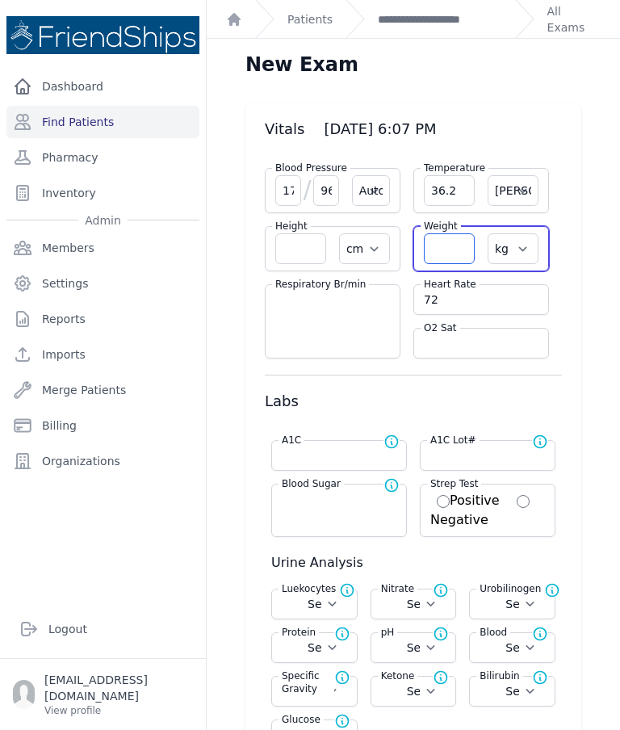
select select
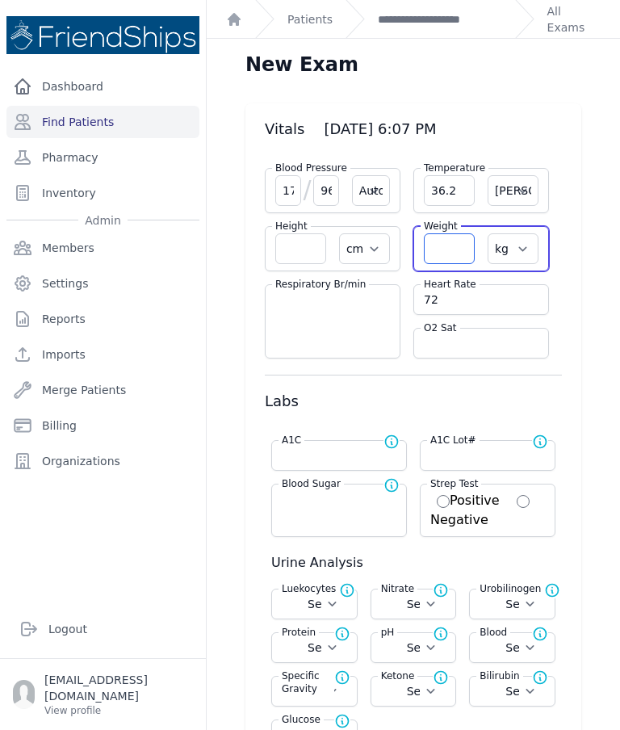
select select
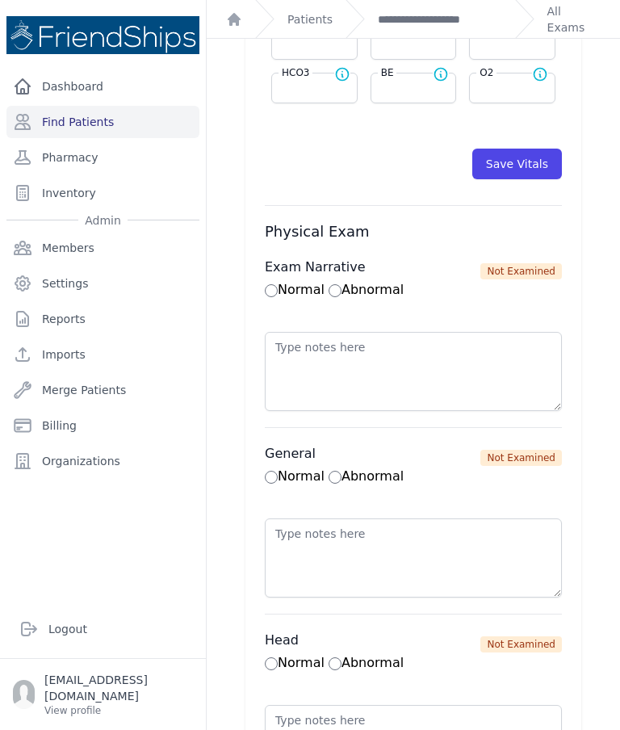
scroll to position [873, 0]
type input "85.3"
click at [520, 165] on button "Save Vitals" at bounding box center [517, 164] width 90 height 31
select select "Automatic"
select select "cm"
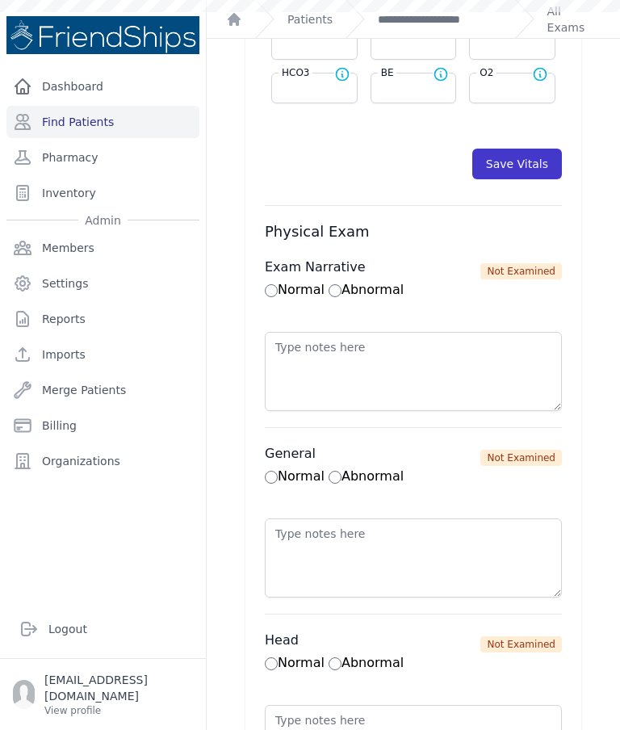
select select "kg"
select select
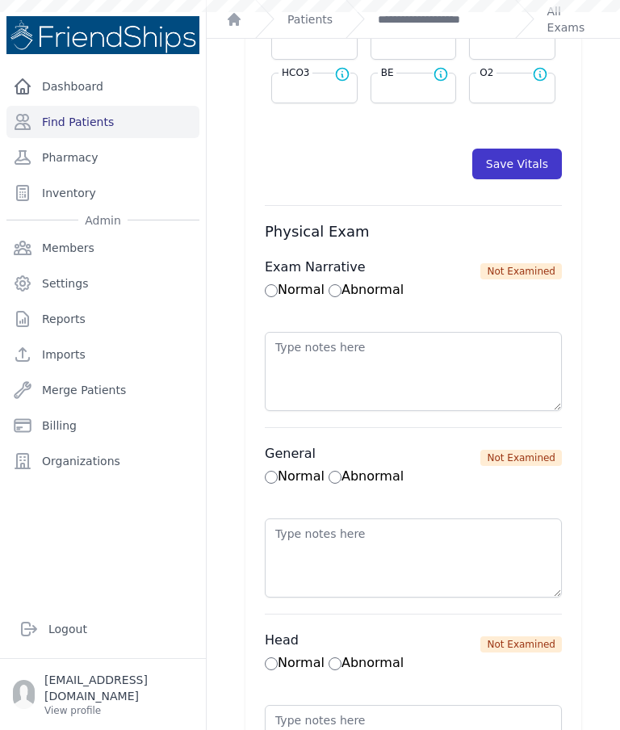
select select
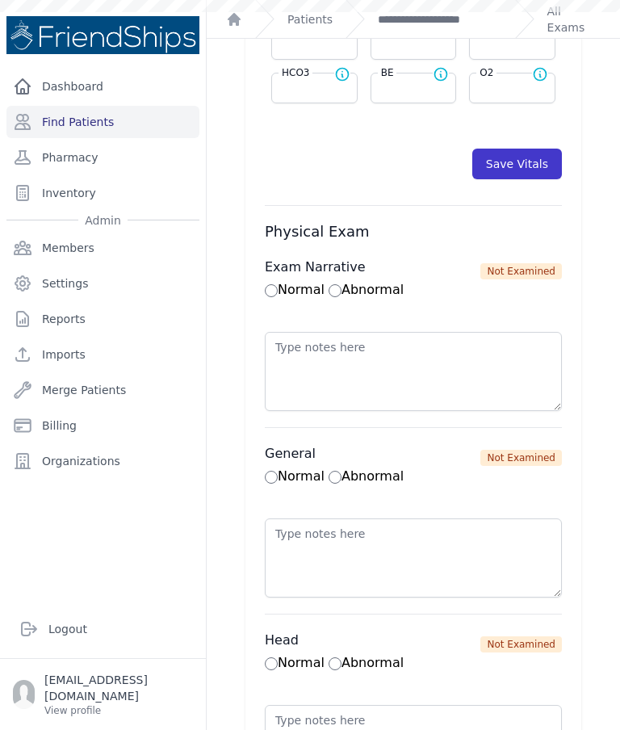
select select
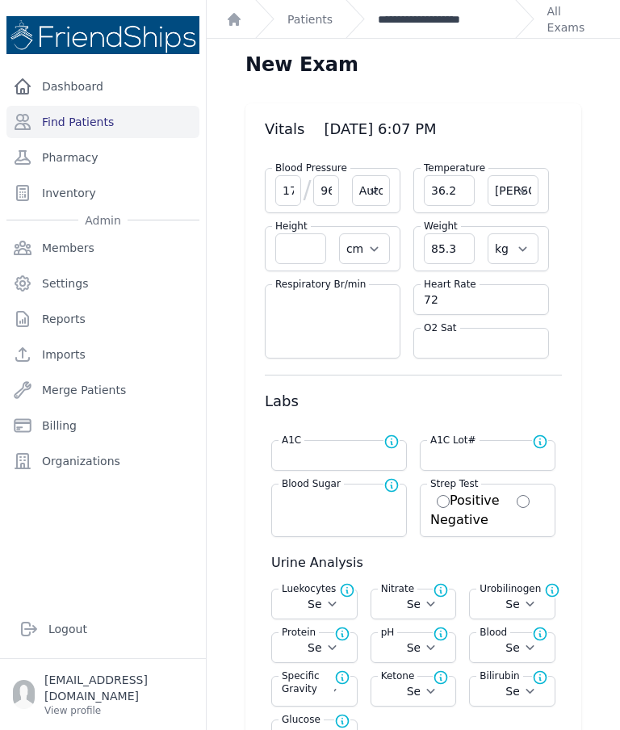
click at [449, 23] on link "**********" at bounding box center [440, 19] width 124 height 16
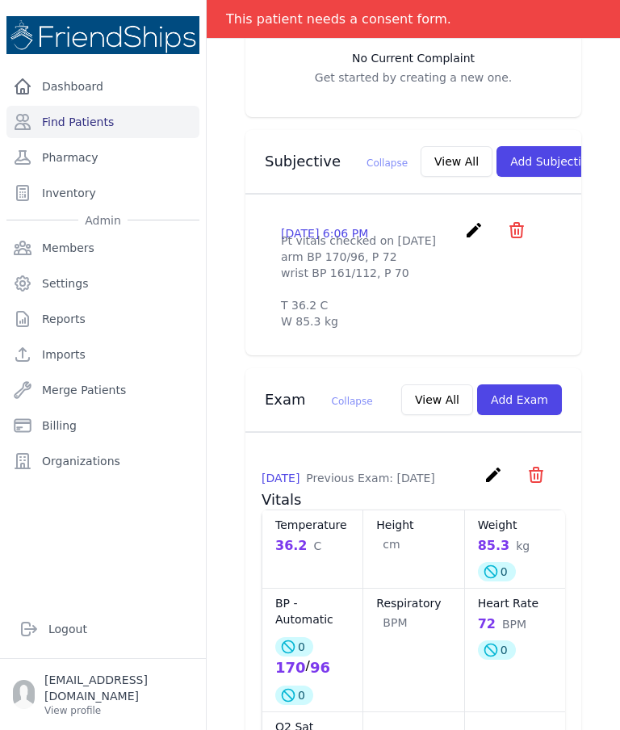
scroll to position [504, 0]
click at [119, 129] on link "Find Patients" at bounding box center [102, 122] width 193 height 32
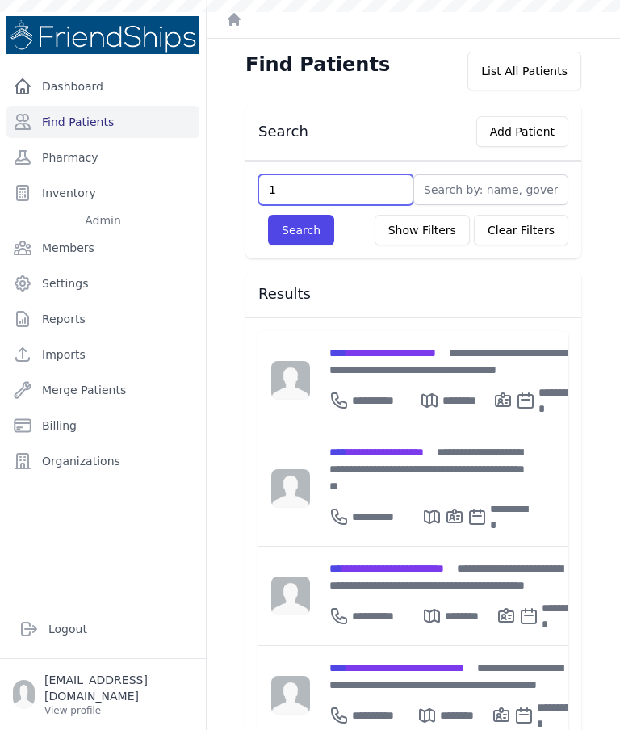
type input "12"
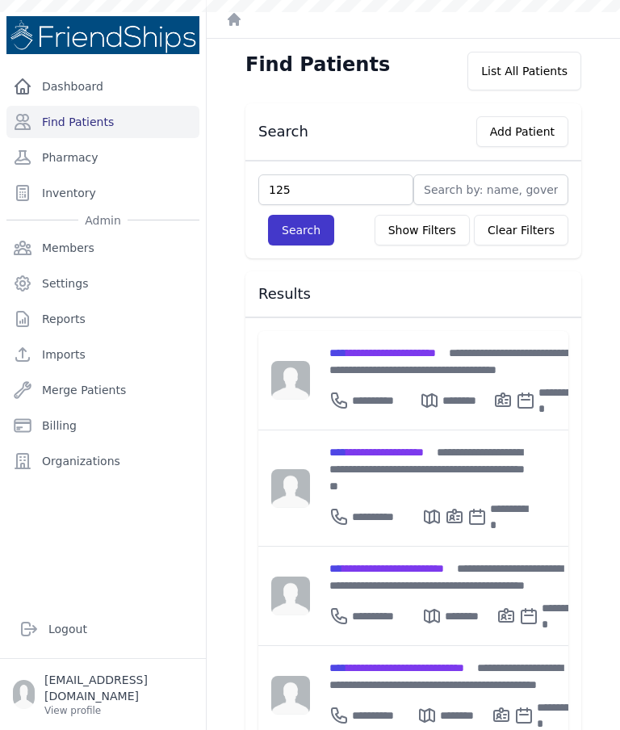
type input "125"
click at [315, 227] on button "Search" at bounding box center [301, 230] width 66 height 31
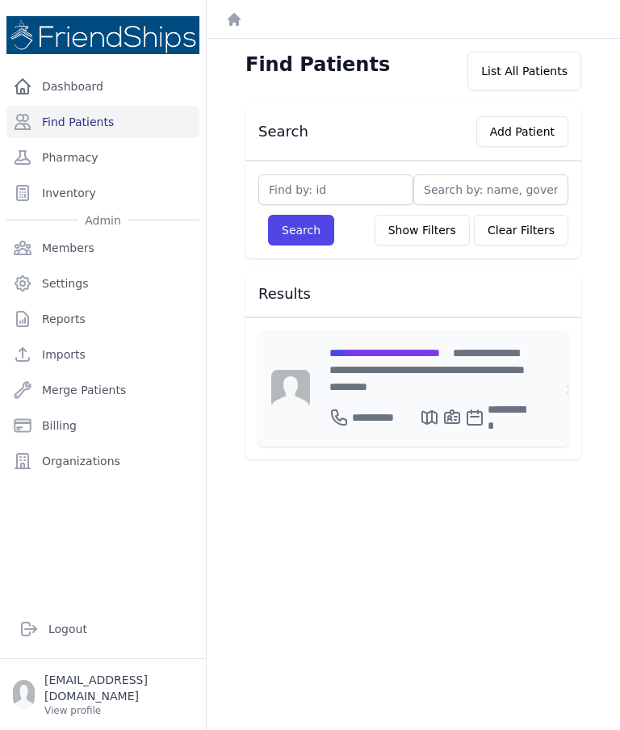
click at [403, 350] on span "**********" at bounding box center [384, 352] width 111 height 11
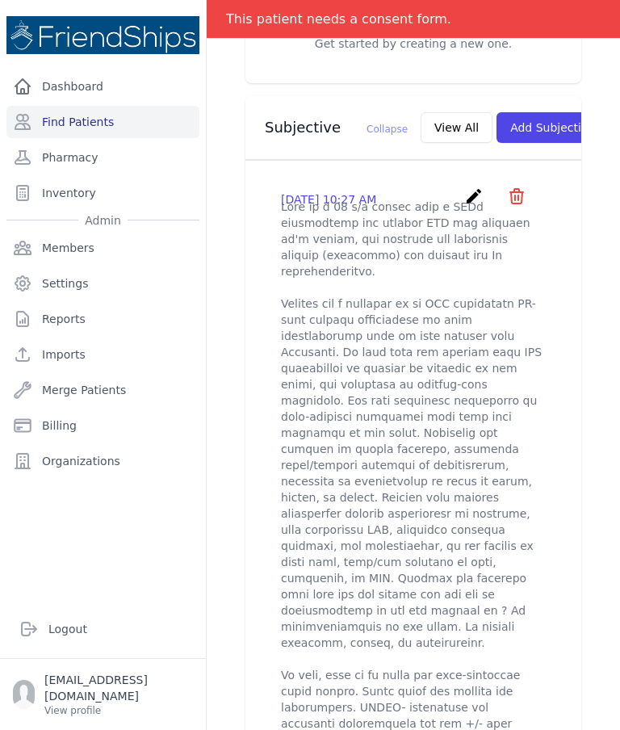
scroll to position [546, 0]
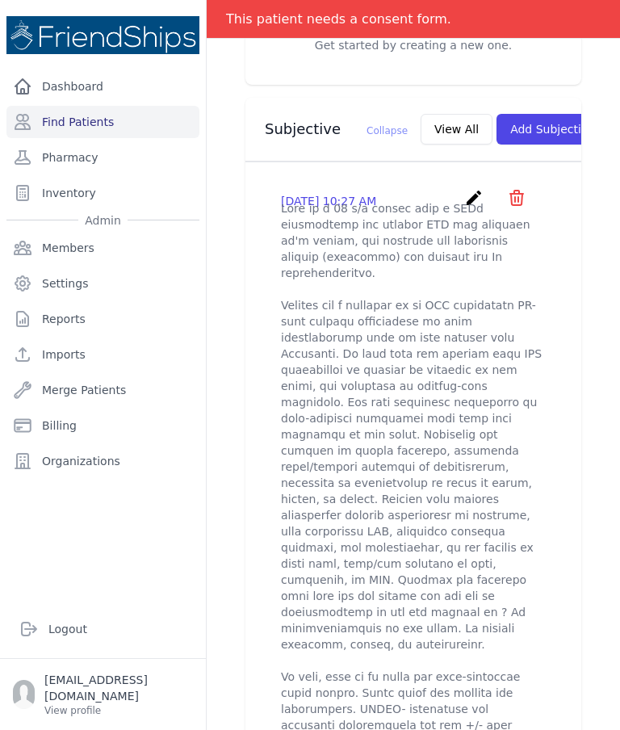
click at [476, 188] on icon "create" at bounding box center [473, 197] width 19 height 19
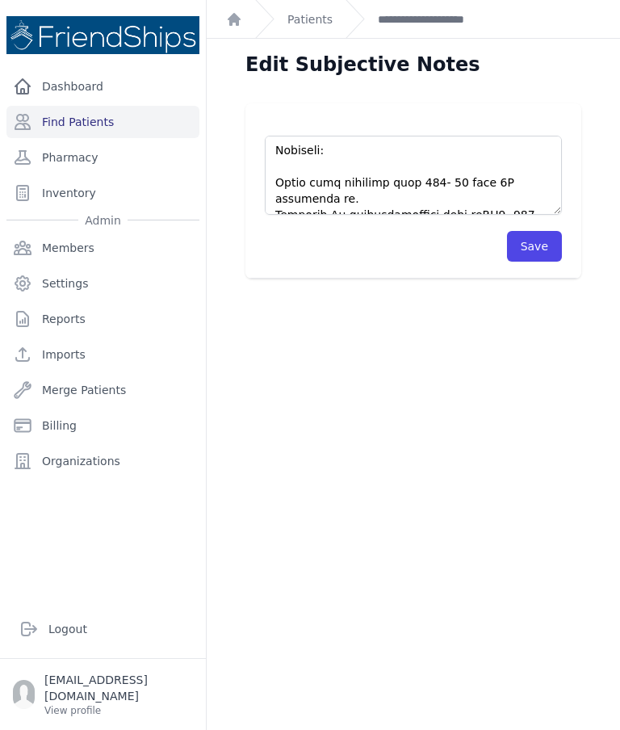
scroll to position [1195, 0]
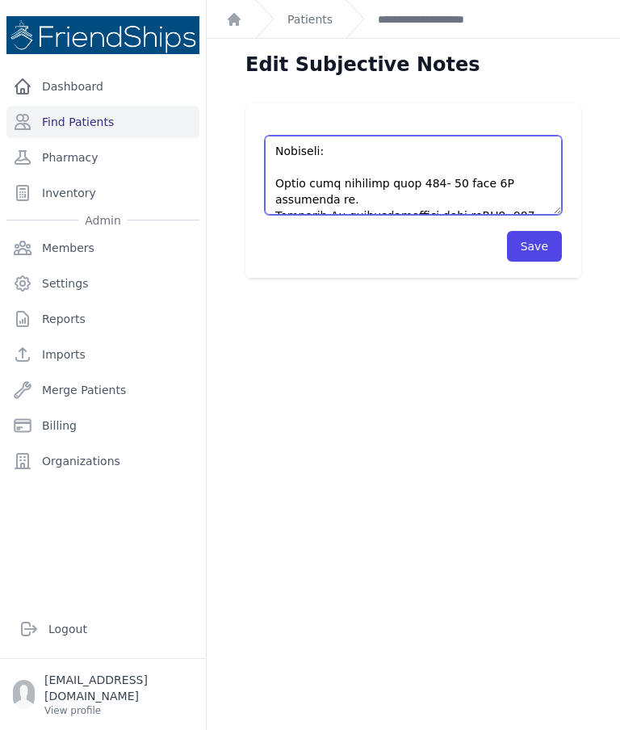
click at [492, 199] on textarea at bounding box center [413, 175] width 297 height 79
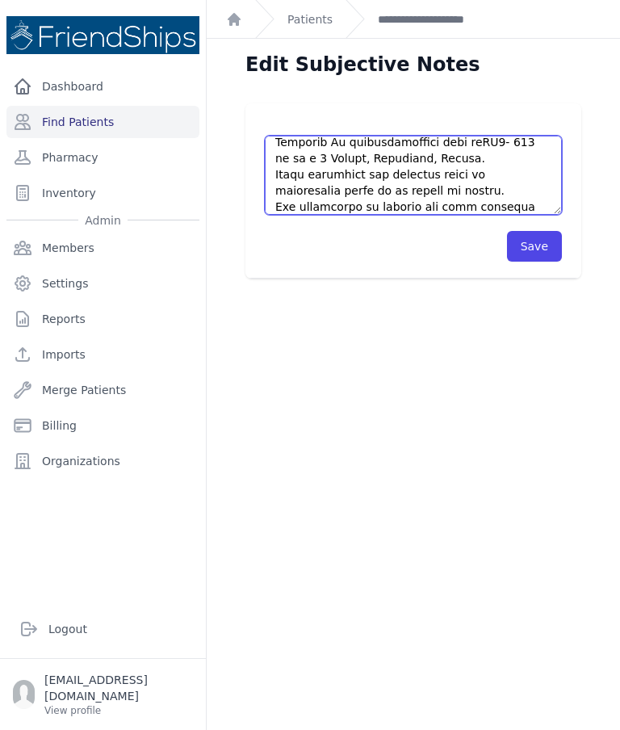
scroll to position [1268, 0]
click at [272, 207] on textarea at bounding box center [413, 175] width 297 height 79
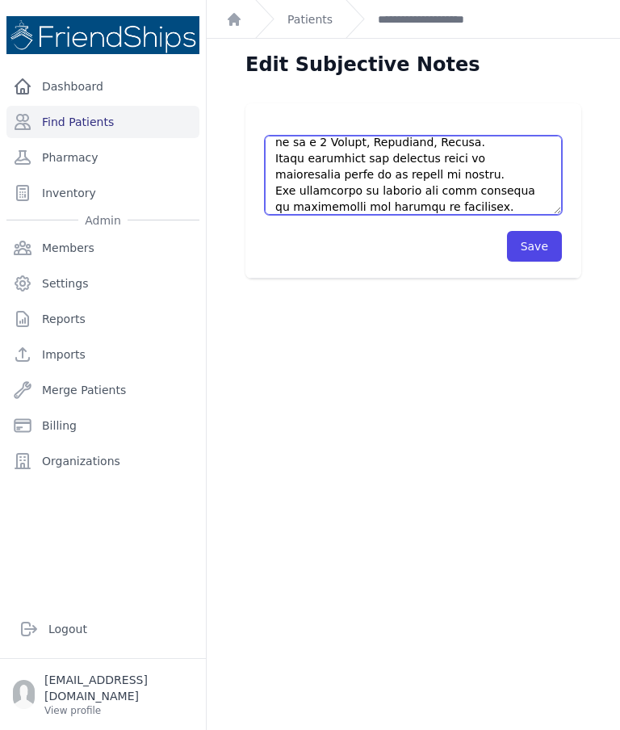
click at [459, 181] on textarea at bounding box center [413, 175] width 297 height 79
click at [417, 192] on textarea at bounding box center [413, 175] width 297 height 79
type textarea "This is a [DEMOGRAPHIC_DATA] [DEMOGRAPHIC_DATA] with a PMHx significant for chr…"
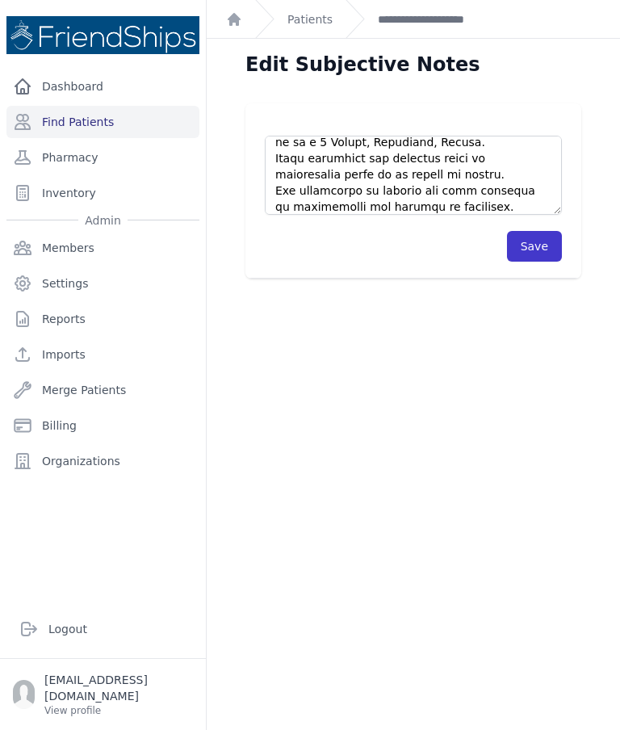
click at [546, 243] on button "Save" at bounding box center [534, 246] width 55 height 31
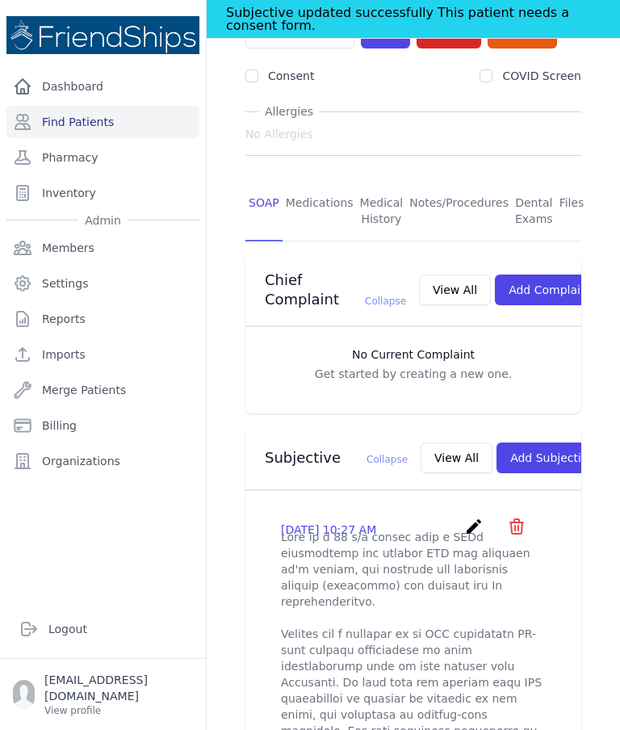
scroll to position [220, 0]
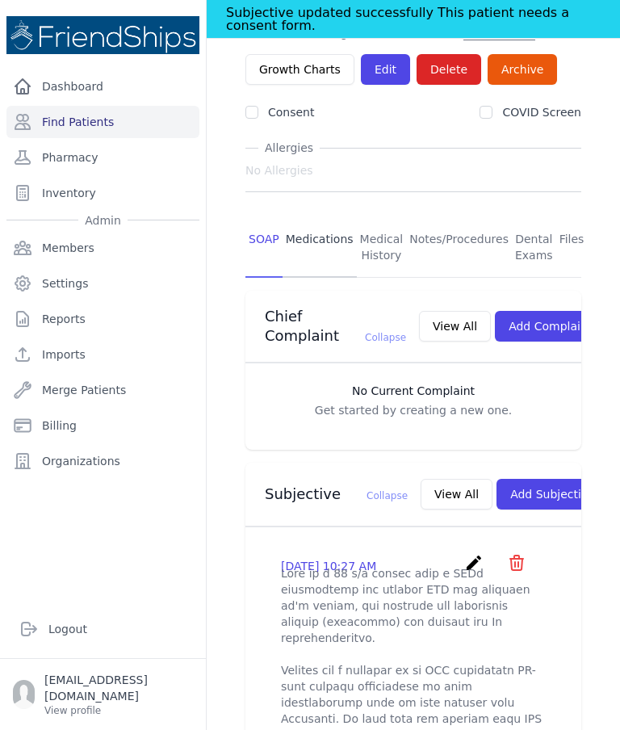
click at [318, 218] on link "Medications" at bounding box center [320, 248] width 74 height 60
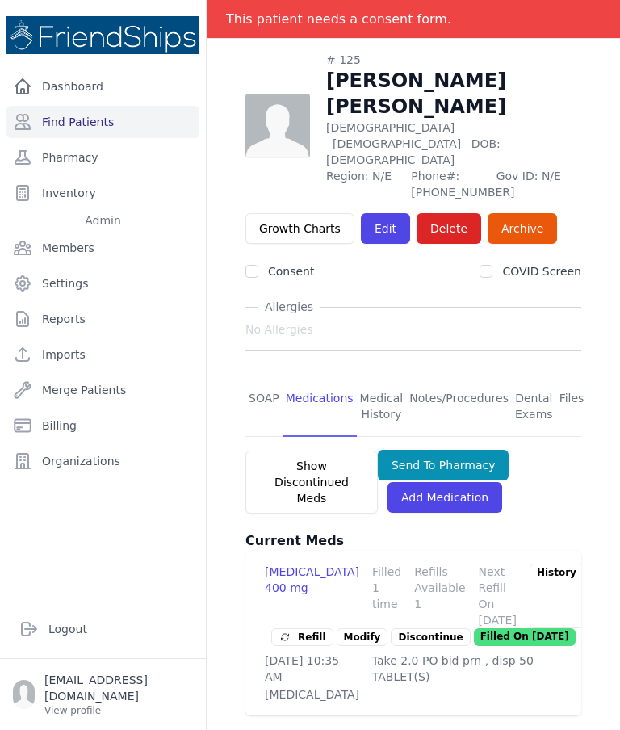
scroll to position [77, 0]
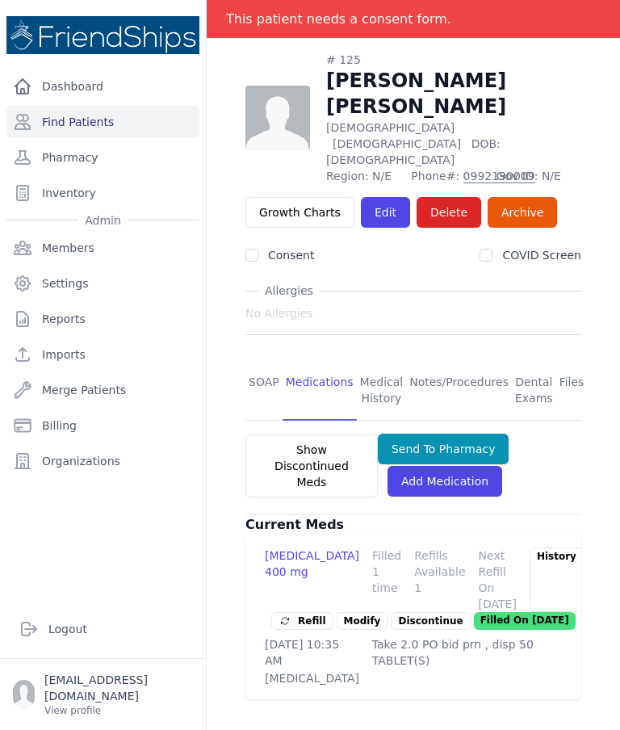
click at [356, 612] on link "Modify" at bounding box center [363, 621] width 52 height 18
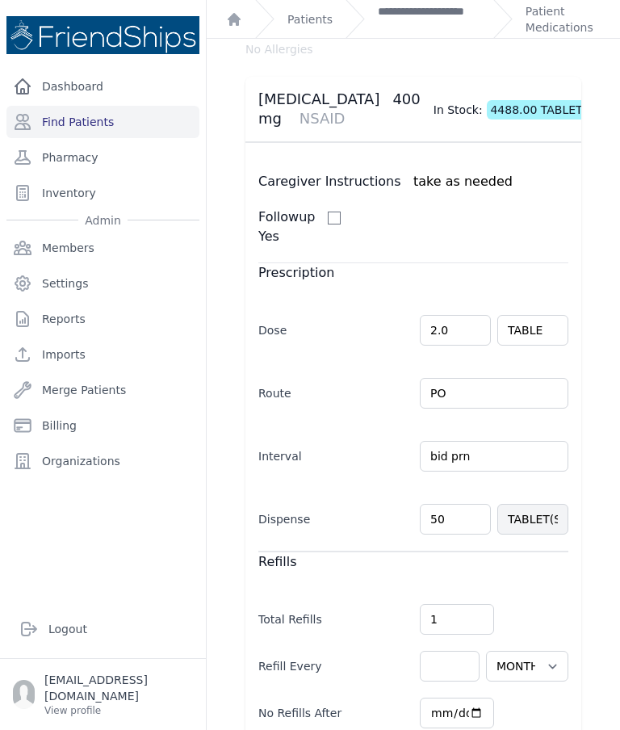
scroll to position [81, 0]
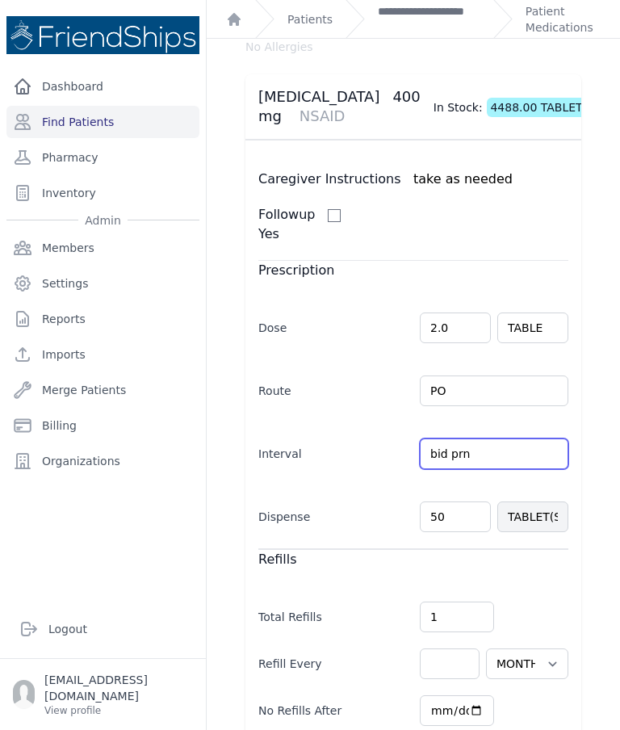
click at [560, 459] on input "bid prn" at bounding box center [494, 453] width 149 height 31
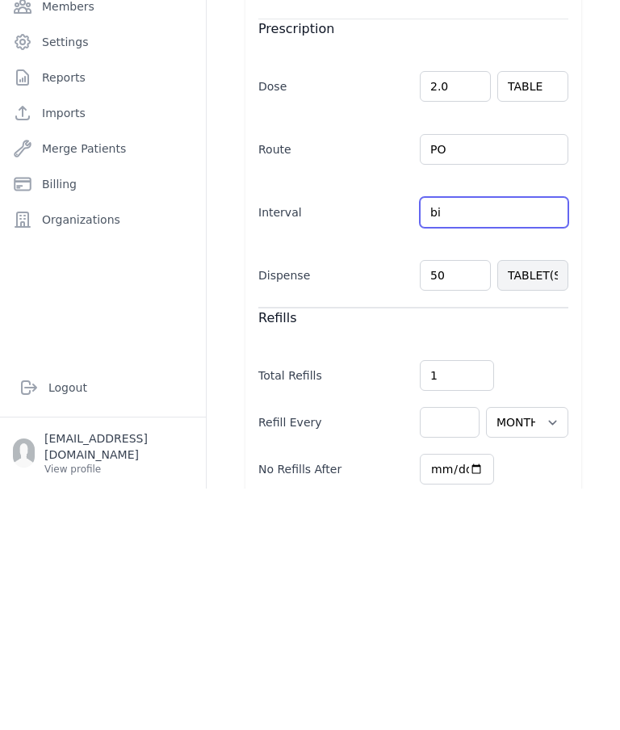
type input "b"
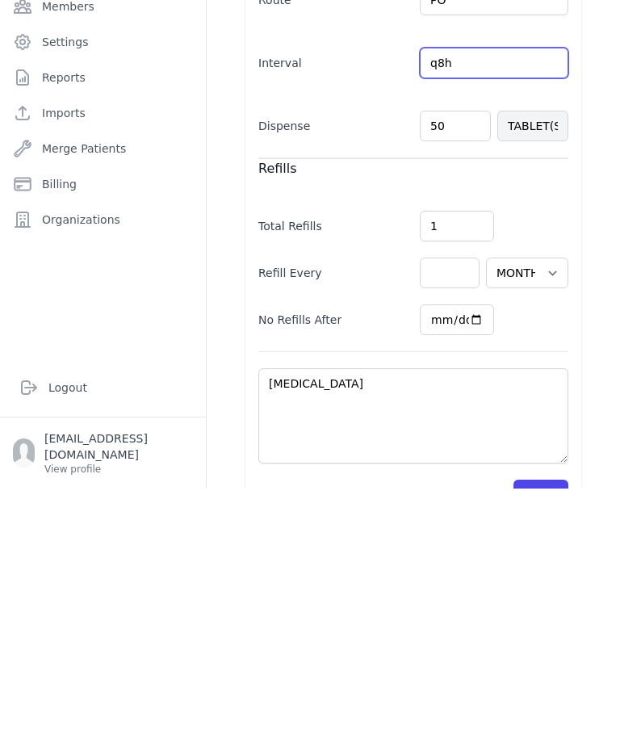
scroll to position [229, 0]
type input "q8h"
click at [603, 343] on div "[MEDICAL_DATA] No [MEDICAL_DATA] [MEDICAL_DATA] 400 mg [MEDICAL_DATA] In Stock:…" at bounding box center [413, 317] width 387 height 898
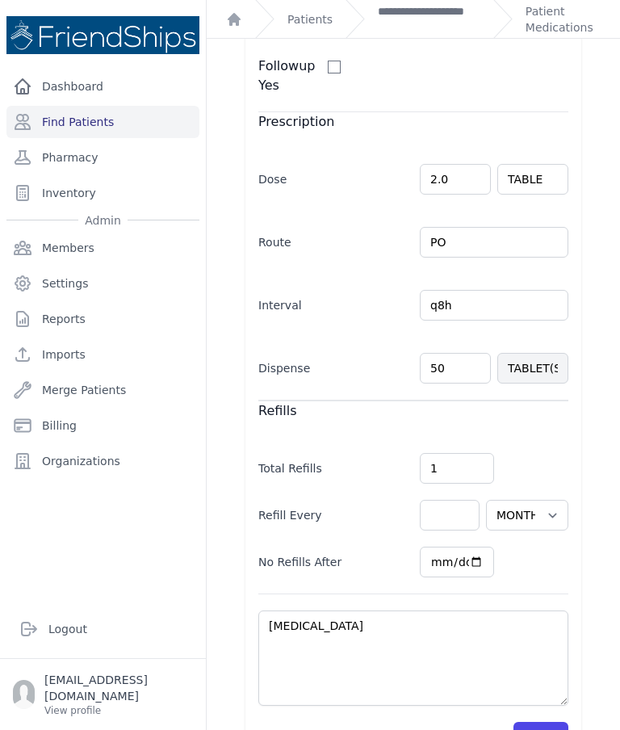
select select "MONTH(S)"
click at [549, 722] on button "Save" at bounding box center [540, 737] width 55 height 31
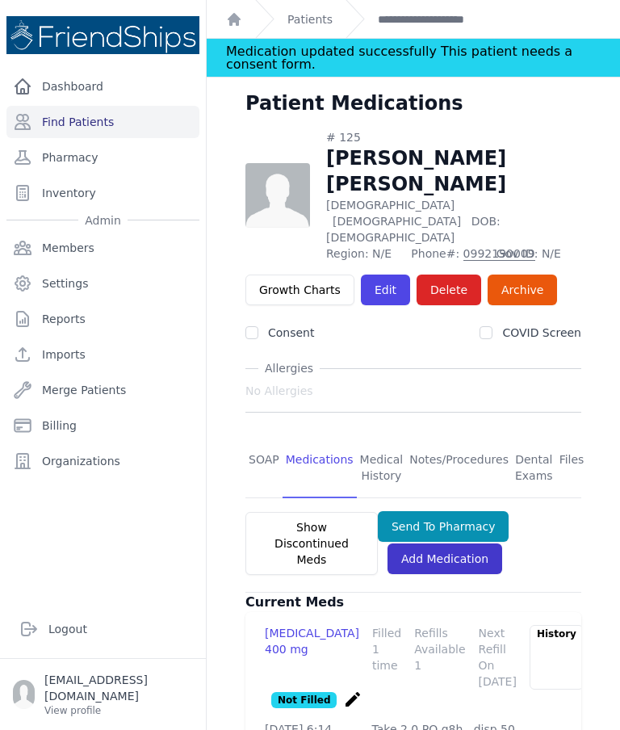
click at [468, 543] on link "Add Medication" at bounding box center [444, 558] width 115 height 31
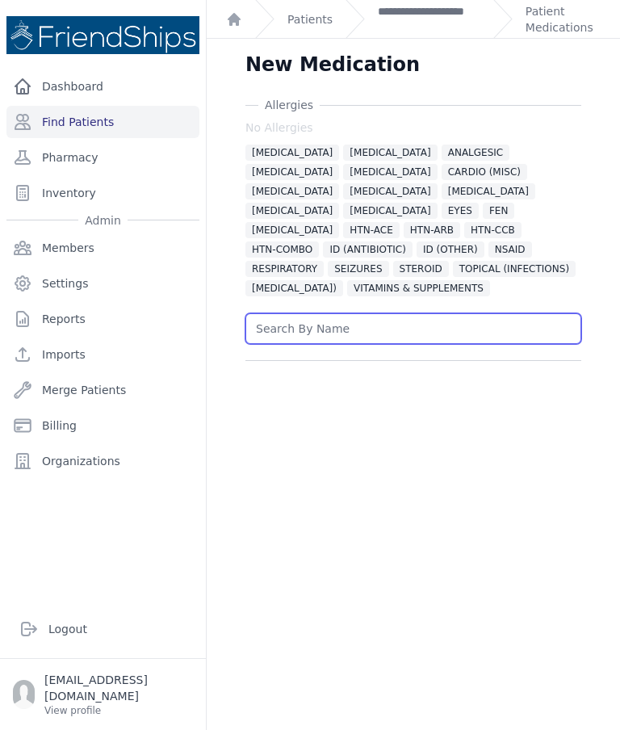
click at [354, 313] on input "text" at bounding box center [413, 328] width 336 height 31
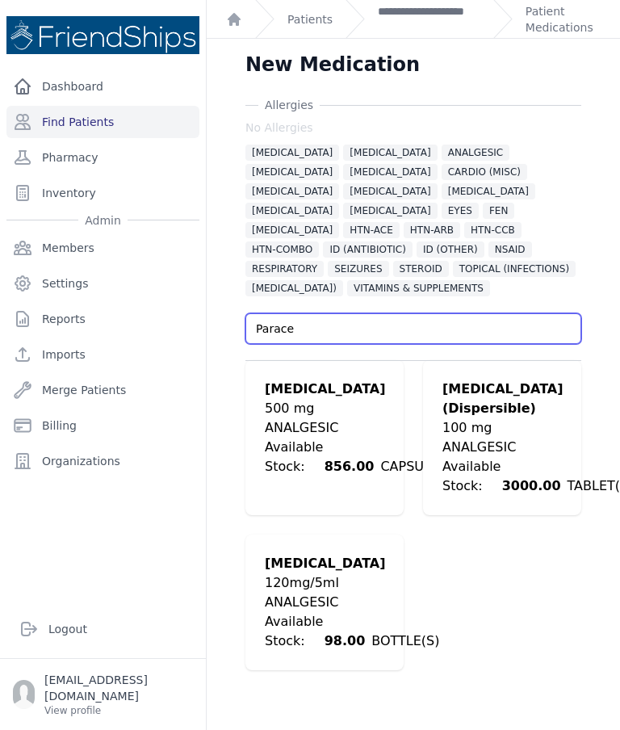
type input "Parace"
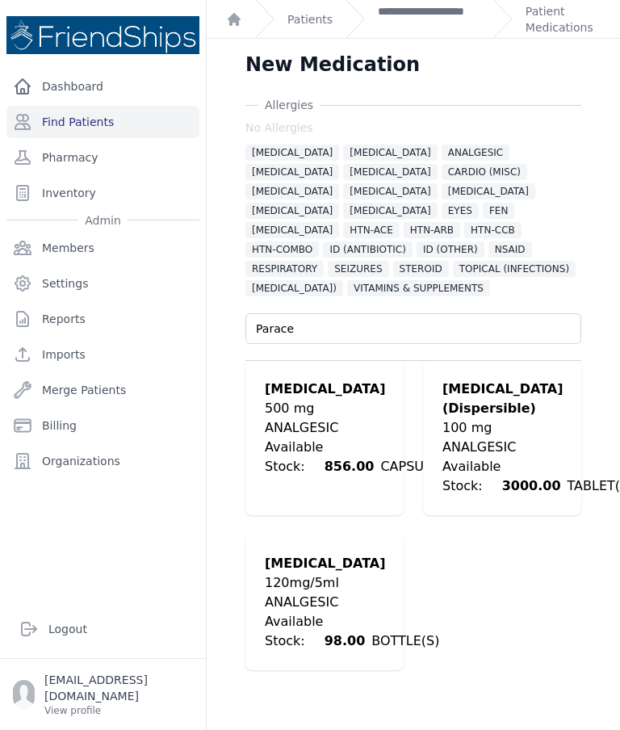
click at [315, 399] on div "500 mg" at bounding box center [361, 408] width 193 height 19
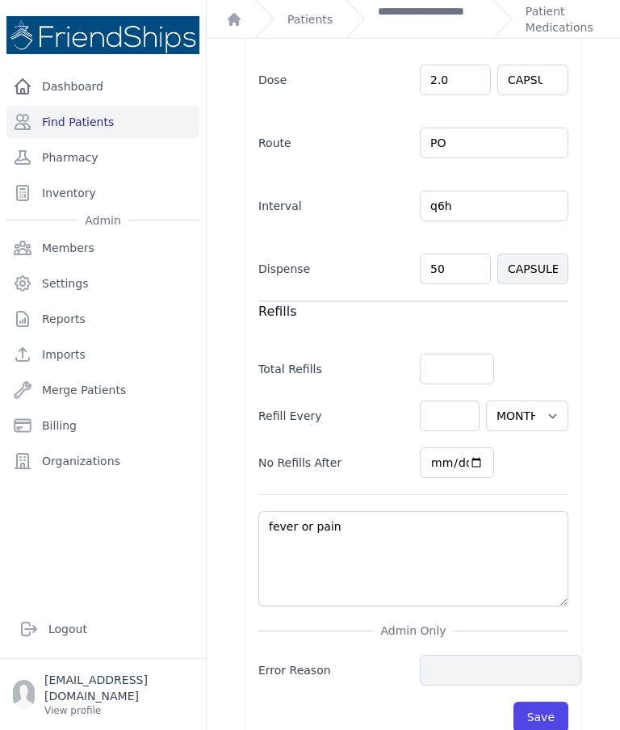
scroll to position [533, 0]
click at [546, 702] on button "Save" at bounding box center [540, 717] width 55 height 31
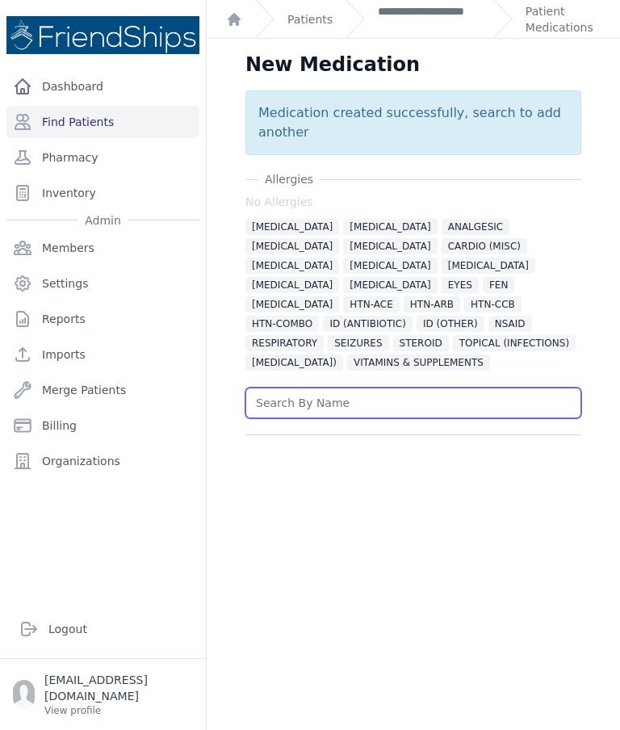
click at [353, 387] on input "text" at bounding box center [413, 402] width 336 height 31
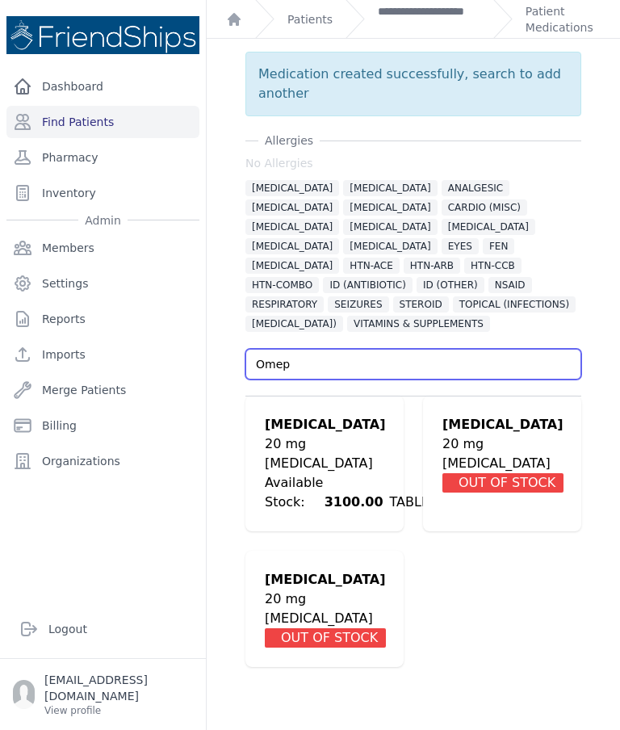
scroll to position [39, 0]
type input "Omep"
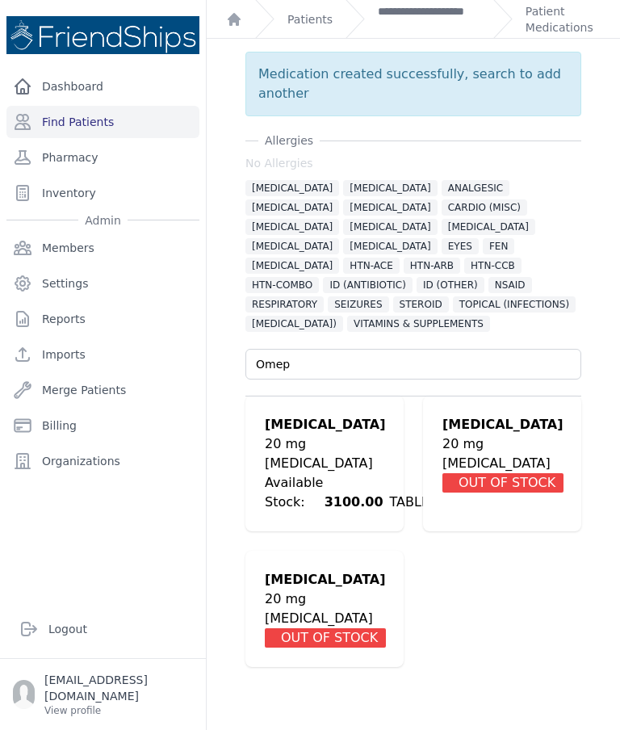
click at [341, 434] on div "20 mg" at bounding box center [360, 443] width 191 height 19
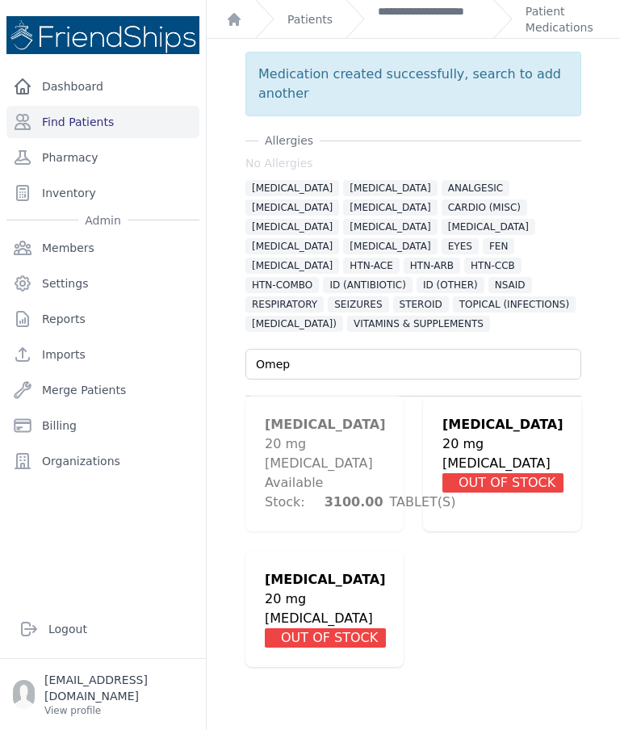
click at [322, 454] on div "[MEDICAL_DATA]" at bounding box center [360, 463] width 191 height 19
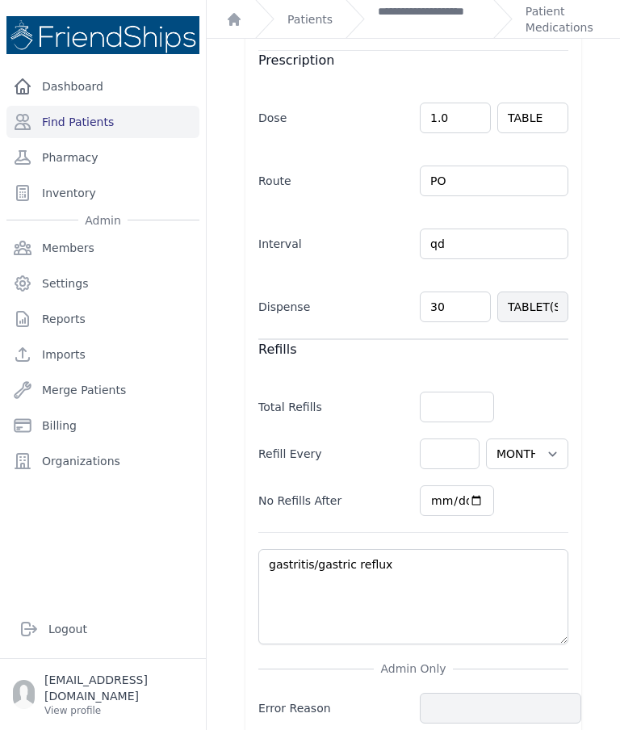
scroll to position [513, 0]
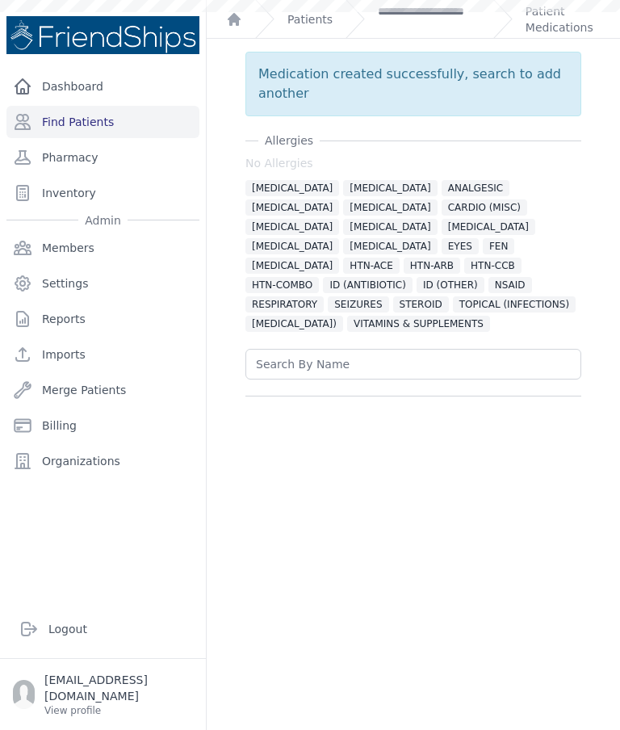
scroll to position [0, 0]
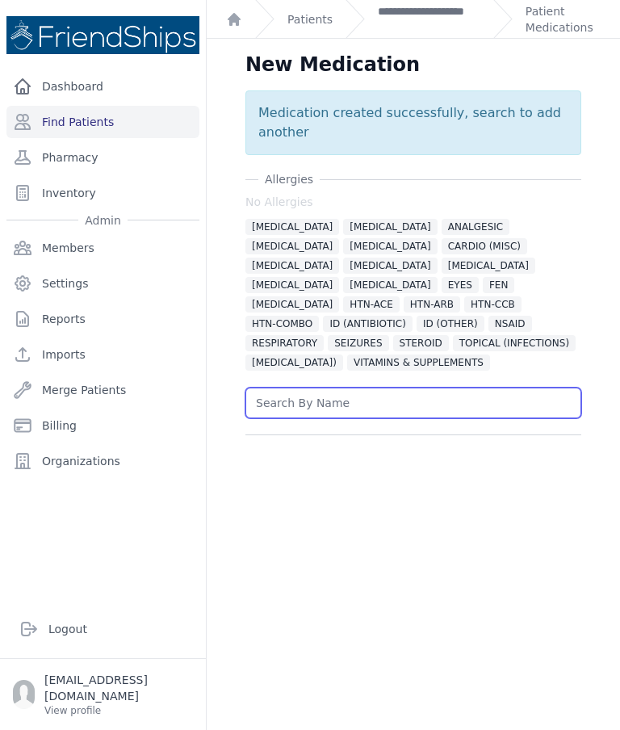
click at [387, 387] on input "text" at bounding box center [413, 402] width 336 height 31
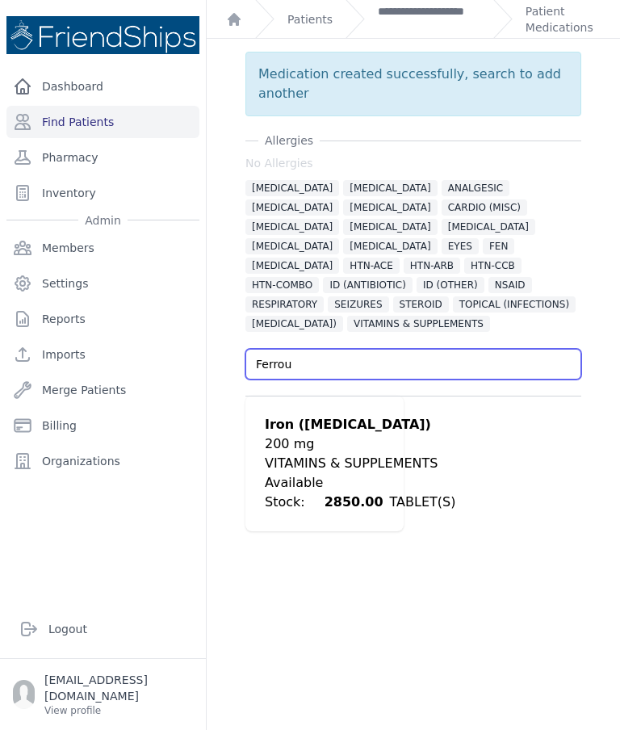
scroll to position [39, 0]
type input "Ferrou"
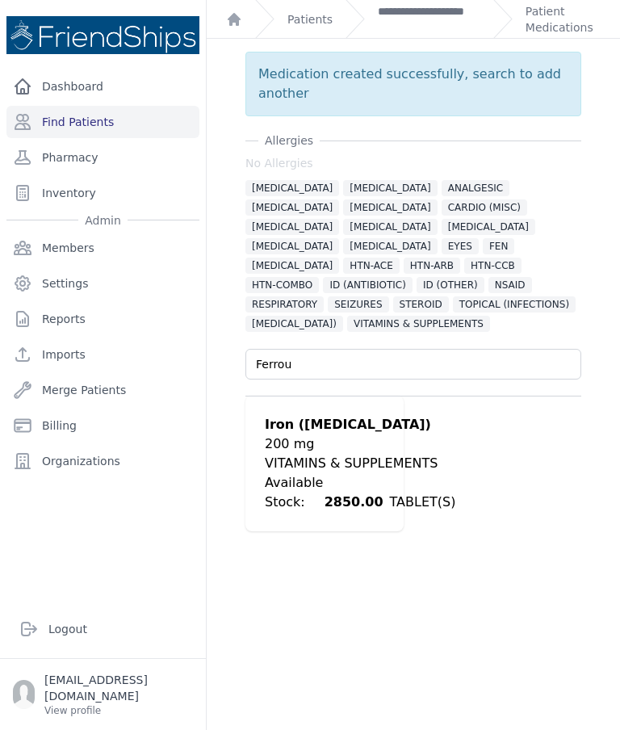
click at [461, 396] on ul "Iron ([MEDICAL_DATA]) 200 mg VITAMINS & SUPPLEMENTS Available Stock: 2850.00 TA…" at bounding box center [413, 464] width 336 height 136
click at [330, 454] on div "VITAMINS & SUPPLEMENTS" at bounding box center [360, 463] width 191 height 19
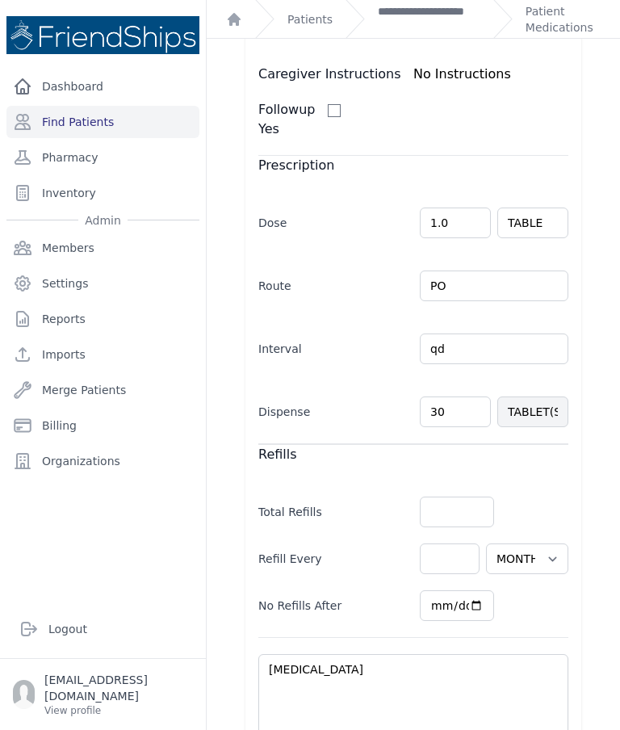
scroll to position [430, 0]
click at [559, 333] on input "qd" at bounding box center [494, 348] width 149 height 31
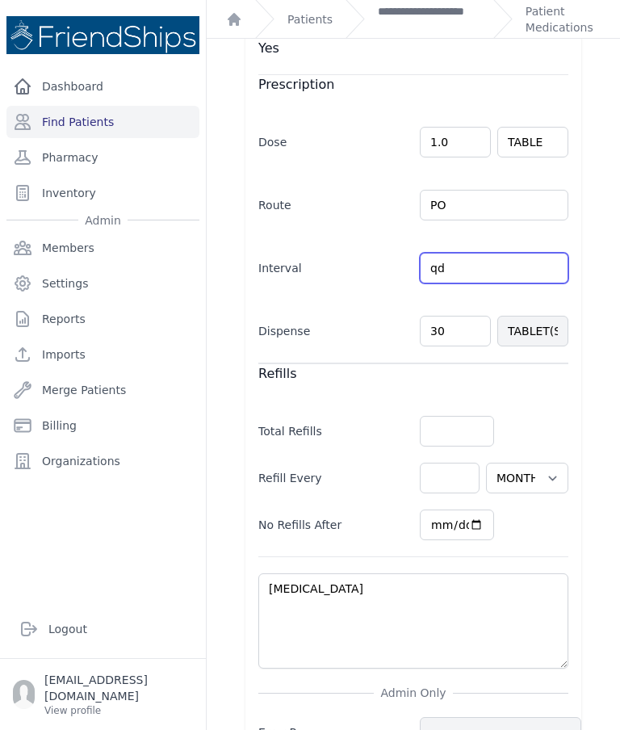
scroll to position [540, 0]
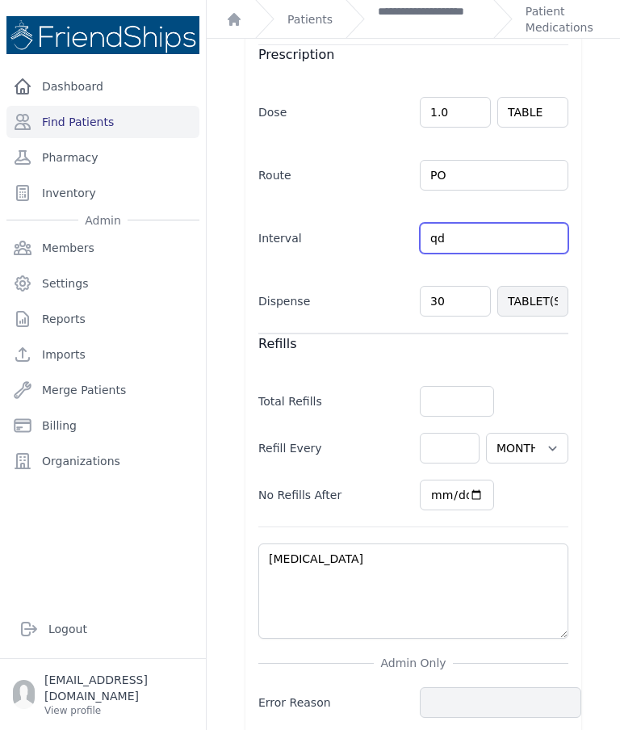
type input "q"
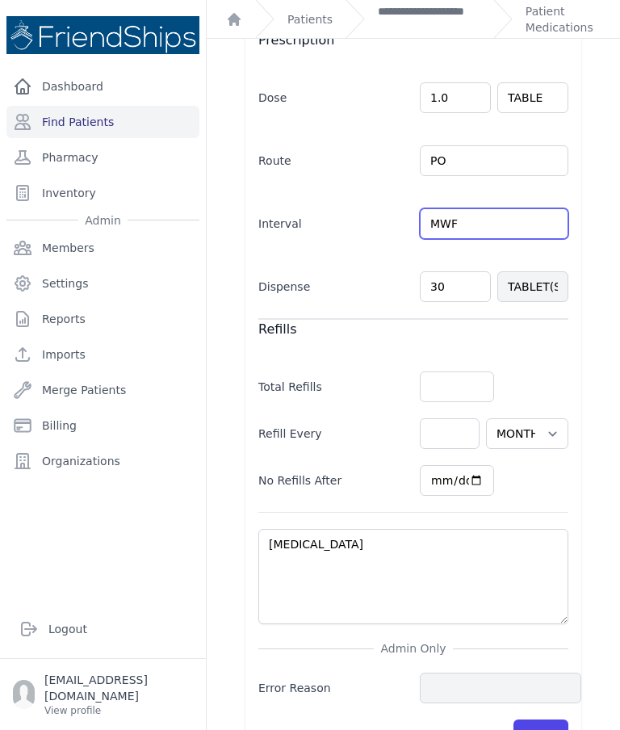
scroll to position [552, 0]
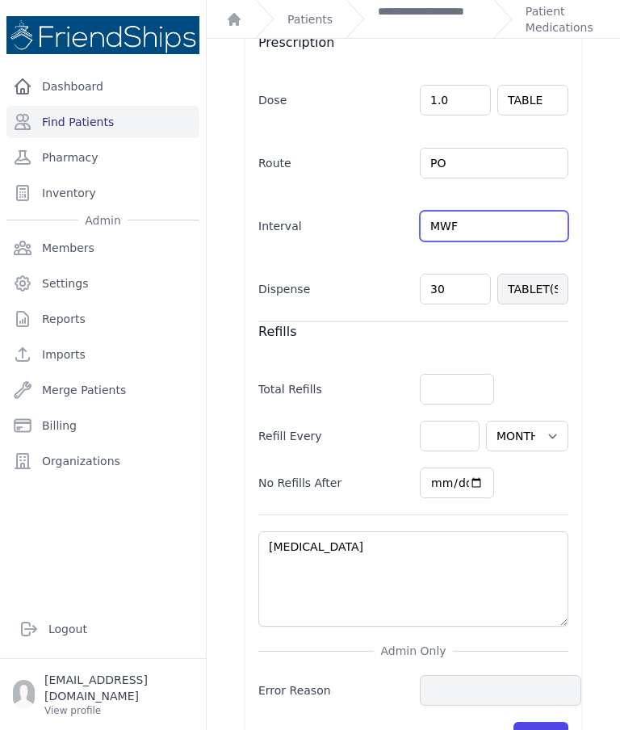
type input "MWF"
click at [593, 327] on div "[MEDICAL_DATA] No [MEDICAL_DATA] [MEDICAL_DATA] [MEDICAL_DATA] ANALGESIC [GEOGR…" at bounding box center [413, 155] width 387 height 1221
click at [582, 314] on div "[MEDICAL_DATA] No [MEDICAL_DATA] [MEDICAL_DATA] [MEDICAL_DATA] ANALGESIC [GEOGR…" at bounding box center [413, 155] width 387 height 1221
select select "MONTH(S)"
click at [538, 722] on button "Save" at bounding box center [540, 737] width 55 height 31
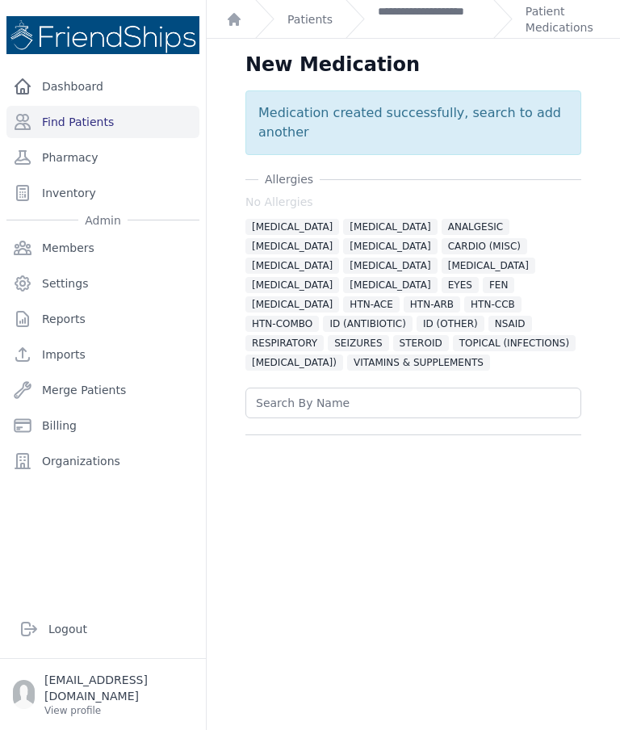
scroll to position [0, 0]
click at [557, 29] on link "Patient Medications" at bounding box center [563, 19] width 75 height 32
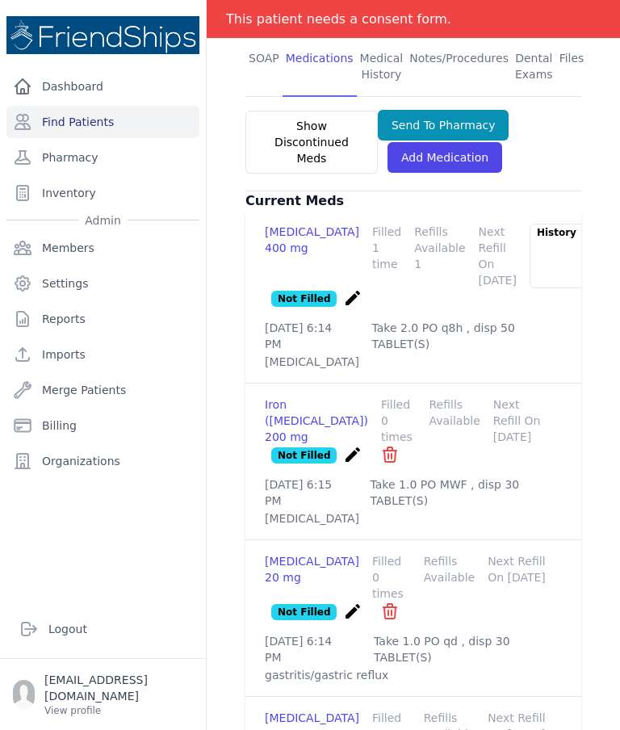
scroll to position [405, 0]
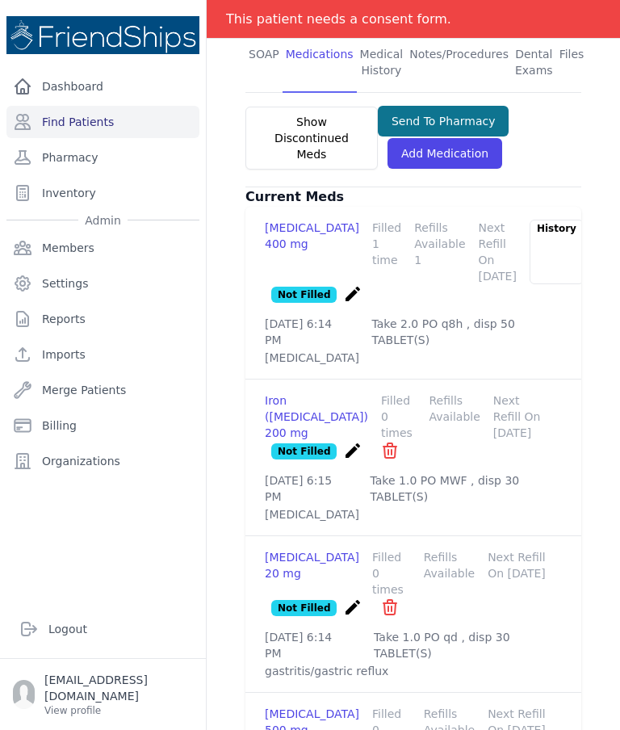
click at [462, 106] on button "Send To Pharmacy" at bounding box center [444, 121] width 132 height 31
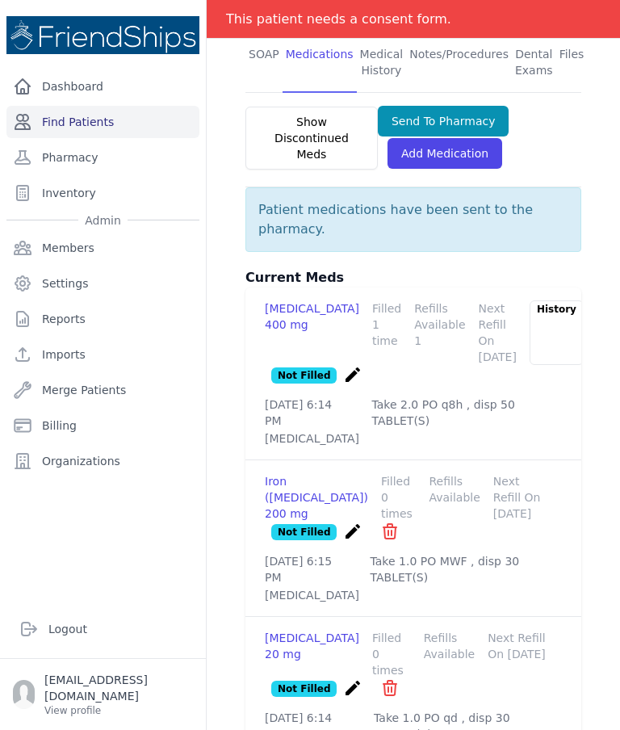
click at [154, 109] on link "Find Patients" at bounding box center [102, 122] width 193 height 32
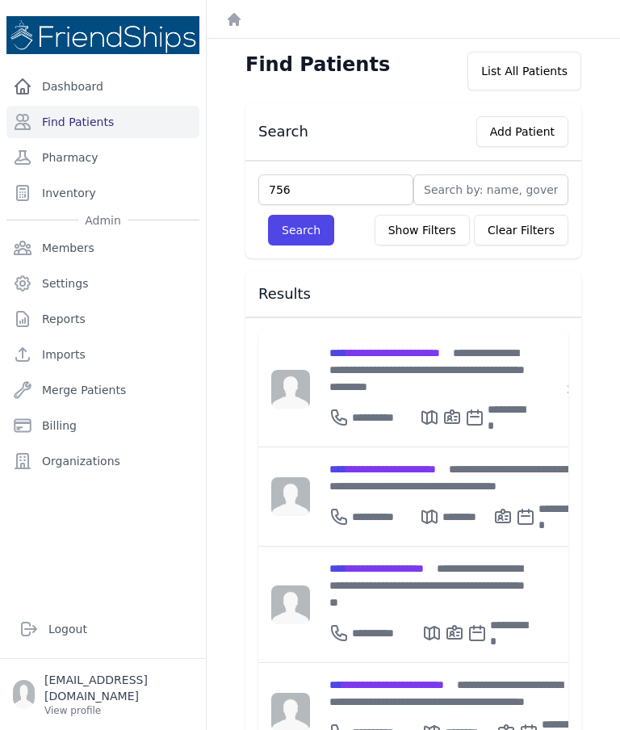
type input "756"
click at [312, 232] on button "Search" at bounding box center [301, 230] width 66 height 31
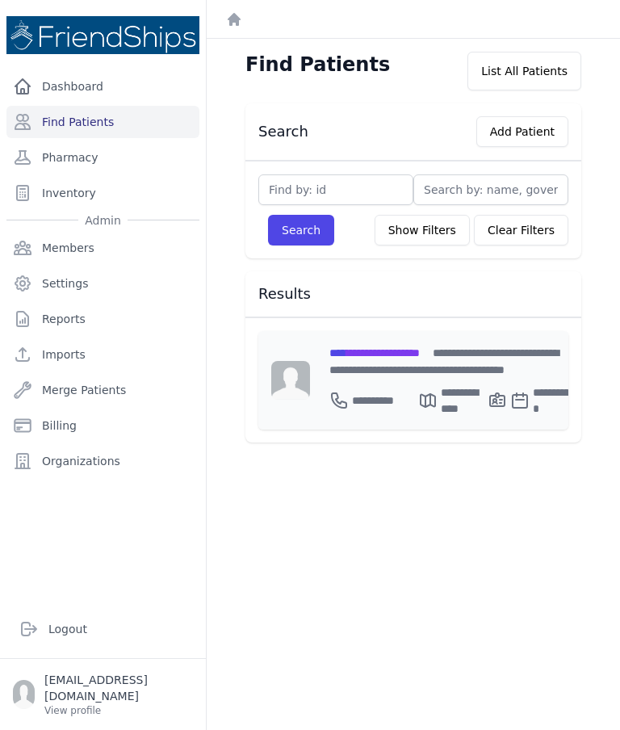
click at [420, 349] on span "**********" at bounding box center [374, 352] width 90 height 11
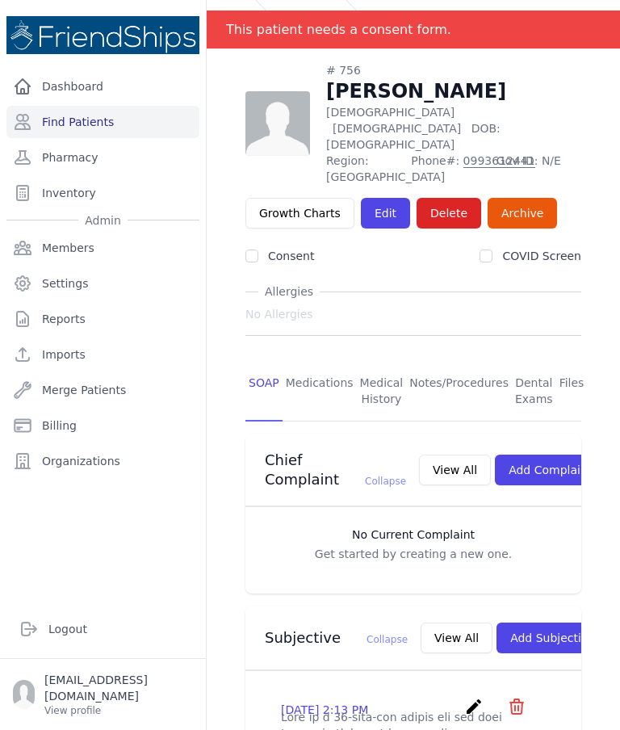
scroll to position [32, 0]
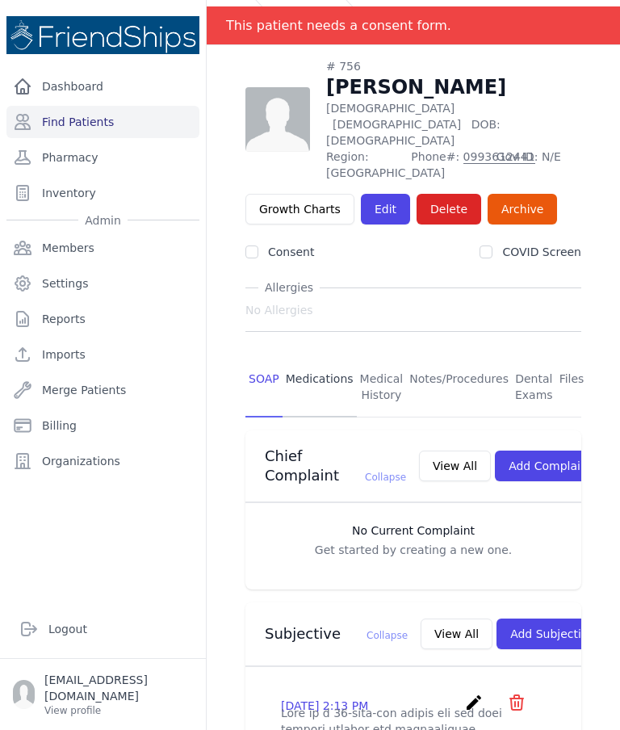
click at [322, 358] on link "Medications" at bounding box center [320, 388] width 74 height 60
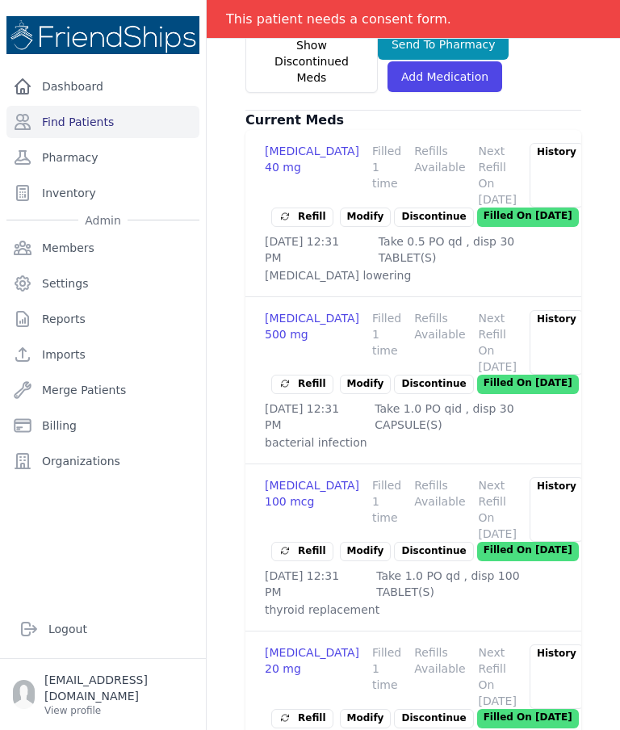
click at [225, 253] on div "# 756 [PERSON_NAME] [DEMOGRAPHIC_DATA] [DEMOGRAPHIC_DATA] DOB: [DEMOGRAPHIC_DAT…" at bounding box center [413, 227] width 387 height 1141
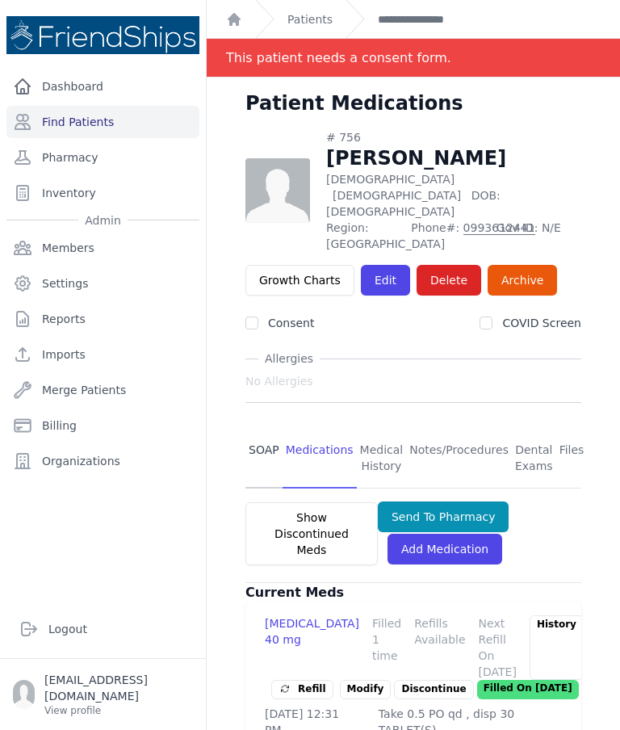
click at [262, 429] on link "SOAP" at bounding box center [263, 459] width 37 height 60
click at [257, 429] on link "SOAP" at bounding box center [263, 459] width 37 height 60
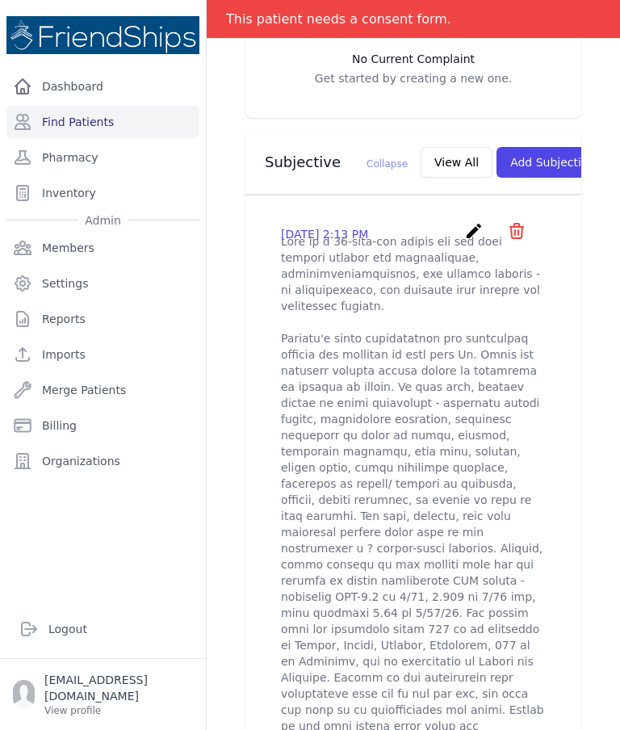
scroll to position [538, 0]
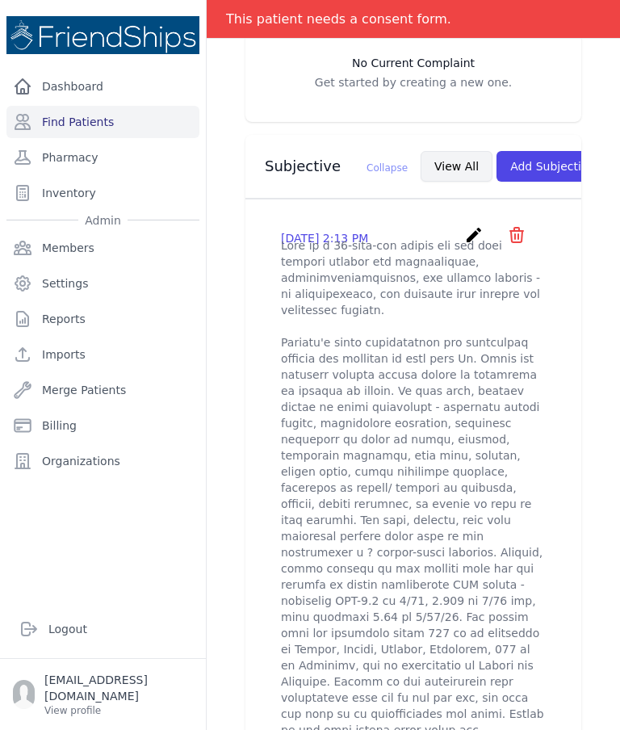
click at [421, 164] on button "View All" at bounding box center [457, 166] width 72 height 31
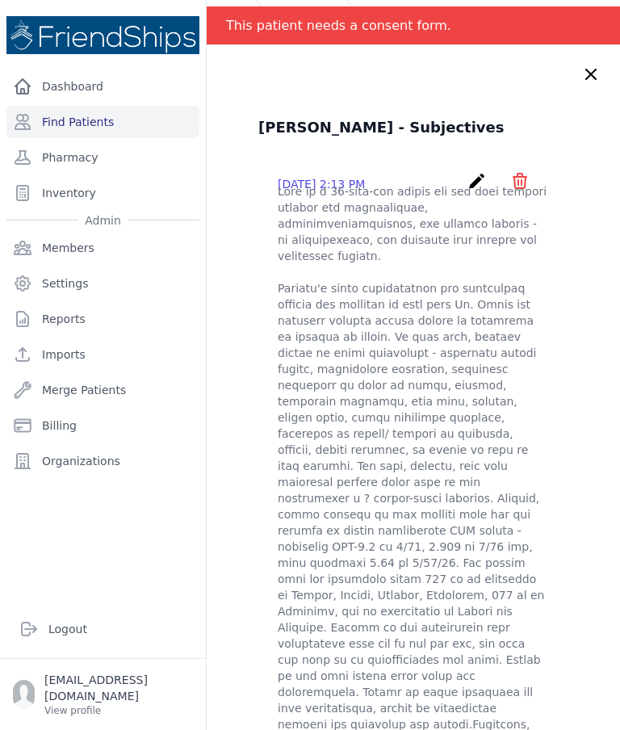
scroll to position [31, 0]
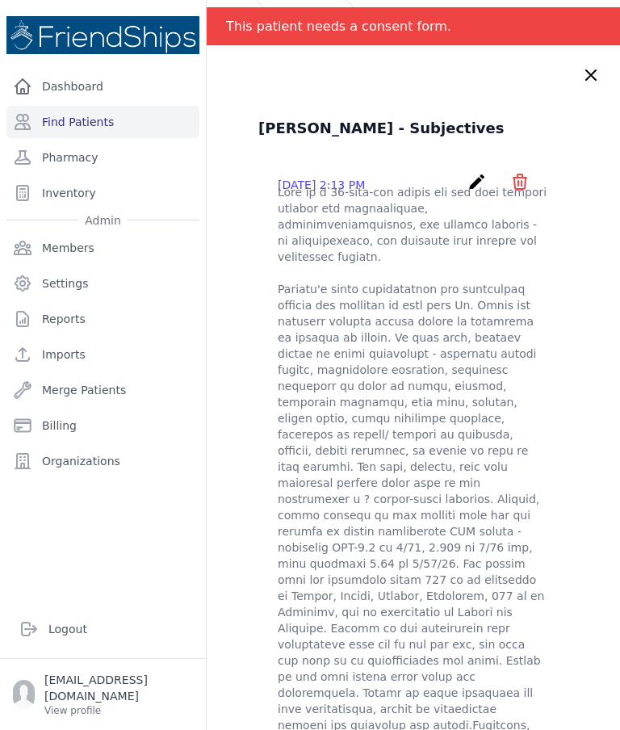
click at [590, 81] on icon at bounding box center [590, 74] width 19 height 19
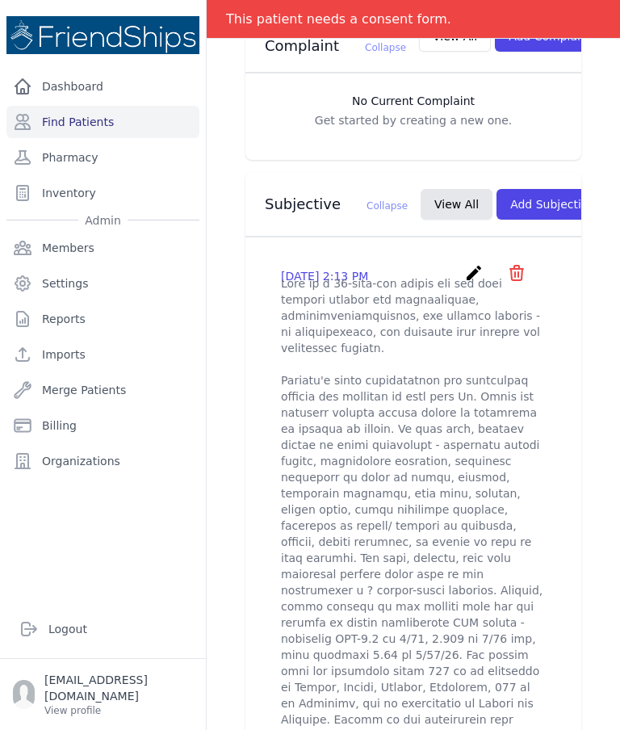
scroll to position [503, 0]
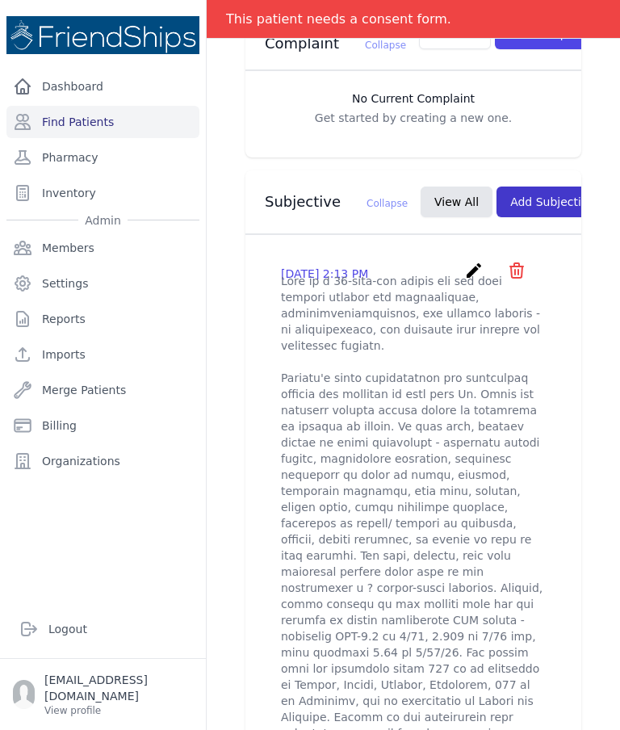
click at [524, 199] on button "Add Subjective" at bounding box center [552, 201] width 112 height 31
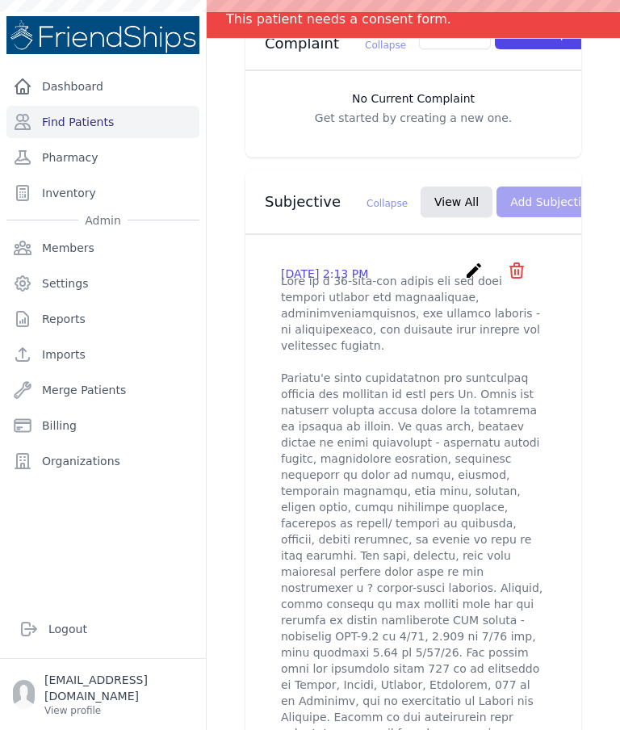
scroll to position [0, 0]
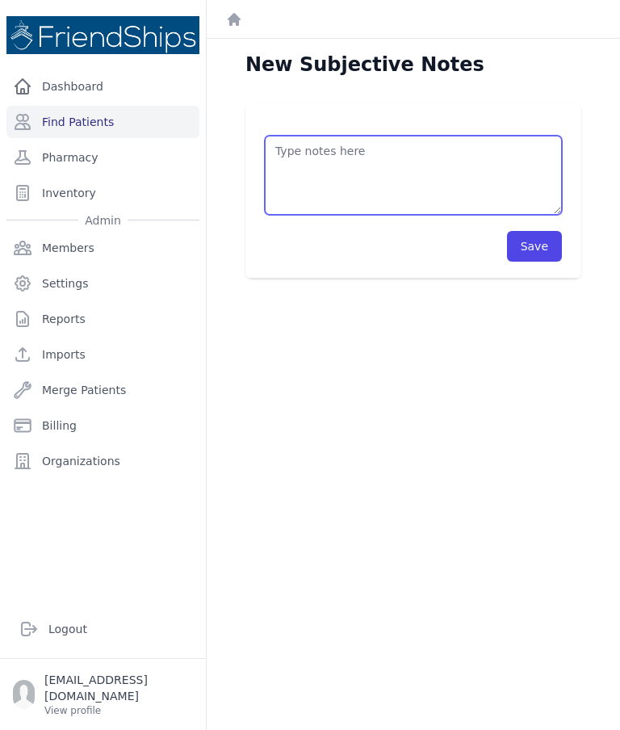
click at [425, 192] on textarea at bounding box center [413, 175] width 297 height 79
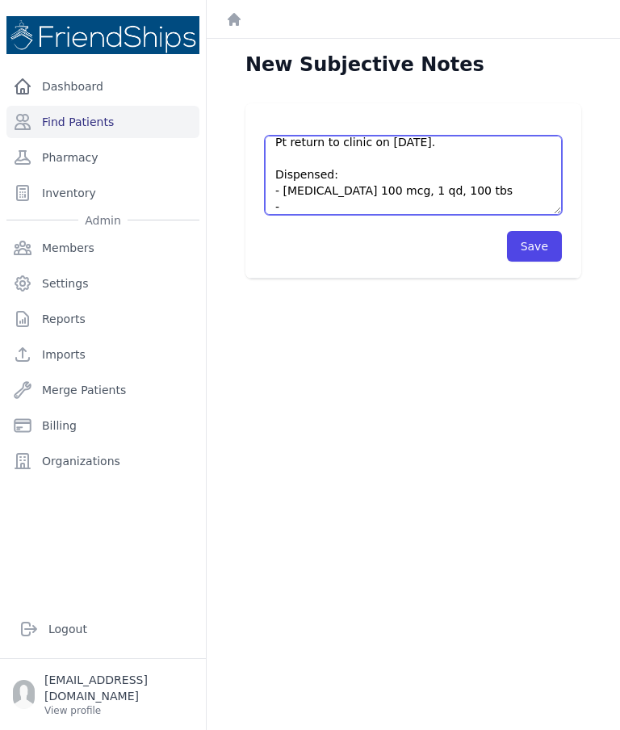
scroll to position [9, 0]
type textarea "Pt return to clinic on [DATE]. Dispensed: - [MEDICAL_DATA] 100 mcg, 1 qd, 100 t…"
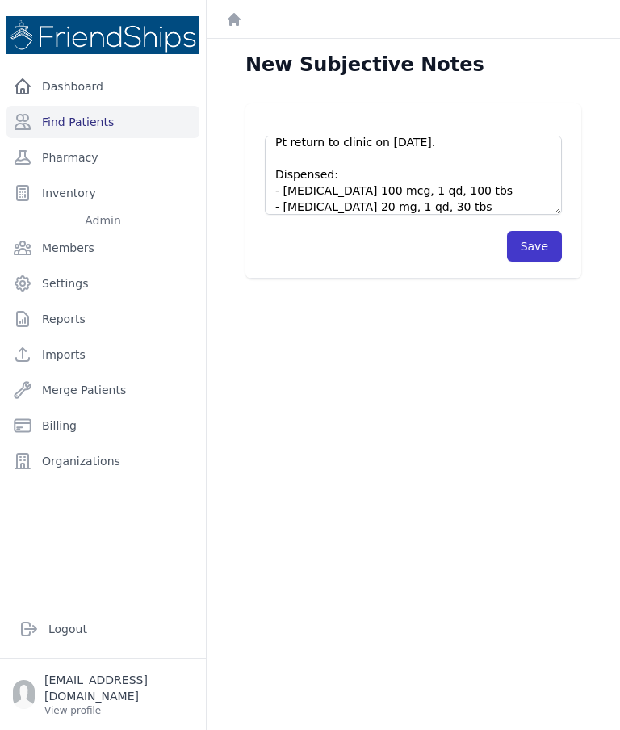
click at [536, 246] on button "Save" at bounding box center [534, 246] width 55 height 31
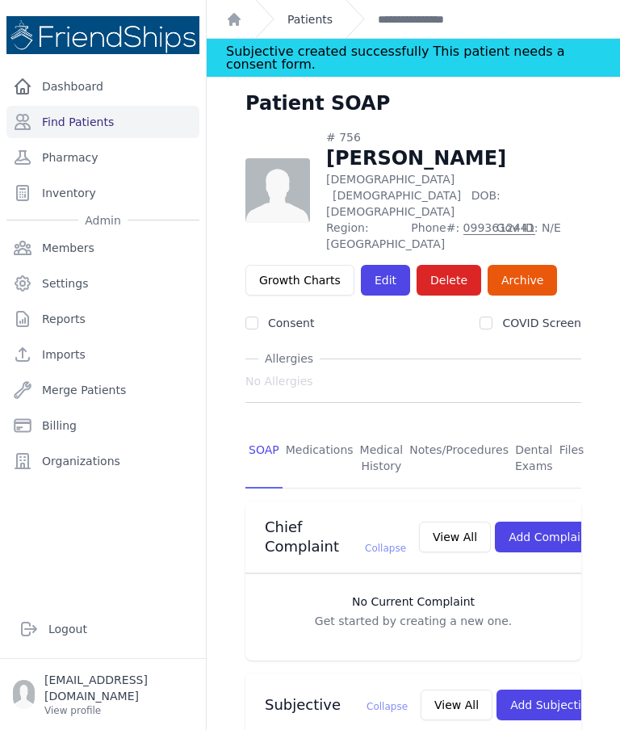
click at [313, 19] on link "Patients" at bounding box center [309, 19] width 45 height 16
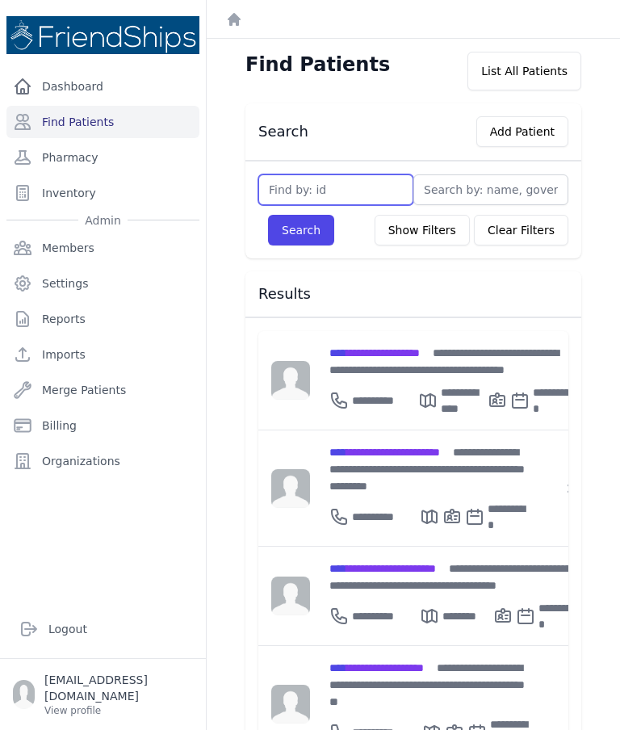
click at [312, 197] on input "text" at bounding box center [335, 189] width 155 height 31
type input "783"
click at [295, 233] on button "Search" at bounding box center [301, 230] width 66 height 31
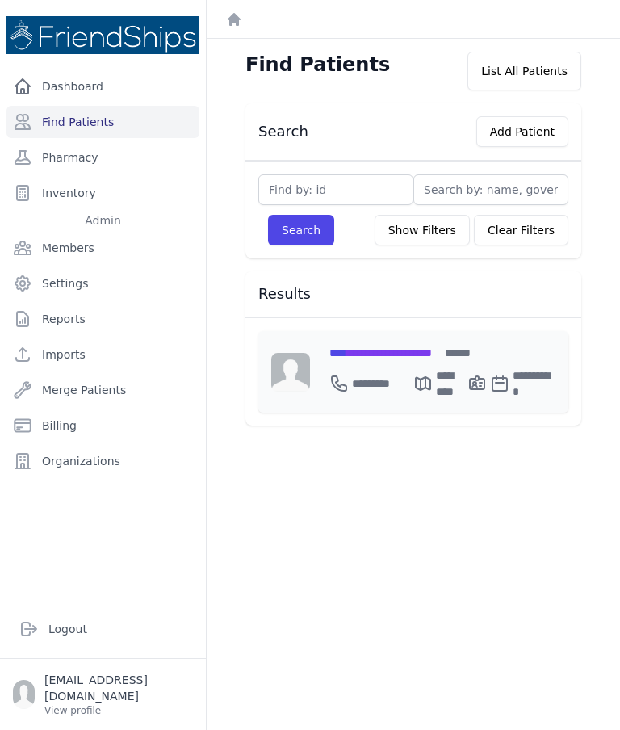
click at [424, 347] on span "**********" at bounding box center [380, 352] width 103 height 11
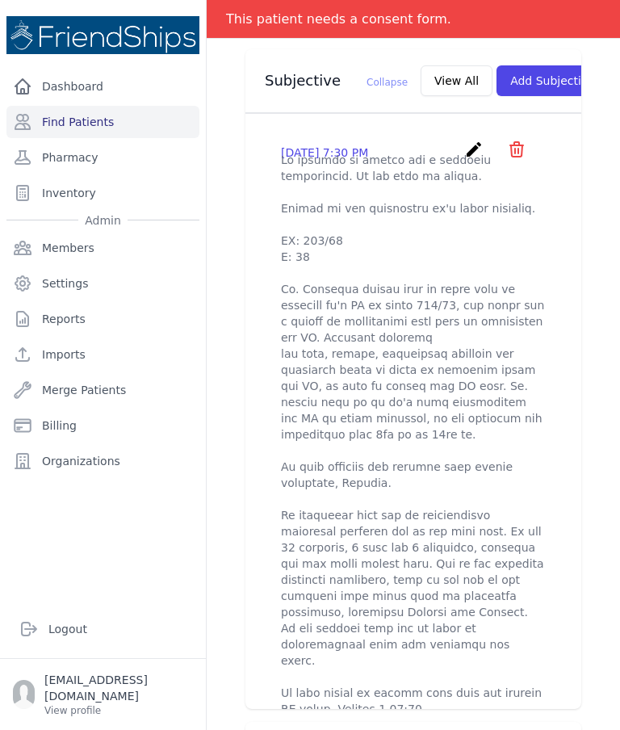
scroll to position [588, 0]
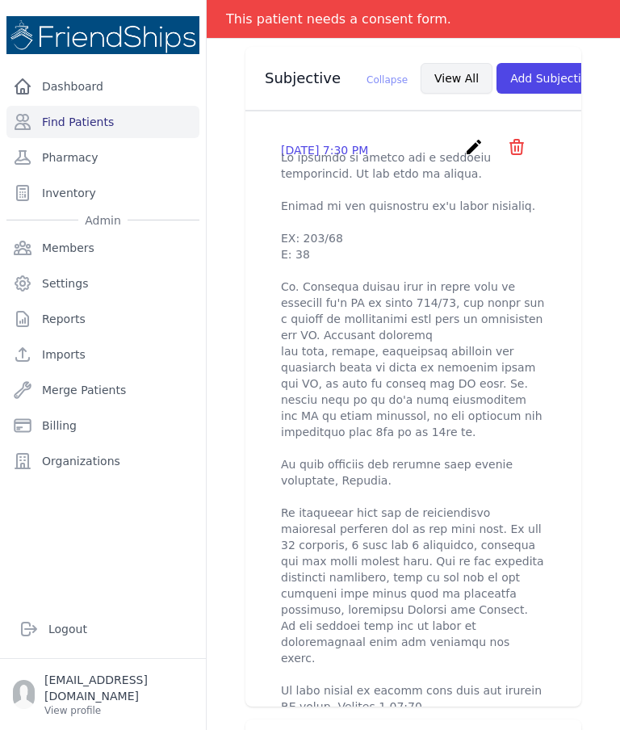
click at [421, 72] on button "View All" at bounding box center [457, 78] width 72 height 31
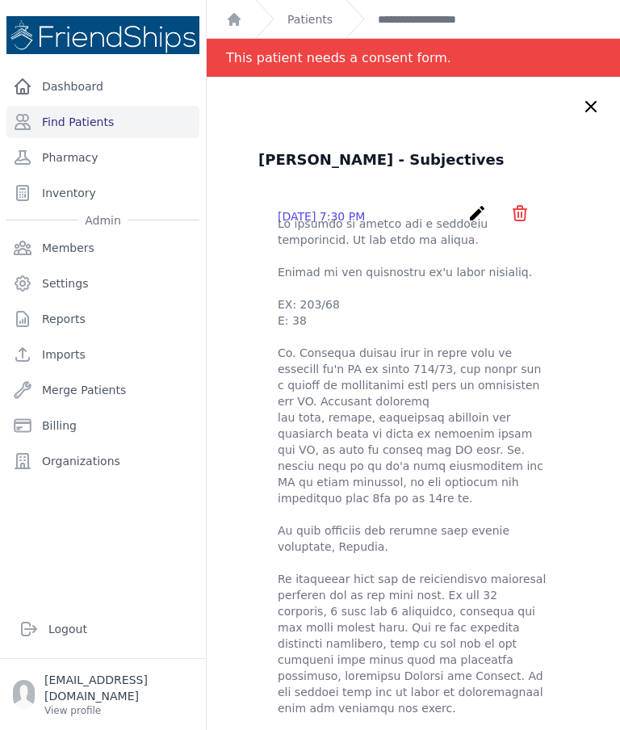
scroll to position [0, 0]
click at [593, 115] on icon at bounding box center [590, 106] width 19 height 19
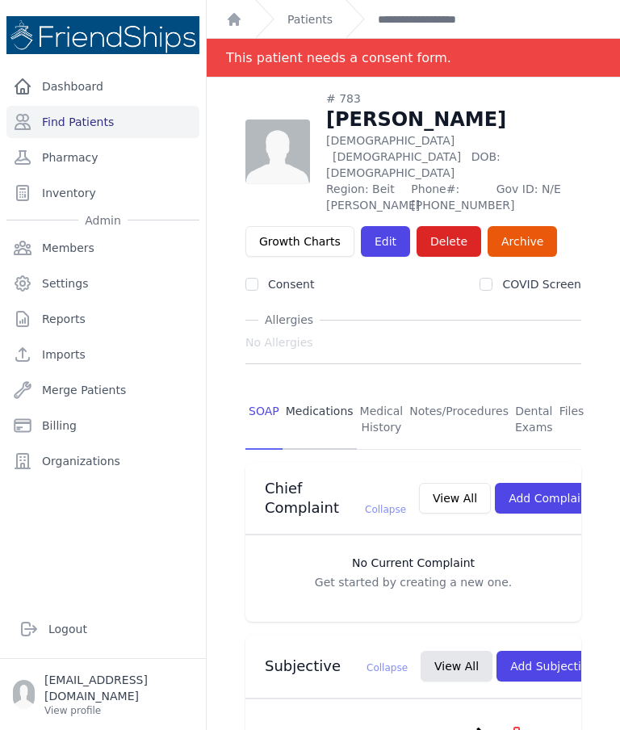
click at [321, 390] on link "Medications" at bounding box center [320, 420] width 74 height 60
click at [328, 390] on link "Medications" at bounding box center [320, 420] width 74 height 60
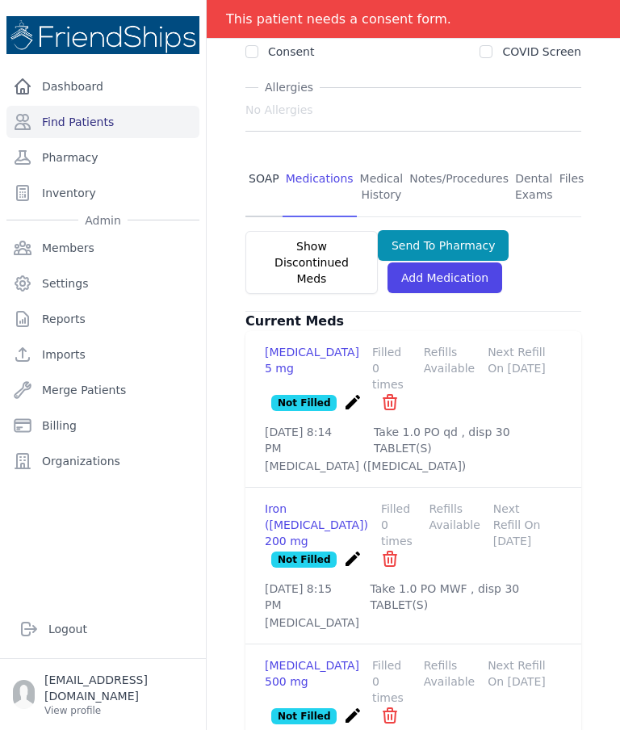
click at [268, 157] on link "SOAP" at bounding box center [263, 187] width 37 height 60
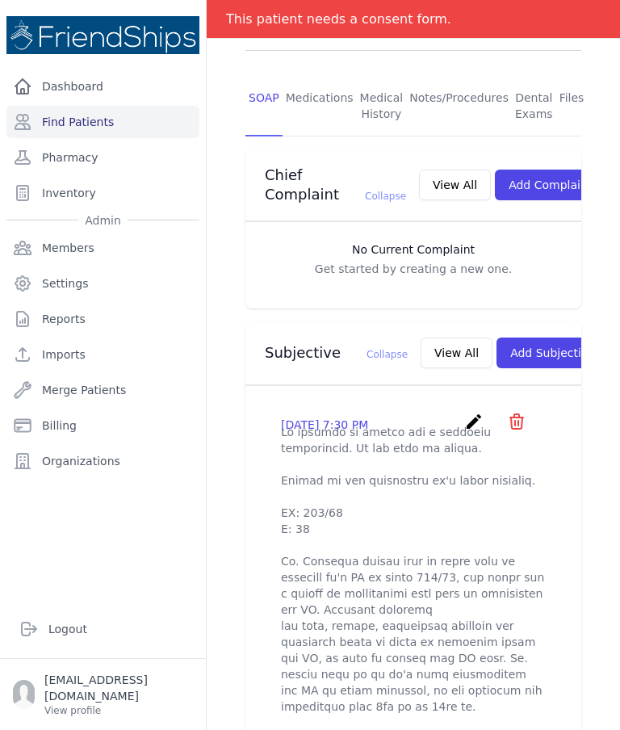
scroll to position [351, 0]
click at [421, 345] on button "View All" at bounding box center [457, 353] width 72 height 31
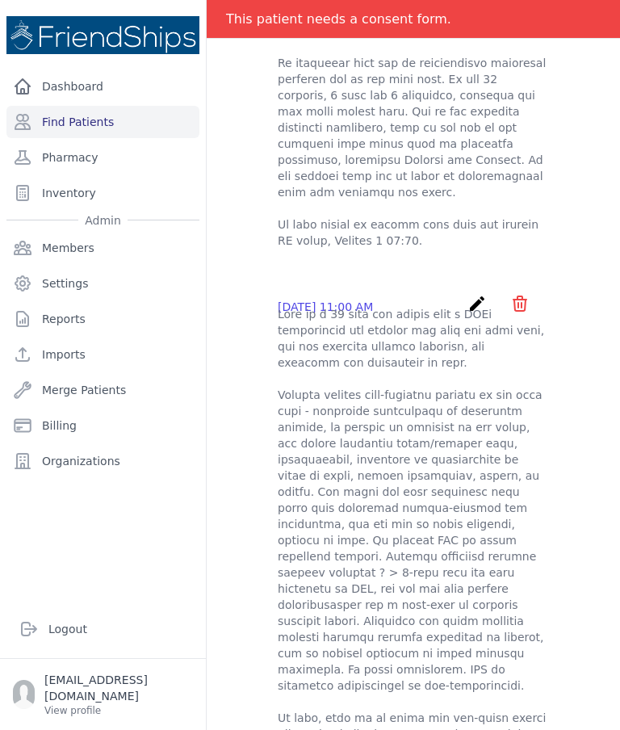
scroll to position [442, 0]
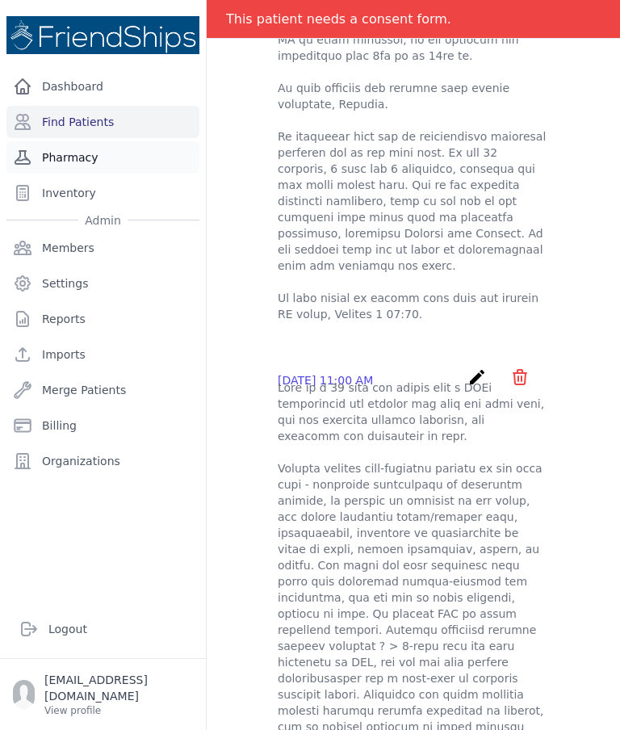
click at [99, 161] on link "Pharmacy" at bounding box center [102, 157] width 193 height 32
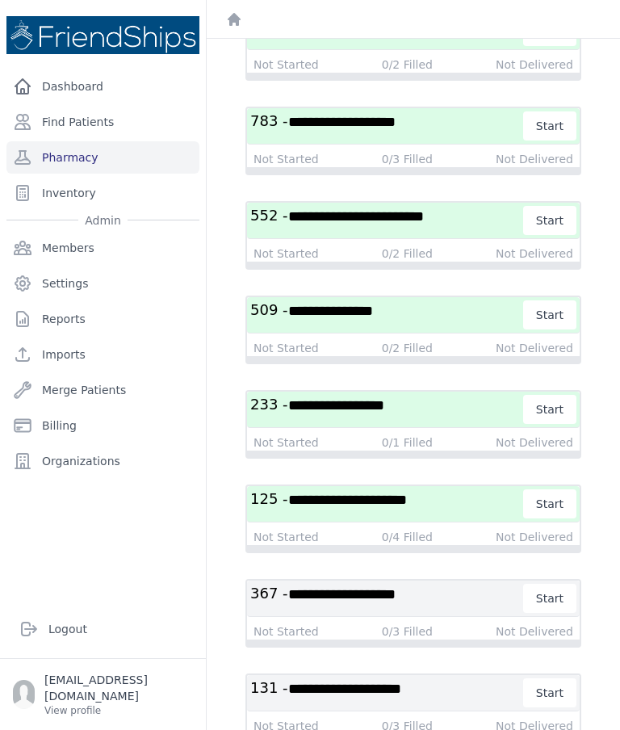
scroll to position [3676, 0]
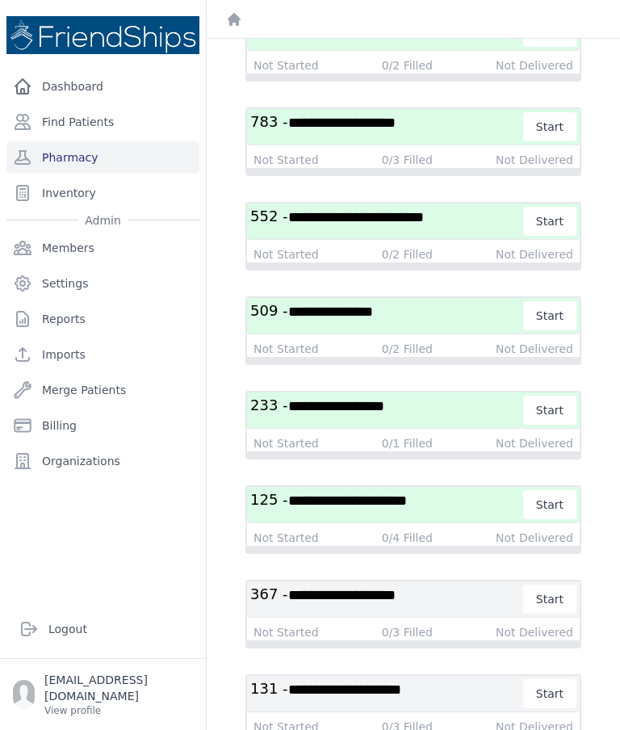
click at [387, 508] on span "**********" at bounding box center [347, 500] width 119 height 15
click at [377, 508] on span "**********" at bounding box center [347, 500] width 119 height 15
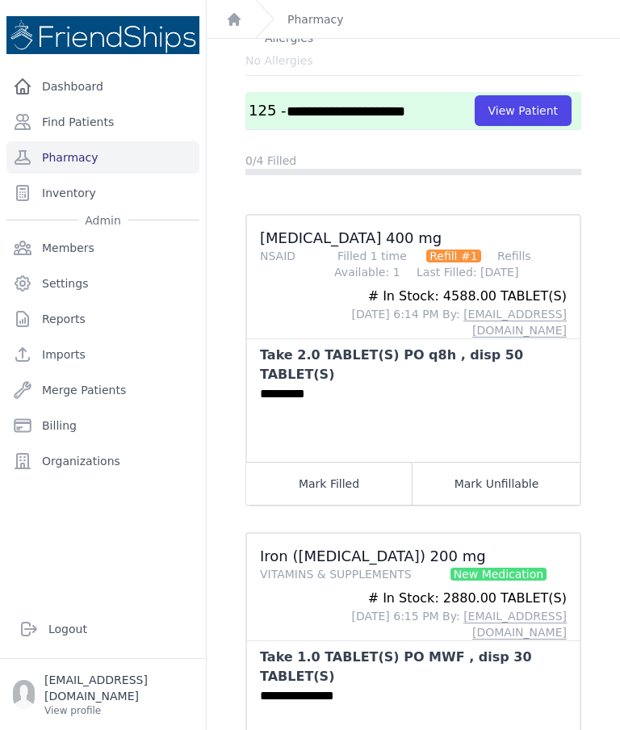
scroll to position [66, 0]
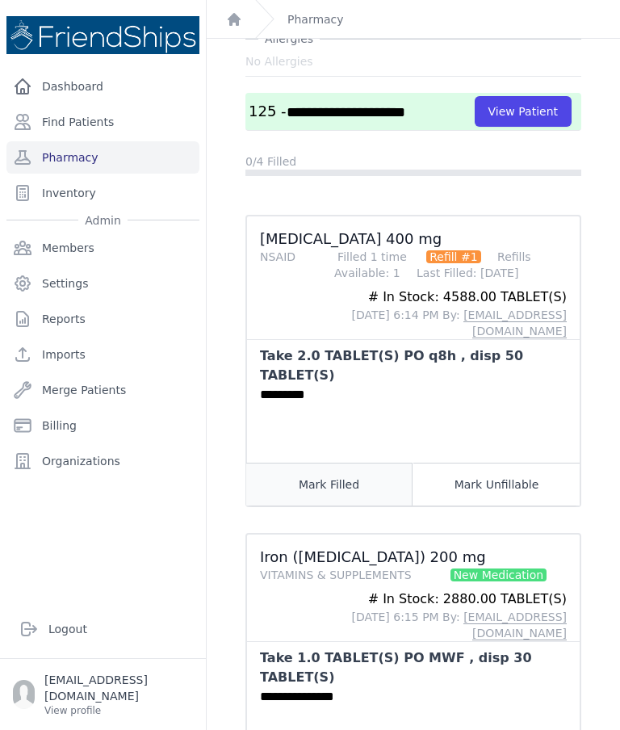
click at [323, 463] on button "Mark Filled" at bounding box center [329, 484] width 166 height 43
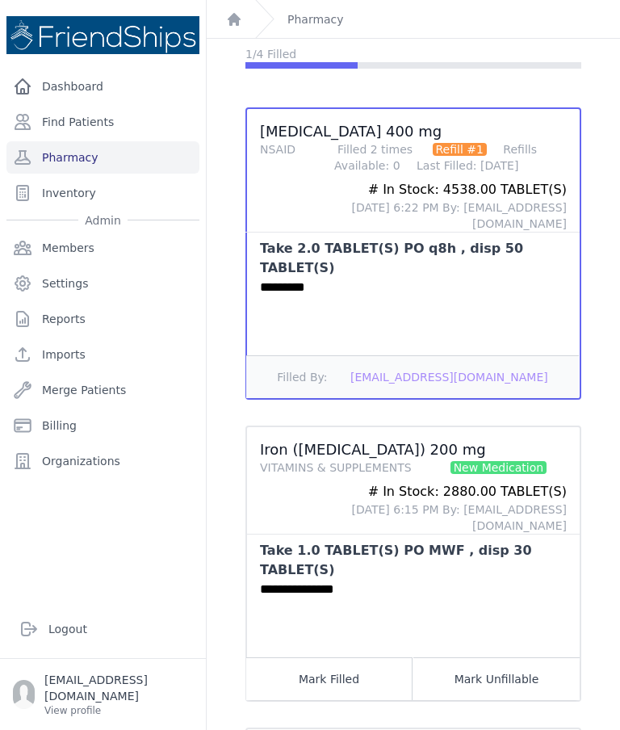
scroll to position [238, 0]
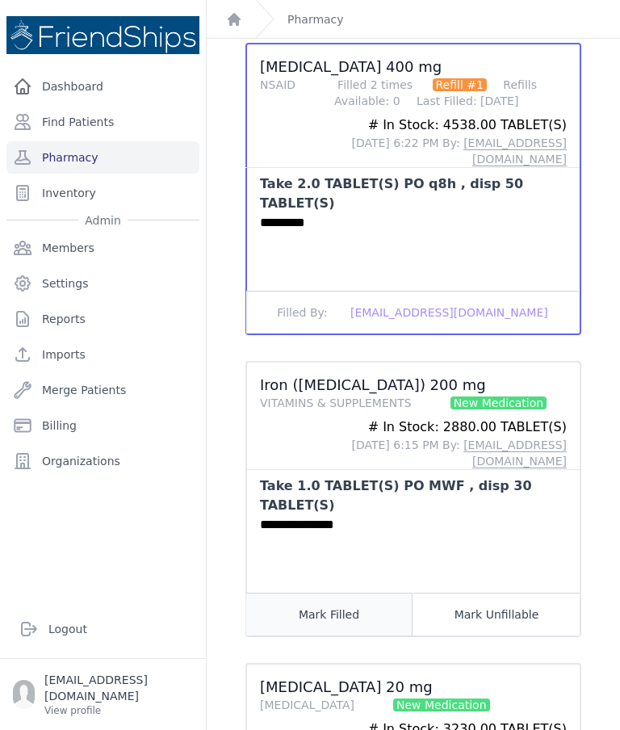
click at [330, 592] on button "Mark Filled" at bounding box center [329, 613] width 166 height 43
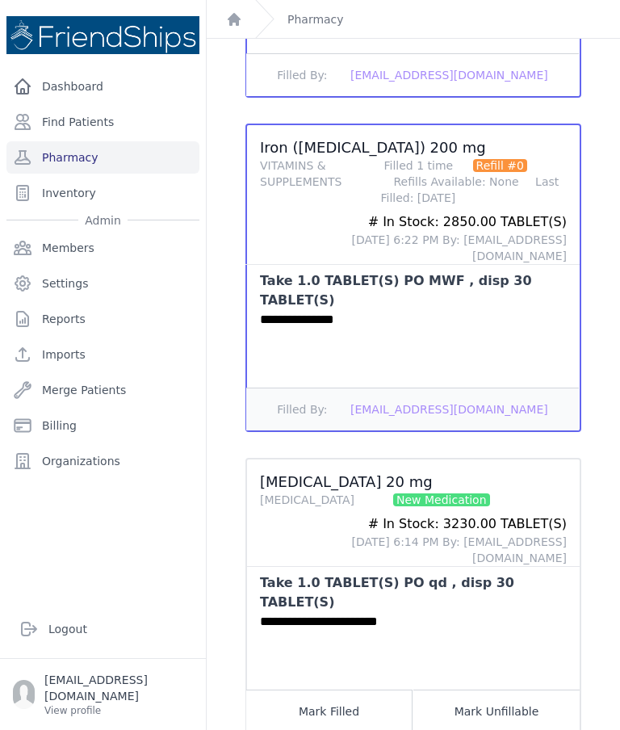
scroll to position [492, 0]
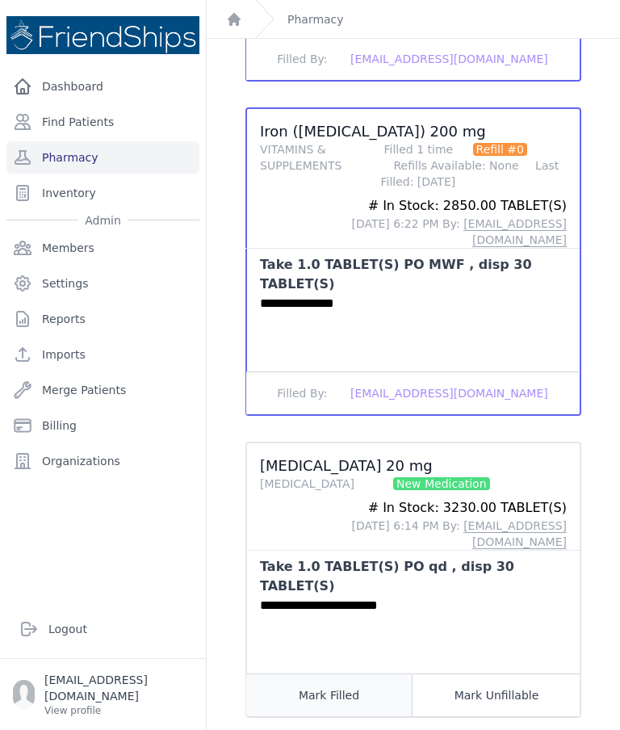
click at [342, 673] on button "Mark Filled" at bounding box center [329, 694] width 166 height 43
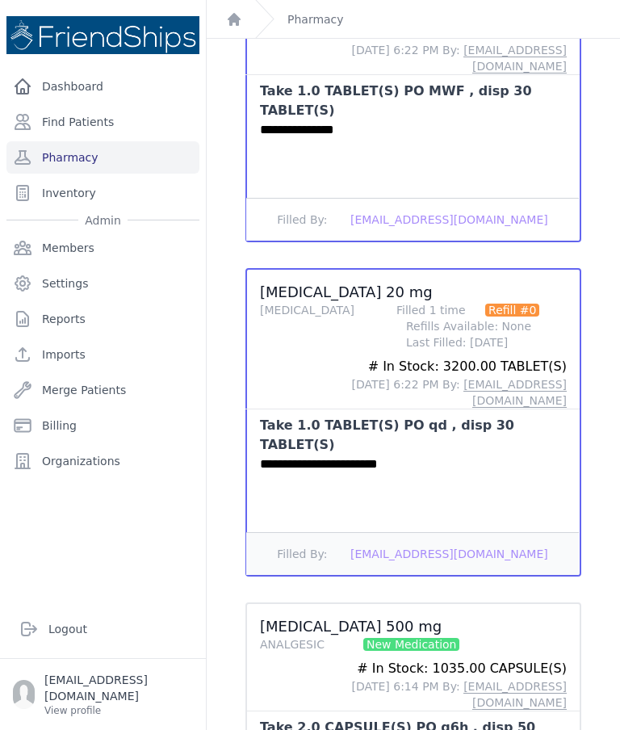
scroll to position [65, 0]
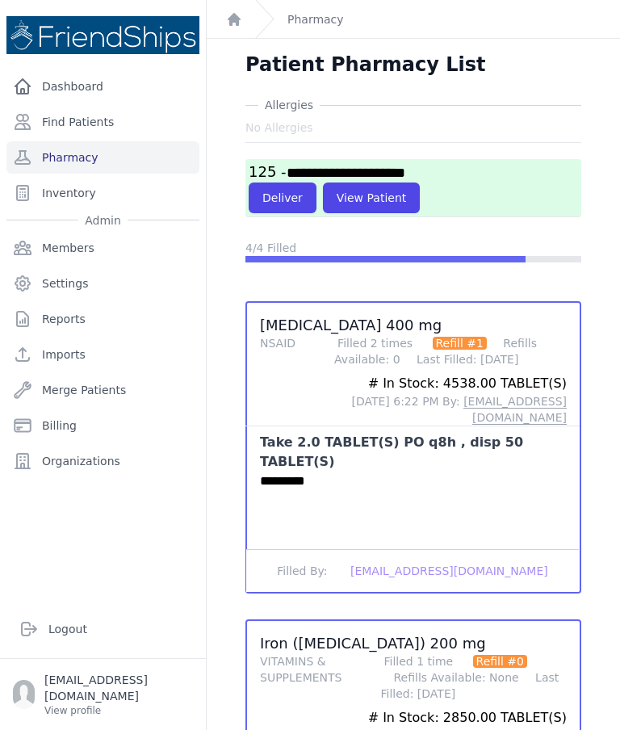
scroll to position [0, 0]
click at [273, 182] on button "Deliver" at bounding box center [283, 197] width 68 height 31
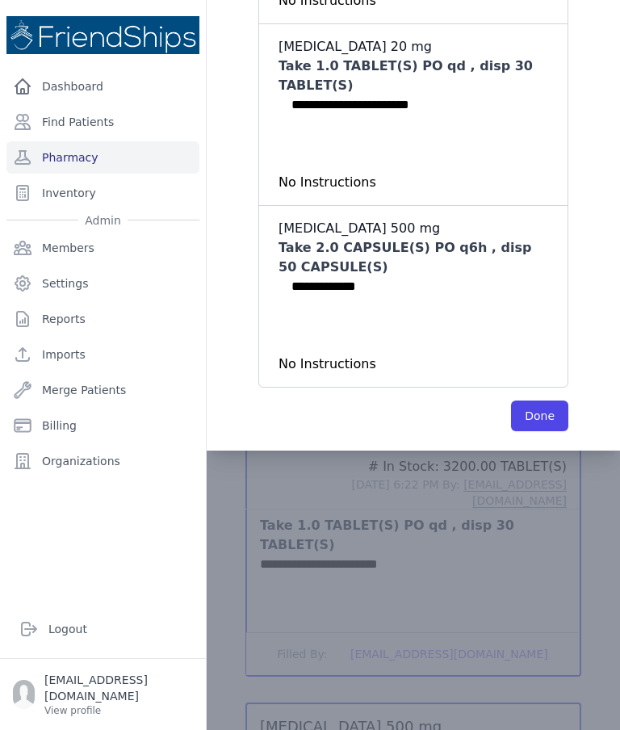
scroll to position [584, 0]
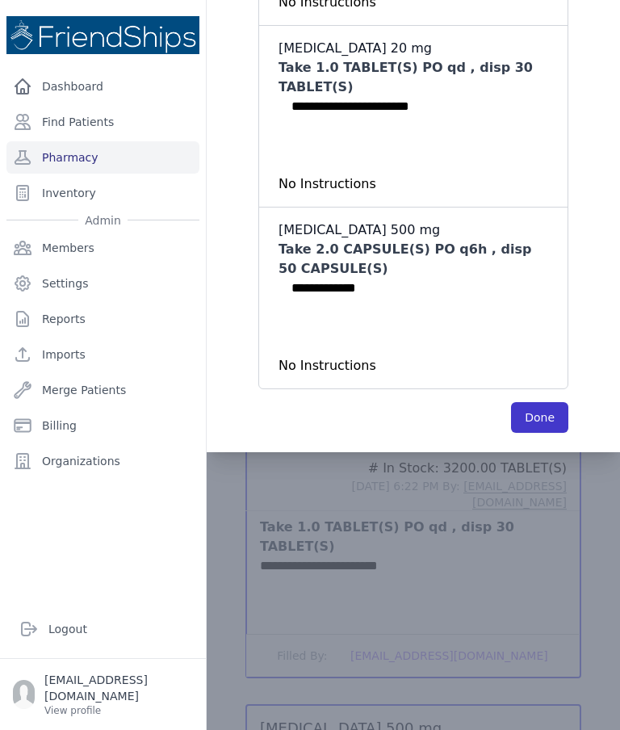
click at [539, 402] on button "Done" at bounding box center [539, 417] width 57 height 31
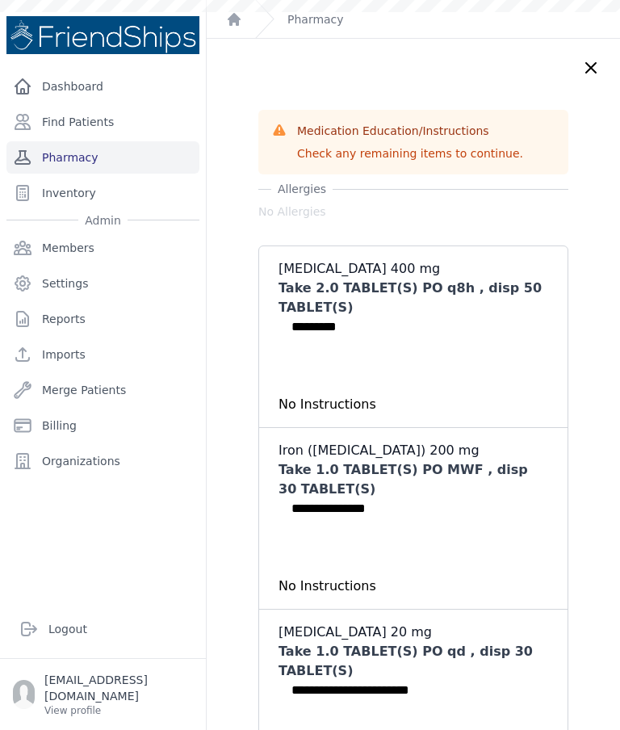
click at [127, 141] on link "Pharmacy" at bounding box center [102, 157] width 193 height 32
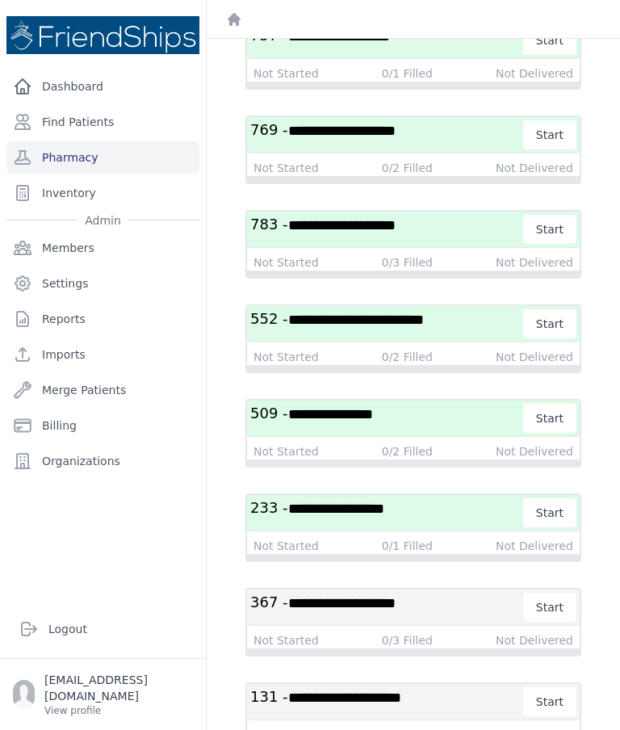
scroll to position [3704, 0]
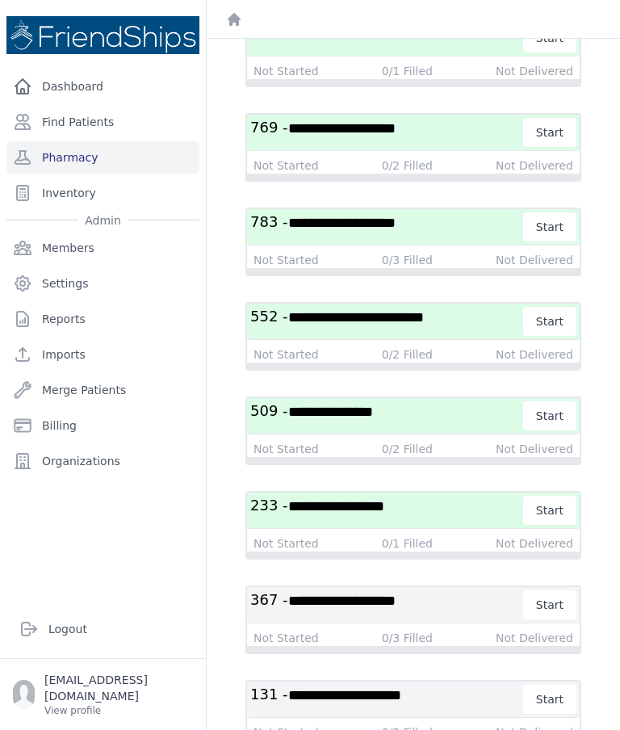
click at [384, 496] on h3 "**********" at bounding box center [387, 510] width 274 height 29
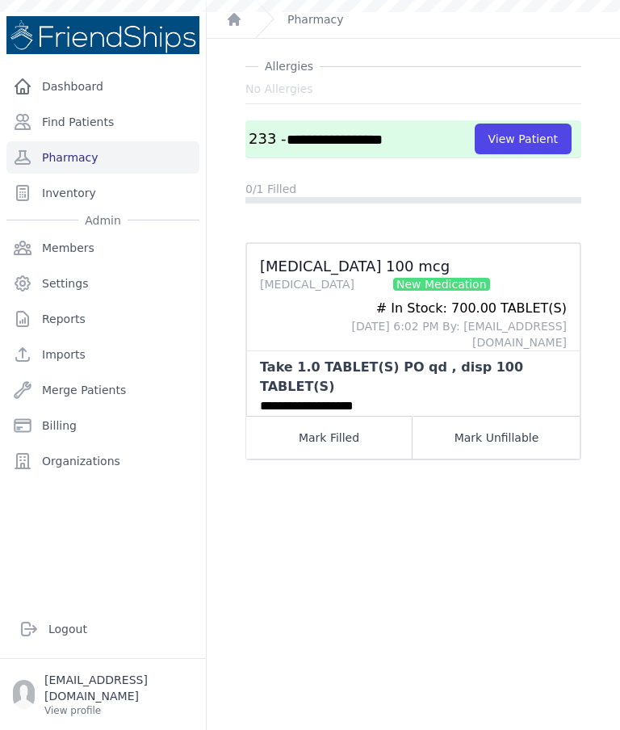
scroll to position [39, 0]
click at [356, 474] on button "Mark Filled" at bounding box center [329, 495] width 166 height 43
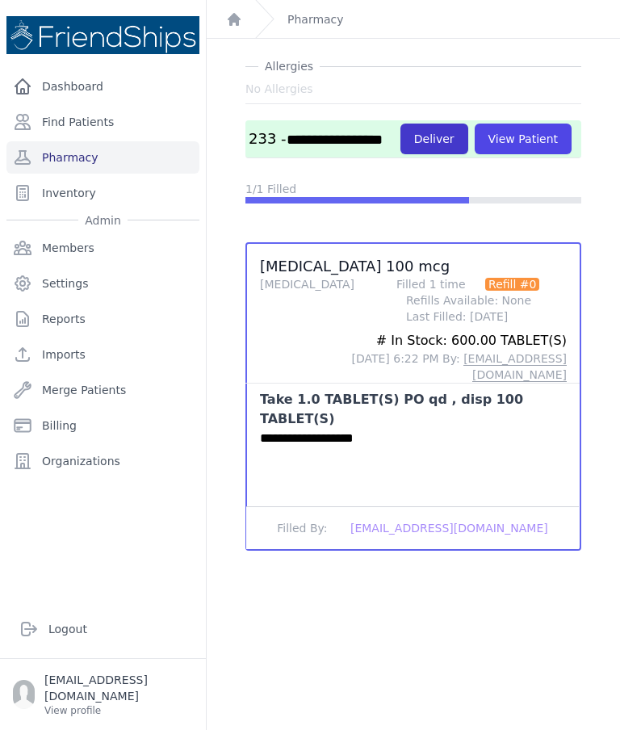
click at [433, 124] on button "Deliver" at bounding box center [434, 139] width 68 height 31
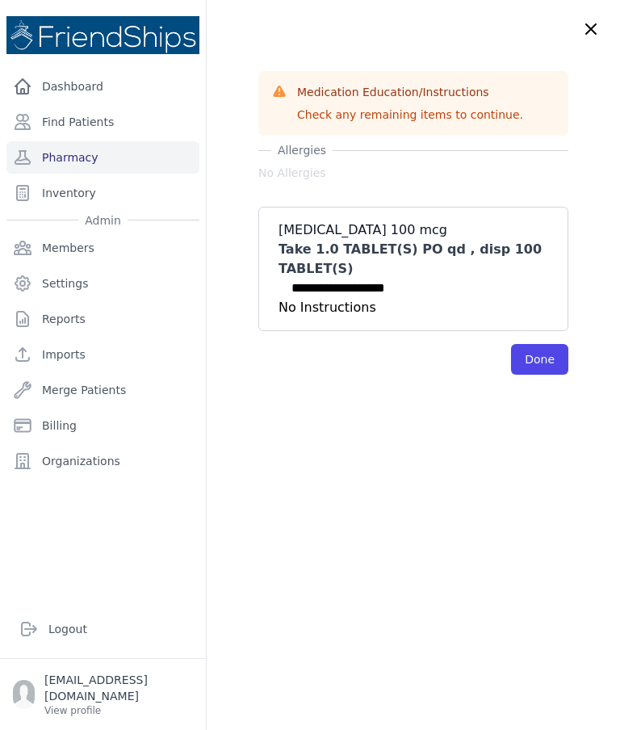
scroll to position [0, 0]
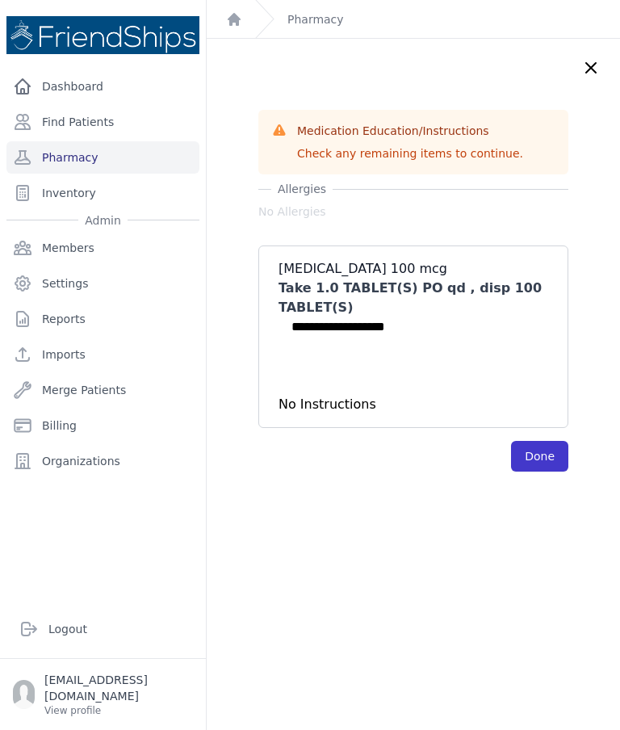
click at [529, 441] on button "Done" at bounding box center [539, 456] width 57 height 31
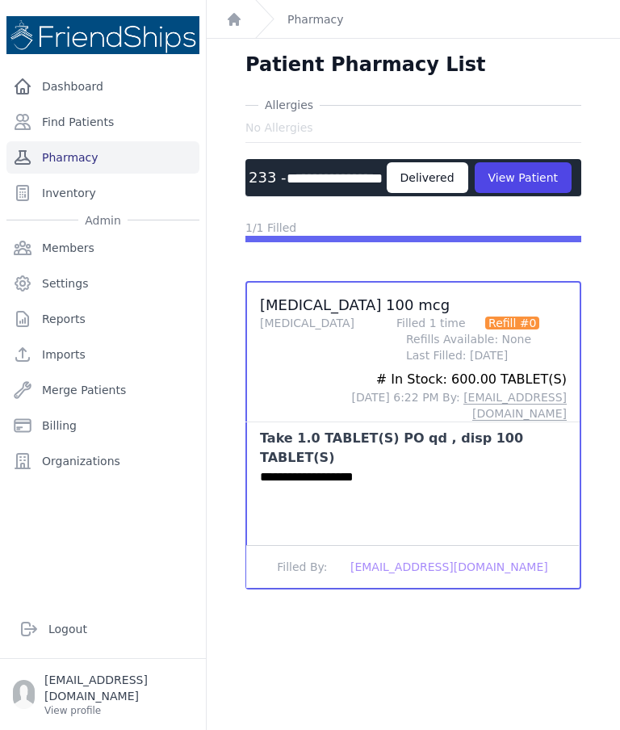
click at [141, 141] on link "Pharmacy" at bounding box center [102, 157] width 193 height 32
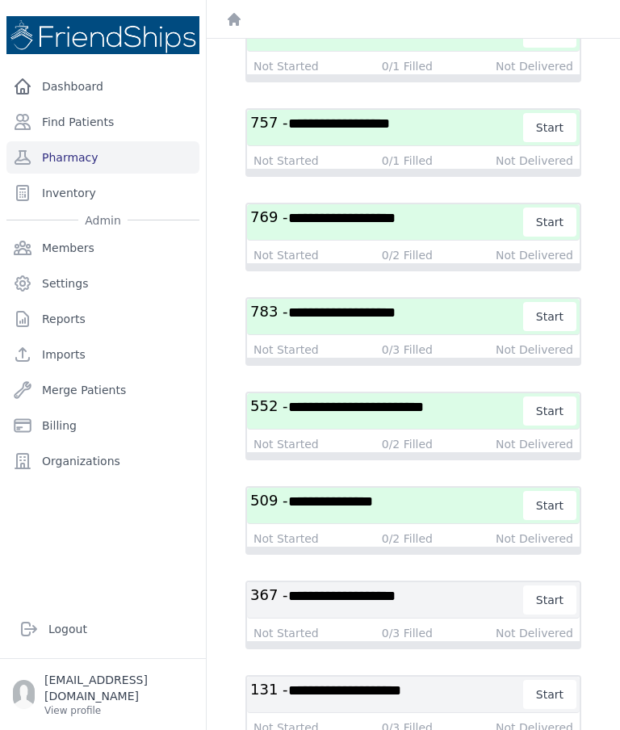
scroll to position [3742, 0]
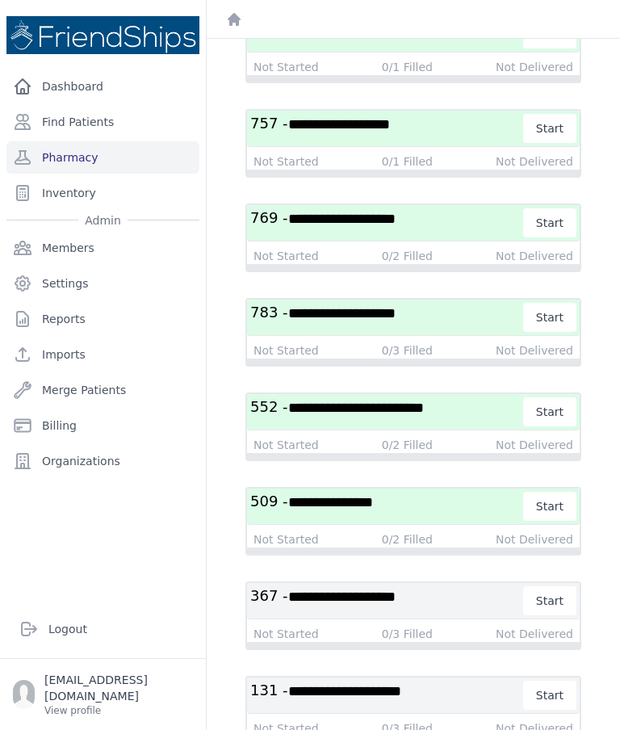
click at [386, 303] on h3 "**********" at bounding box center [387, 317] width 274 height 29
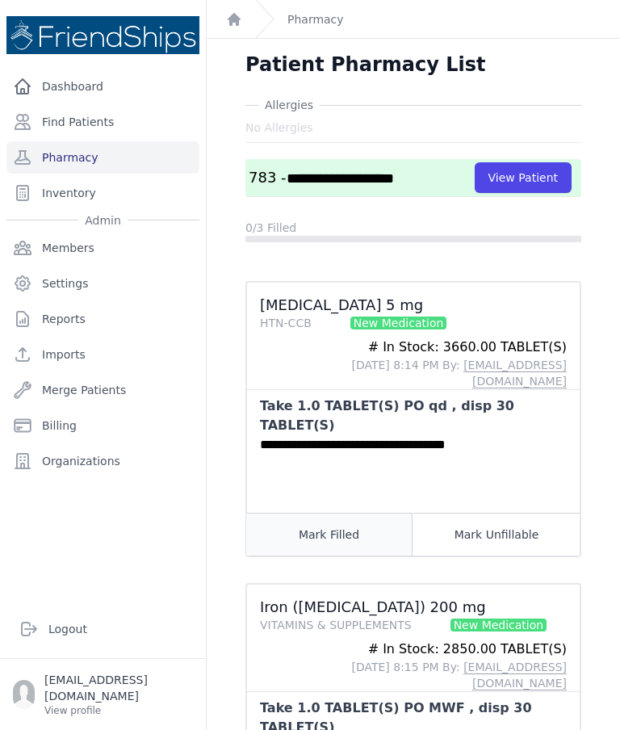
click at [362, 513] on button "Mark Filled" at bounding box center [329, 534] width 166 height 43
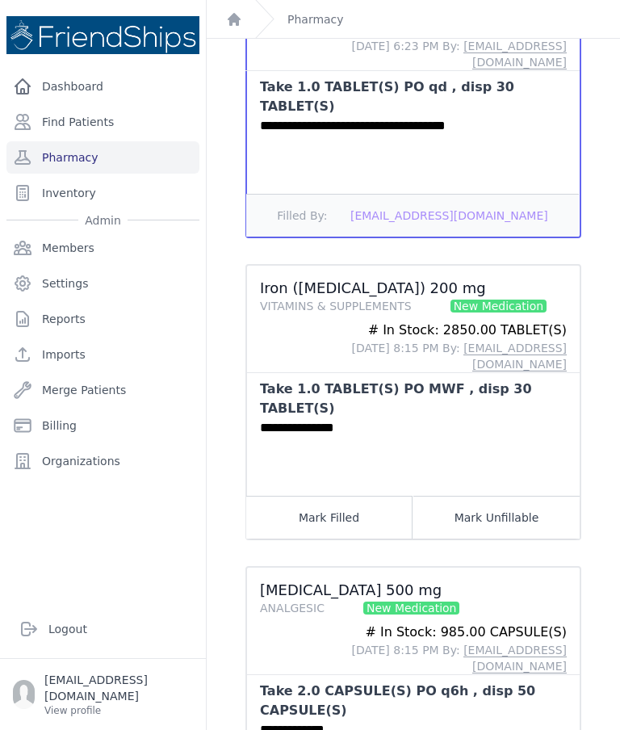
scroll to position [334, 0]
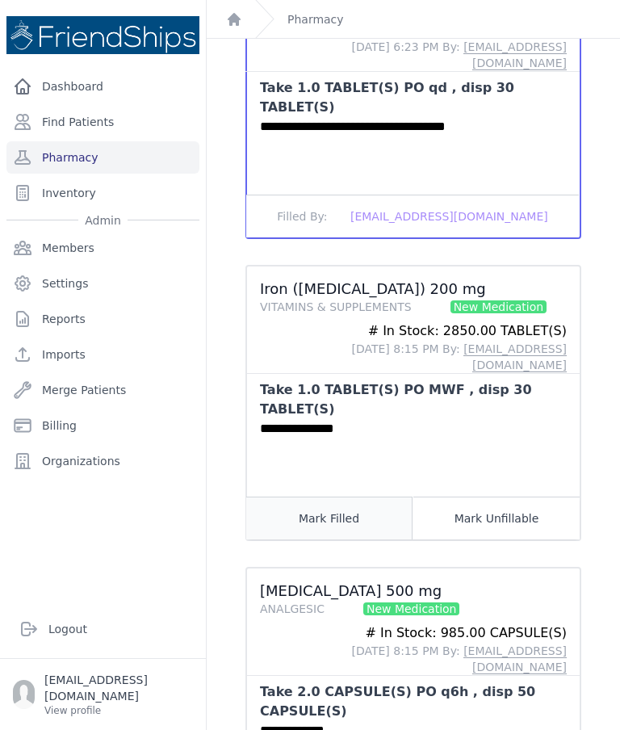
click at [358, 496] on button "Mark Filled" at bounding box center [329, 517] width 166 height 43
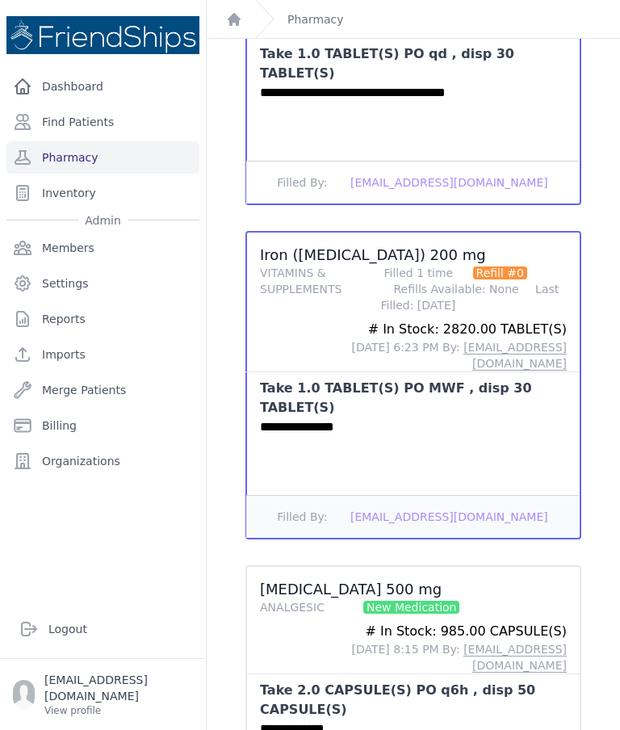
scroll to position [366, 0]
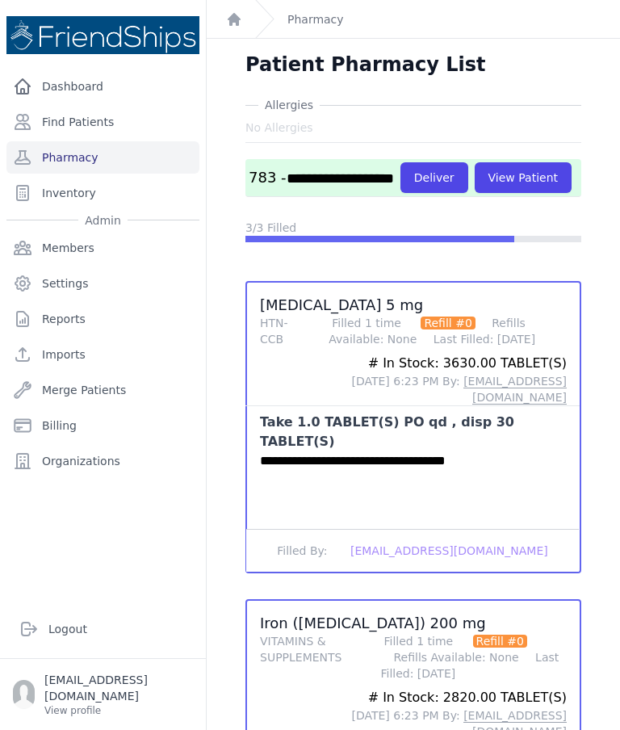
scroll to position [0, 0]
click at [400, 162] on button "Deliver" at bounding box center [434, 177] width 68 height 31
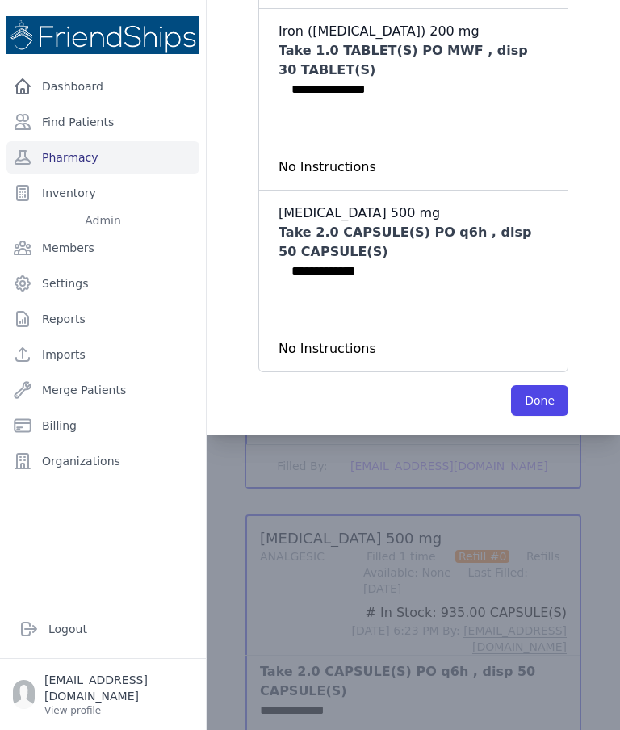
scroll to position [418, 0]
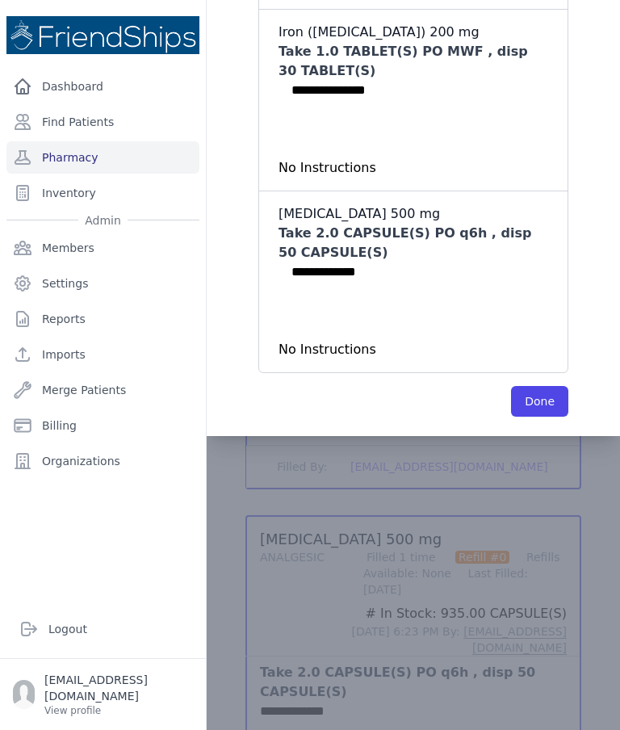
click at [545, 386] on button "Done" at bounding box center [539, 401] width 57 height 31
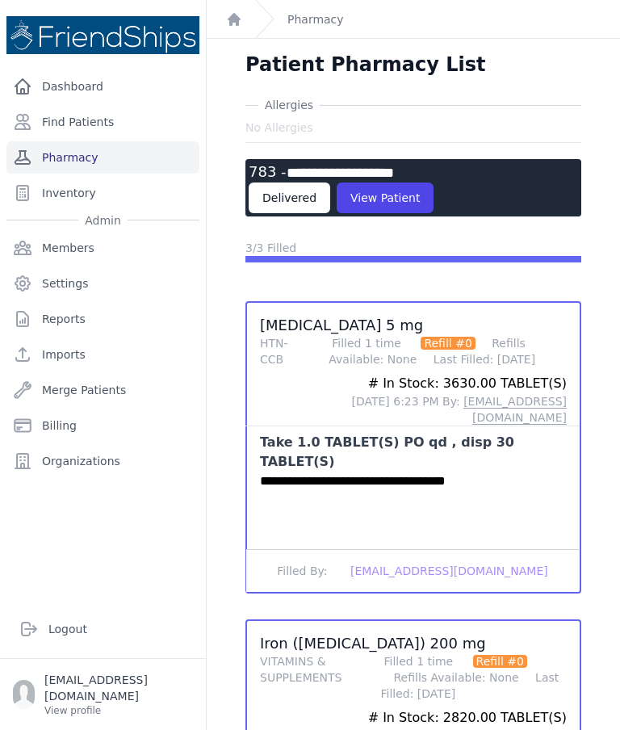
click at [132, 141] on link "Pharmacy" at bounding box center [102, 157] width 193 height 32
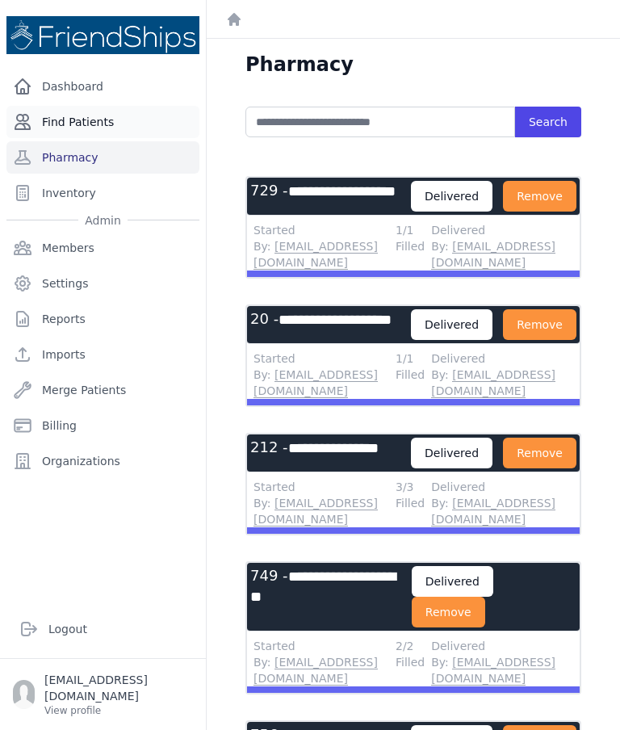
click at [111, 137] on link "Find Patients" at bounding box center [102, 122] width 193 height 32
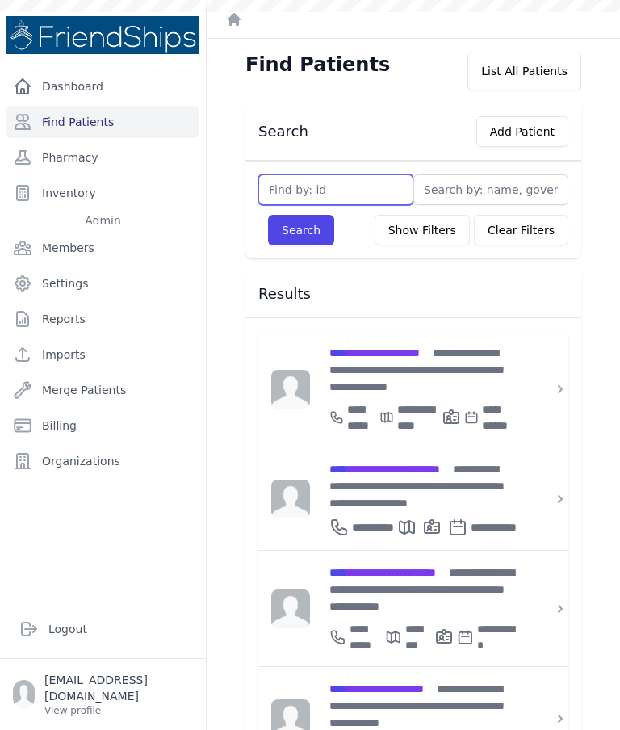
click at [354, 200] on input "text" at bounding box center [335, 189] width 155 height 31
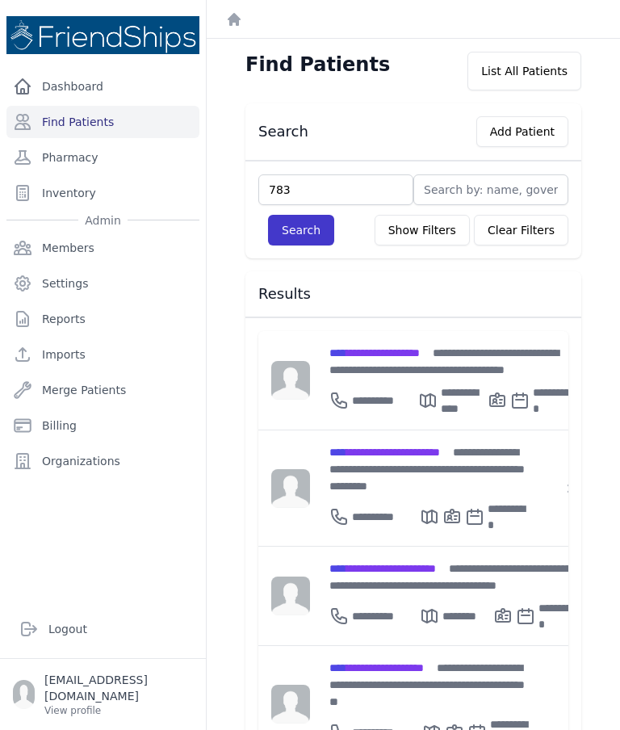
type input "783"
click at [313, 244] on button "Search" at bounding box center [301, 230] width 66 height 31
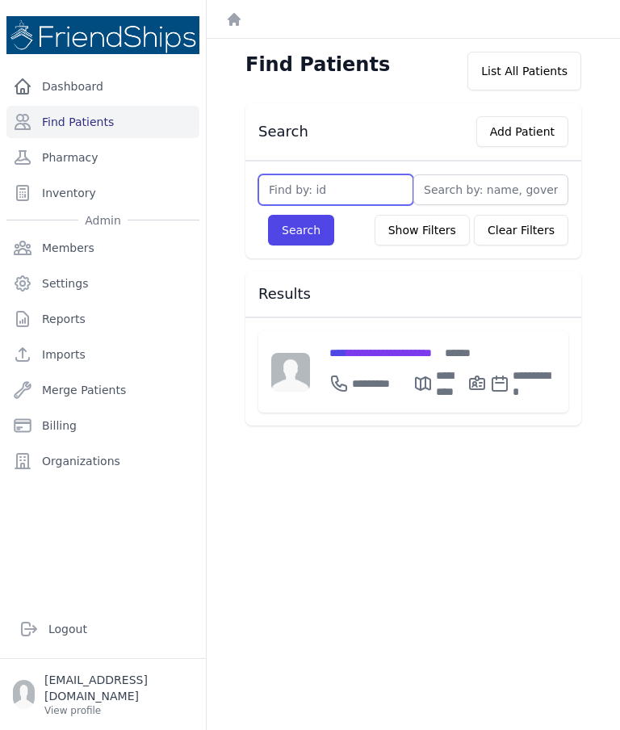
click at [343, 189] on input "text" at bounding box center [335, 189] width 155 height 31
type input "784"
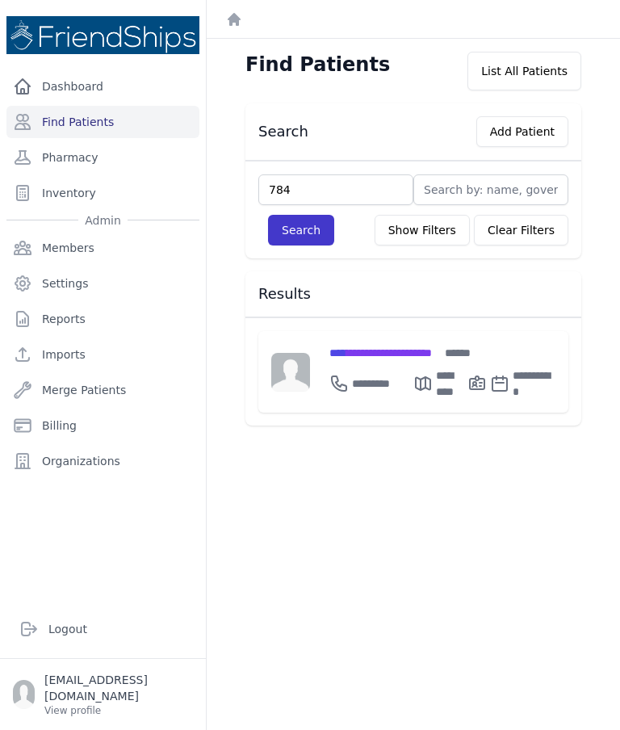
click at [314, 229] on button "Search" at bounding box center [301, 230] width 66 height 31
click at [396, 358] on span "**********" at bounding box center [374, 352] width 90 height 11
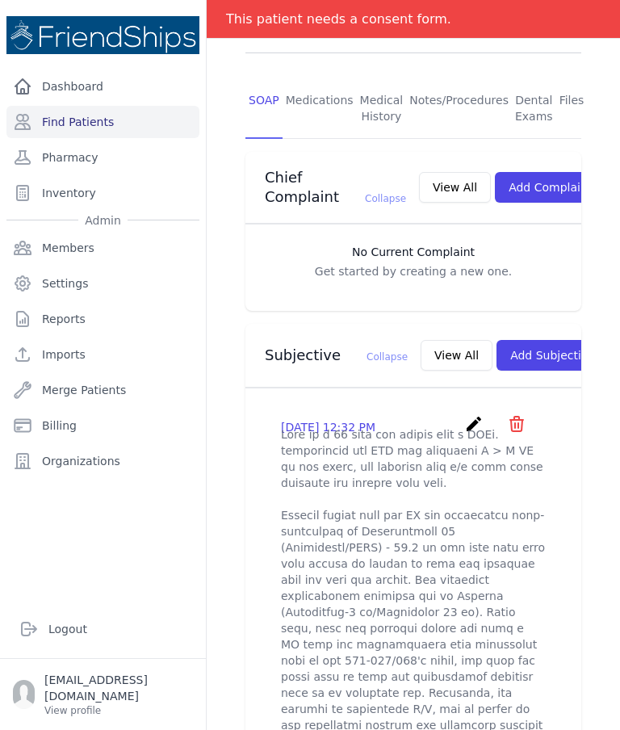
scroll to position [276, 0]
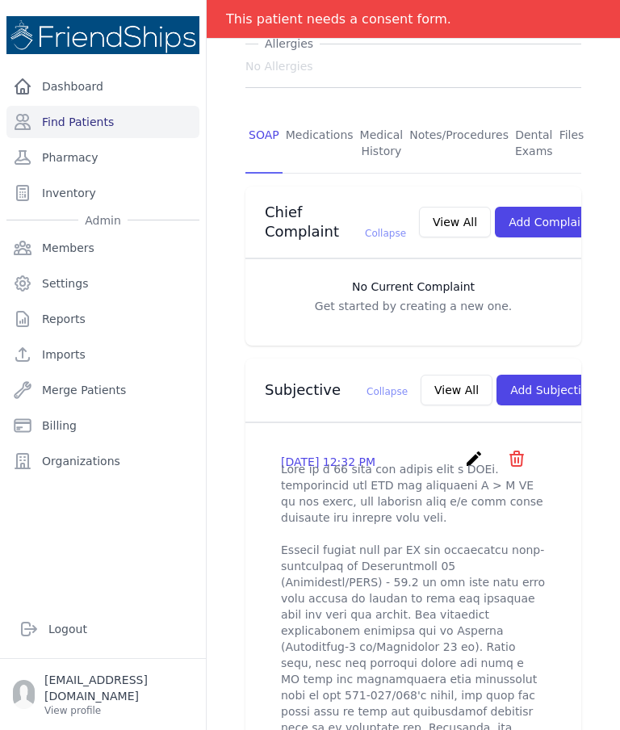
click at [473, 459] on icon "create" at bounding box center [473, 458] width 19 height 19
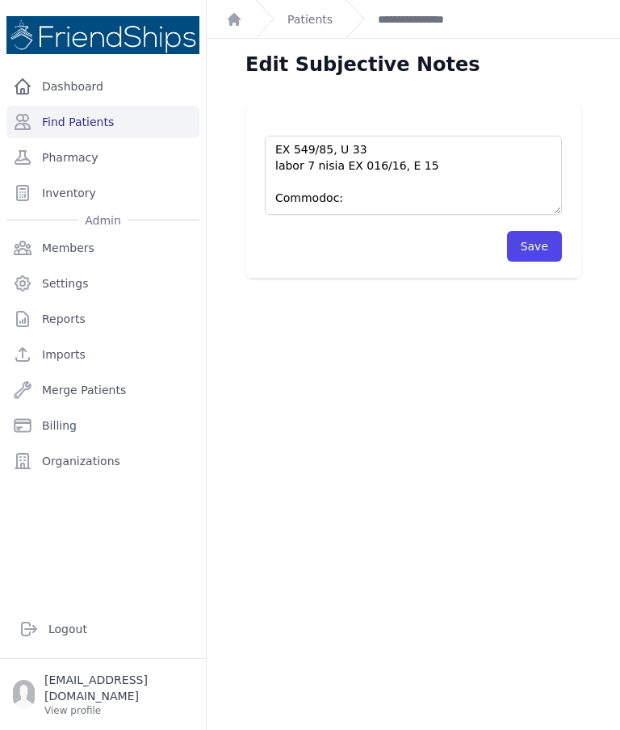
scroll to position [1340, 0]
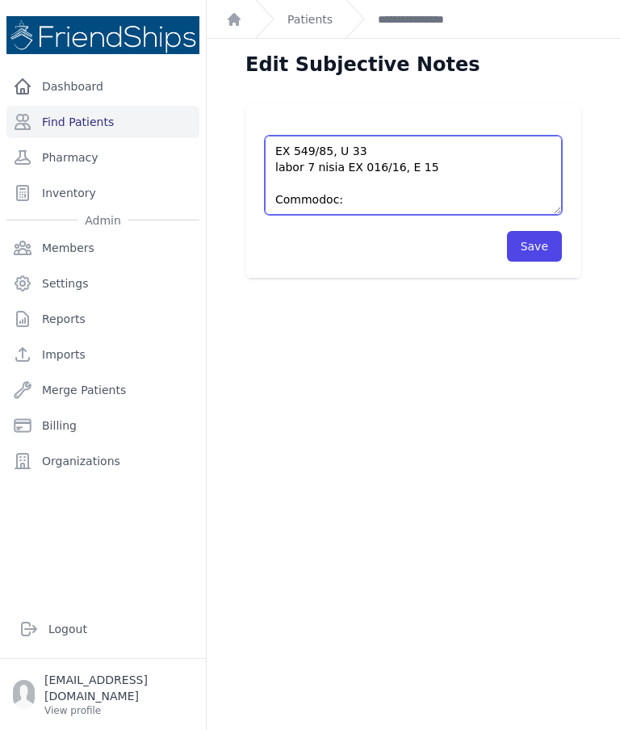
click at [542, 205] on textarea at bounding box center [413, 175] width 297 height 79
click at [542, 199] on textarea at bounding box center [413, 175] width 297 height 79
click at [546, 198] on textarea at bounding box center [413, 175] width 297 height 79
click at [546, 193] on textarea at bounding box center [413, 175] width 297 height 79
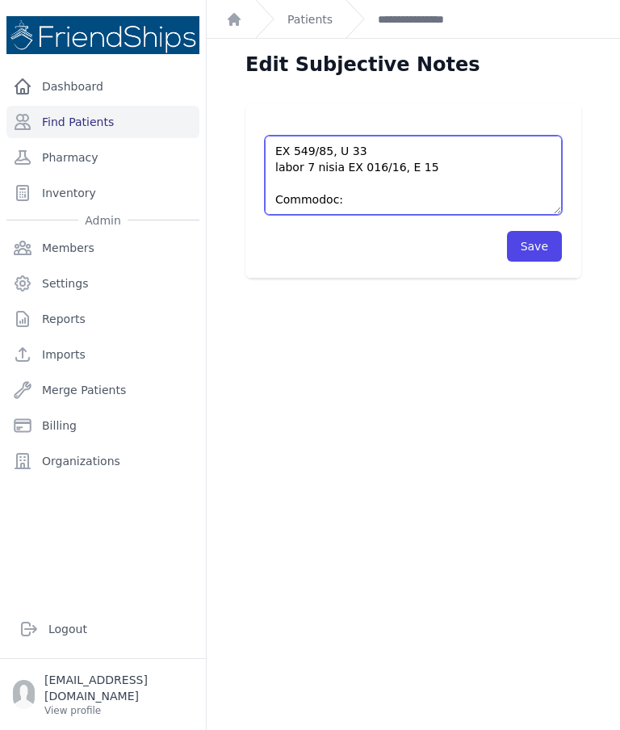
click at [551, 196] on textarea at bounding box center [413, 175] width 297 height 79
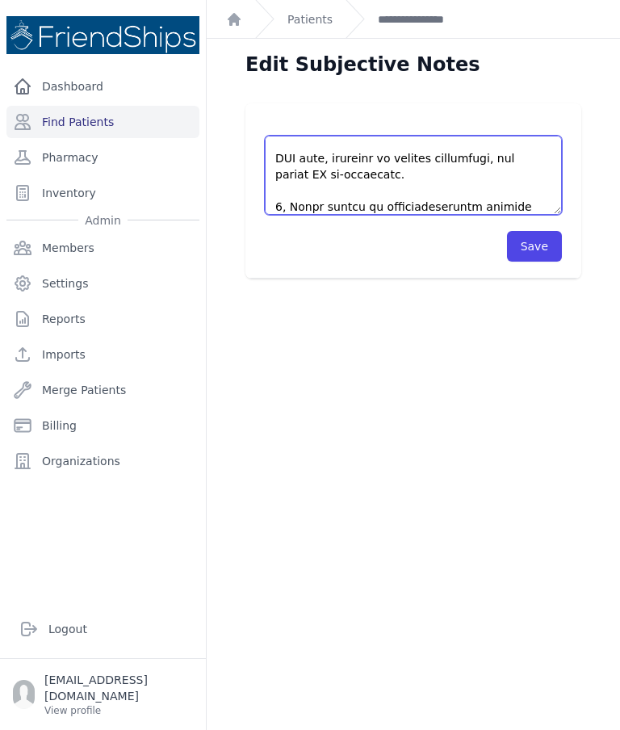
scroll to position [1413, 0]
type textarea "This is a [DEMOGRAPHIC_DATA] [DEMOGRAPHIC_DATA] with a PMHx. significant for HT…"
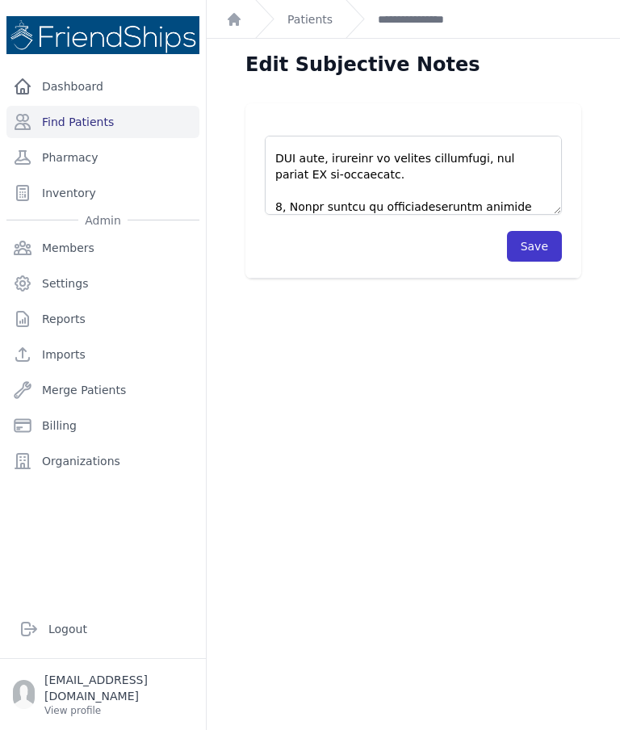
click at [537, 251] on button "Save" at bounding box center [534, 246] width 55 height 31
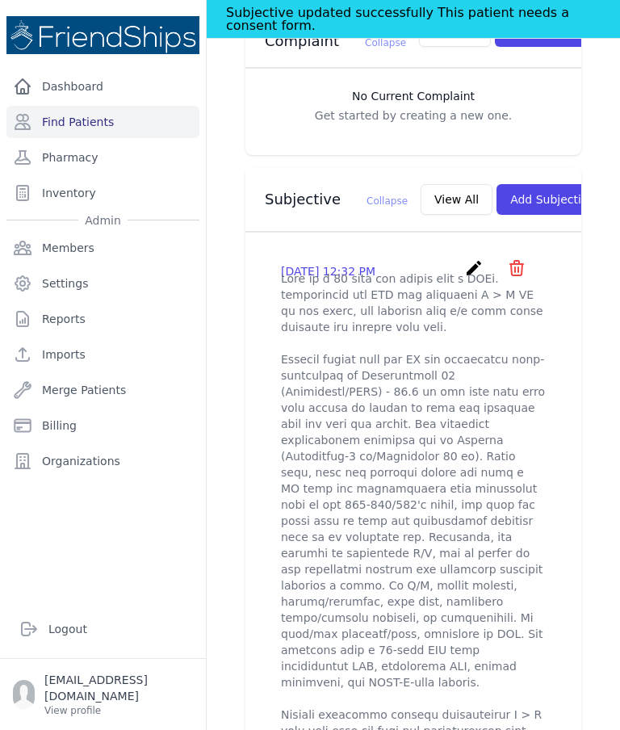
scroll to position [509, 0]
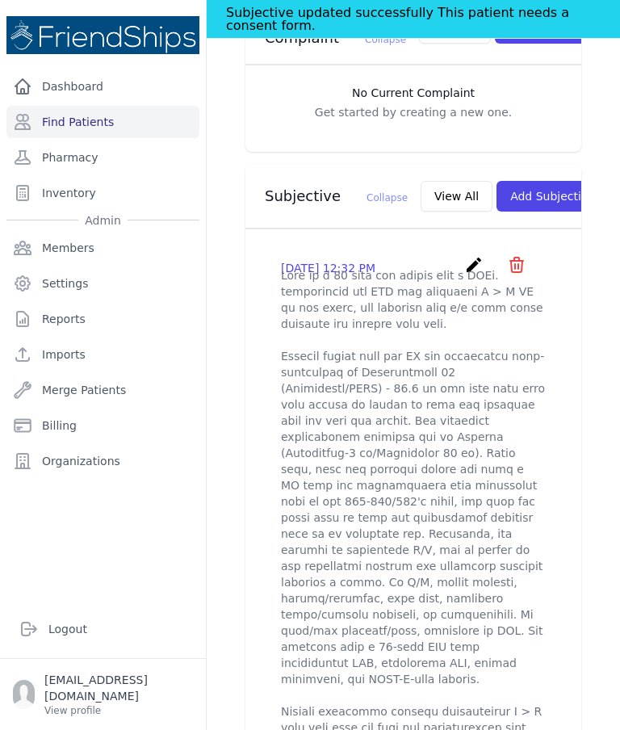
click at [468, 265] on icon "create" at bounding box center [473, 264] width 19 height 19
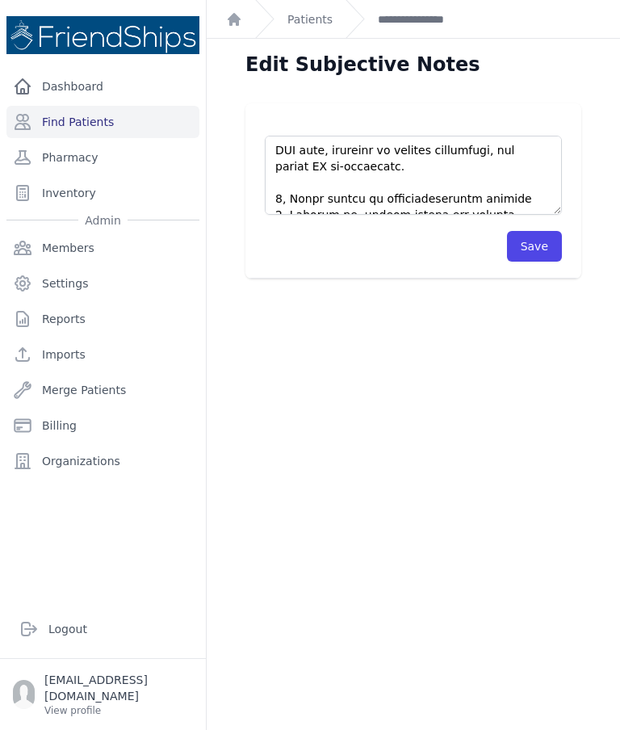
scroll to position [1421, 0]
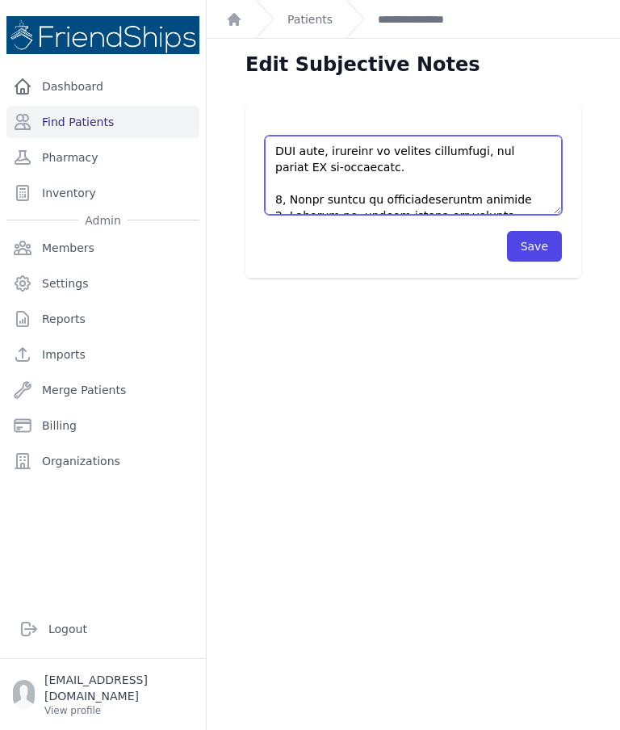
click at [472, 206] on textarea at bounding box center [413, 175] width 297 height 79
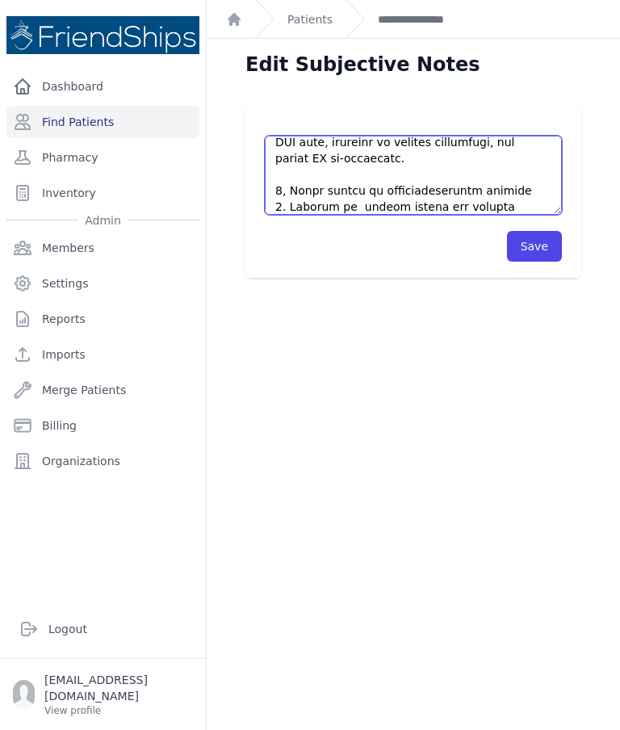
click at [521, 185] on textarea at bounding box center [413, 175] width 297 height 79
click at [542, 162] on textarea at bounding box center [413, 175] width 297 height 79
click at [539, 178] on textarea at bounding box center [413, 175] width 297 height 79
type textarea "This is a [DEMOGRAPHIC_DATA] [DEMOGRAPHIC_DATA] with a PMHx. significant for HT…"
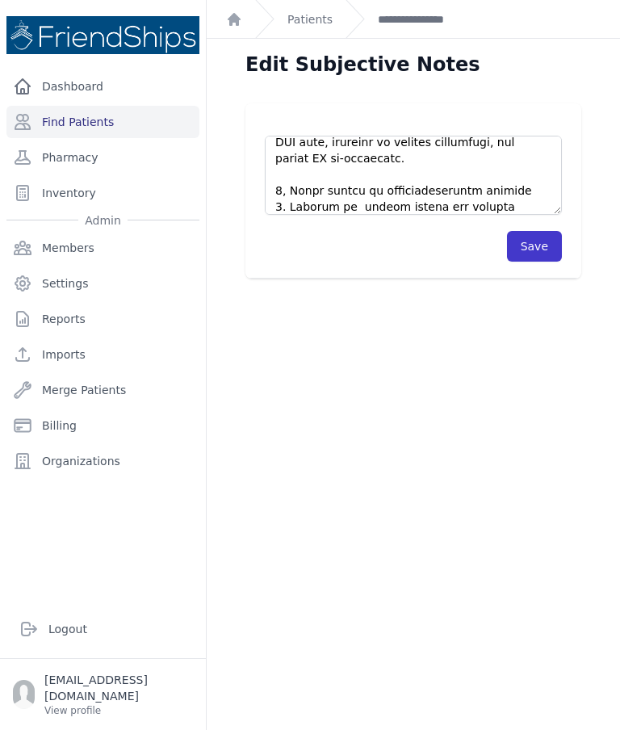
click at [534, 250] on button "Save" at bounding box center [534, 246] width 55 height 31
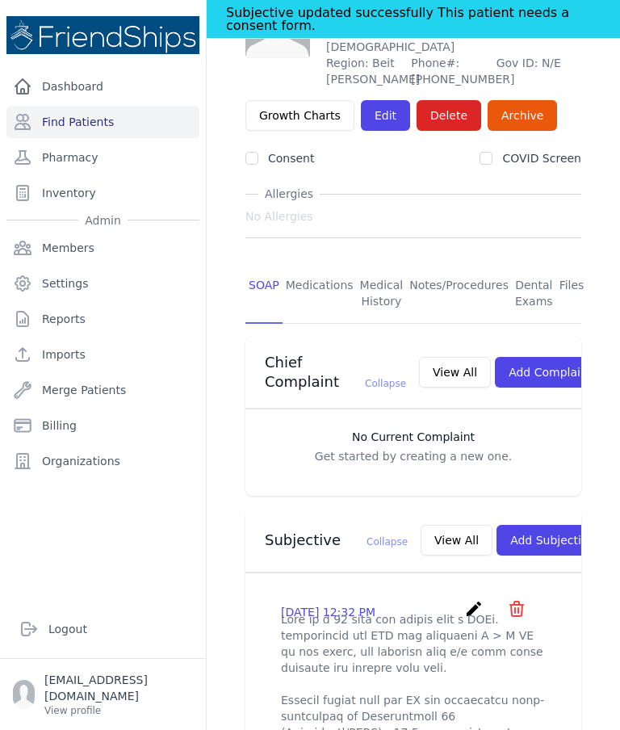
scroll to position [164, 0]
click at [325, 265] on link "Medications" at bounding box center [320, 295] width 74 height 60
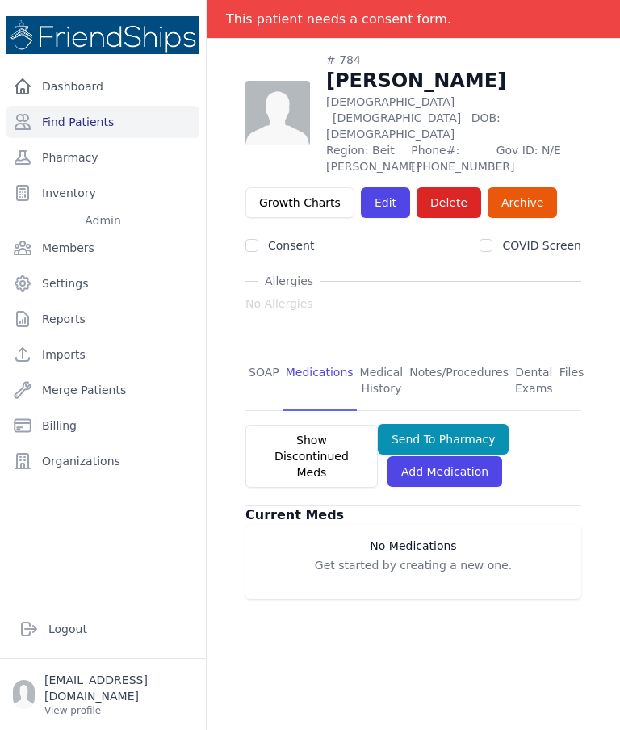
scroll to position [77, 0]
click at [451, 456] on link "Add Medication" at bounding box center [444, 471] width 115 height 31
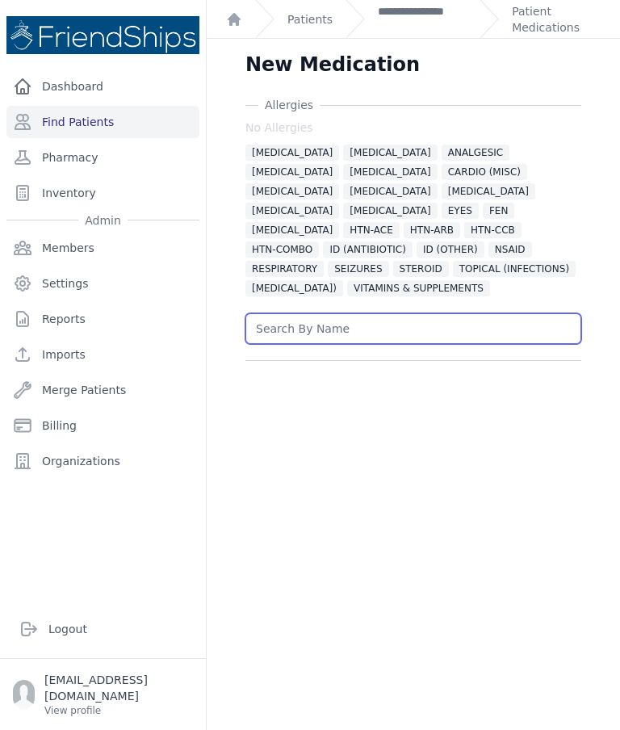
click at [341, 332] on input "text" at bounding box center [413, 328] width 336 height 31
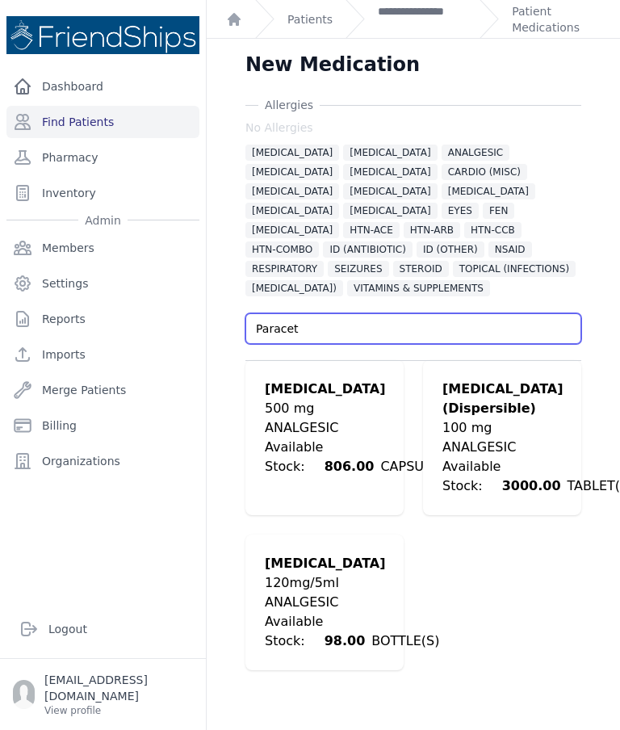
type input "Paracet"
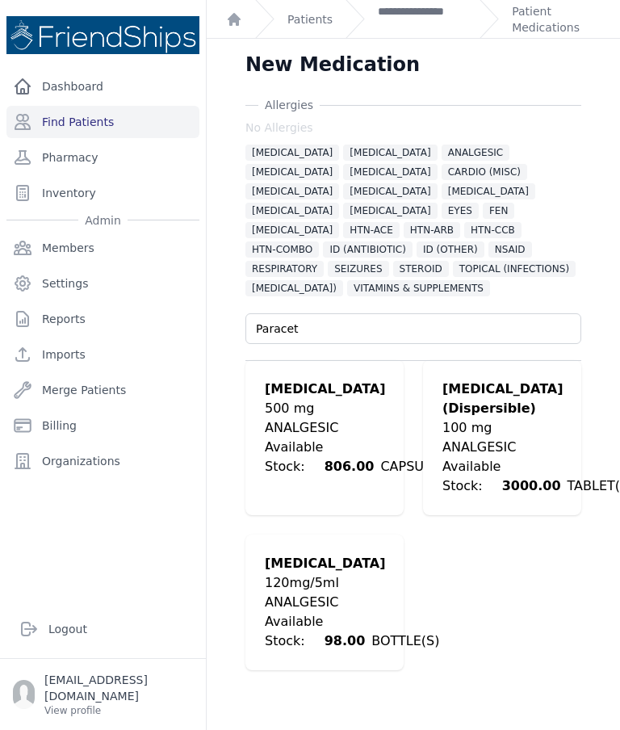
click at [324, 398] on div "[MEDICAL_DATA]" at bounding box center [361, 388] width 193 height 19
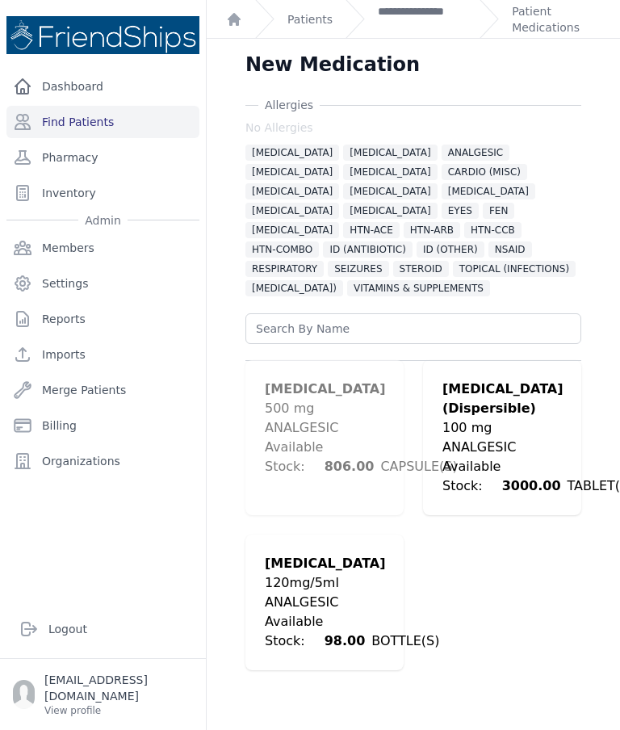
scroll to position [425, 0]
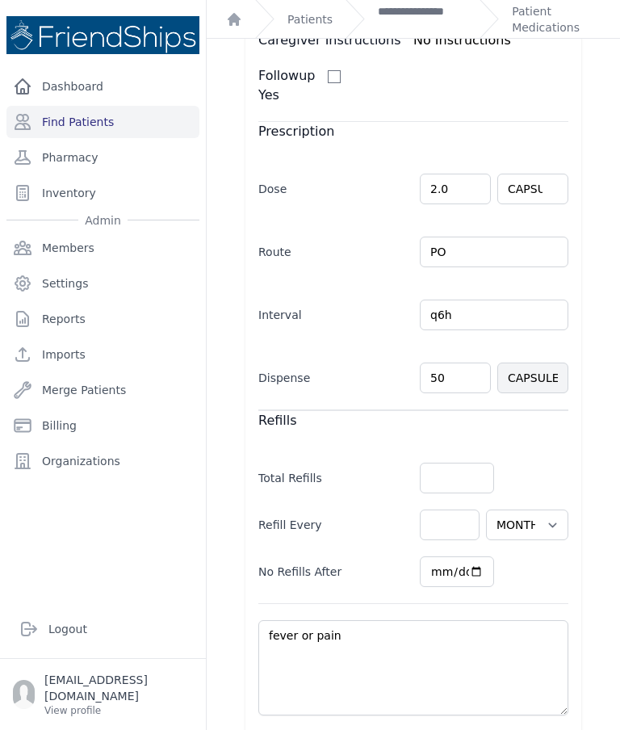
click at [327, 418] on form "Caregiver Instructions No Instructions Followup Yes Prescription Dose 2.0 CAPSU…" at bounding box center [413, 436] width 310 height 810
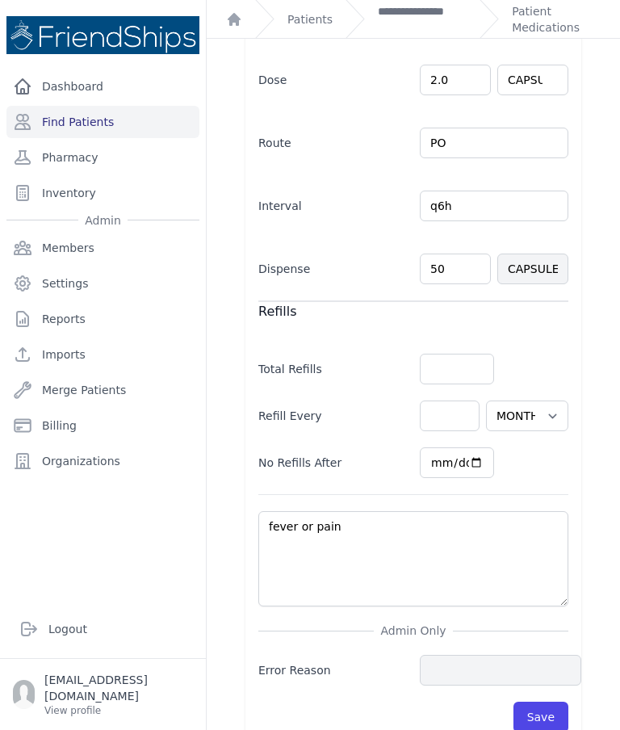
scroll to position [533, 0]
click at [601, 605] on div "[MEDICAL_DATA] No [MEDICAL_DATA] [MEDICAL_DATA] [MEDICAL_DATA] ANALGESIC [GEOGR…" at bounding box center [413, 155] width 387 height 1182
click at [557, 702] on button "Save" at bounding box center [540, 717] width 55 height 31
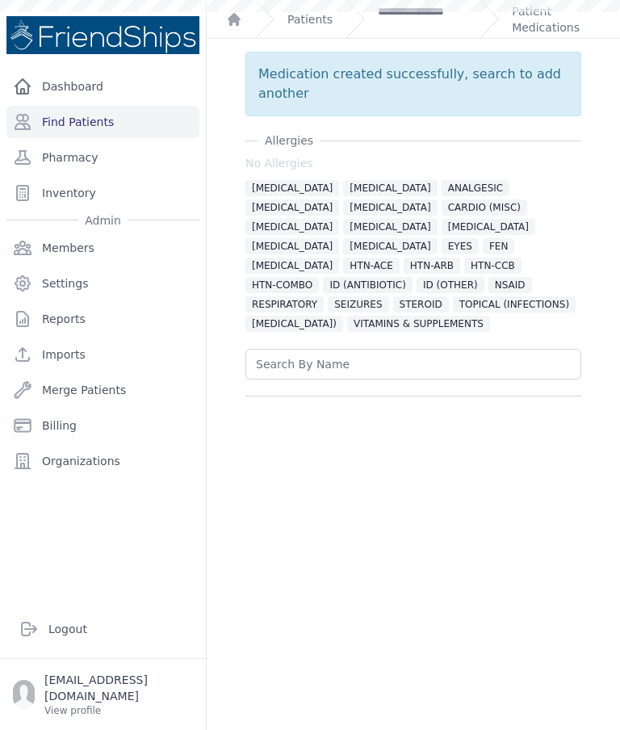
scroll to position [0, 0]
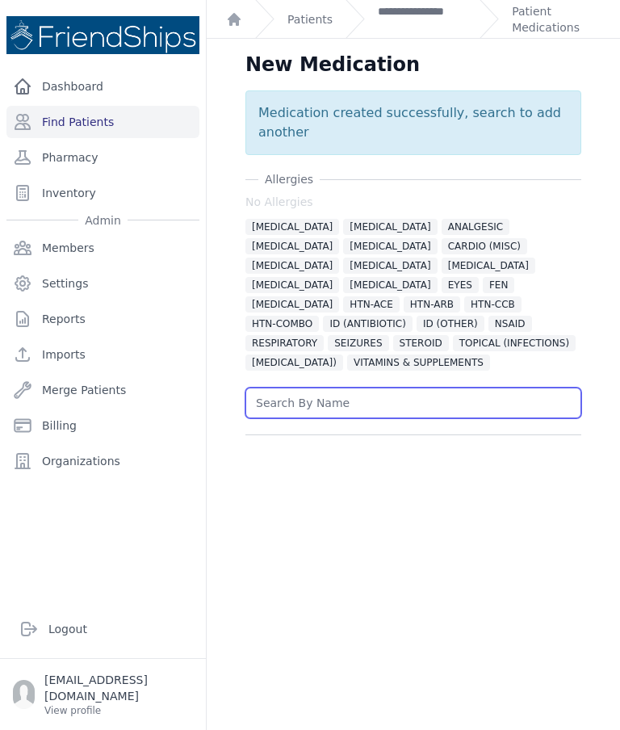
click at [362, 387] on input "text" at bounding box center [413, 402] width 336 height 31
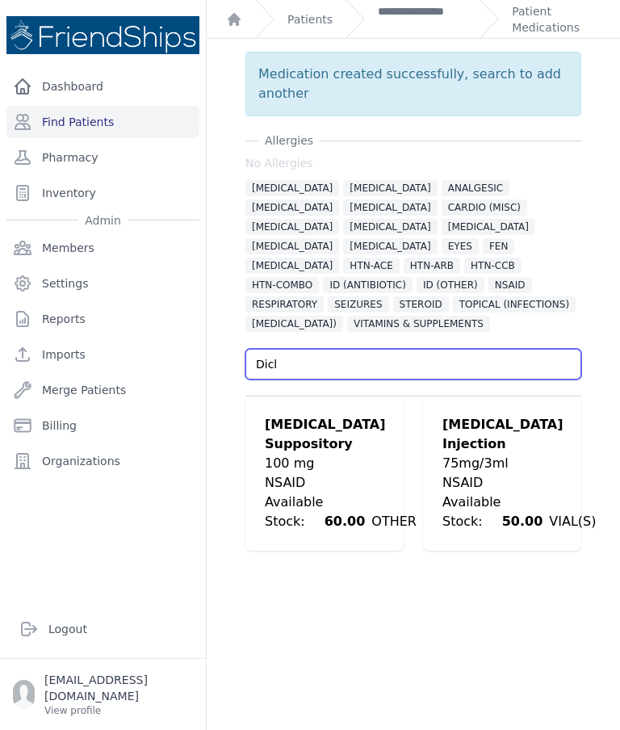
scroll to position [39, 0]
type input "D"
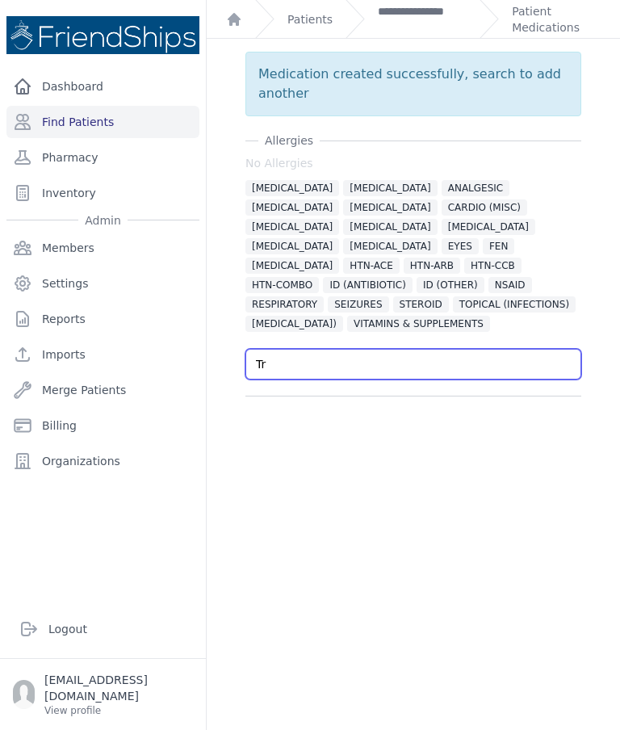
type input "T"
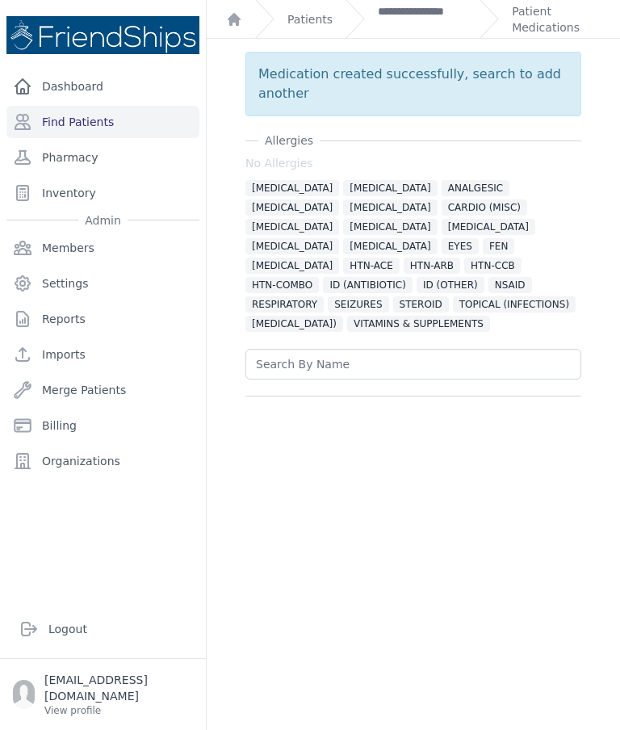
click at [584, 199] on div "Medication created successfully, search to add another [MEDICAL_DATA] No [MEDIC…" at bounding box center [413, 224] width 387 height 344
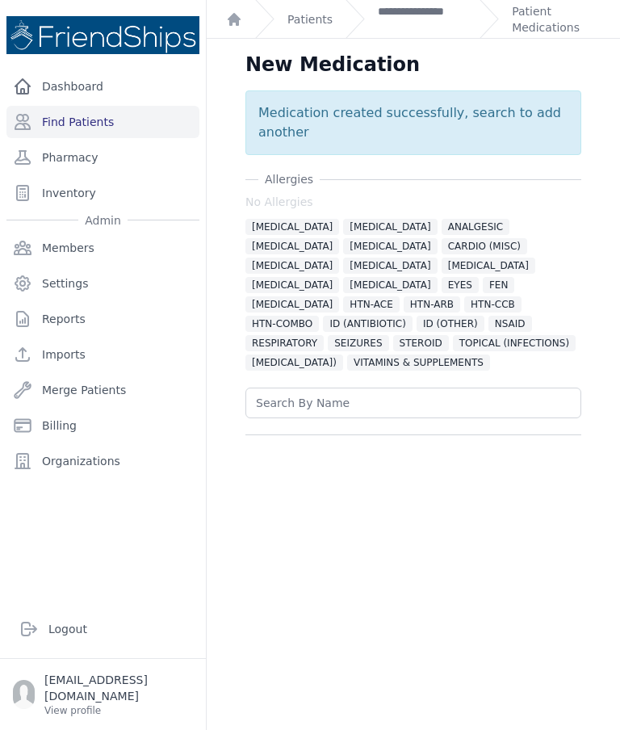
scroll to position [0, 0]
click at [573, 216] on div "[MEDICAL_DATA] [MEDICAL_DATA] ANALGESIC [GEOGRAPHIC_DATA] [MEDICAL_DATA] CARDIO…" at bounding box center [413, 293] width 336 height 155
click at [229, 184] on div "Medication created successfully, search to add another [MEDICAL_DATA] No [MEDIC…" at bounding box center [413, 262] width 387 height 344
click at [553, 22] on link "Patient Medications" at bounding box center [556, 19] width 89 height 32
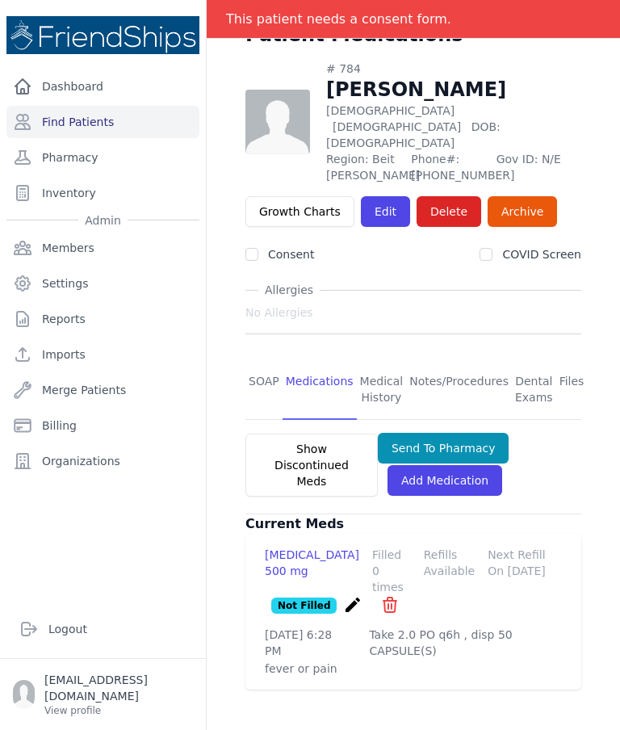
scroll to position [68, 0]
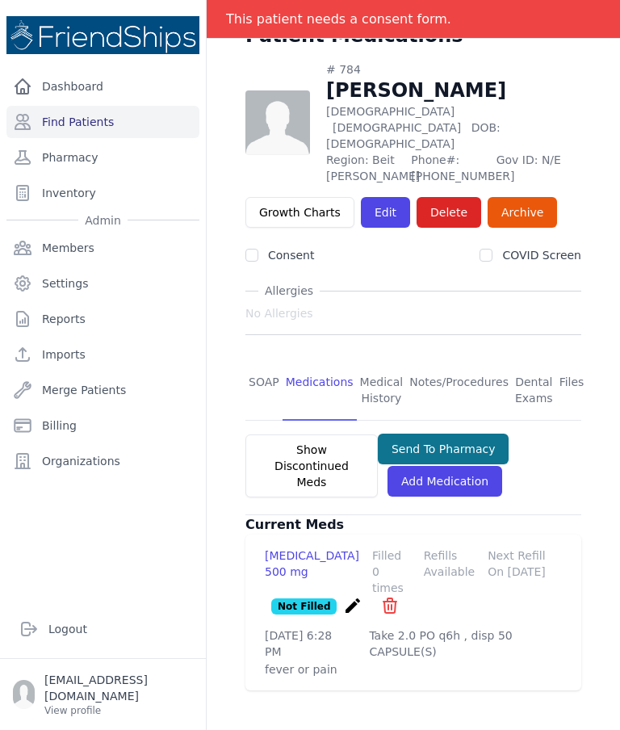
click at [450, 433] on button "Send To Pharmacy" at bounding box center [444, 448] width 132 height 31
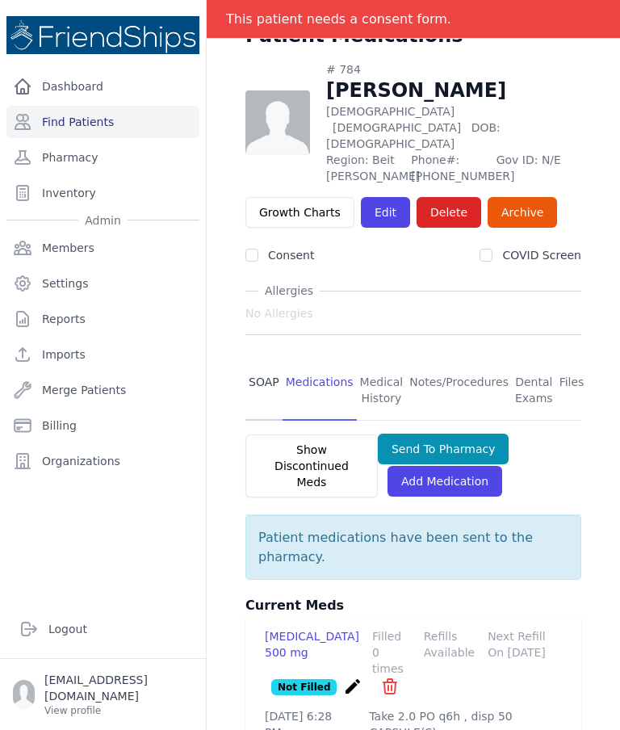
click at [264, 361] on link "SOAP" at bounding box center [263, 391] width 37 height 60
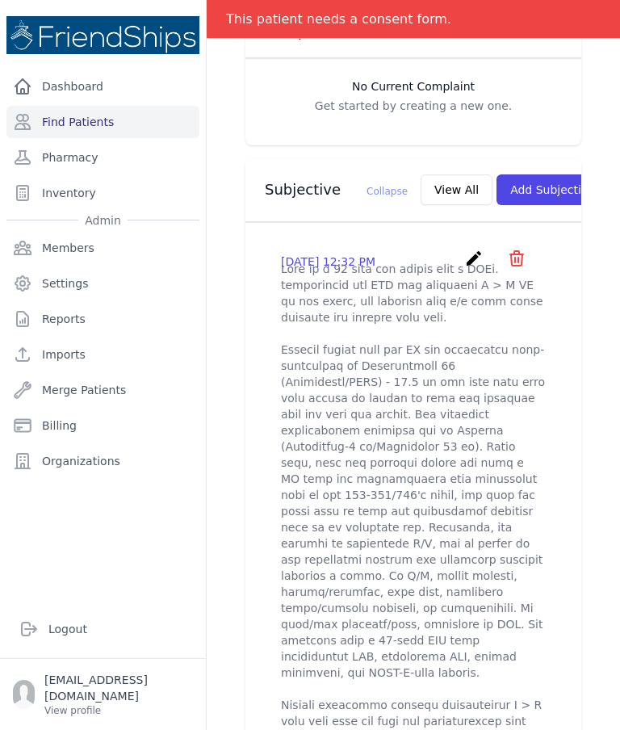
scroll to position [517, 0]
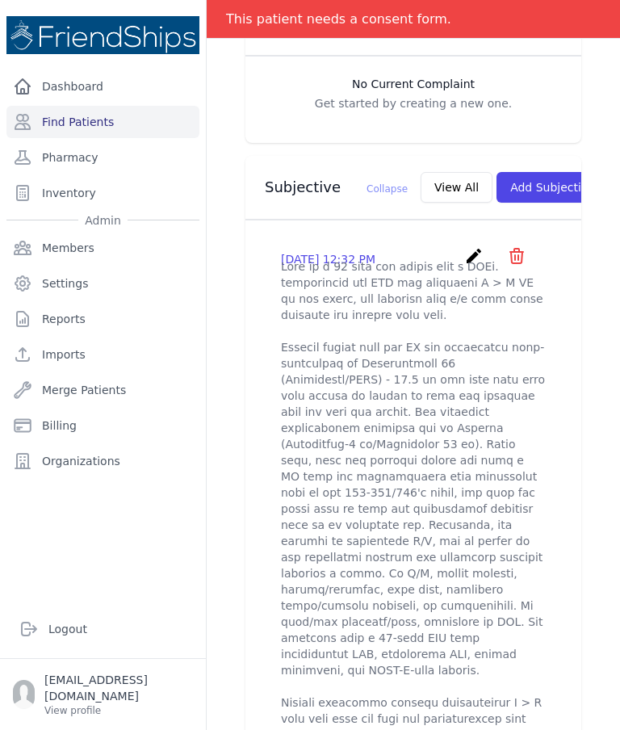
click at [468, 253] on icon "create" at bounding box center [473, 255] width 19 height 19
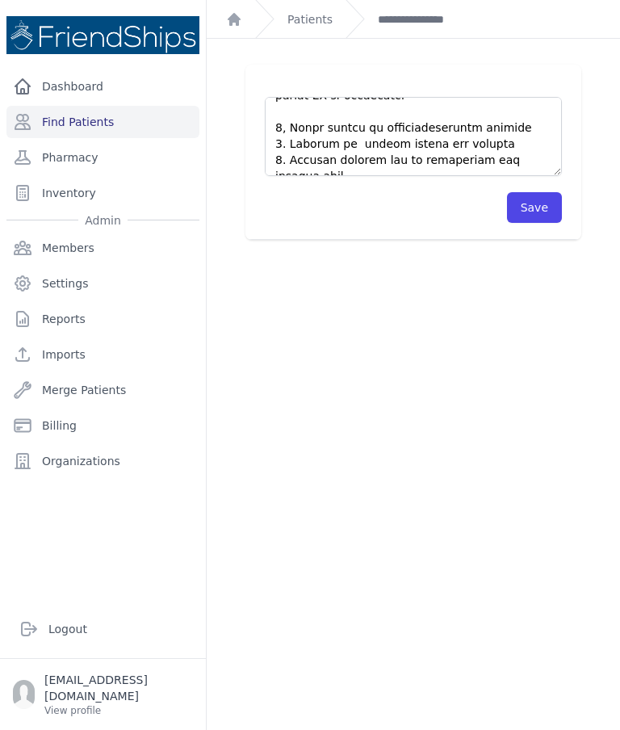
scroll to position [1453, 0]
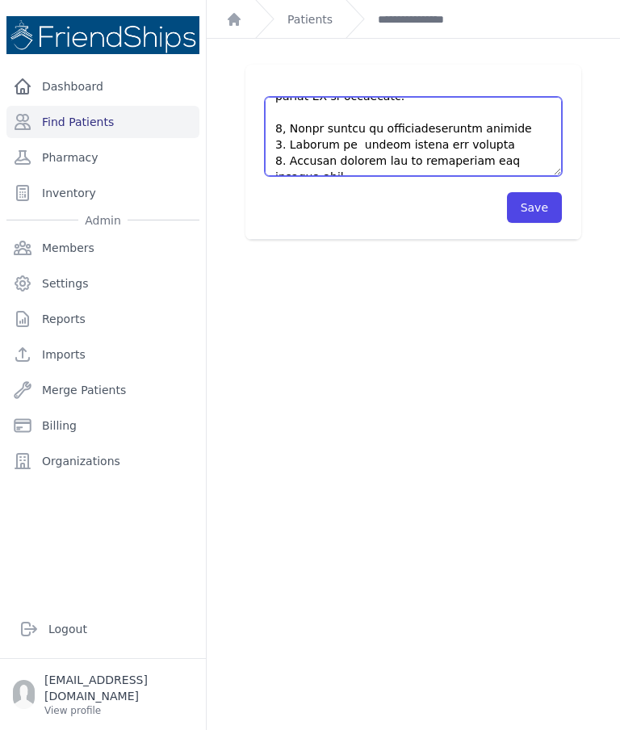
click at [458, 163] on textarea at bounding box center [413, 136] width 297 height 79
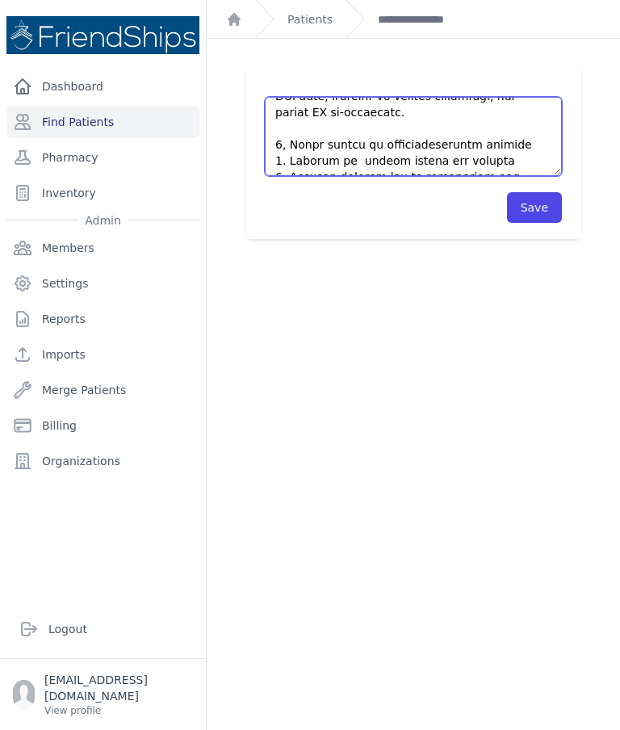
scroll to position [1421, 0]
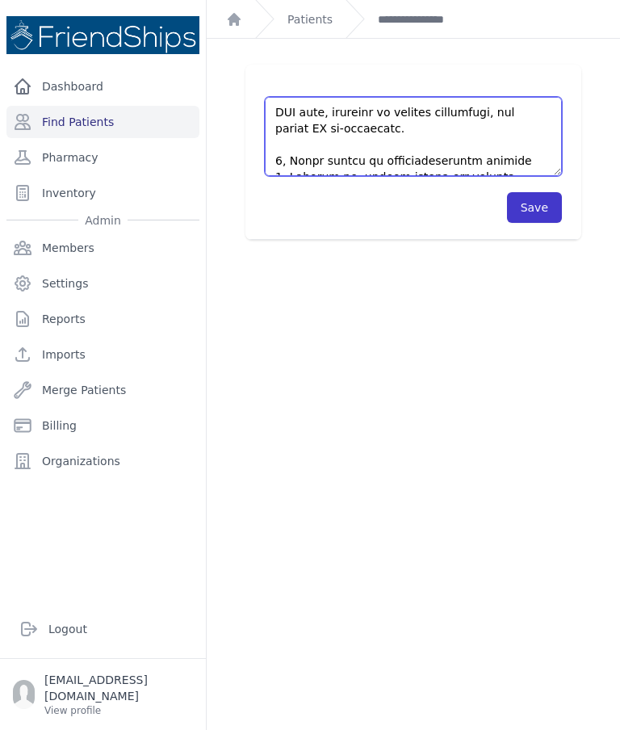
type textarea "This is a [DEMOGRAPHIC_DATA] [DEMOGRAPHIC_DATA] with a PMHx. significant for HT…"
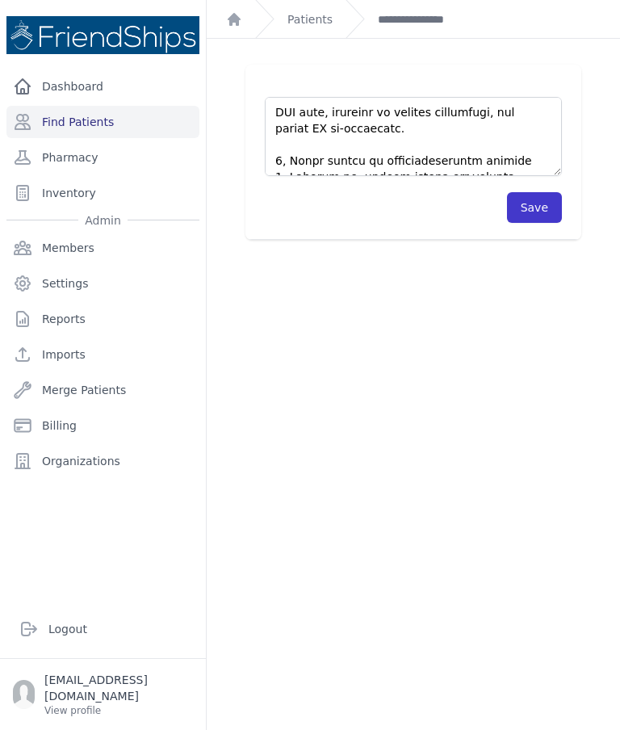
click at [537, 209] on button "Save" at bounding box center [534, 207] width 55 height 31
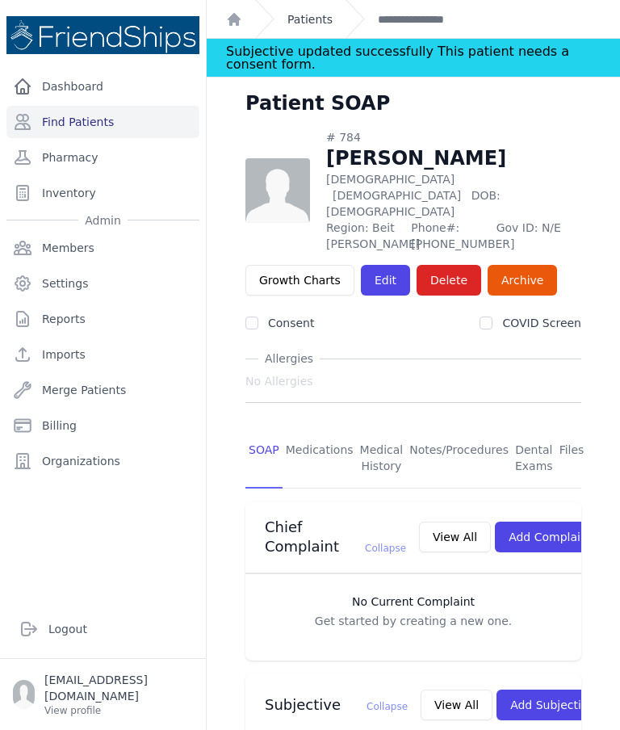
click at [320, 23] on link "Patients" at bounding box center [309, 19] width 45 height 16
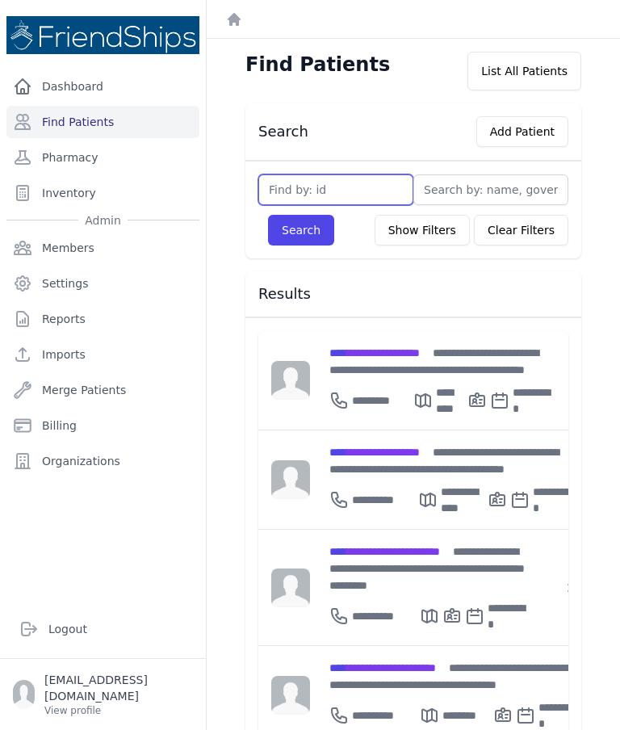
click at [329, 188] on input "text" at bounding box center [335, 189] width 155 height 31
type input "762"
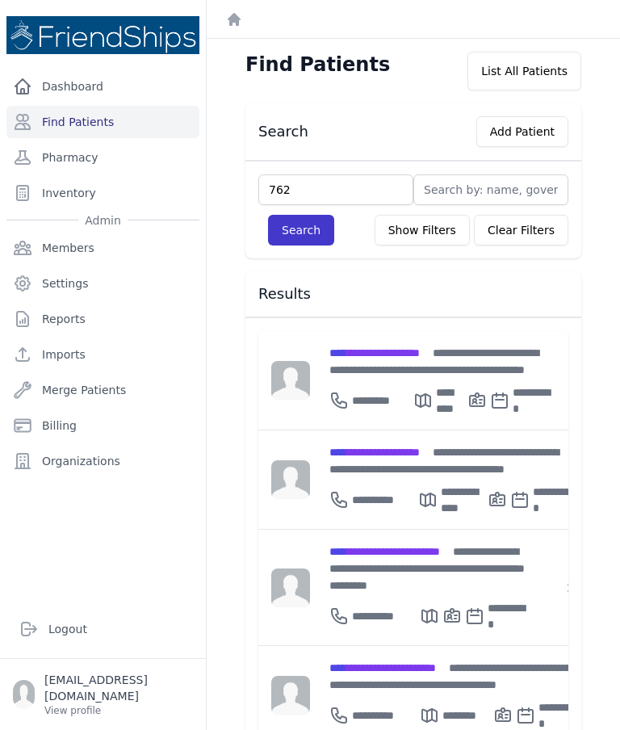
click at [287, 243] on button "Search" at bounding box center [301, 230] width 66 height 31
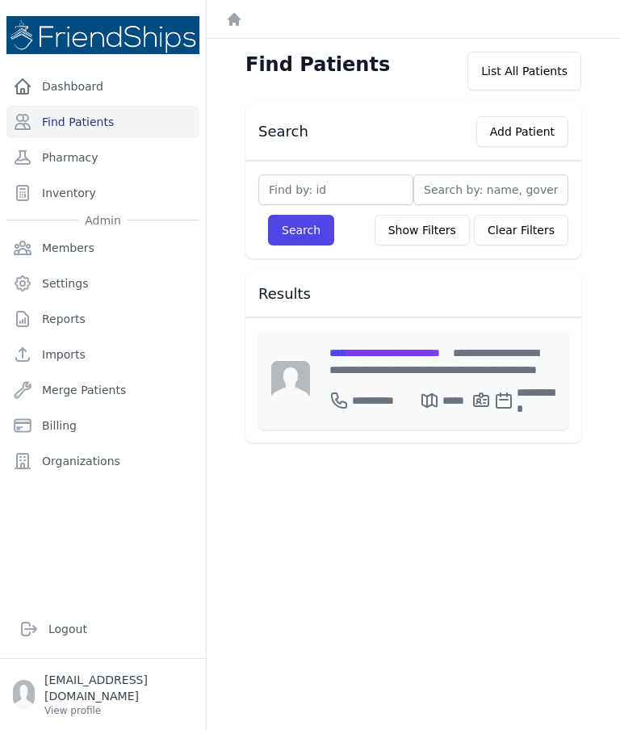
click at [429, 357] on span "**********" at bounding box center [384, 352] width 111 height 11
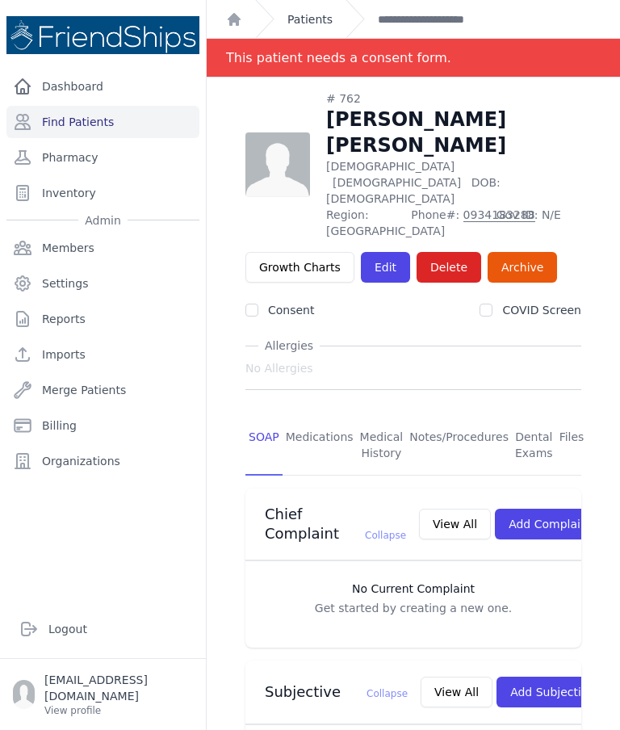
click at [308, 27] on link "Patients" at bounding box center [309, 19] width 45 height 16
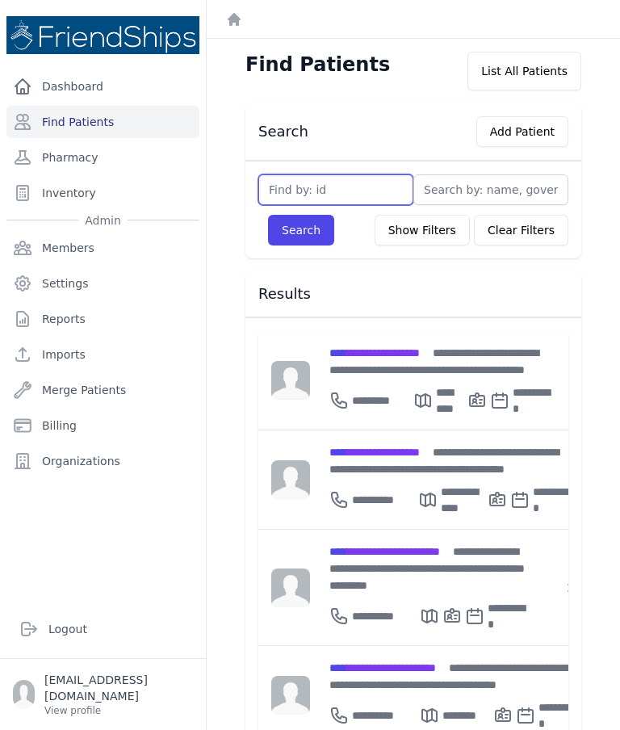
click at [356, 193] on input "text" at bounding box center [335, 189] width 155 height 31
type input "245"
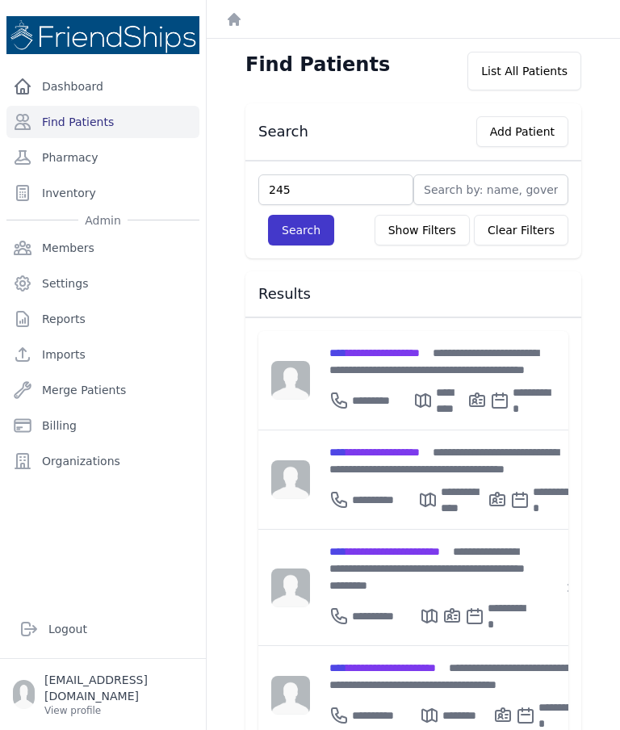
click at [312, 233] on button "Search" at bounding box center [301, 230] width 66 height 31
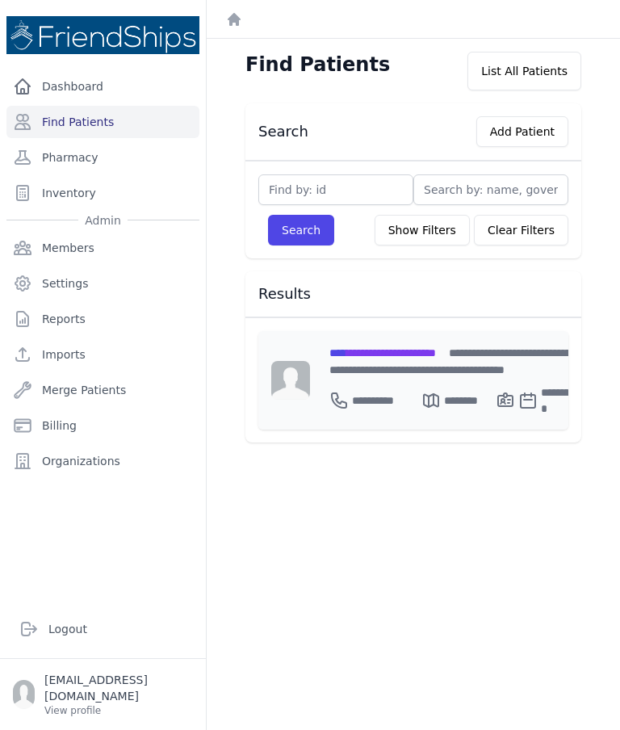
click at [431, 362] on div "**********" at bounding box center [454, 361] width 251 height 34
